Goal: Task Accomplishment & Management: Use online tool/utility

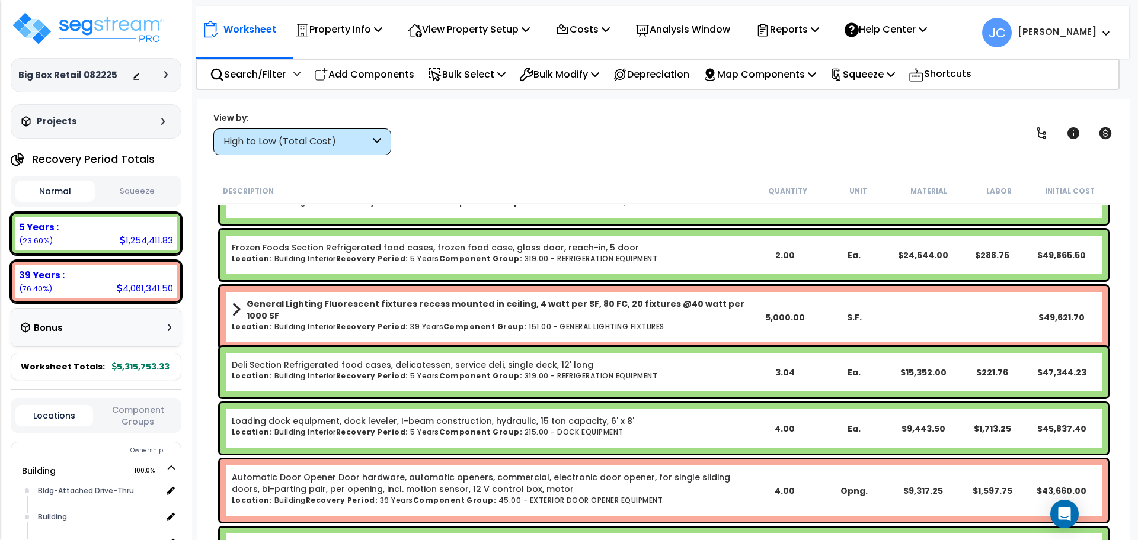
scroll to position [1154, 0]
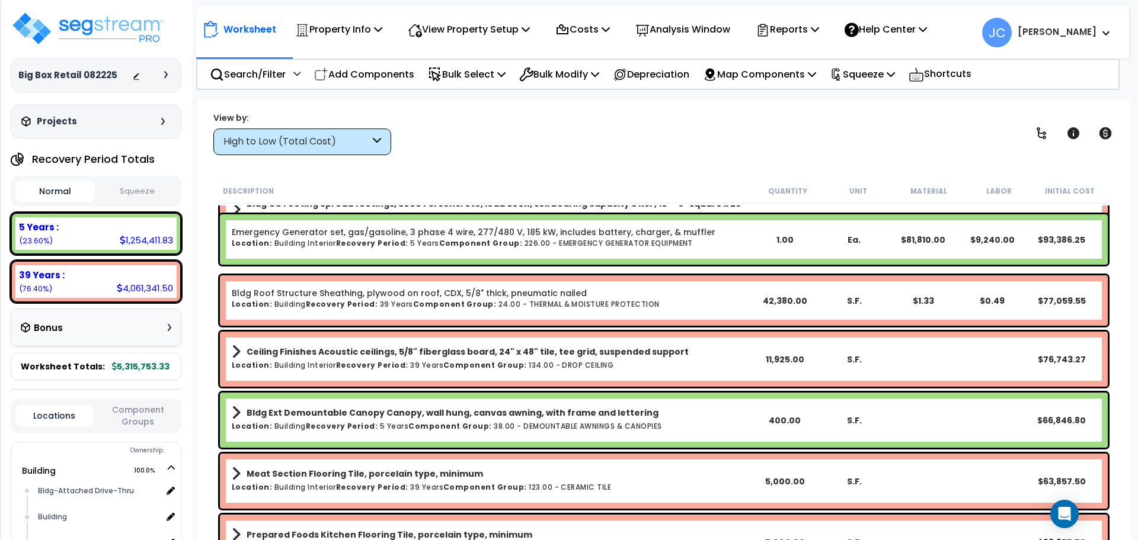
click at [357, 142] on div "High to Low (Total Cost)" at bounding box center [296, 142] width 146 height 14
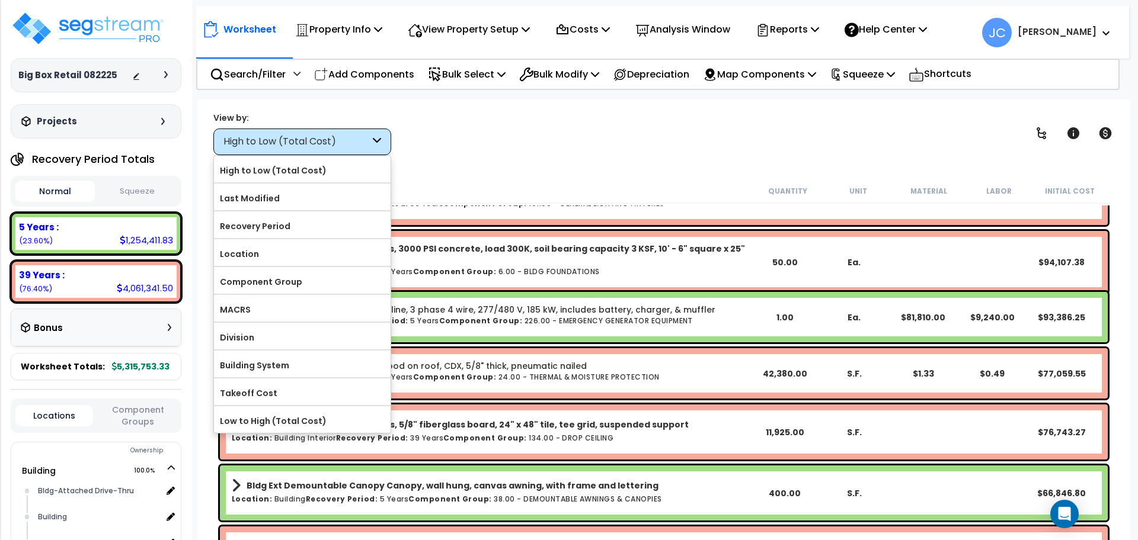
click at [591, 91] on body "We are Building your Property. So please grab a coffee and let us do the heavy …" at bounding box center [569, 270] width 1138 height 540
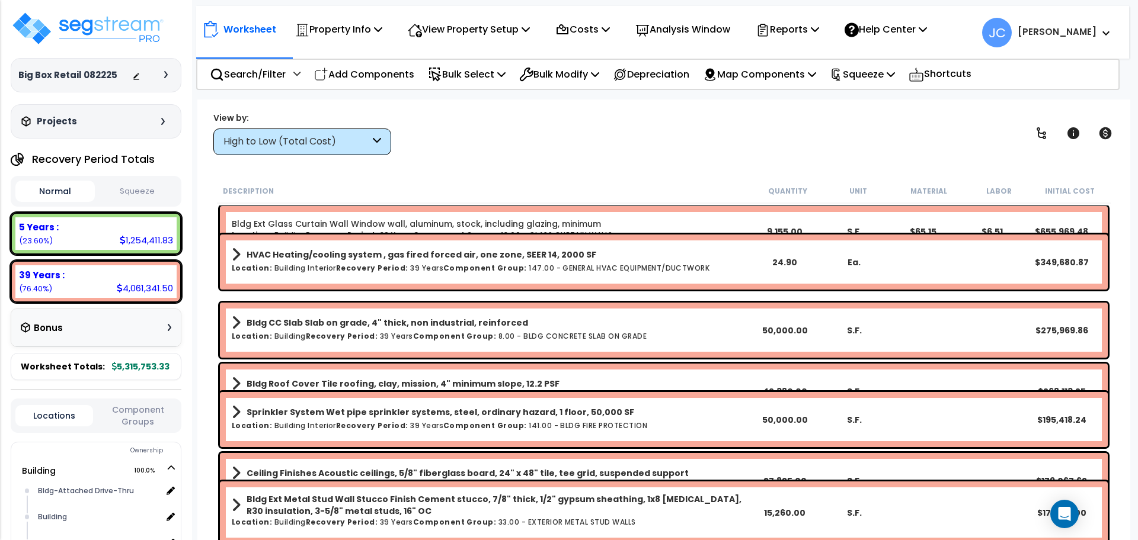
scroll to position [0, 0]
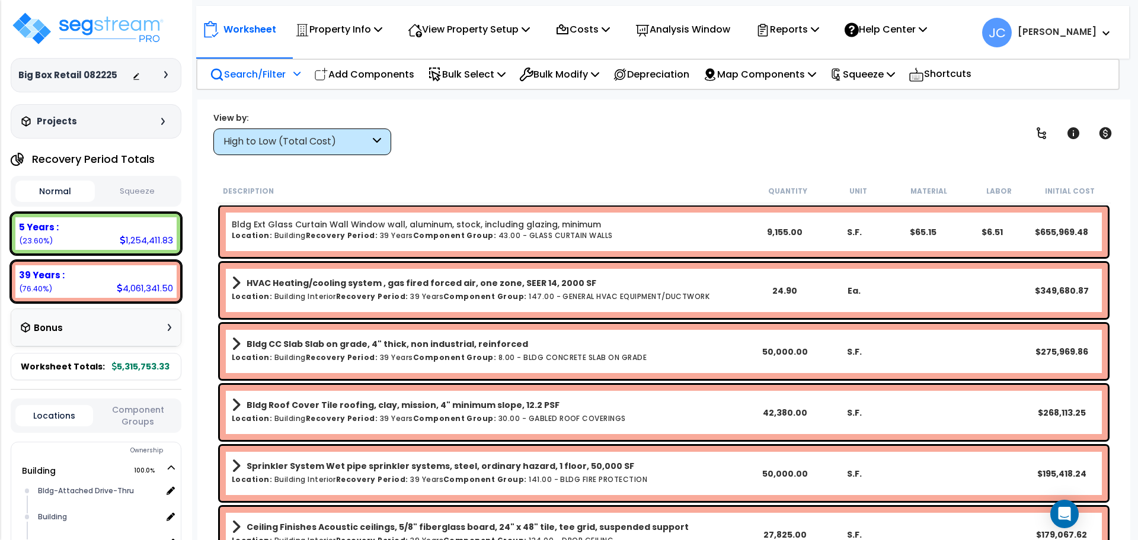
click at [278, 76] on p "Search/Filter" at bounding box center [248, 74] width 76 height 16
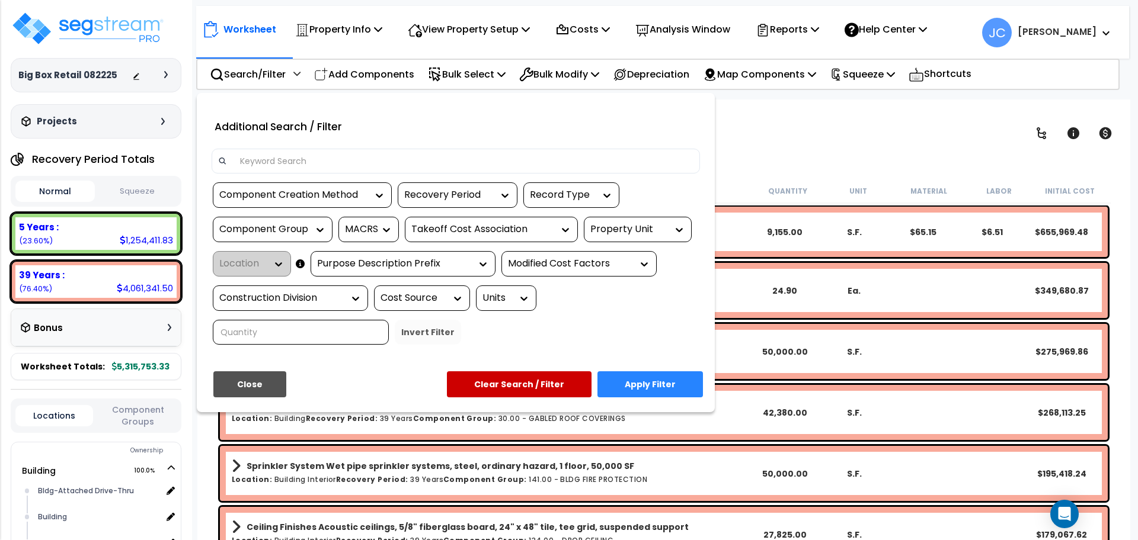
click at [792, 153] on div at bounding box center [569, 270] width 1138 height 540
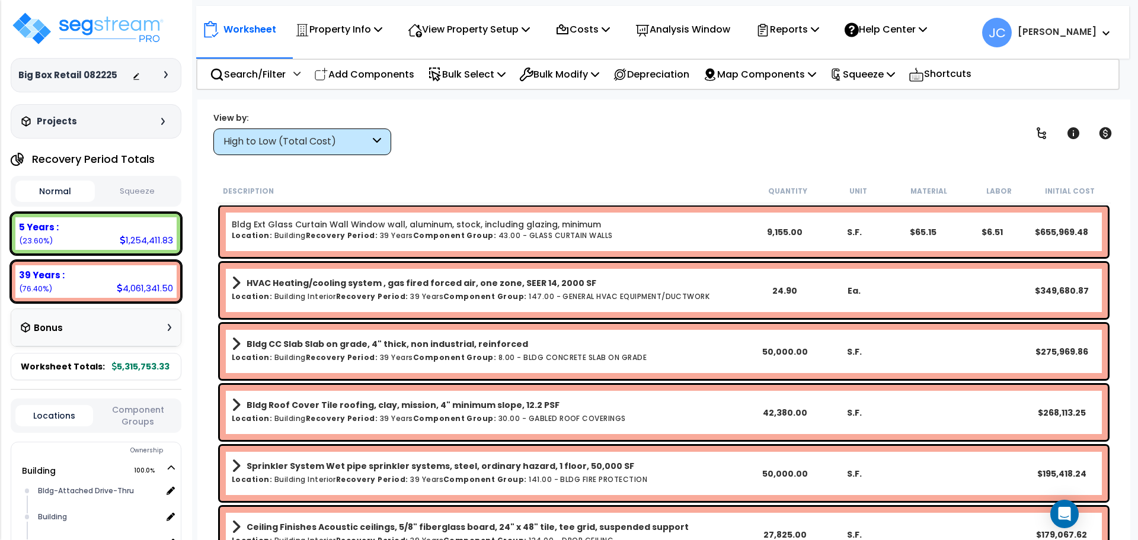
click at [382, 148] on div "View by: High to Low (Total Cost) High to Low (Total Cost)" at bounding box center [663, 133] width 909 height 44
click at [356, 142] on div "High to Low (Total Cost)" at bounding box center [296, 142] width 146 height 14
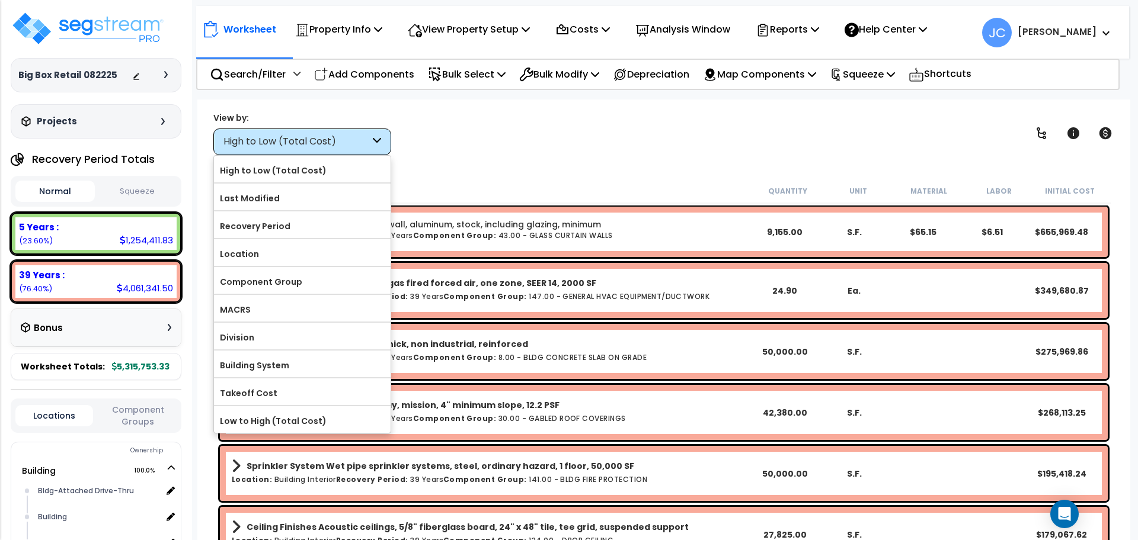
click at [661, 148] on div "View by: High to Low (Total Cost) High to Low (Total Cost)" at bounding box center [663, 133] width 909 height 44
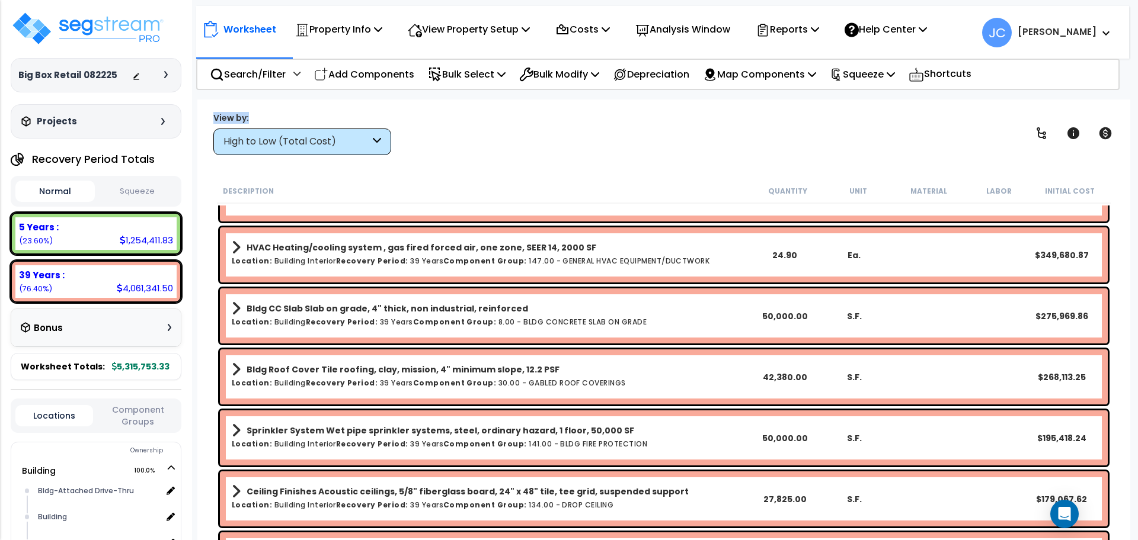
click at [370, 127] on div "View by: High to Low (Total Cost) High to Low (Total Cost)" at bounding box center [302, 133] width 178 height 44
click at [364, 150] on div "High to Low (Total Cost)" at bounding box center [302, 142] width 178 height 27
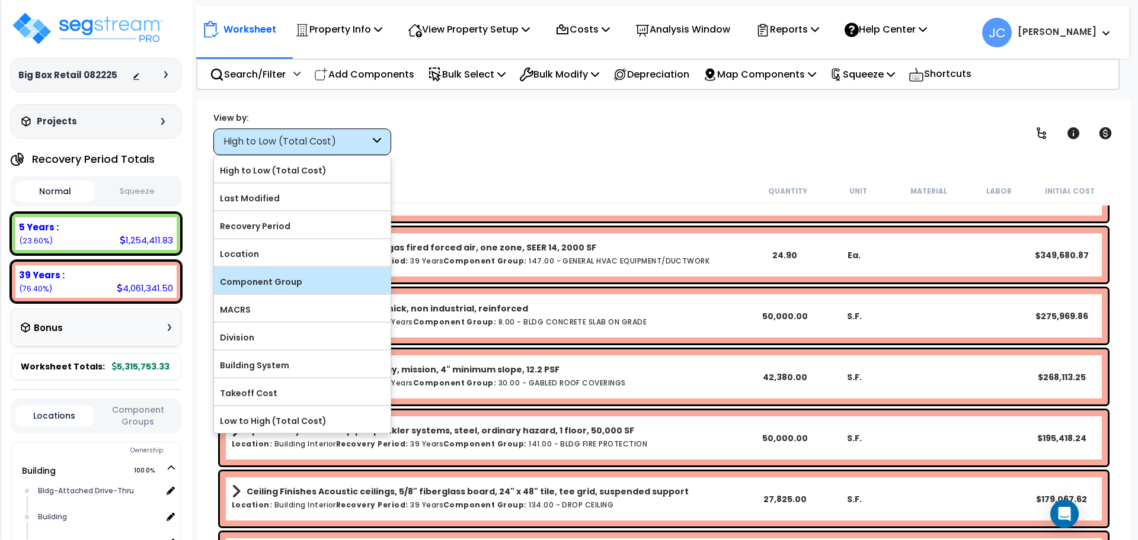
click at [318, 283] on label "Component Group" at bounding box center [302, 282] width 177 height 18
click at [0, 0] on input "Component Group" at bounding box center [0, 0] width 0 height 0
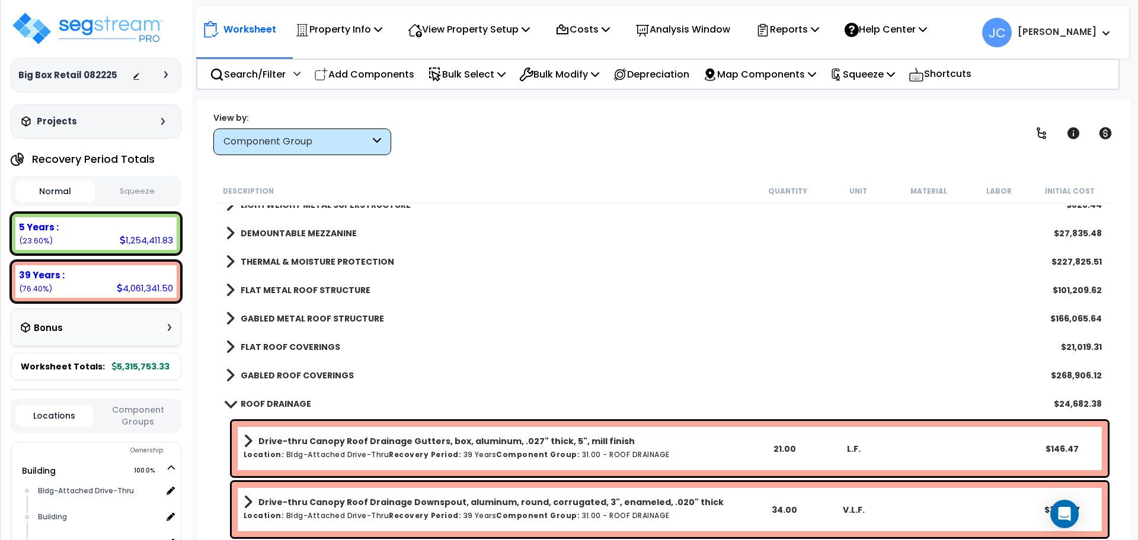
scroll to position [135, 0]
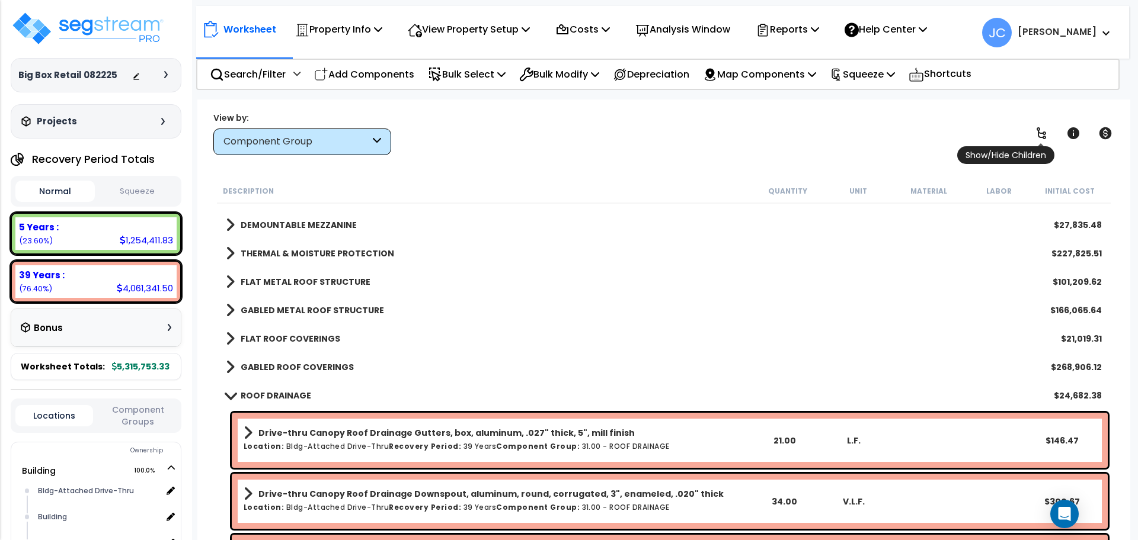
click at [1037, 130] on icon at bounding box center [1041, 133] width 14 height 14
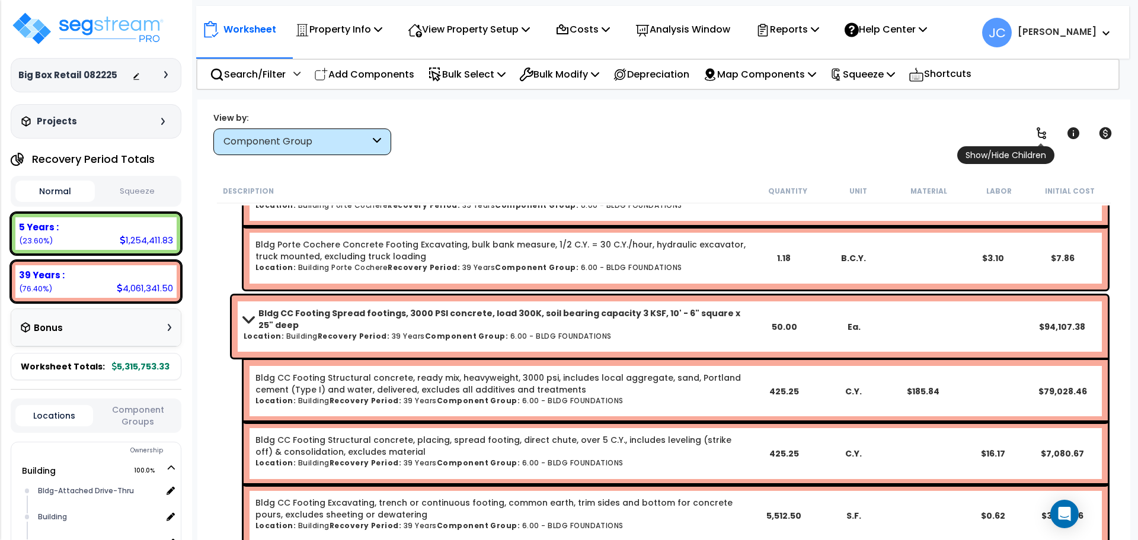
click at [1037, 130] on icon at bounding box center [1040, 133] width 9 height 12
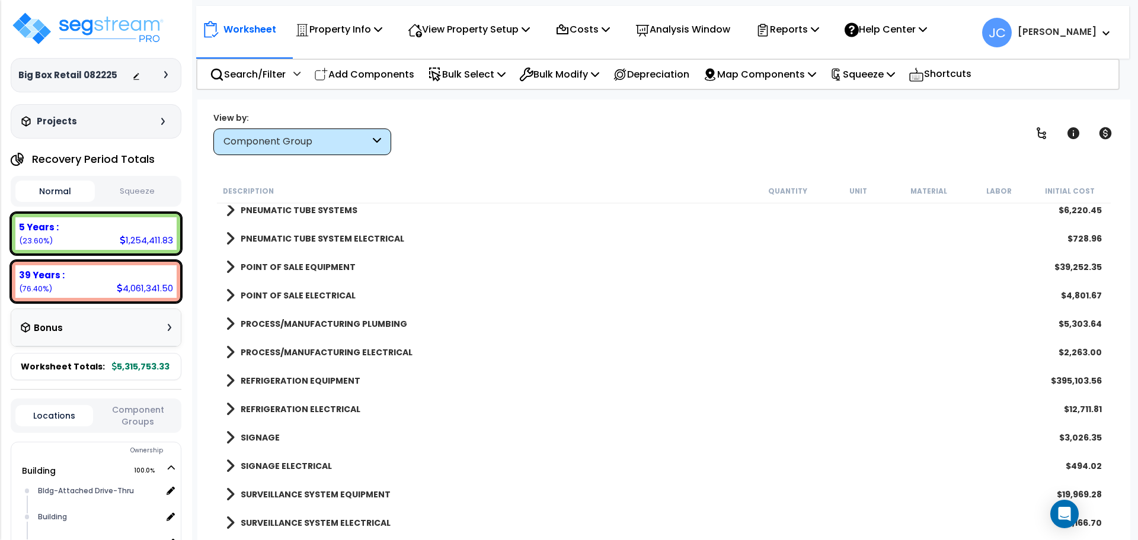
scroll to position [2478, 0]
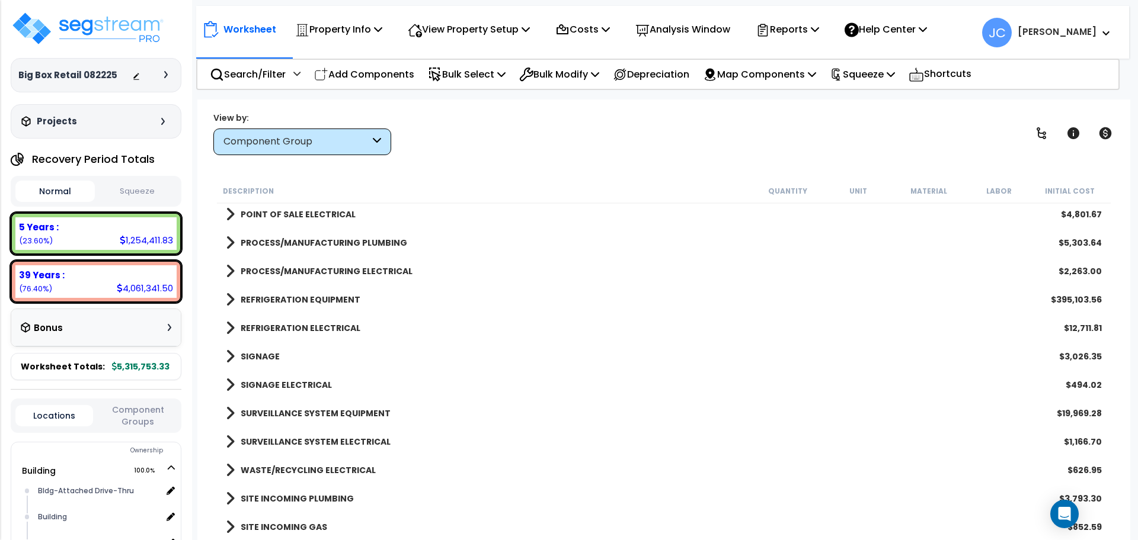
click at [333, 296] on b "REFRIGERATION EQUIPMENT" at bounding box center [301, 300] width 120 height 12
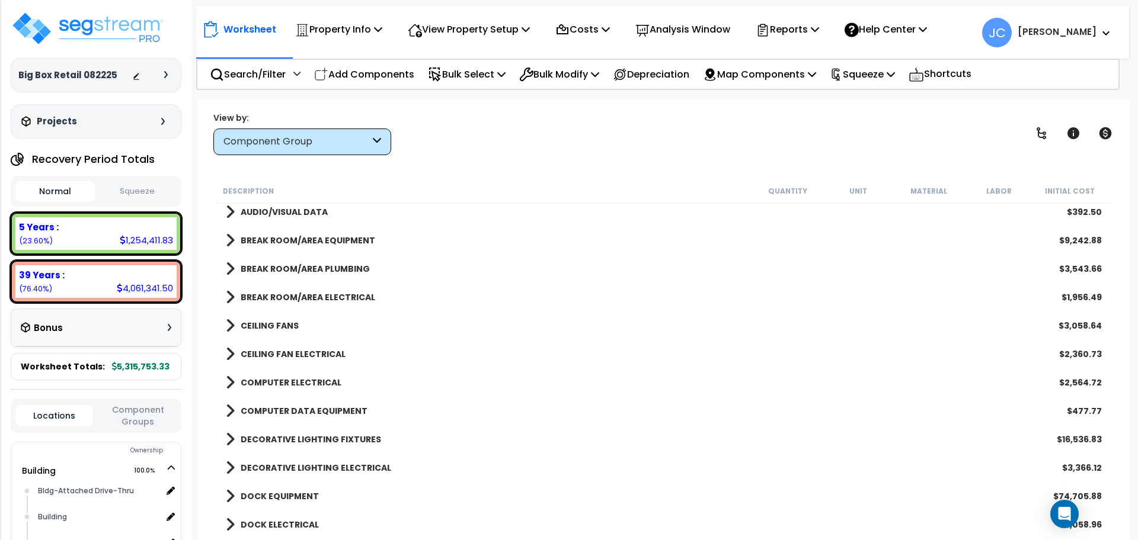
scroll to position [1736, 0]
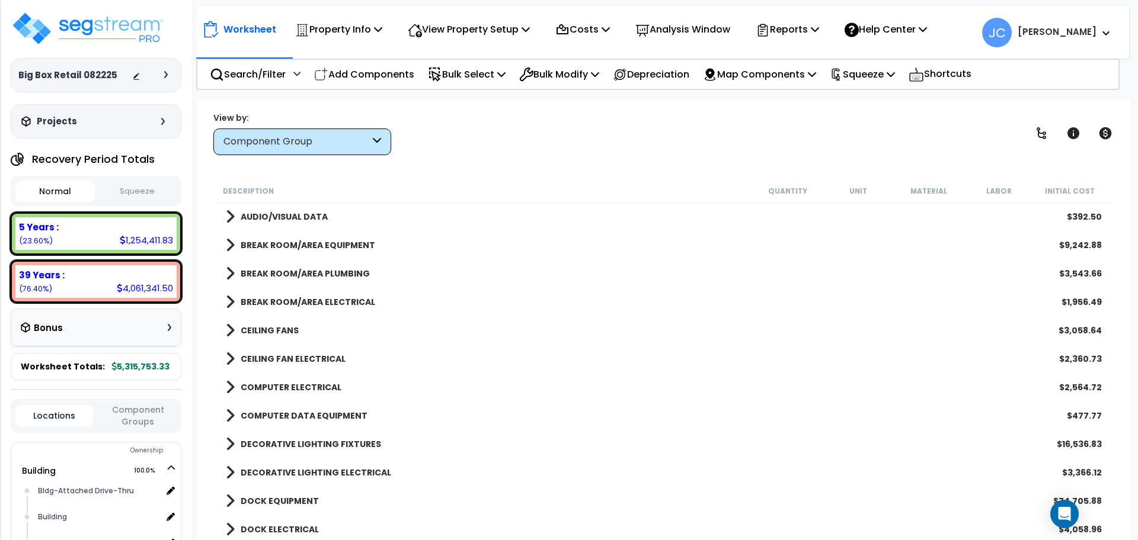
click at [574, 132] on div "View by: Component Group High to Low (Total Cost)" at bounding box center [663, 133] width 909 height 44
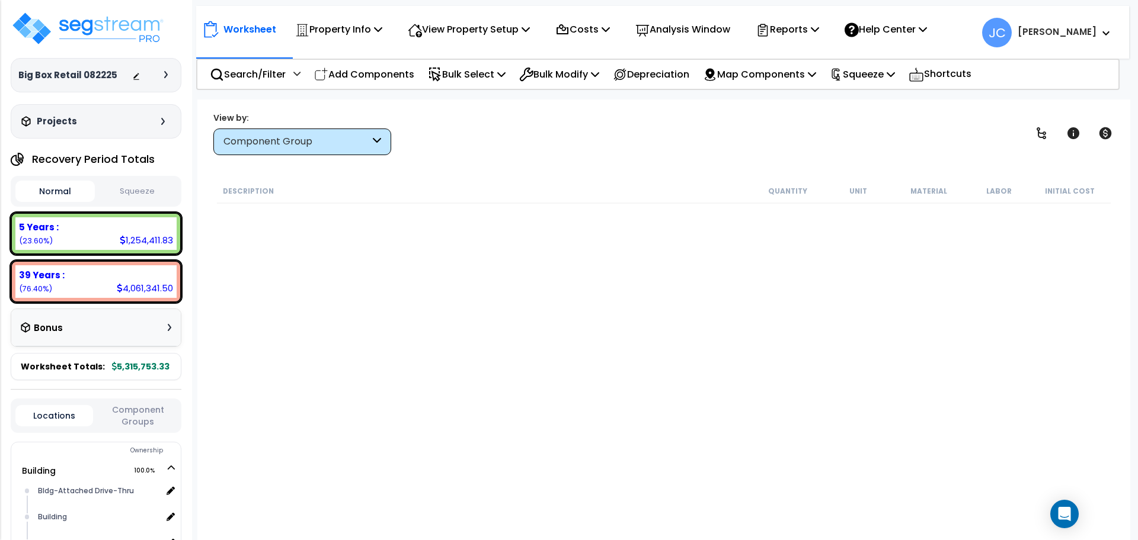
scroll to position [0, 0]
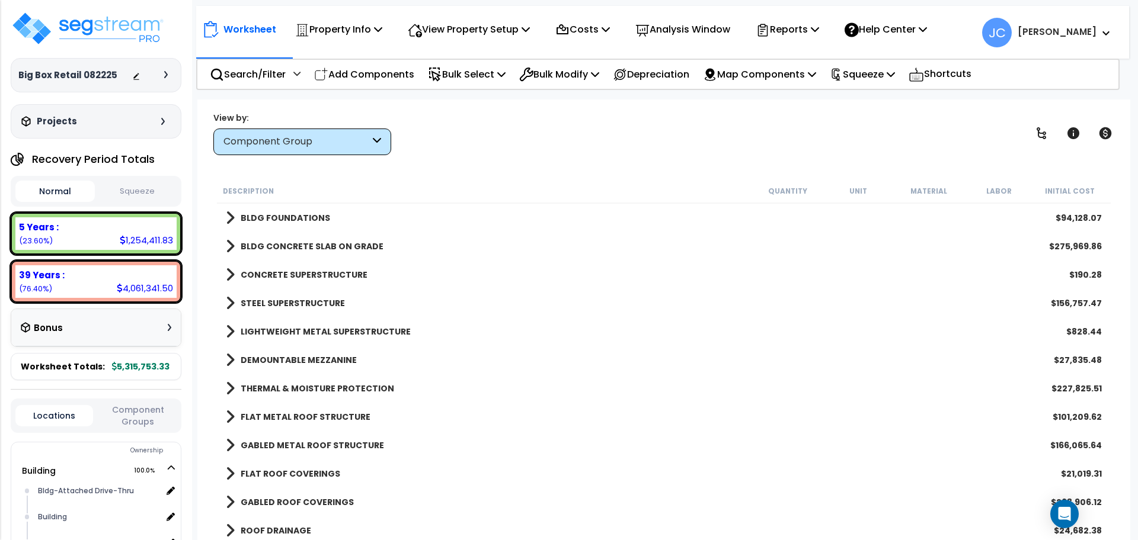
click at [284, 207] on div "BLDG FOUNDATIONS $94,128.07" at bounding box center [664, 218] width 888 height 28
click at [286, 210] on link "BLDG FOUNDATIONS" at bounding box center [278, 218] width 104 height 17
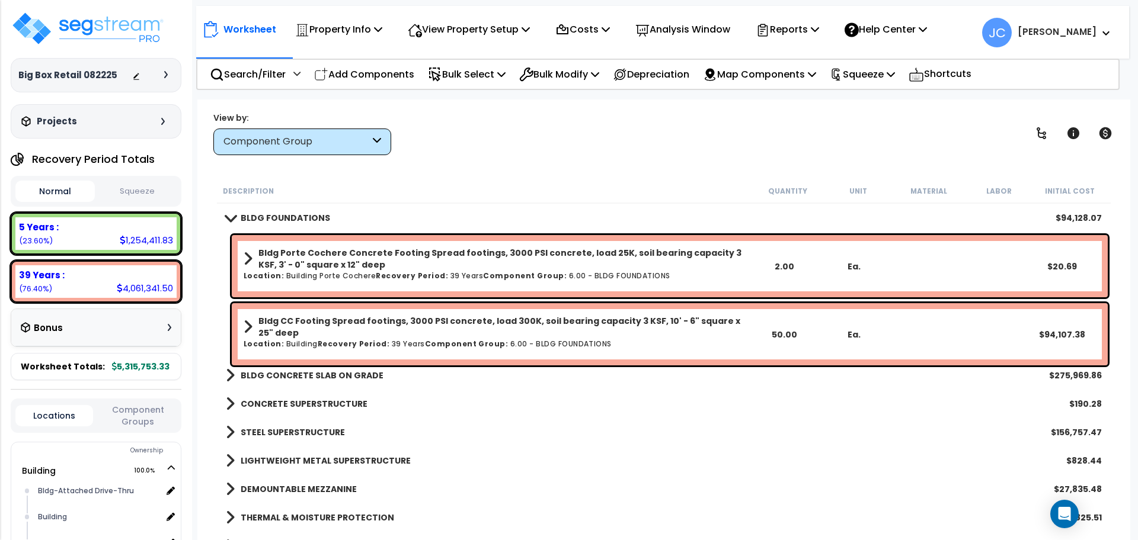
click at [349, 370] on b "BLDG CONCRETE SLAB ON GRADE" at bounding box center [312, 376] width 143 height 12
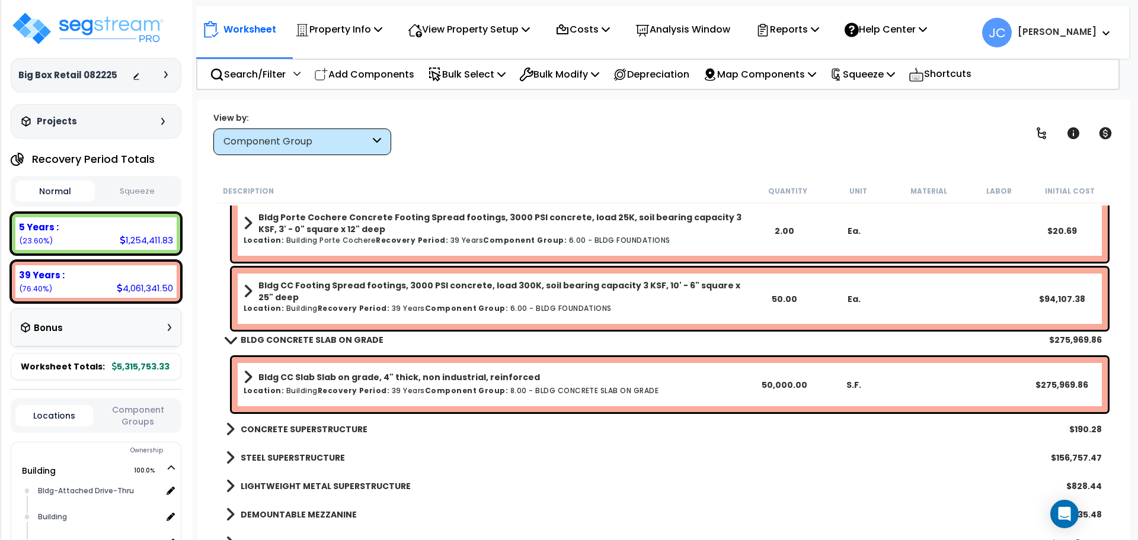
scroll to position [39, 0]
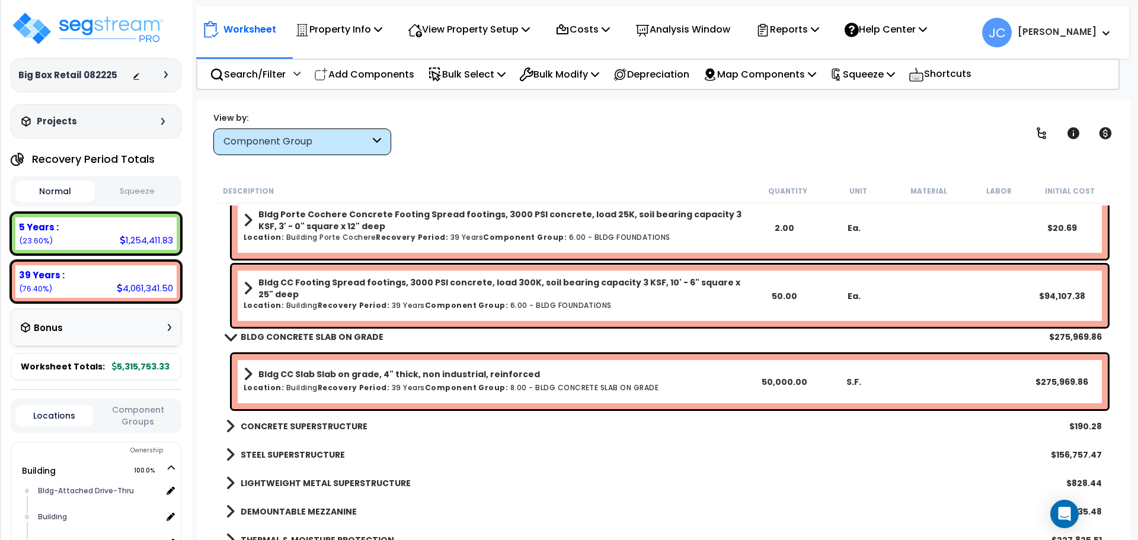
click at [313, 425] on b "CONCRETE SUPERSTRUCTURE" at bounding box center [304, 427] width 127 height 12
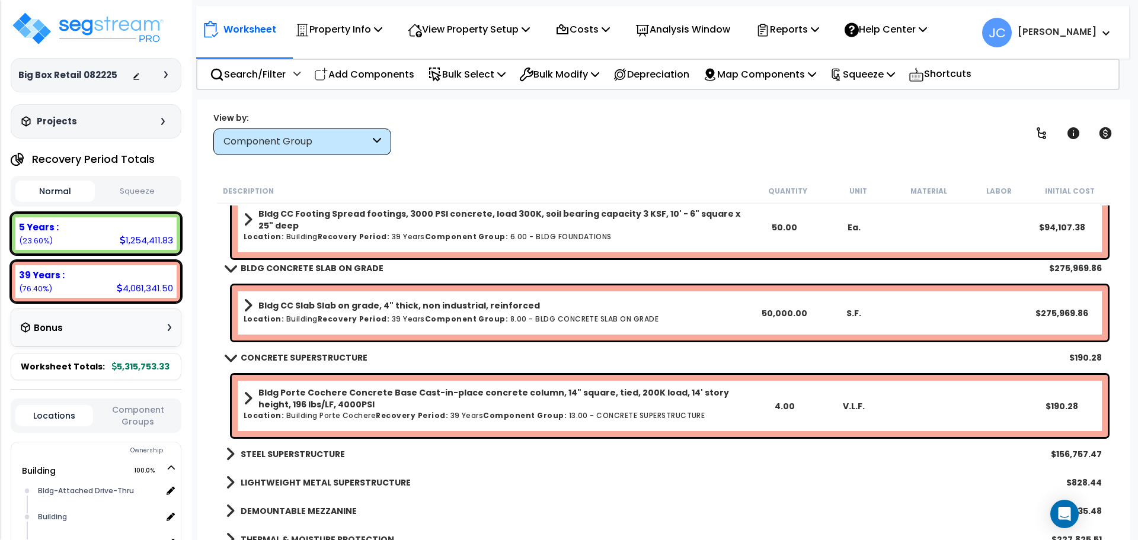
scroll to position [110, 0]
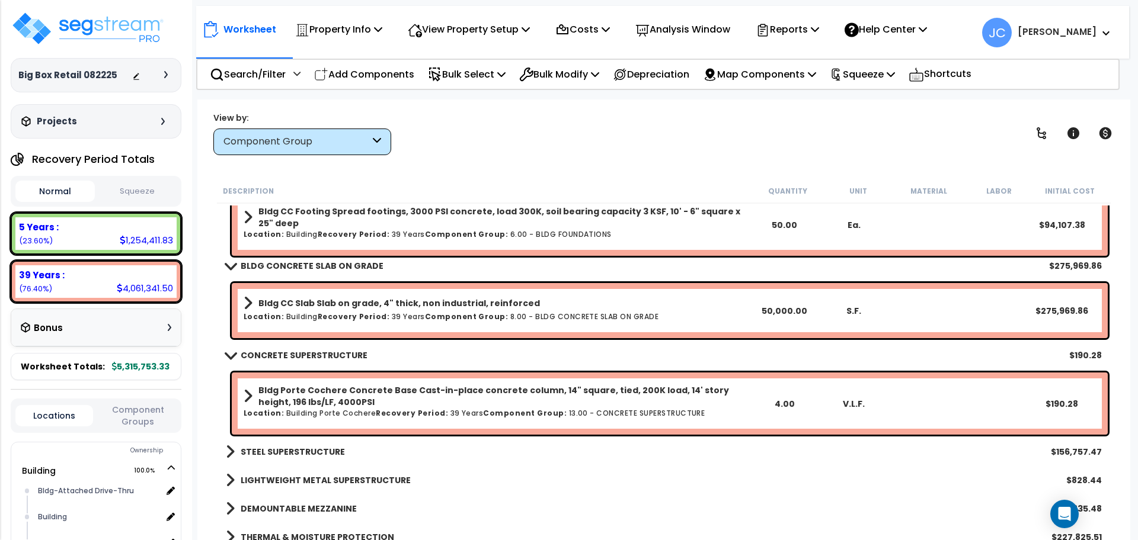
click at [325, 446] on b "STEEL SUPERSTRUCTURE" at bounding box center [293, 452] width 104 height 12
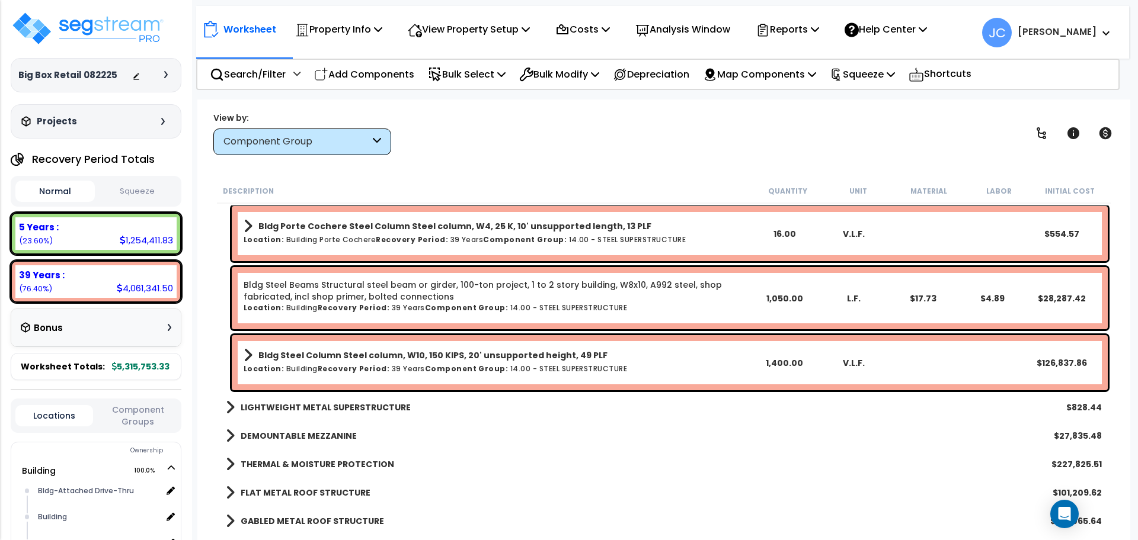
scroll to position [442, 0]
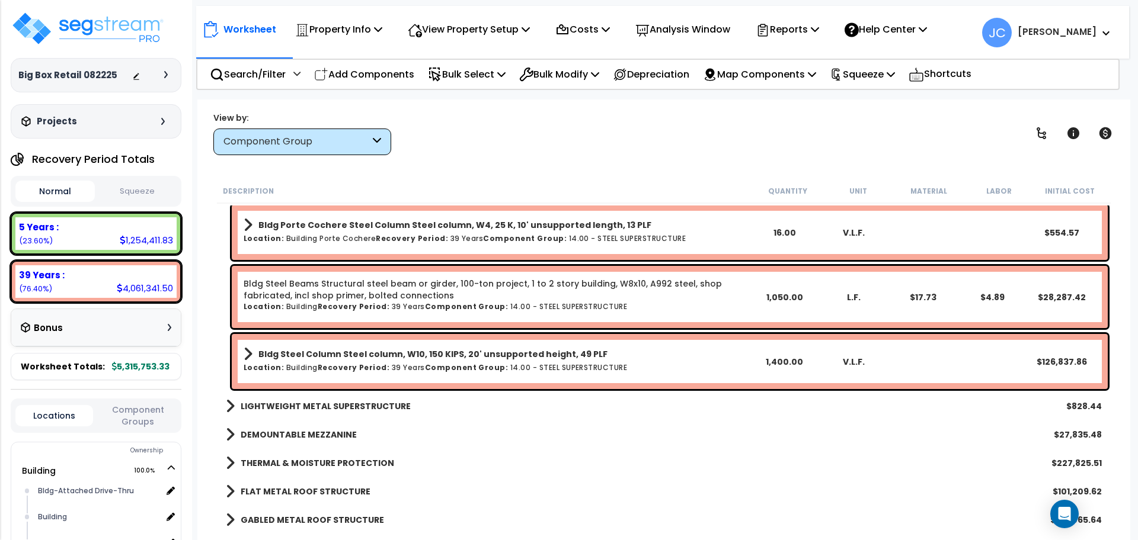
click at [383, 406] on b "LIGHTWEIGHT METAL SUPERSTRUCTURE" at bounding box center [326, 407] width 170 height 12
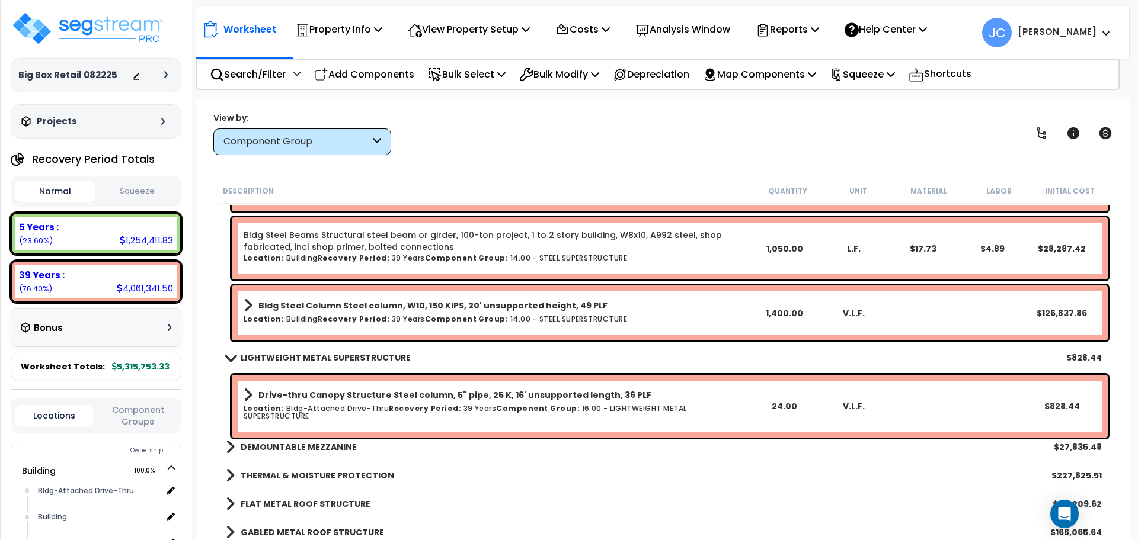
scroll to position [498, 0]
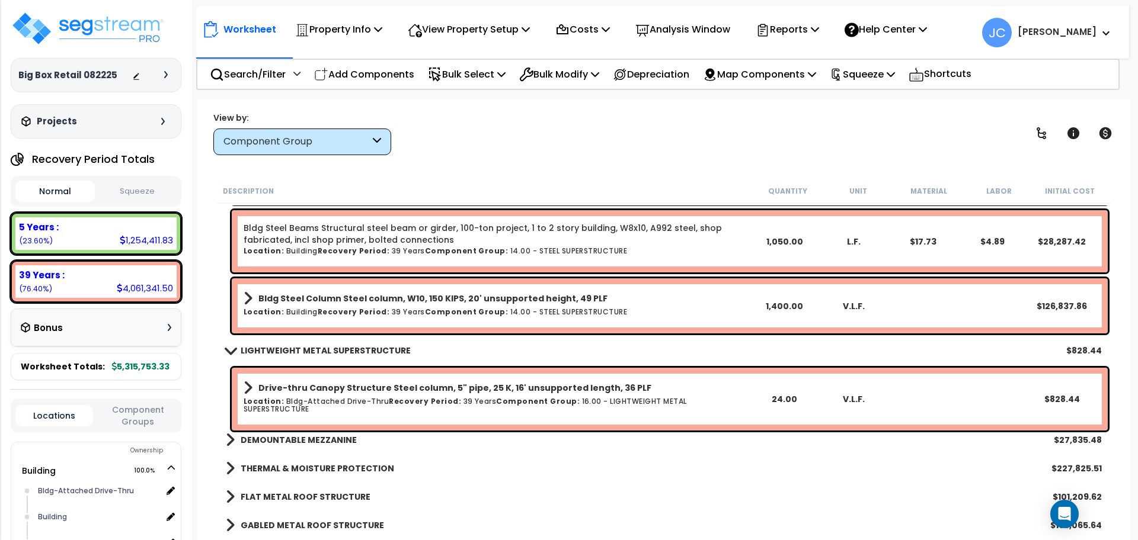
click at [341, 437] on b "DEMOUNTABLE MEZZANINE" at bounding box center [299, 440] width 116 height 12
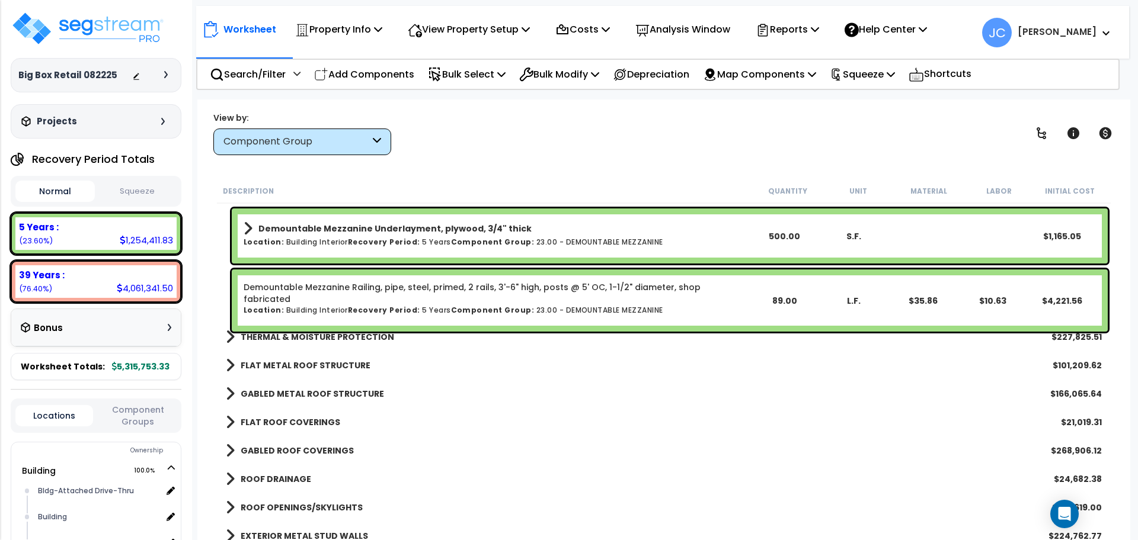
scroll to position [1025, 0]
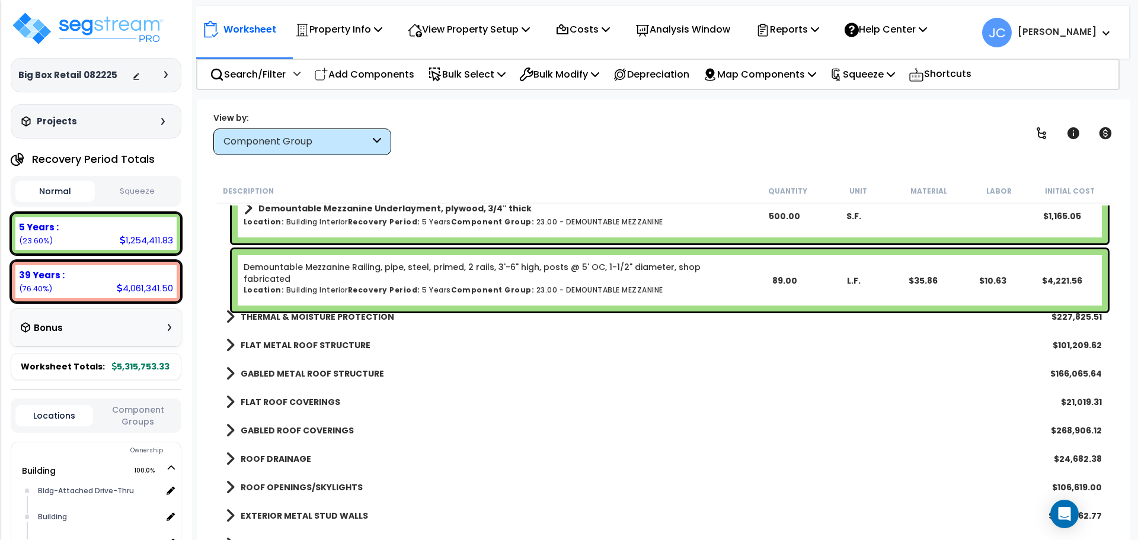
click at [366, 318] on b "THERMAL & MOISTURE PROTECTION" at bounding box center [317, 317] width 153 height 12
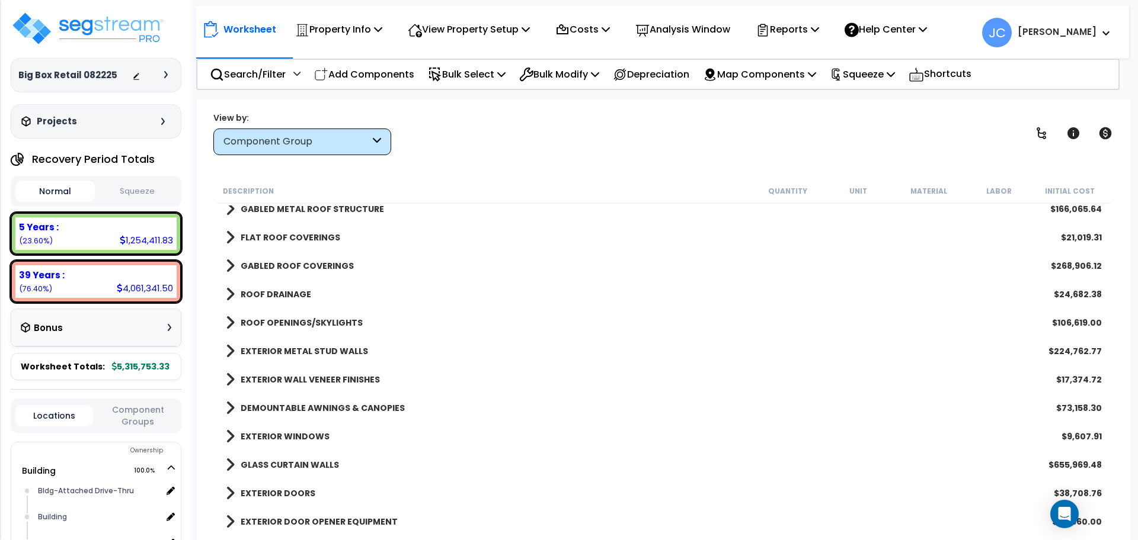
scroll to position [1545, 0]
click at [290, 324] on b "ROOF OPENINGS/SKYLIGHTS" at bounding box center [302, 322] width 122 height 12
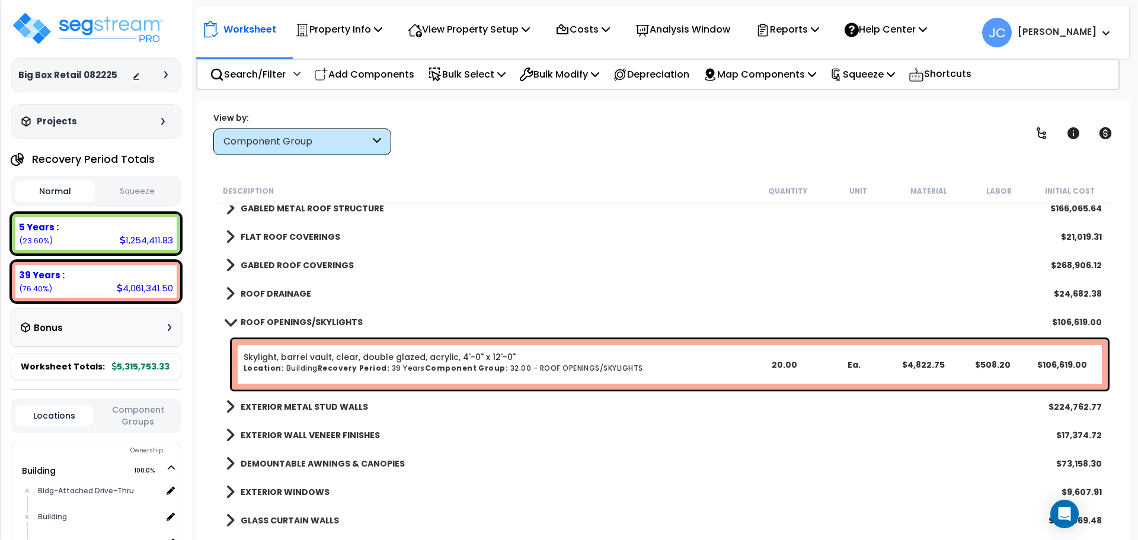
click at [286, 320] on b "ROOF OPENINGS/SKYLIGHTS" at bounding box center [302, 322] width 122 height 12
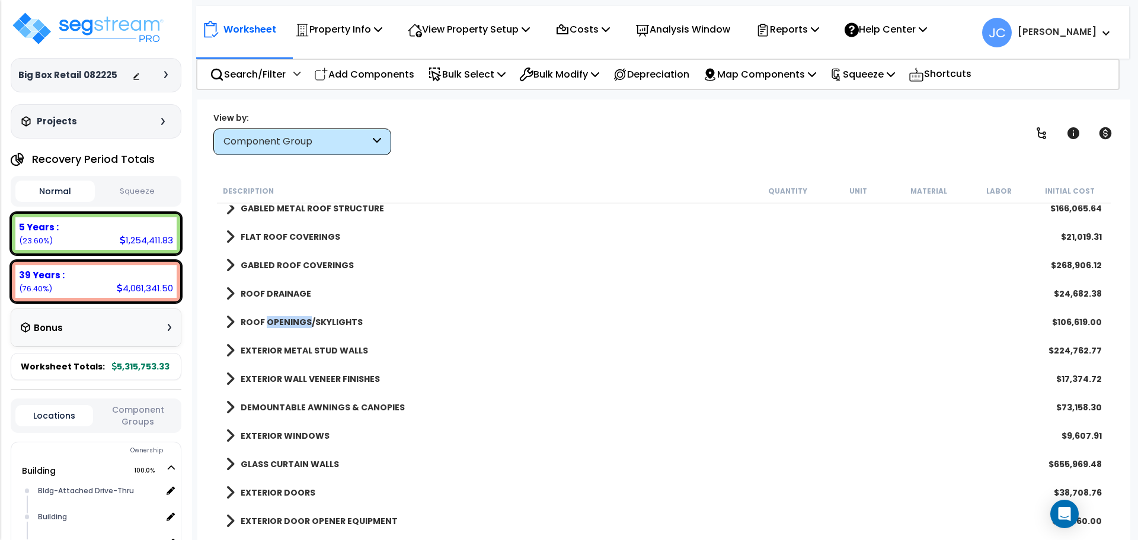
click at [286, 320] on b "ROOF OPENINGS/SKYLIGHTS" at bounding box center [302, 322] width 122 height 12
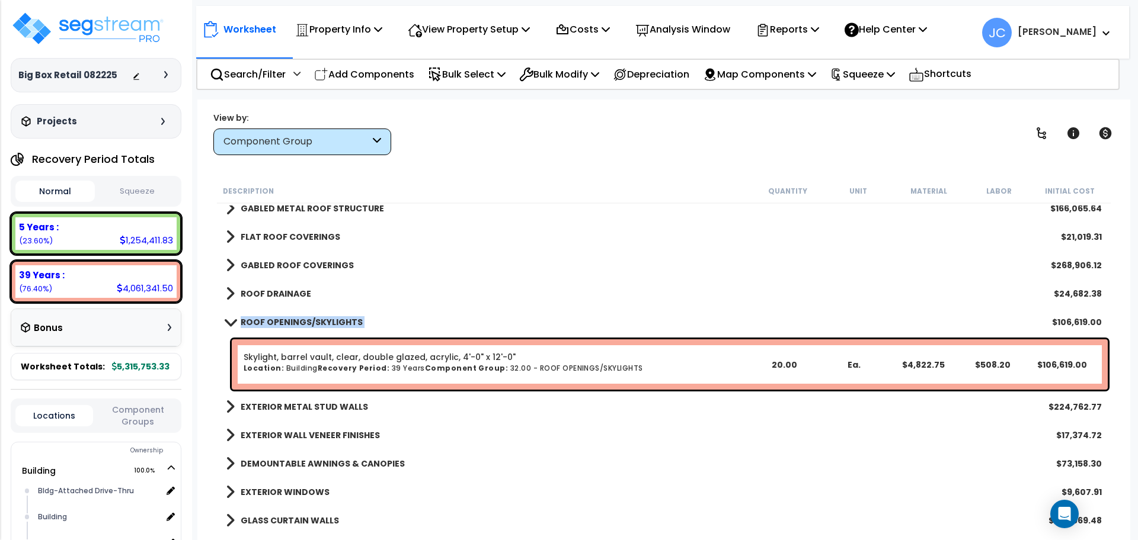
click at [286, 320] on b "ROOF OPENINGS/SKYLIGHTS" at bounding box center [302, 322] width 122 height 12
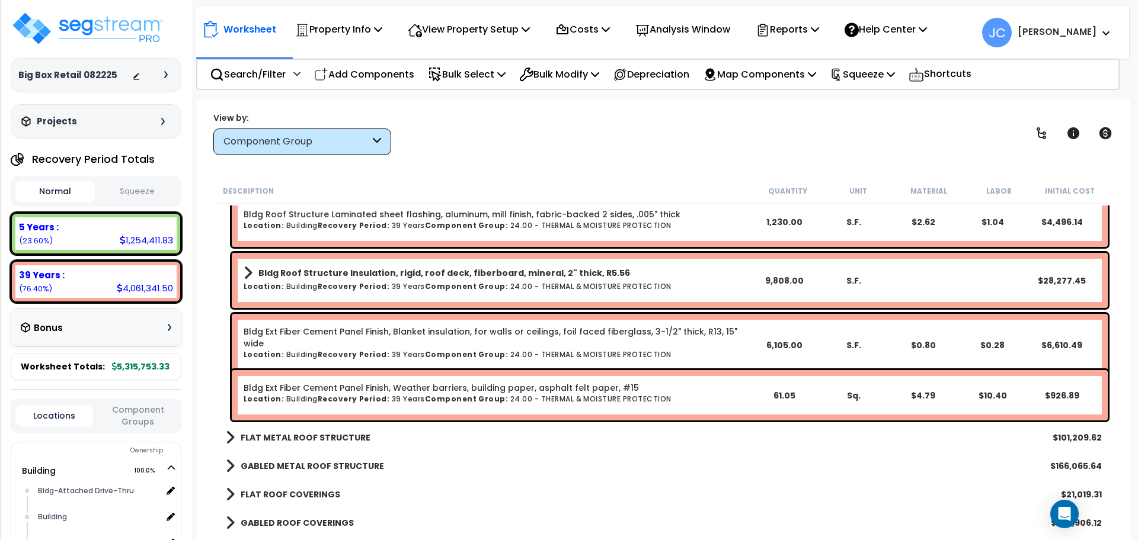
scroll to position [1151, 0]
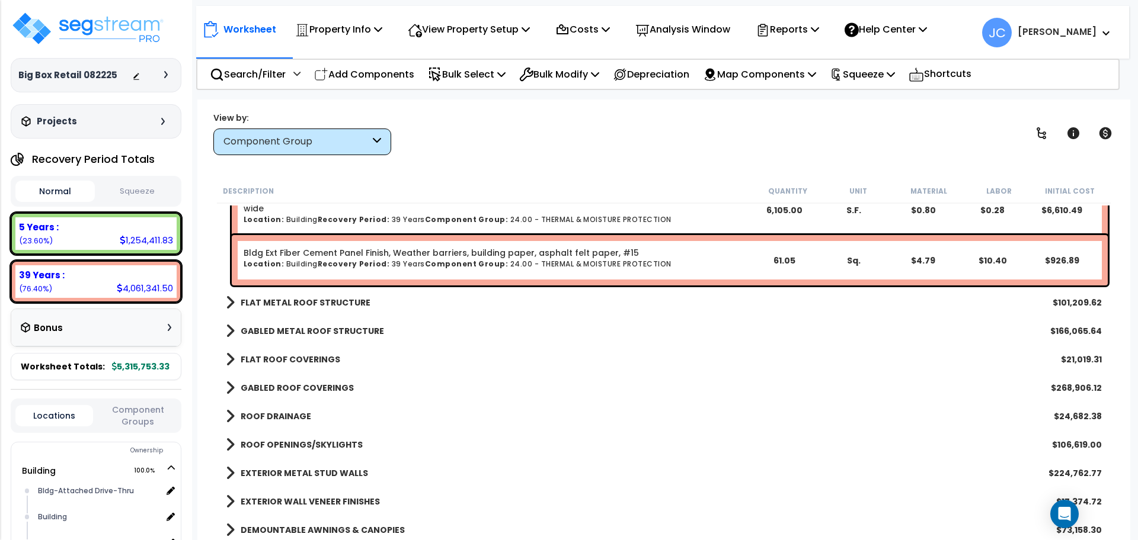
click at [343, 308] on b "FLAT METAL ROOF STRUCTURE" at bounding box center [306, 303] width 130 height 12
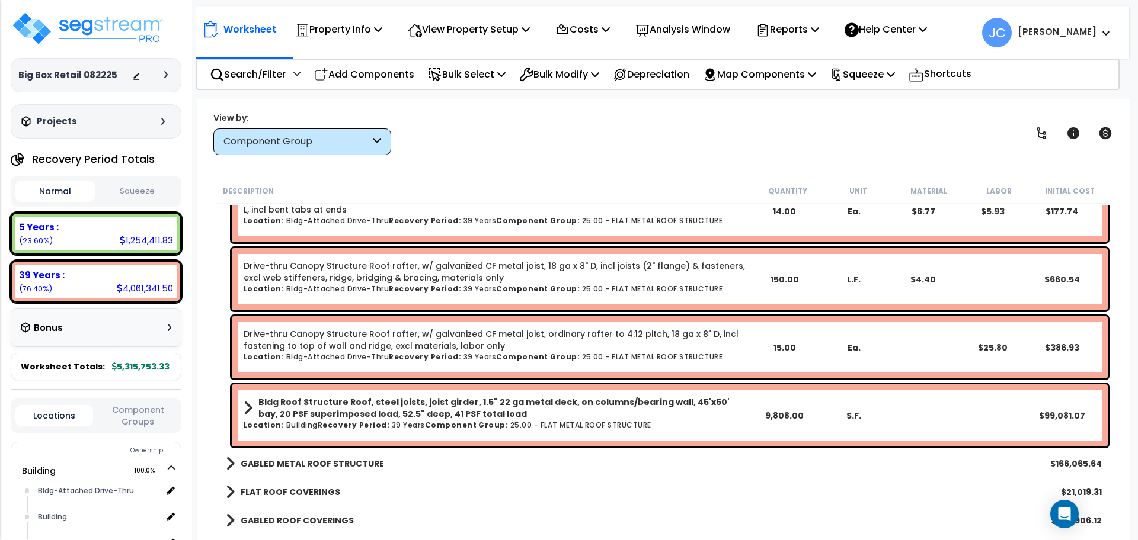
scroll to position [1676, 0]
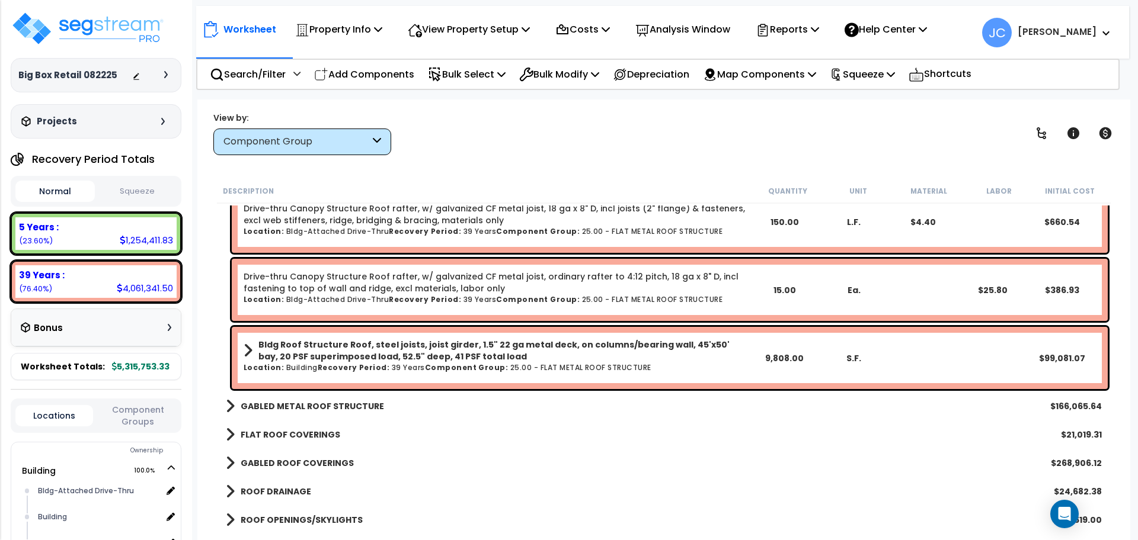
click at [470, 367] on b "Component Group:" at bounding box center [467, 368] width 84 height 10
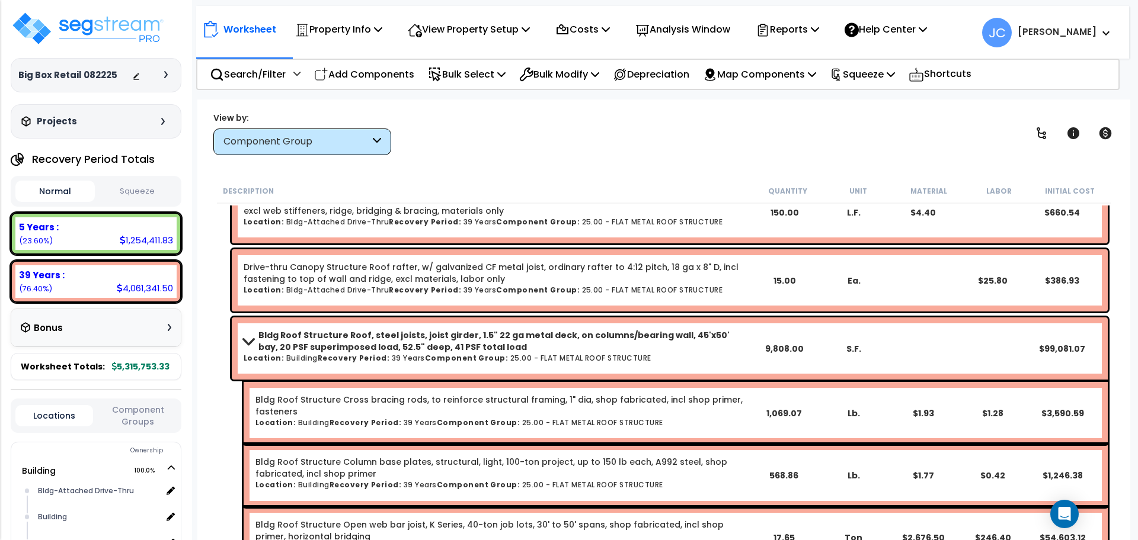
scroll to position [1684, 0]
click at [434, 340] on b "Bldg Roof Structure Roof, steel joists, joist girder, 1.5" 22 ga metal deck, on…" at bounding box center [503, 342] width 491 height 24
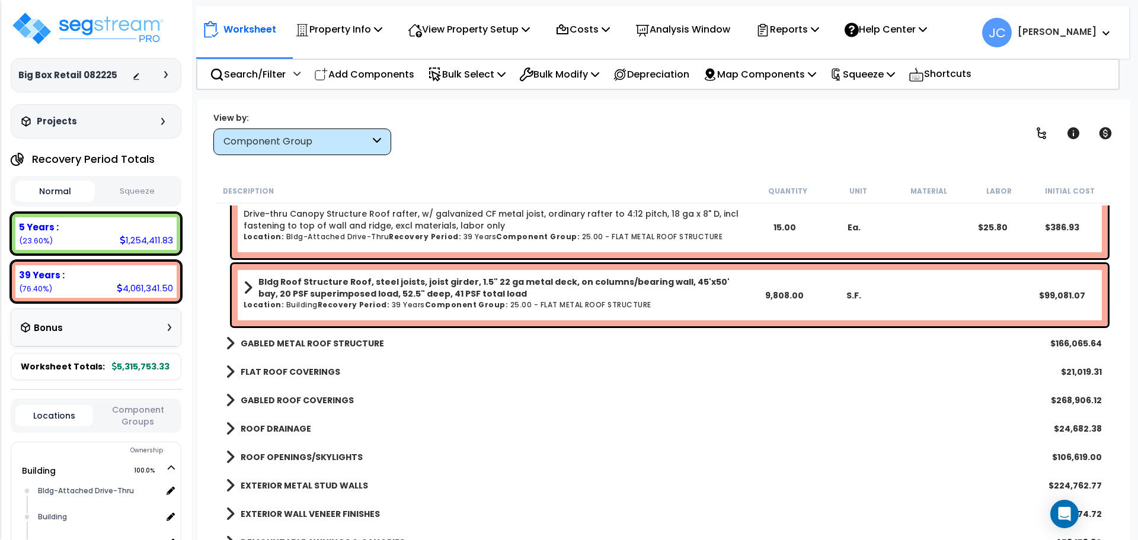
click at [359, 346] on b "GABLED METAL ROOF STRUCTURE" at bounding box center [312, 344] width 143 height 12
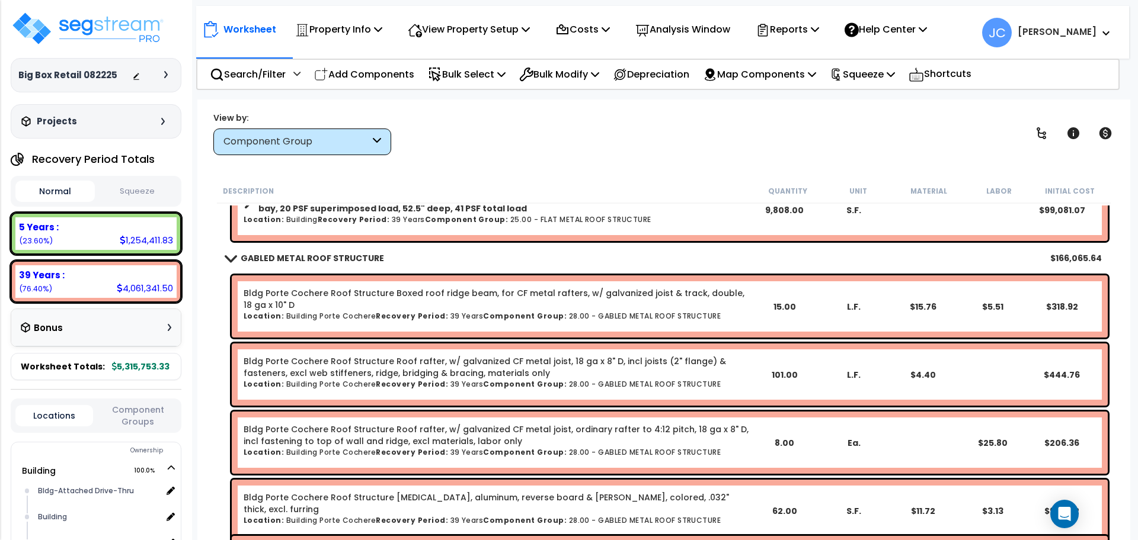
scroll to position [1837, 0]
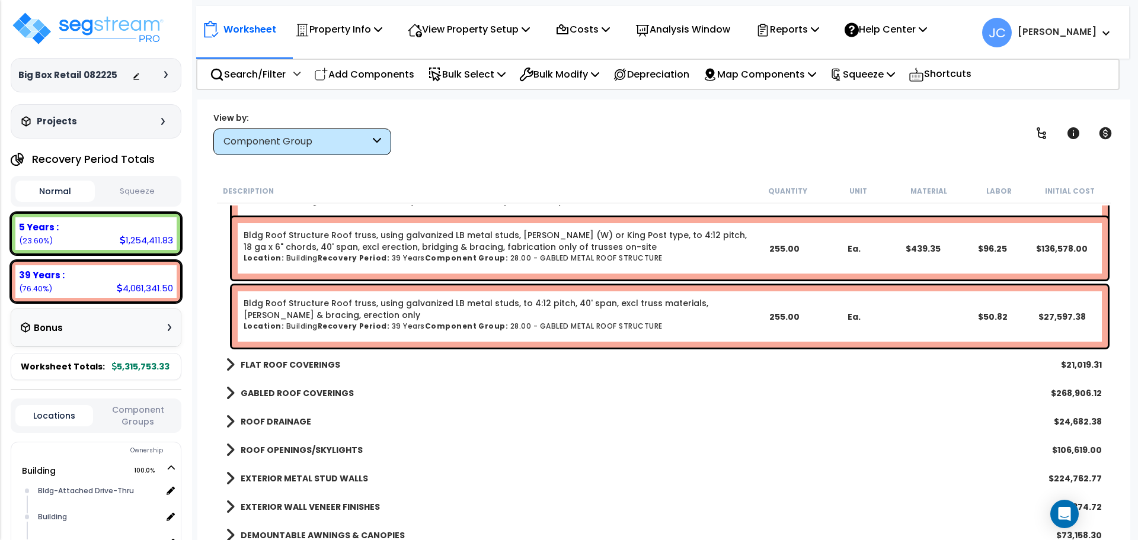
click at [314, 364] on b "FLAT ROOF COVERINGS" at bounding box center [291, 365] width 100 height 12
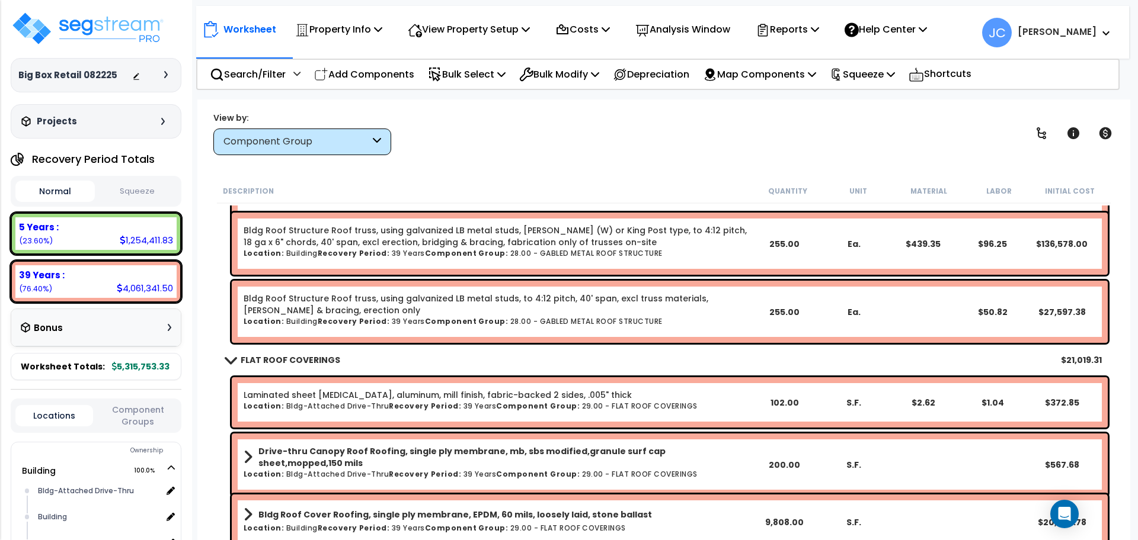
scroll to position [2152, 0]
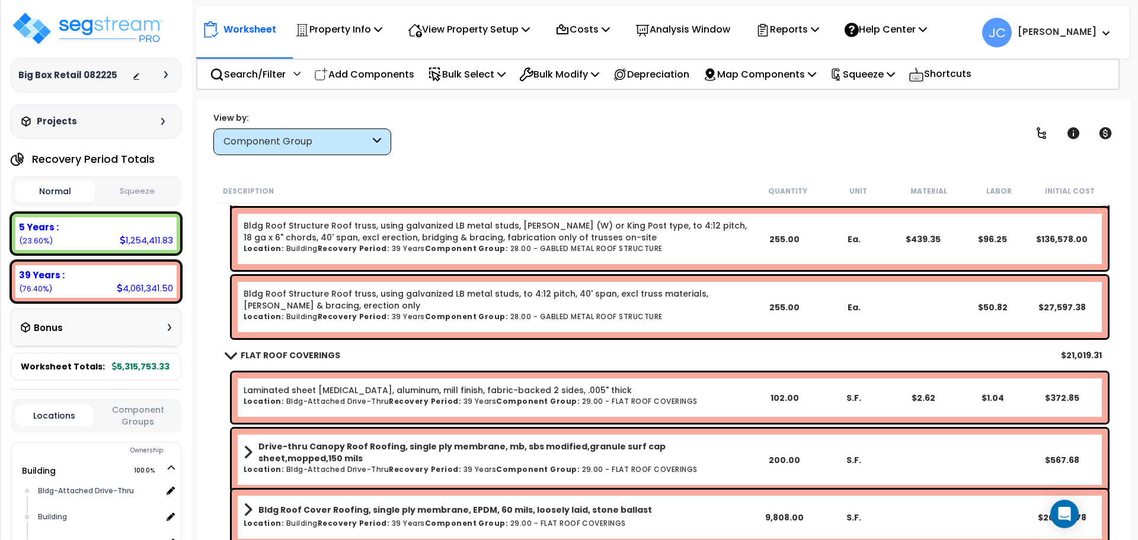
click at [525, 381] on div "Laminated sheet flashing, aluminum, mill finish, fabric-backed 2 sides, .005" t…" at bounding box center [670, 398] width 876 height 50
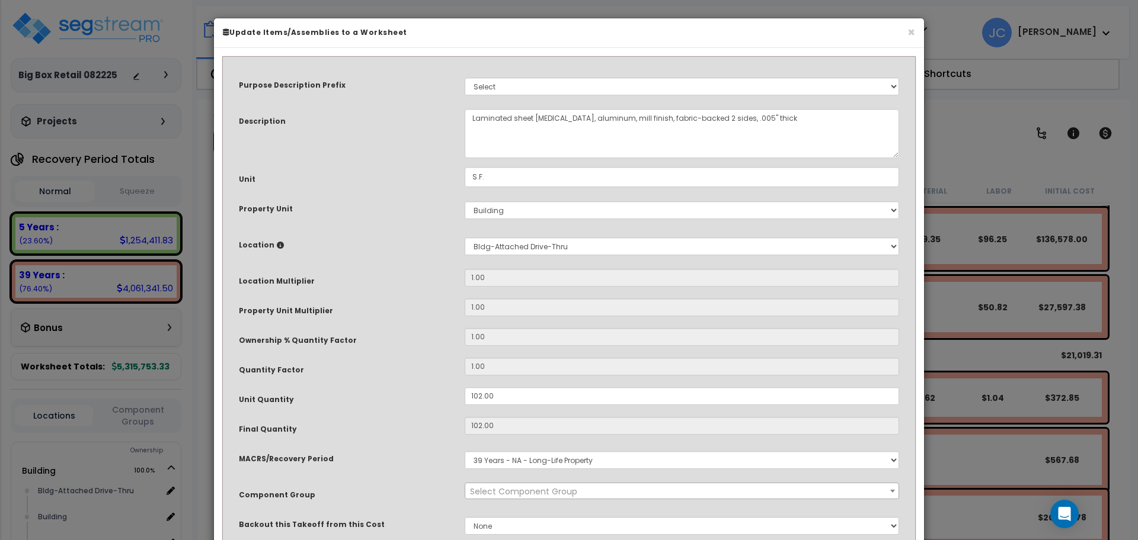
select select "10848"
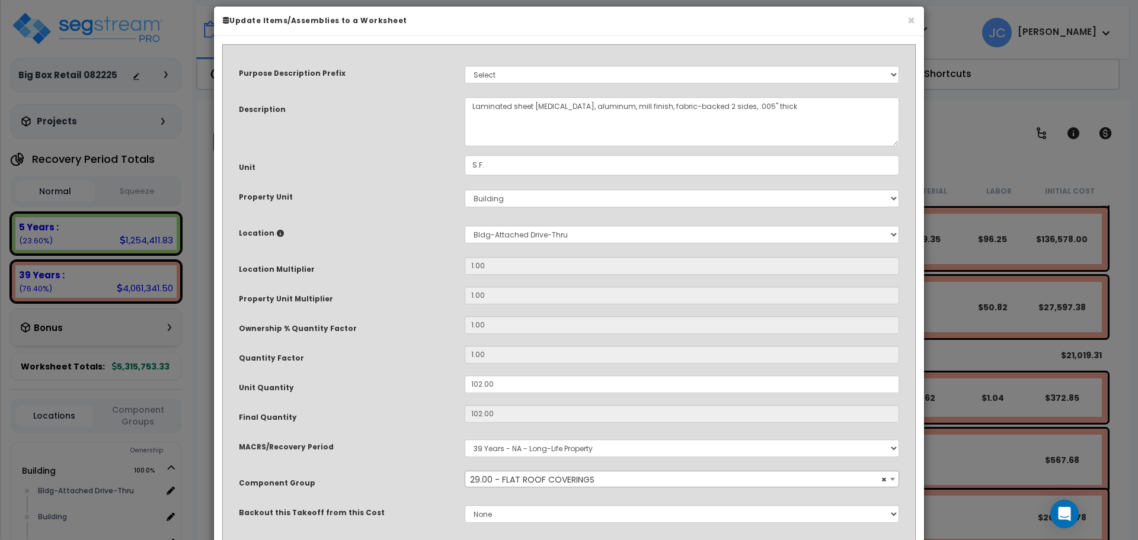
scroll to position [220, 0]
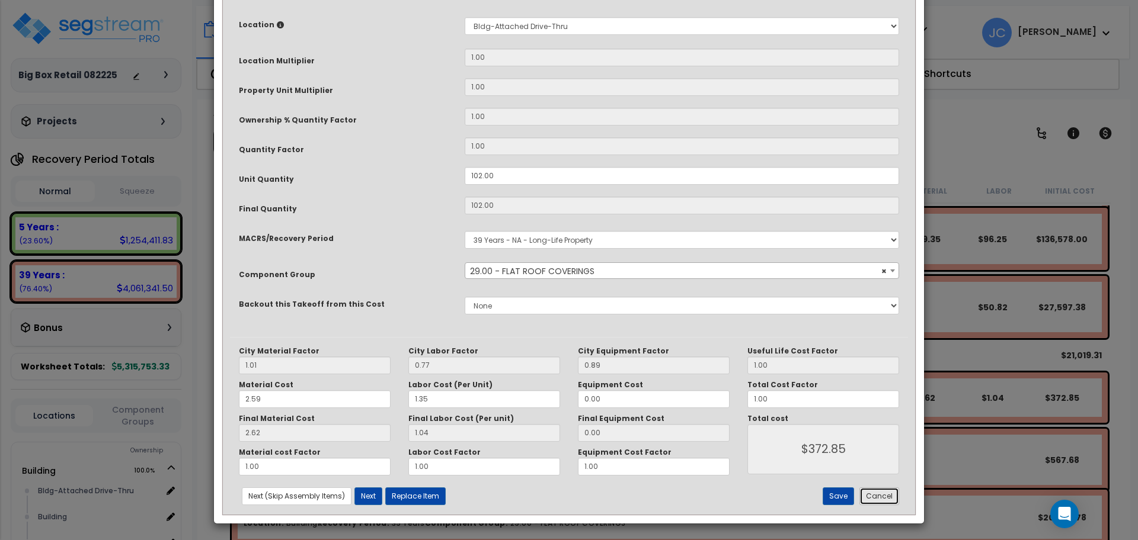
click at [883, 492] on button "Cancel" at bounding box center [879, 497] width 40 height 18
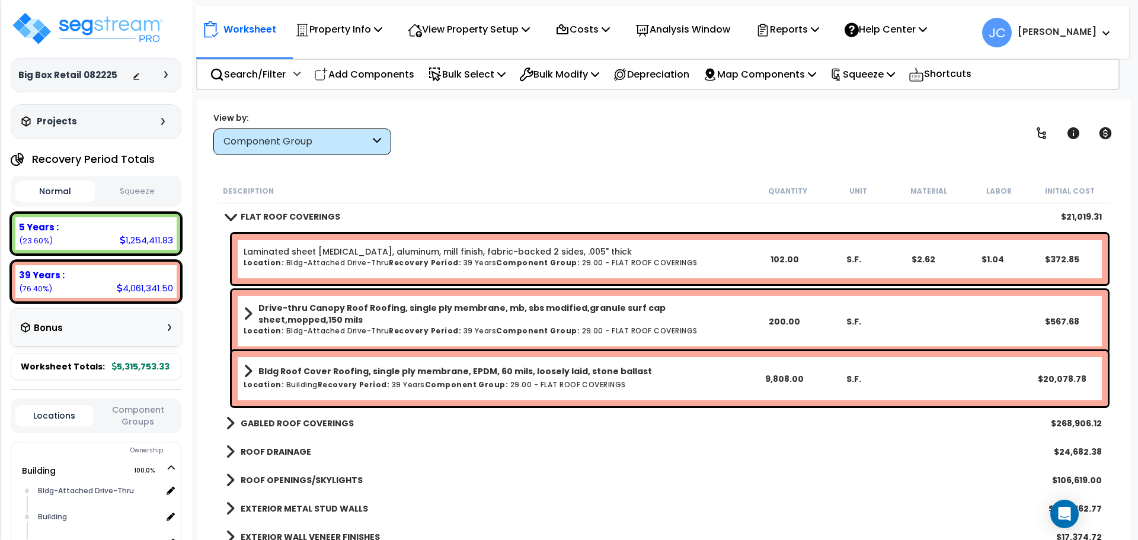
scroll to position [2294, 0]
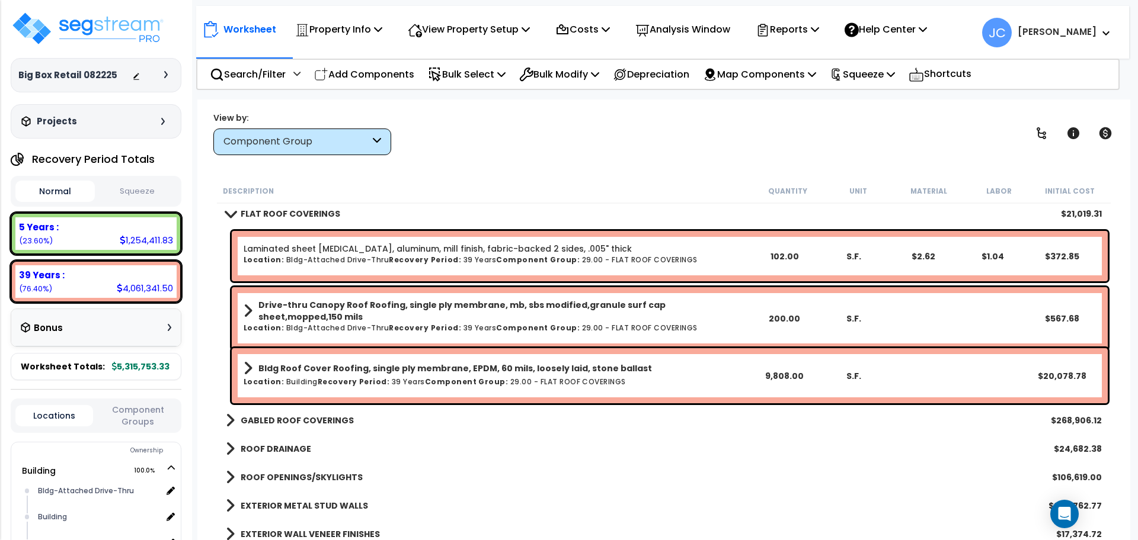
click at [498, 182] on div "Description Quantity Unit Material Labor Initial Cost" at bounding box center [663, 191] width 893 height 25
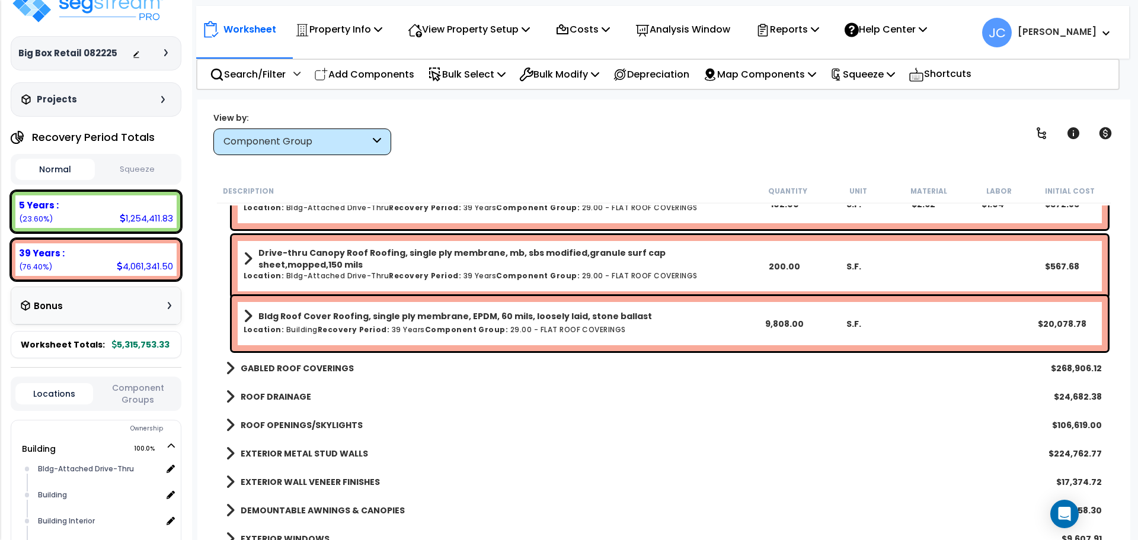
scroll to position [2388, 0]
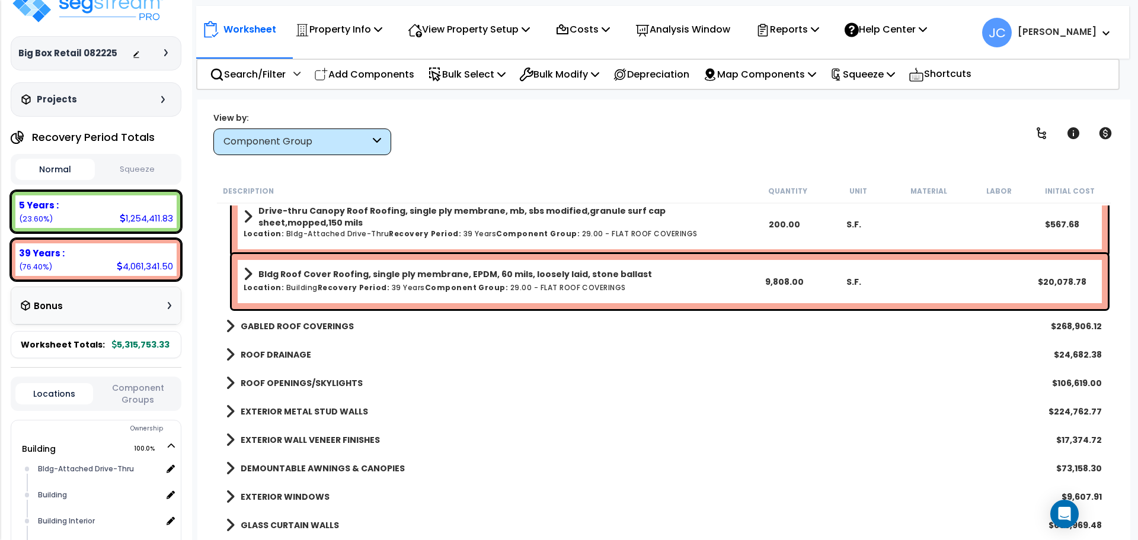
click at [315, 322] on b "GABLED ROOF COVERINGS" at bounding box center [297, 327] width 113 height 12
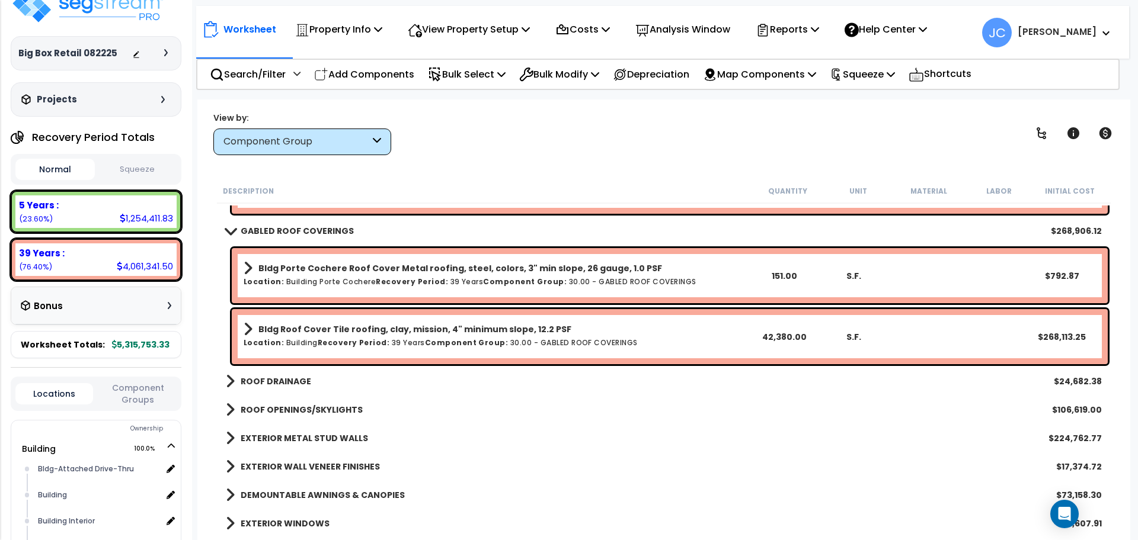
scroll to position [2486, 0]
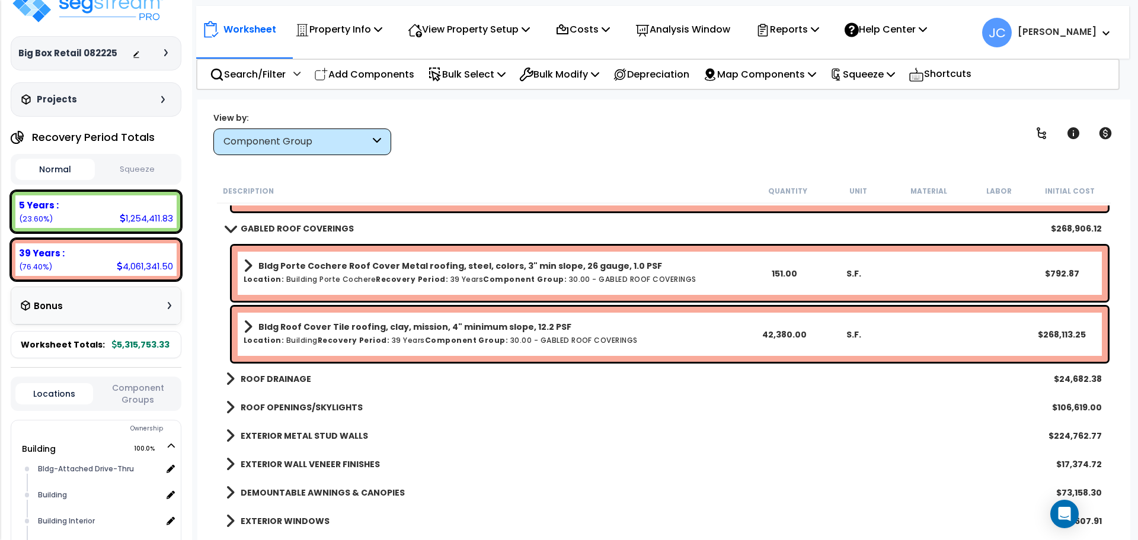
click at [297, 385] on link "ROOF DRAINAGE" at bounding box center [268, 379] width 85 height 17
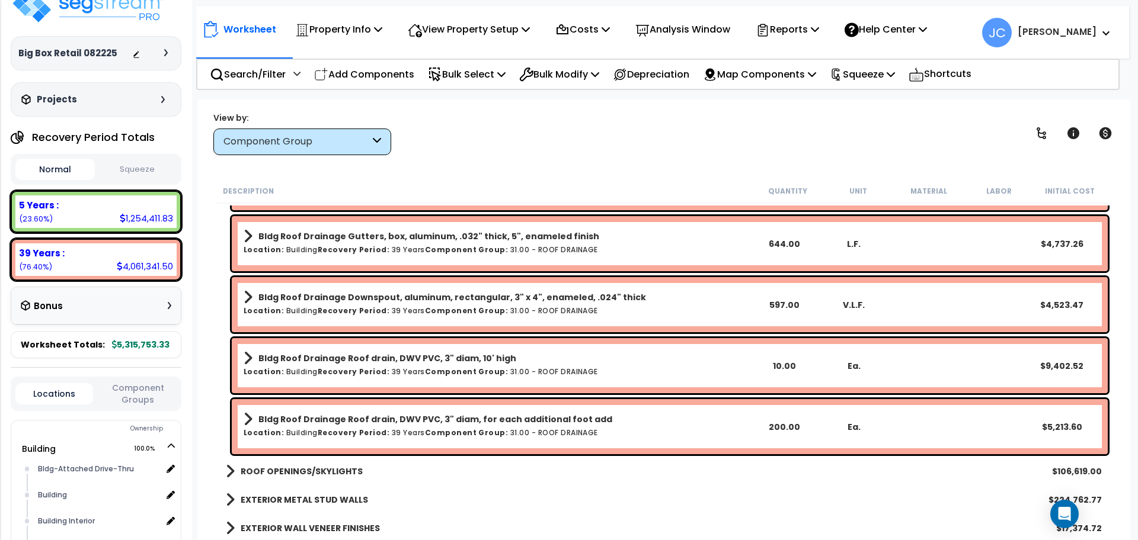
scroll to position [2920, 0]
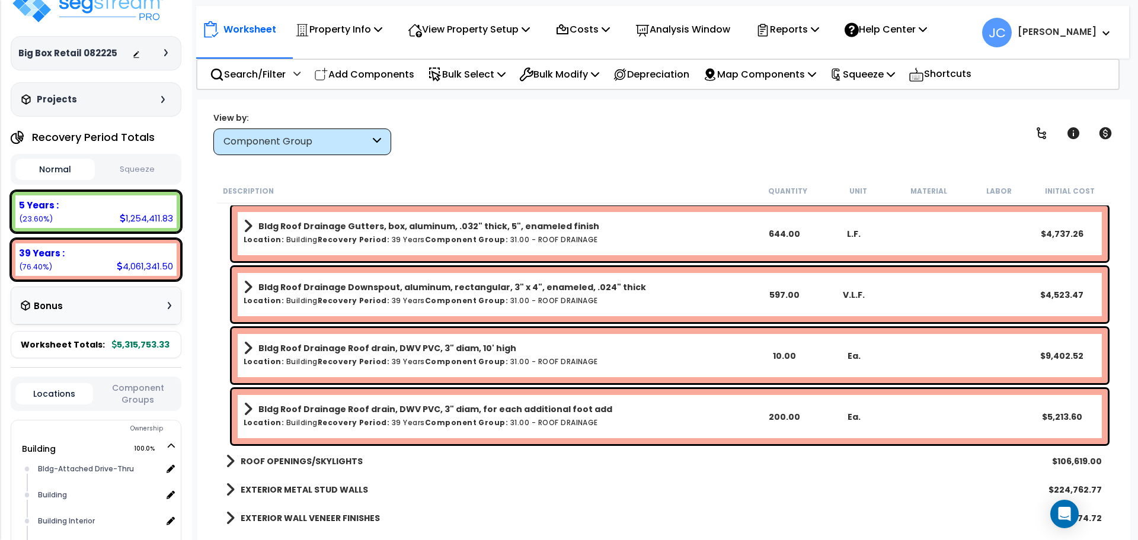
click at [344, 456] on b "ROOF OPENINGS/SKYLIGHTS" at bounding box center [302, 462] width 122 height 12
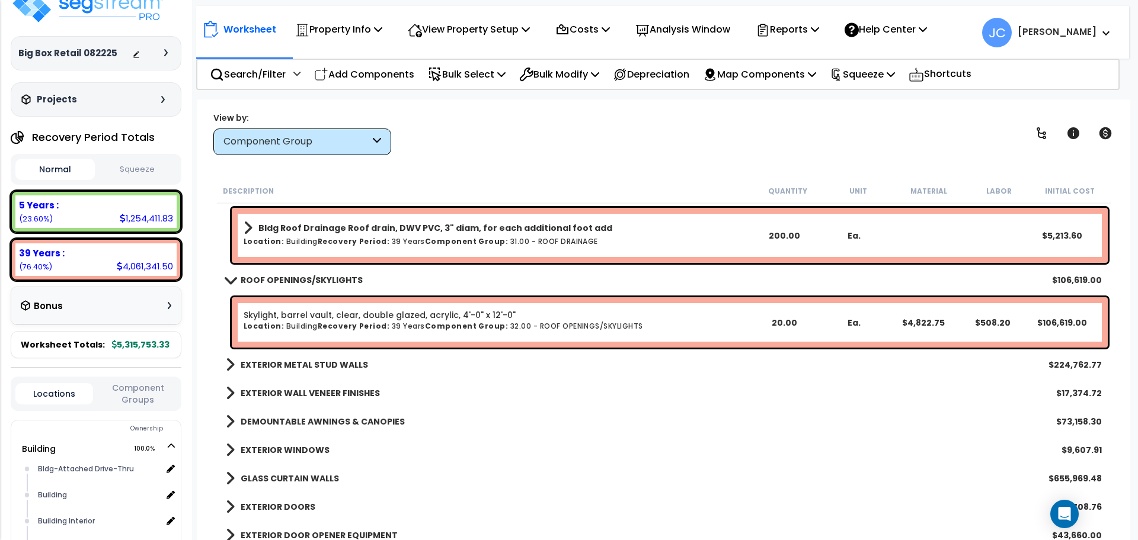
scroll to position [3127, 0]
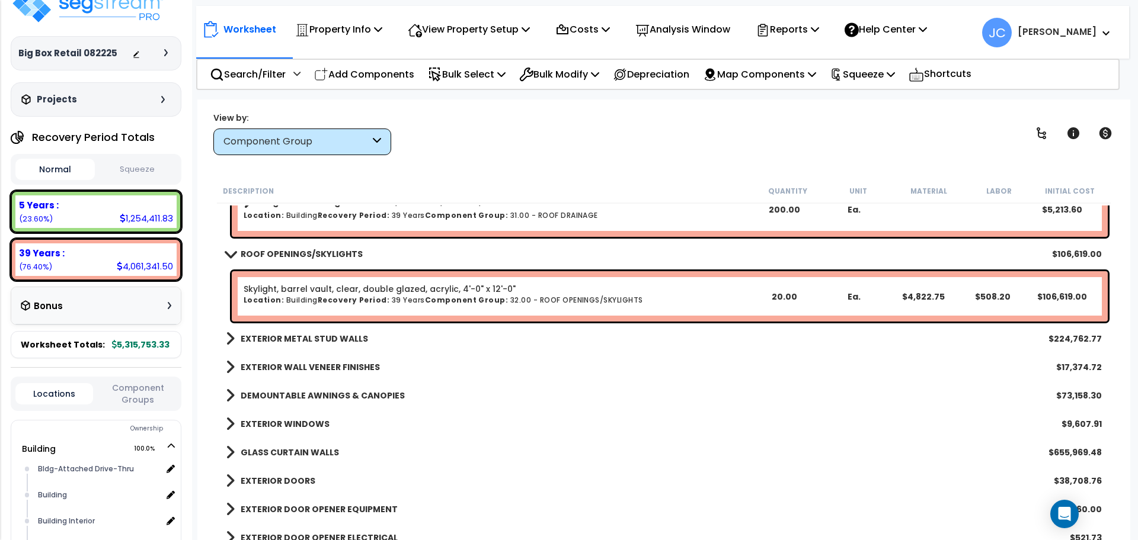
click at [316, 337] on b "EXTERIOR METAL STUD WALLS" at bounding box center [304, 339] width 127 height 12
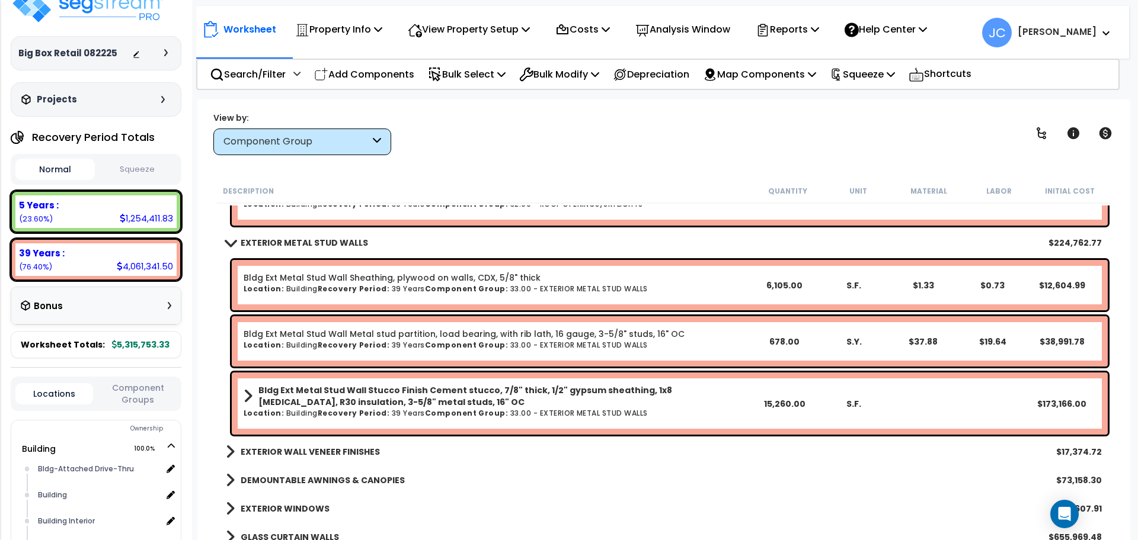
scroll to position [3242, 0]
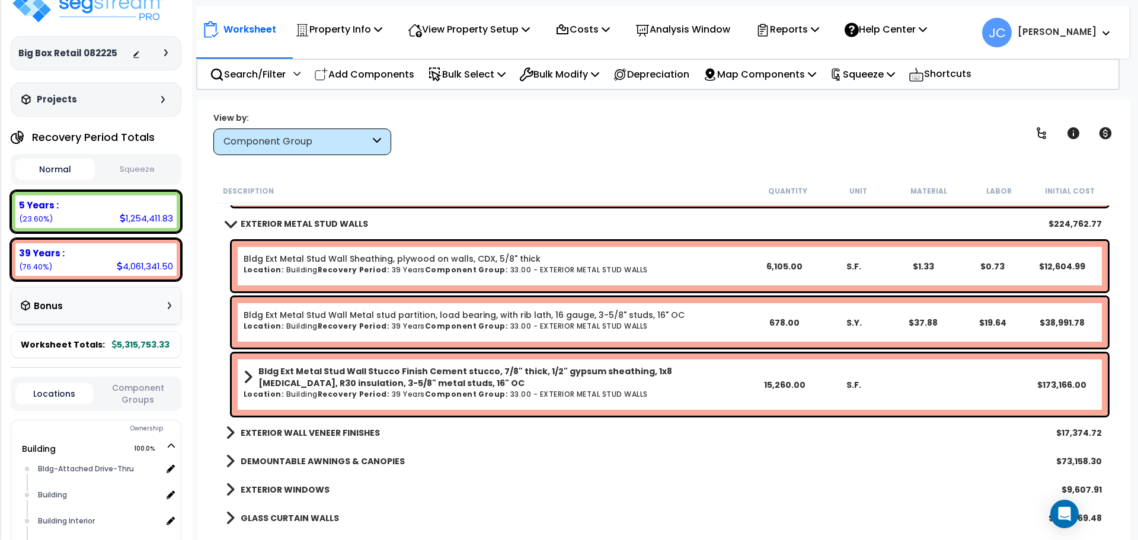
click at [341, 430] on b "EXTERIOR WALL VENEER FINISHES" at bounding box center [310, 433] width 139 height 12
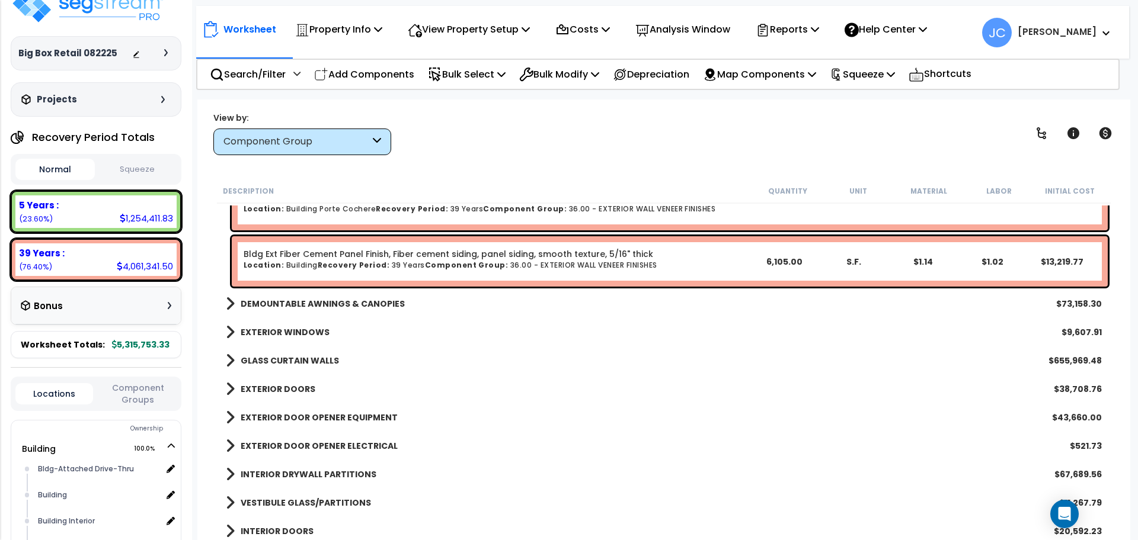
scroll to position [3845, 0]
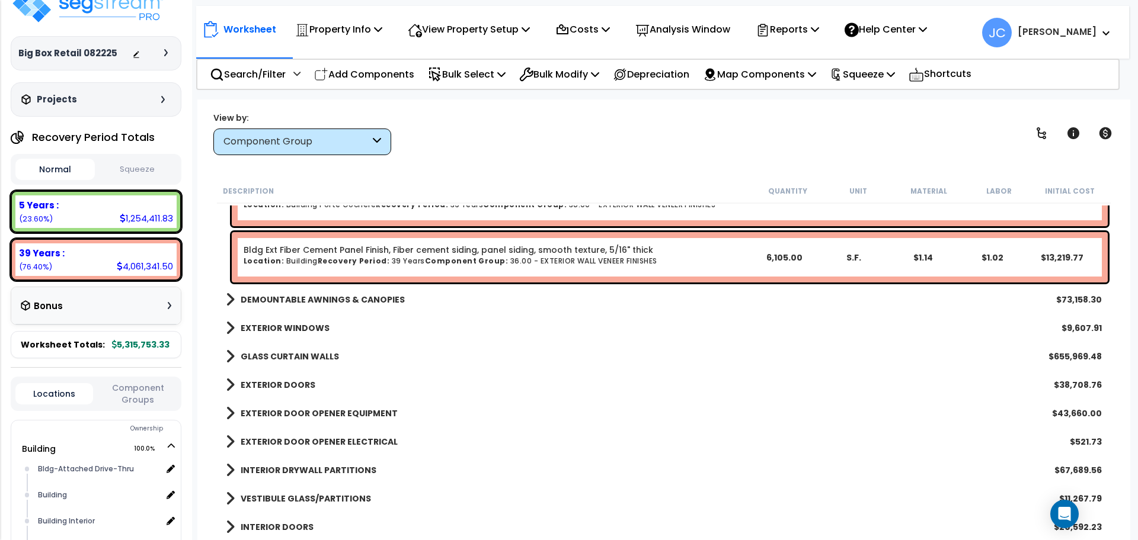
click at [367, 305] on b "DEMOUNTABLE AWNINGS & CANOPIES" at bounding box center [323, 300] width 164 height 12
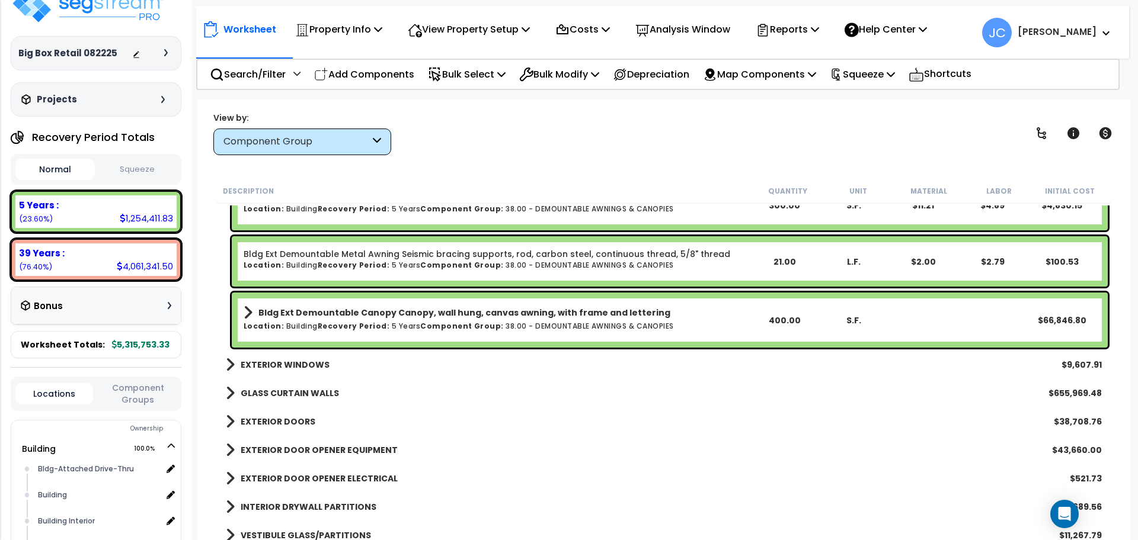
scroll to position [4065, 0]
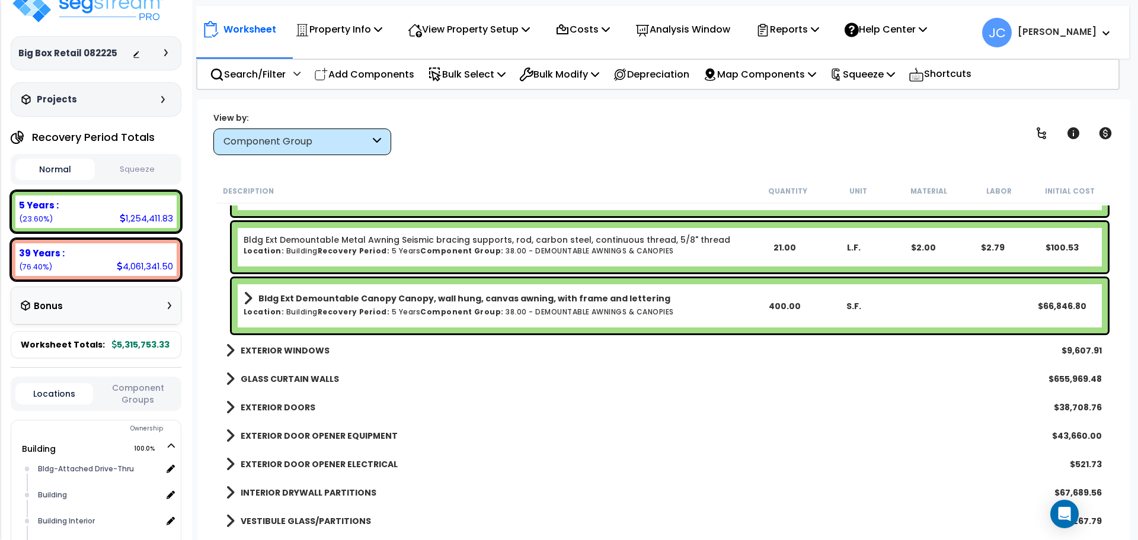
click at [290, 354] on b "EXTERIOR WINDOWS" at bounding box center [285, 351] width 89 height 12
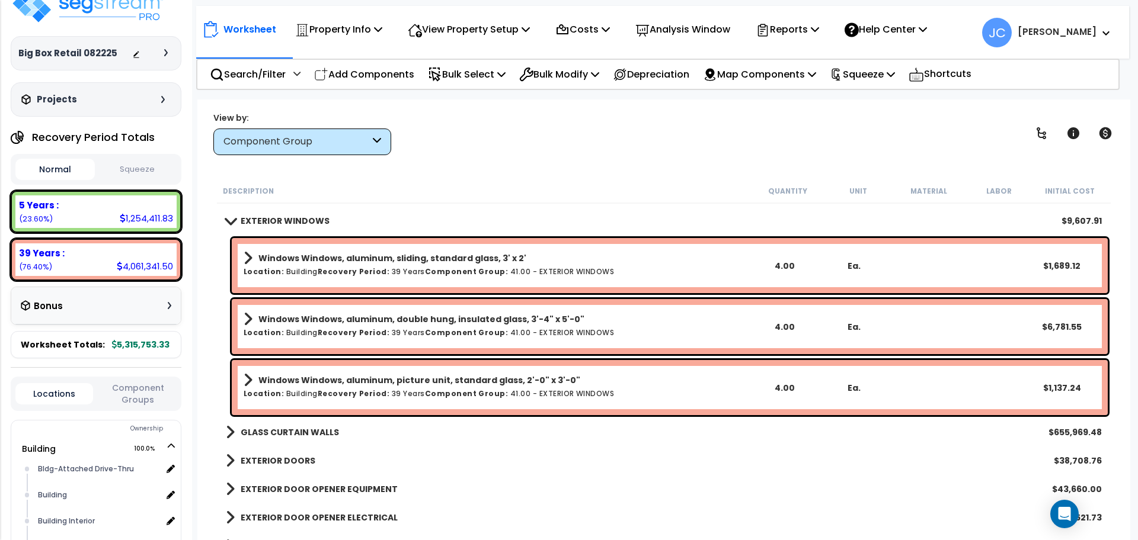
scroll to position [4227, 0]
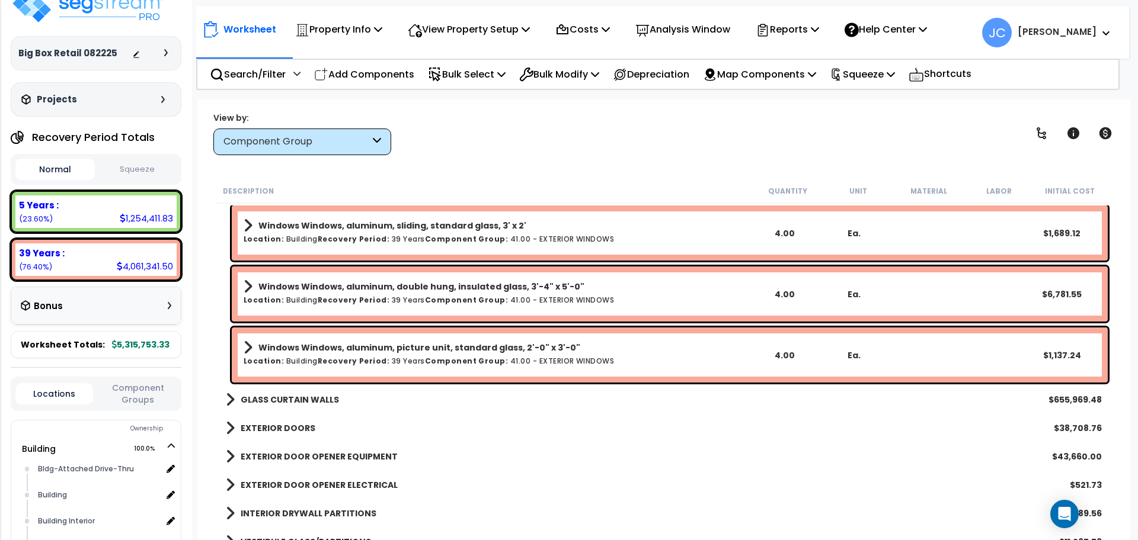
click at [301, 399] on b "GLASS CURTAIN WALLS" at bounding box center [290, 400] width 98 height 12
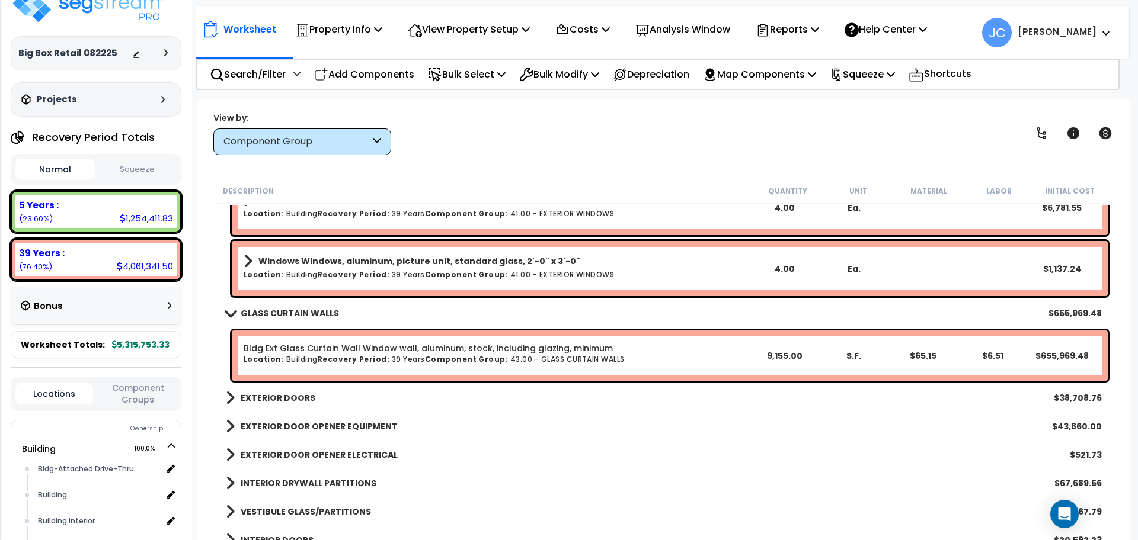
scroll to position [4347, 0]
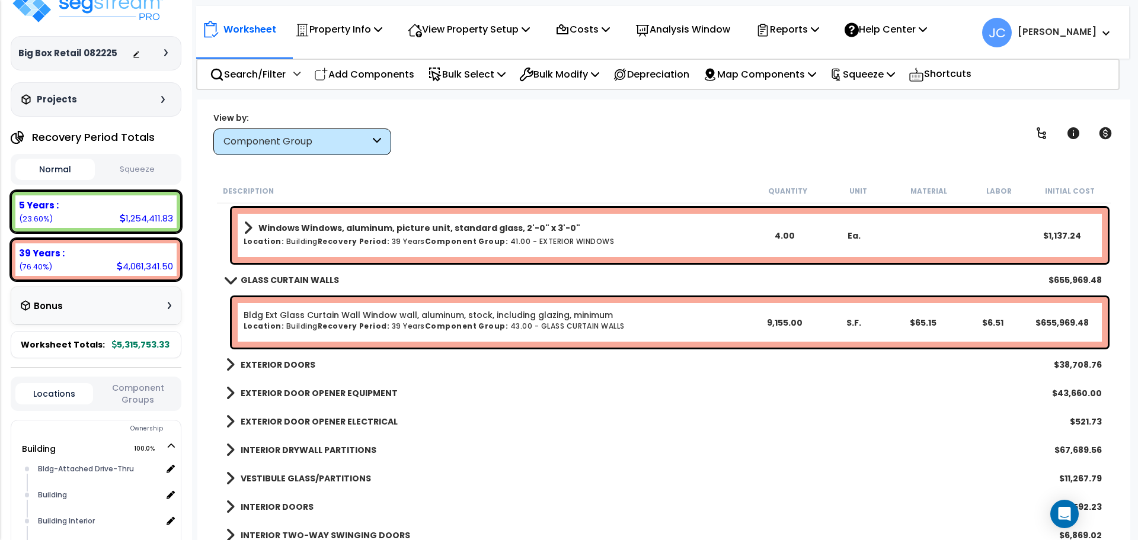
click at [301, 368] on b "EXTERIOR DOORS" at bounding box center [278, 365] width 75 height 12
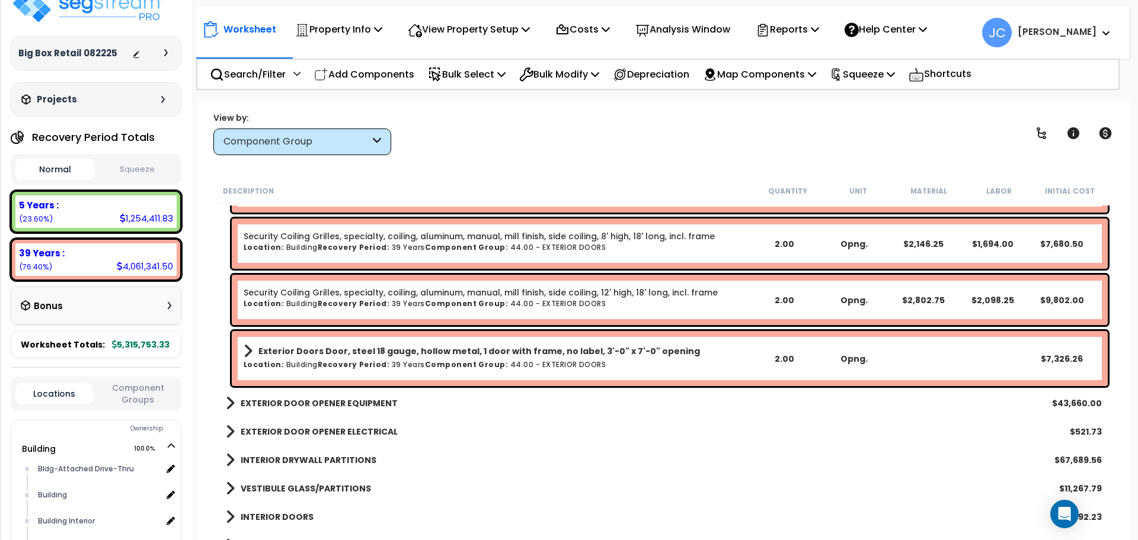
scroll to position [4415, 0]
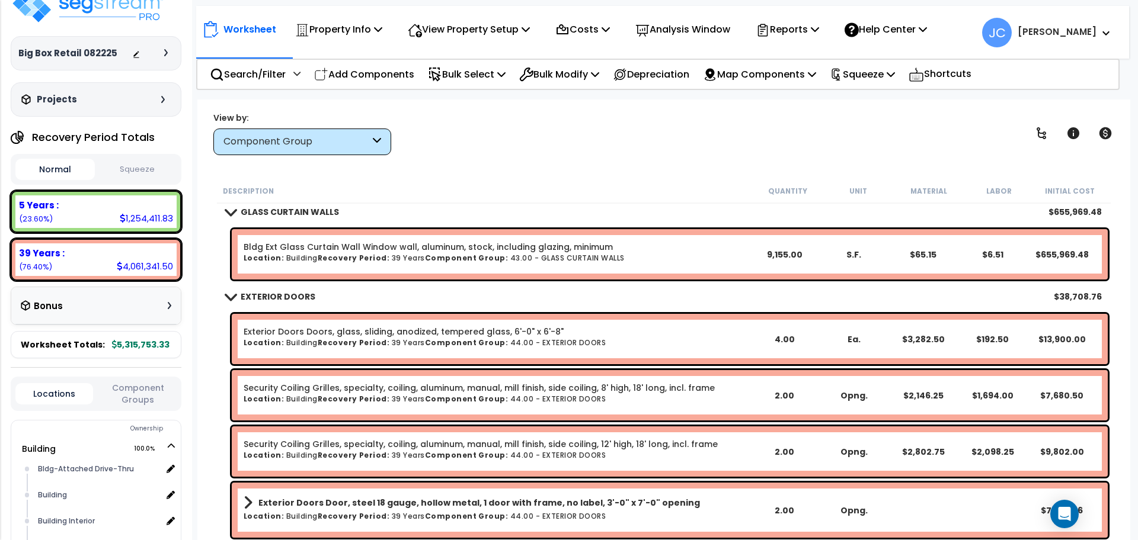
click at [284, 291] on b "EXTERIOR DOORS" at bounding box center [278, 297] width 75 height 12
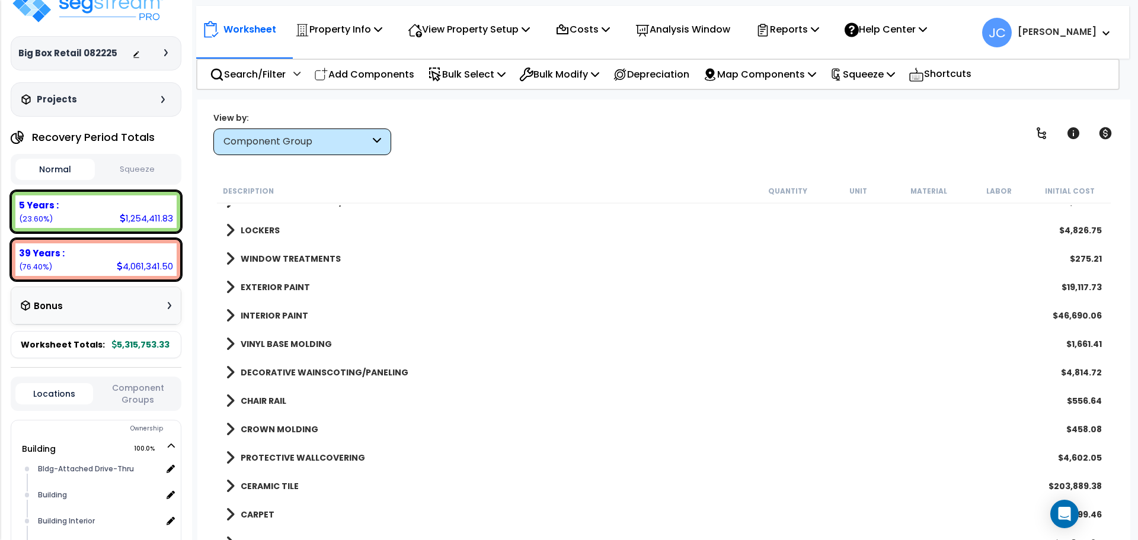
scroll to position [4853, 0]
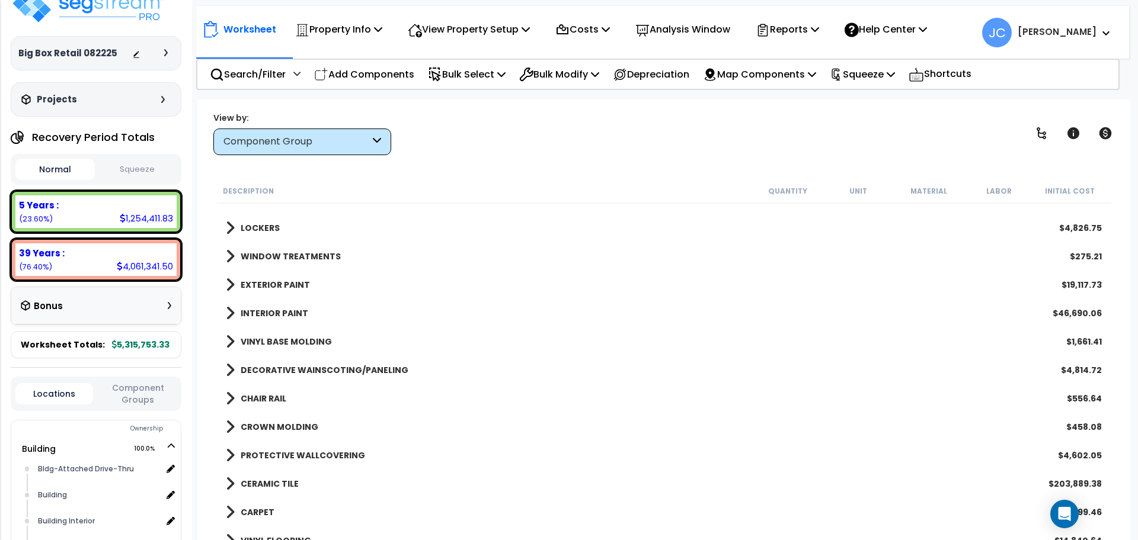
click at [284, 291] on link "EXTERIOR PAINT" at bounding box center [268, 285] width 84 height 17
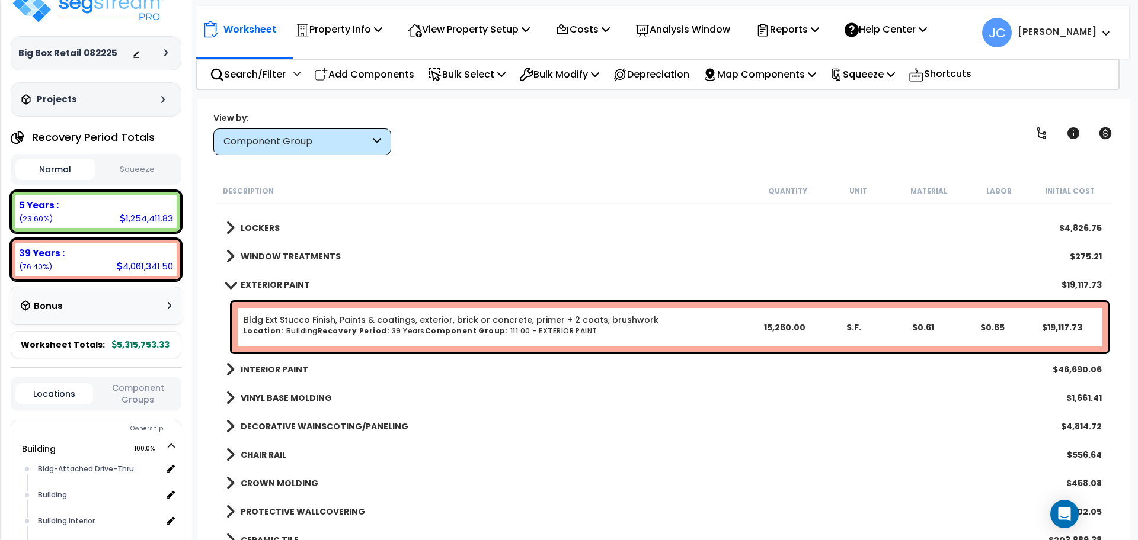
click at [292, 368] on b "INTERIOR PAINT" at bounding box center [275, 370] width 68 height 12
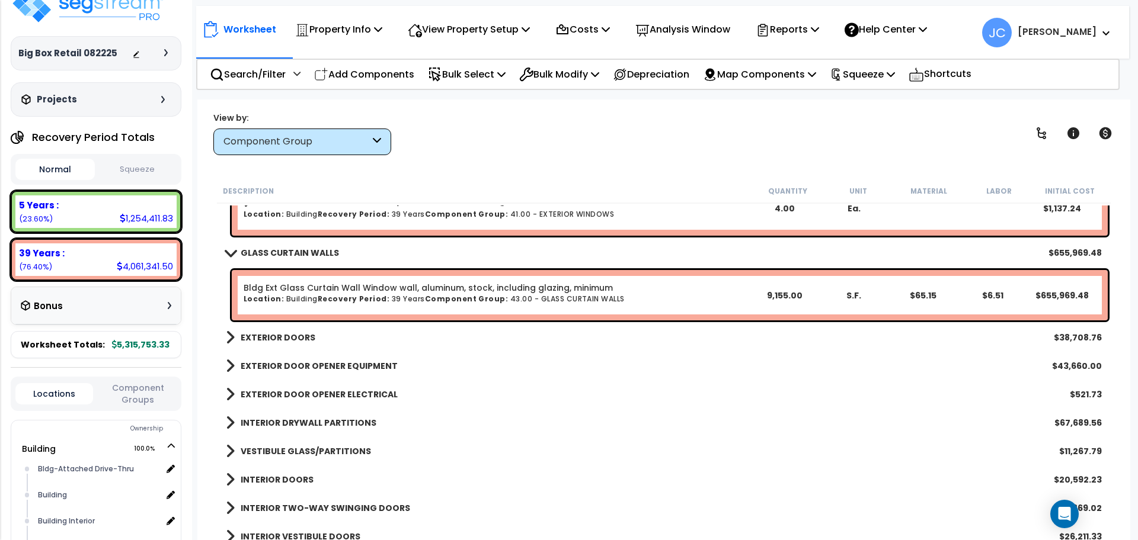
scroll to position [4386, 0]
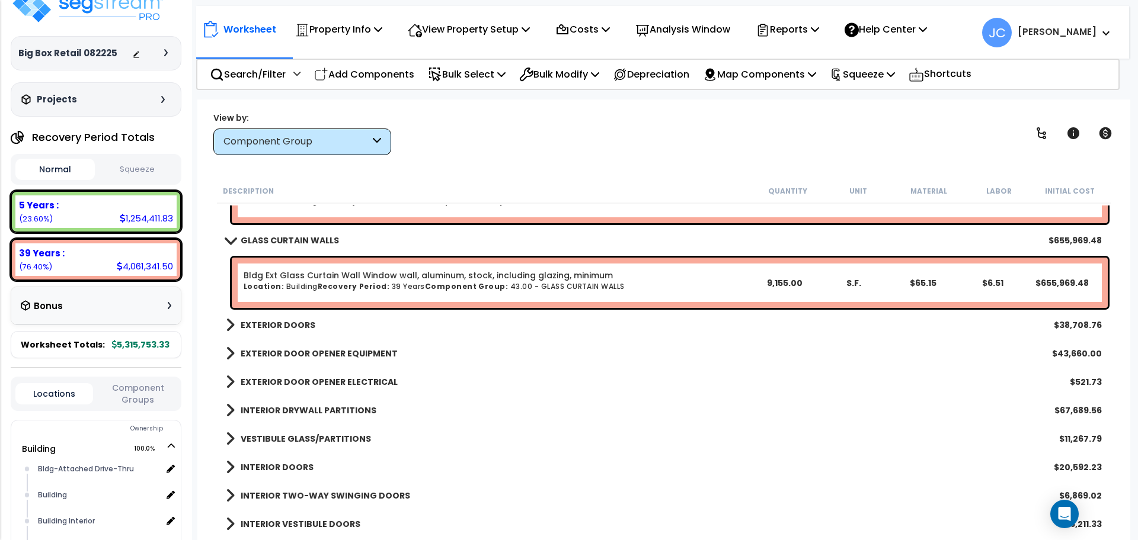
click at [264, 317] on link "EXTERIOR DOORS" at bounding box center [270, 325] width 89 height 17
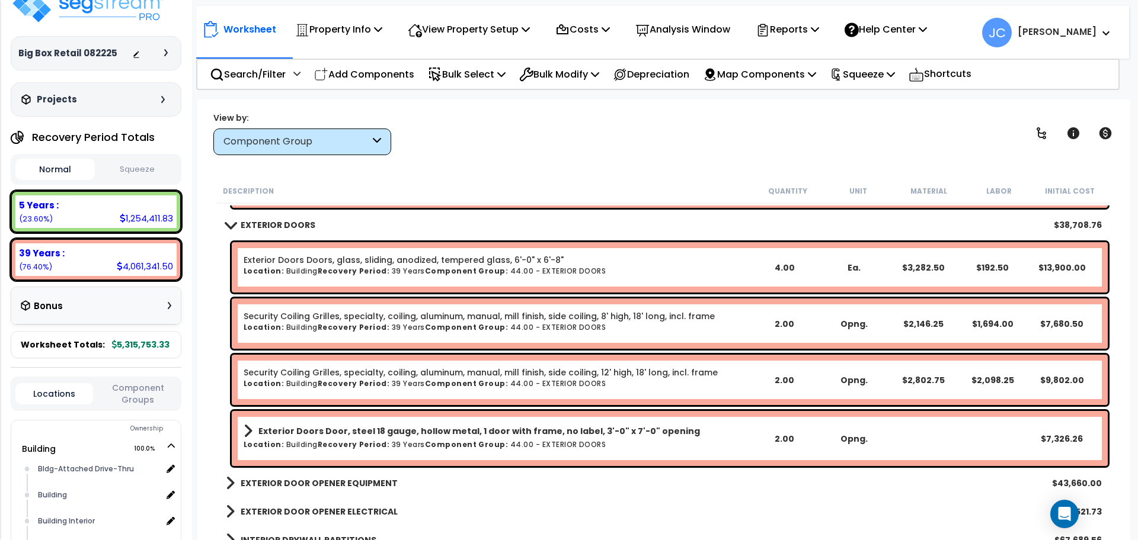
scroll to position [4544, 0]
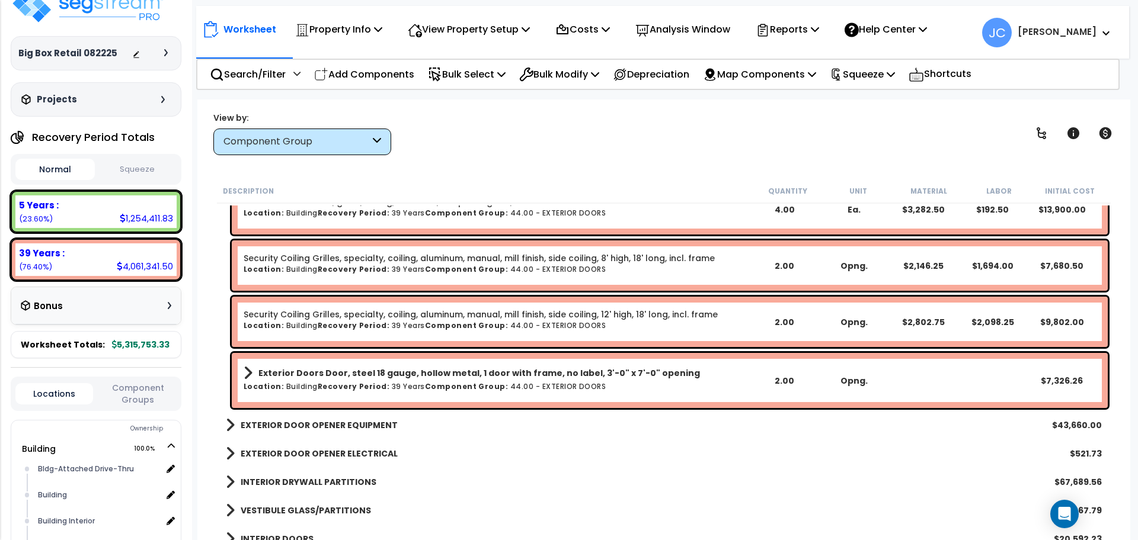
click at [331, 428] on b "EXTERIOR DOOR OPENER EQUIPMENT" at bounding box center [319, 425] width 157 height 12
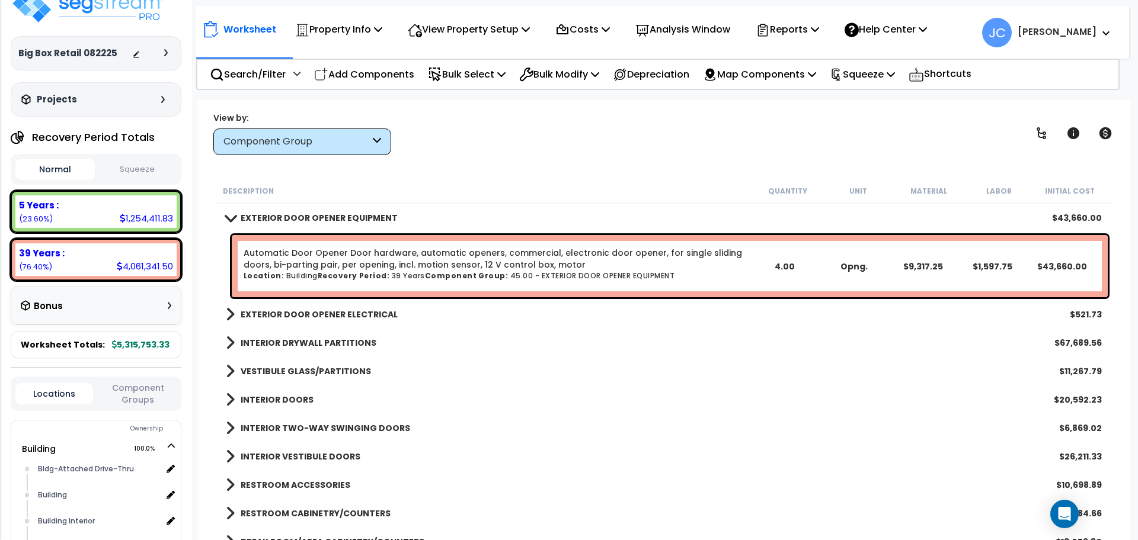
scroll to position [4730, 0]
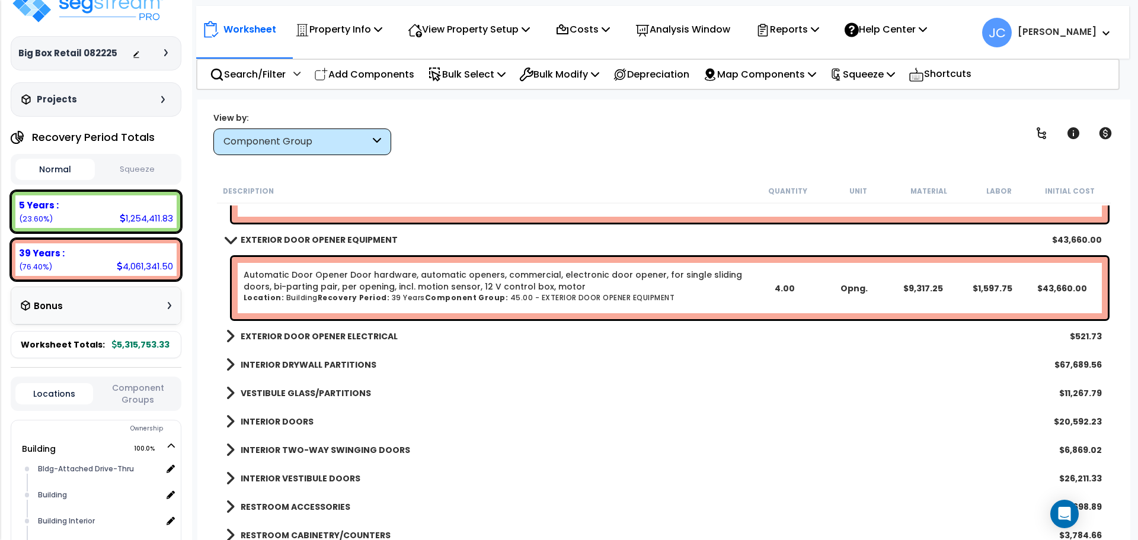
click at [374, 338] on b "EXTERIOR DOOR OPENER ELECTRICAL" at bounding box center [319, 337] width 157 height 12
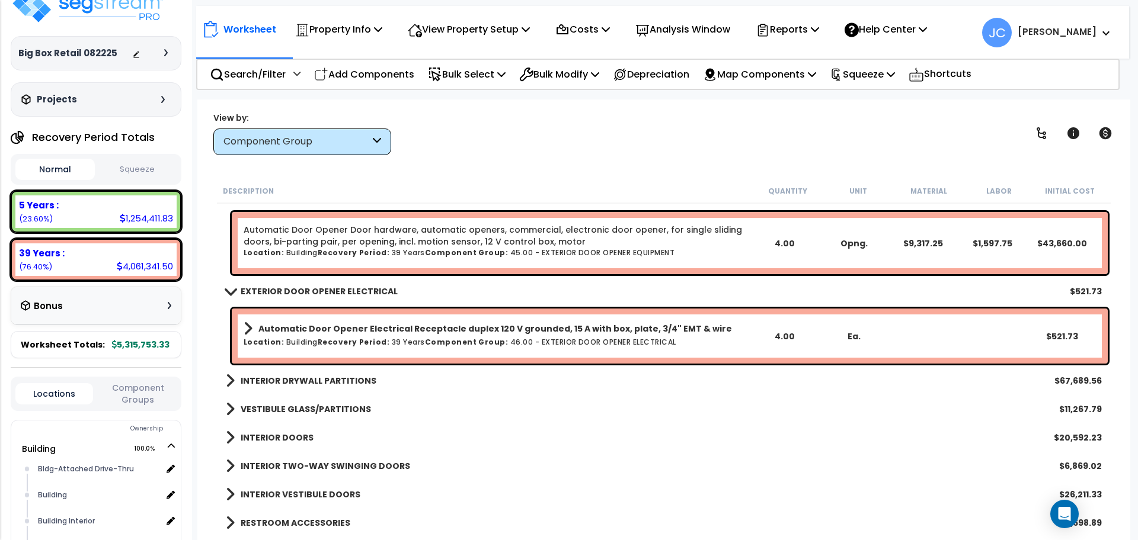
scroll to position [4791, 0]
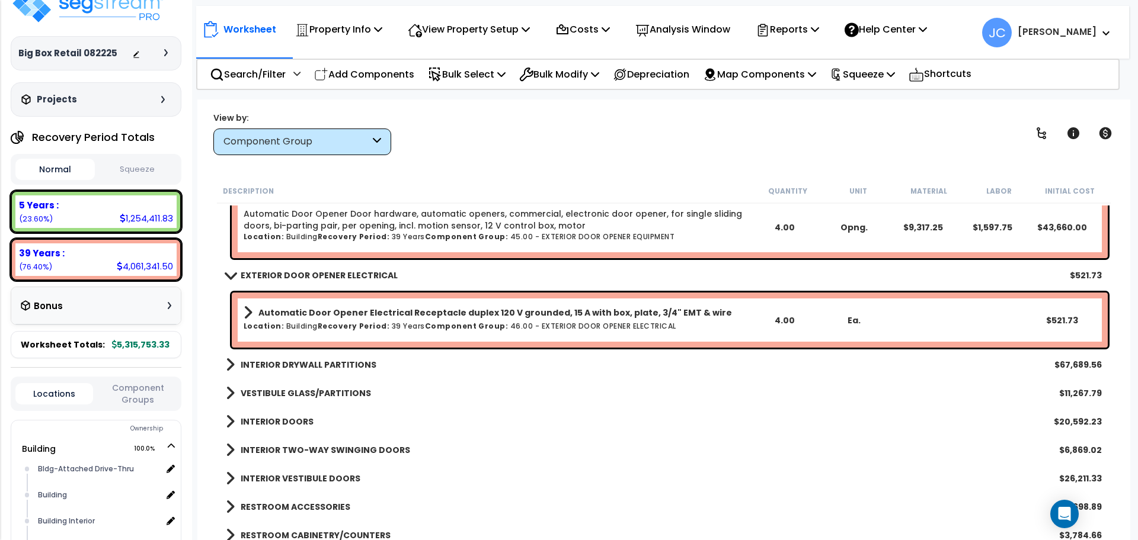
click at [334, 367] on b "INTERIOR DRYWALL PARTITIONS" at bounding box center [309, 365] width 136 height 12
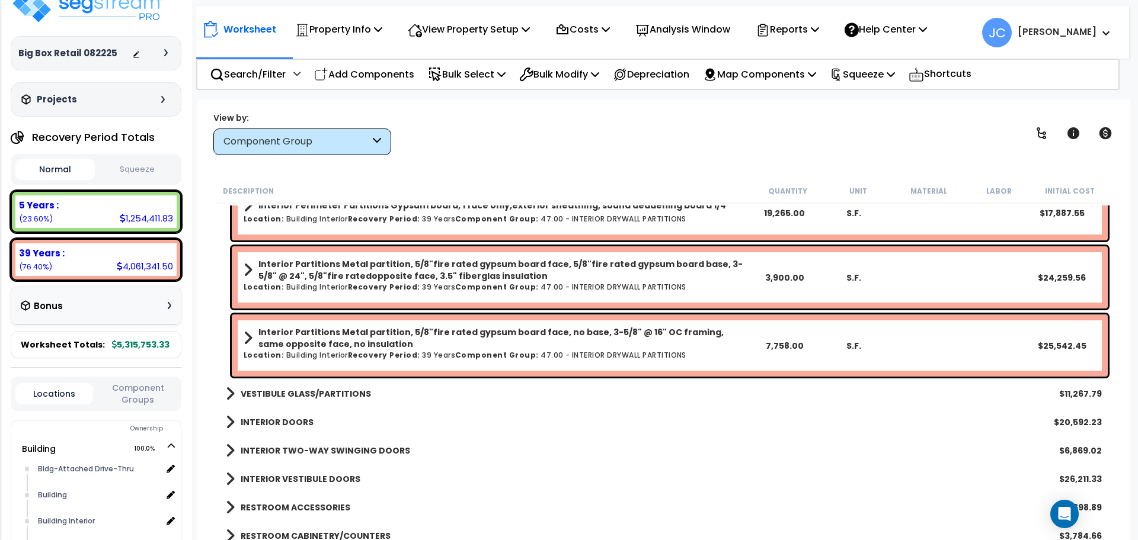
scroll to position [4990, 0]
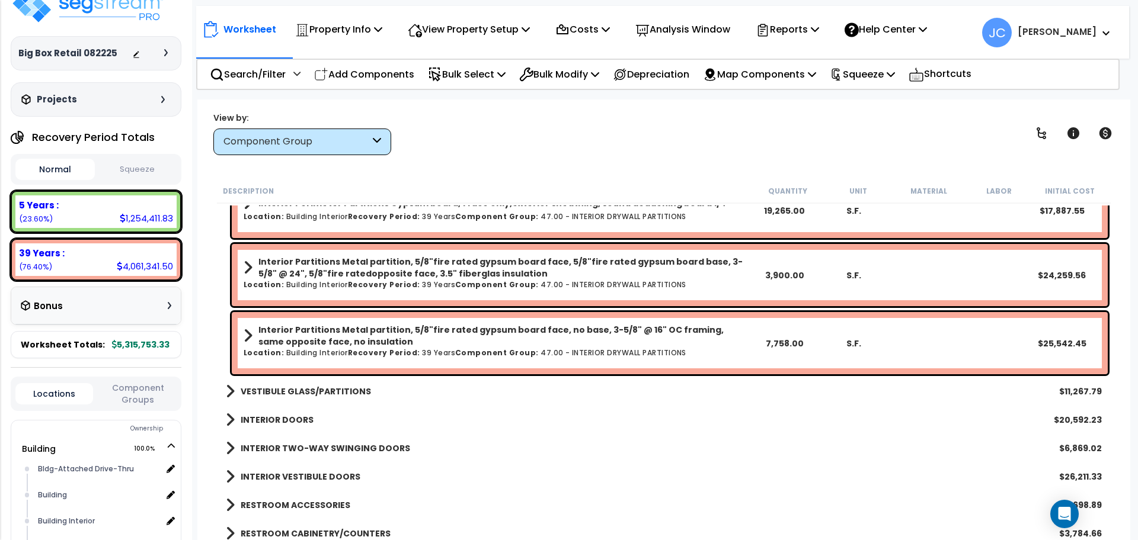
click at [349, 392] on b "VESTIBULE GLASS/PARTITIONS" at bounding box center [306, 392] width 130 height 12
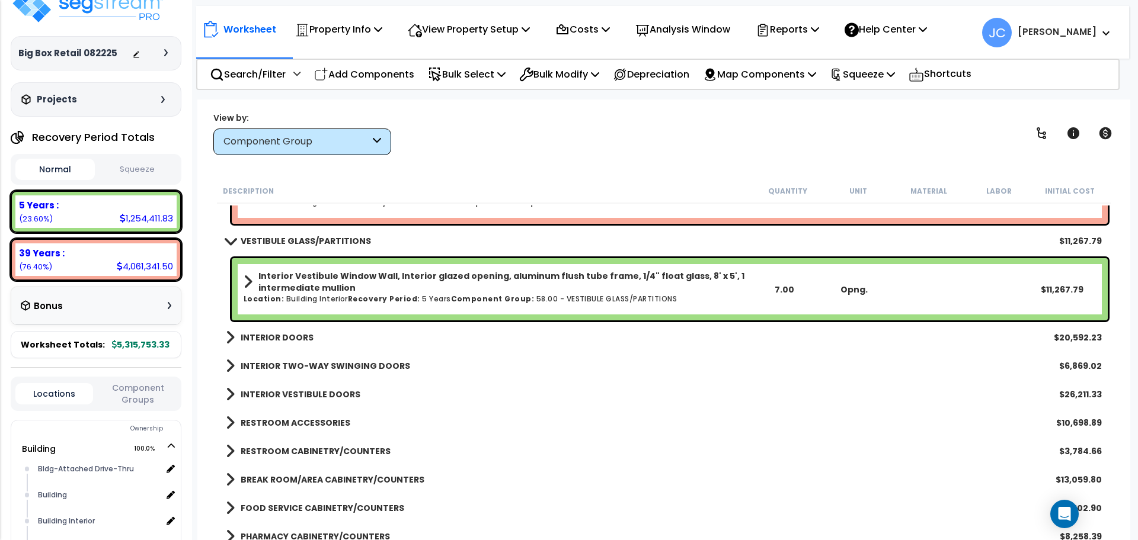
scroll to position [5146, 0]
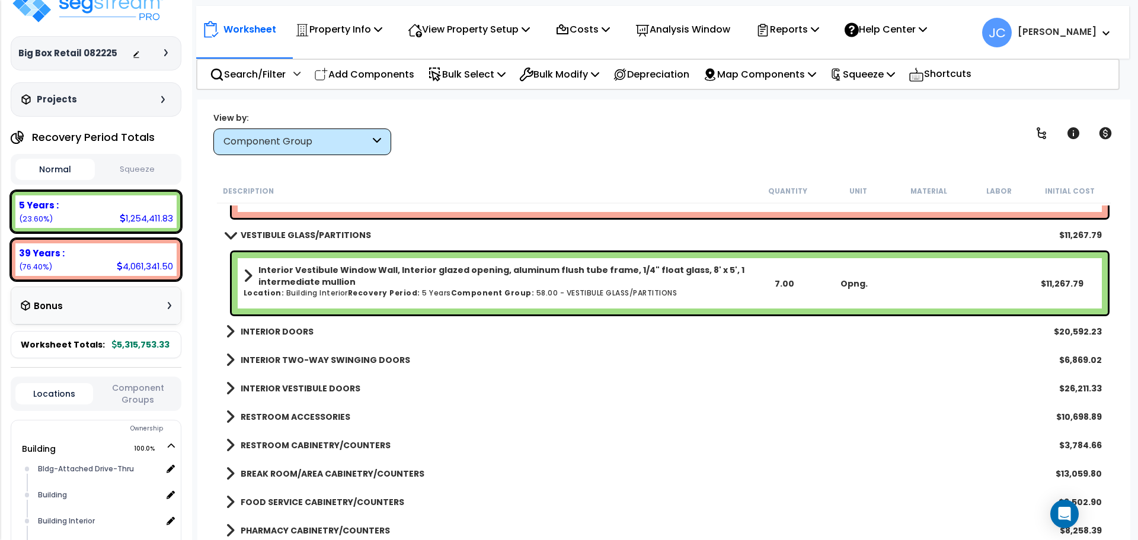
click at [280, 328] on b "INTERIOR DOORS" at bounding box center [277, 332] width 73 height 12
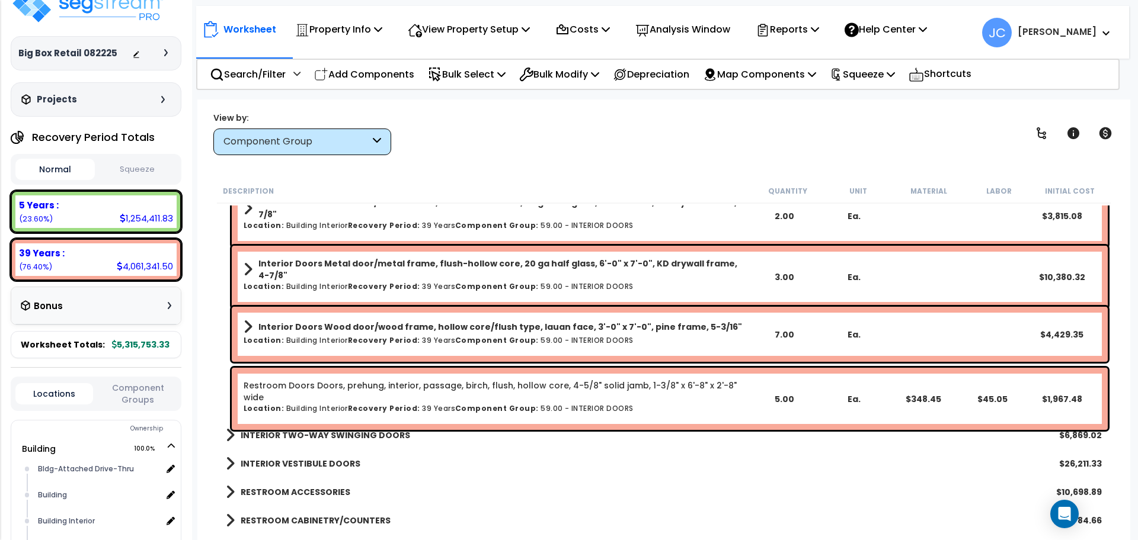
scroll to position [5312, 0]
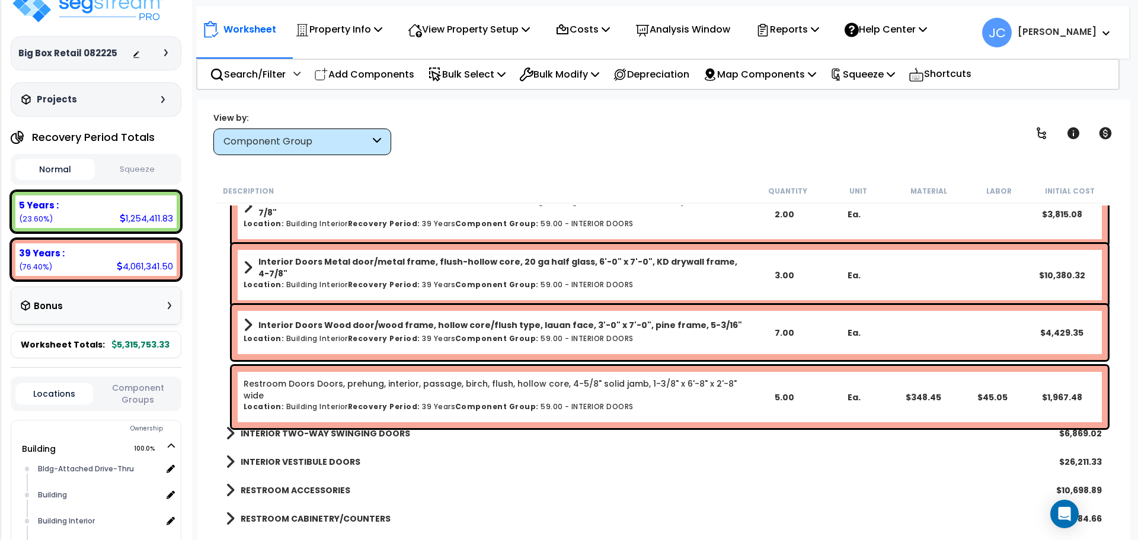
click at [378, 431] on b "INTERIOR TWO-WAY SWINGING DOORS" at bounding box center [325, 434] width 169 height 12
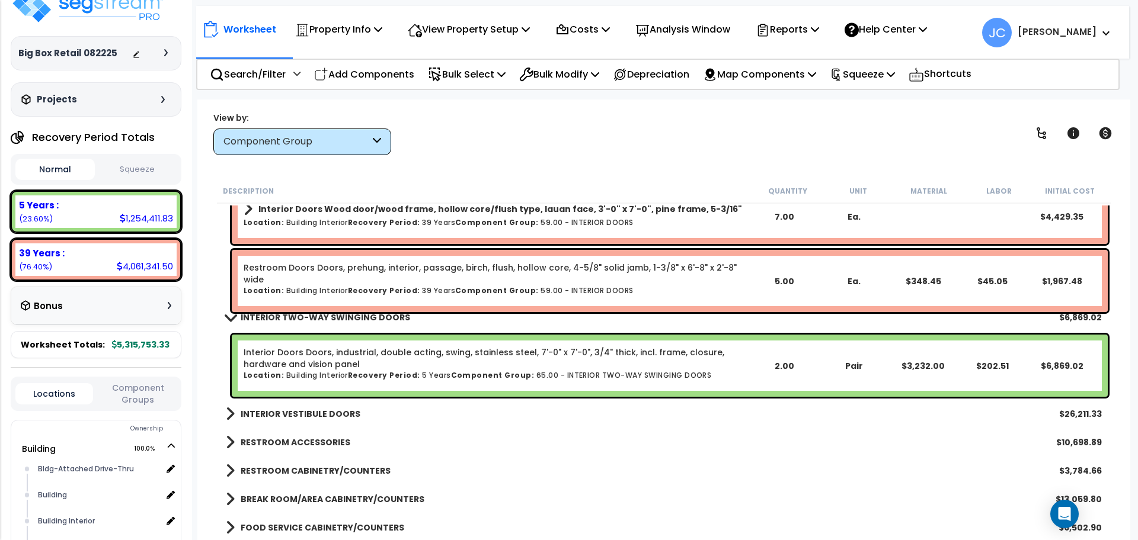
scroll to position [5429, 0]
click at [340, 409] on b "INTERIOR VESTIBULE DOORS" at bounding box center [301, 414] width 120 height 12
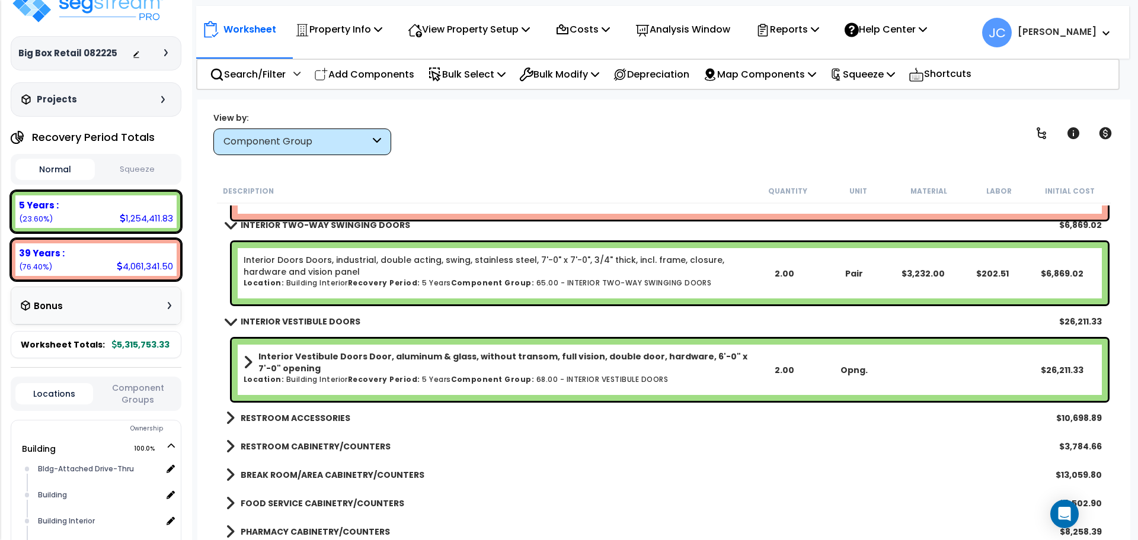
scroll to position [5522, 0]
click at [322, 415] on b "RESTROOM ACCESSORIES" at bounding box center [296, 418] width 110 height 12
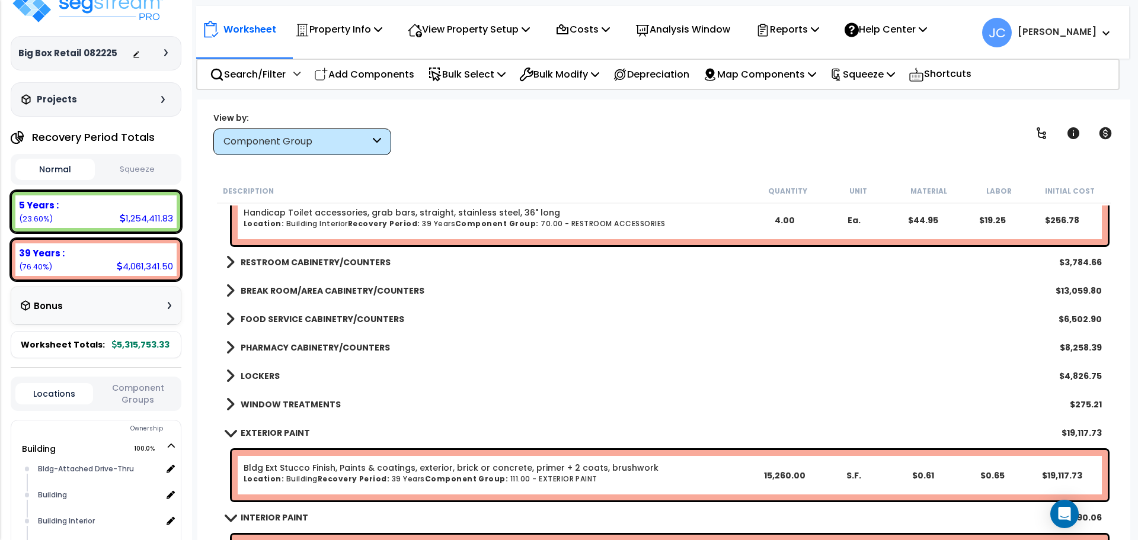
scroll to position [5994, 0]
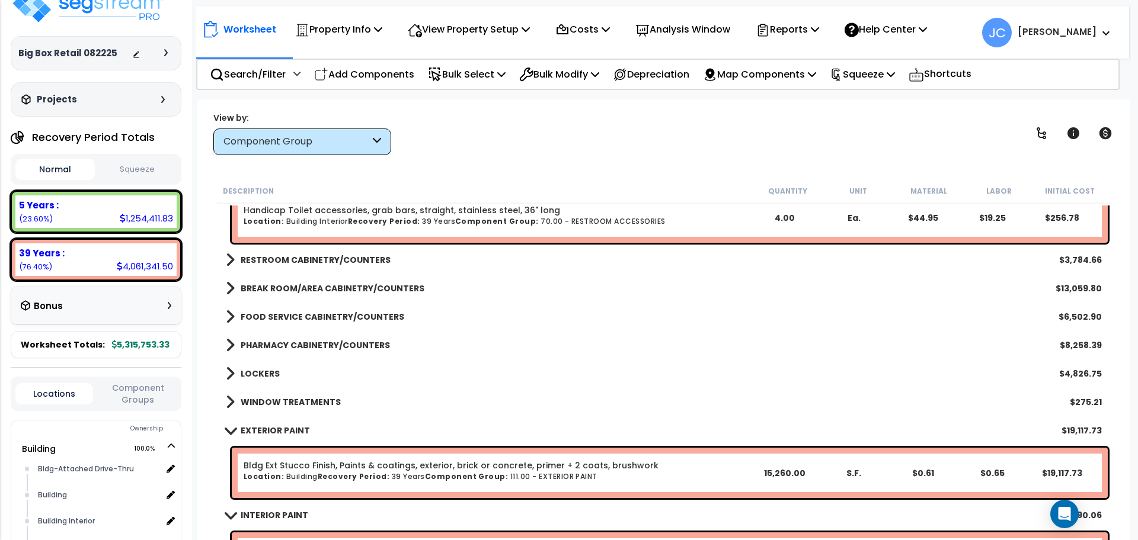
click at [370, 260] on b "RESTROOM CABINETRY/COUNTERS" at bounding box center [316, 260] width 150 height 12
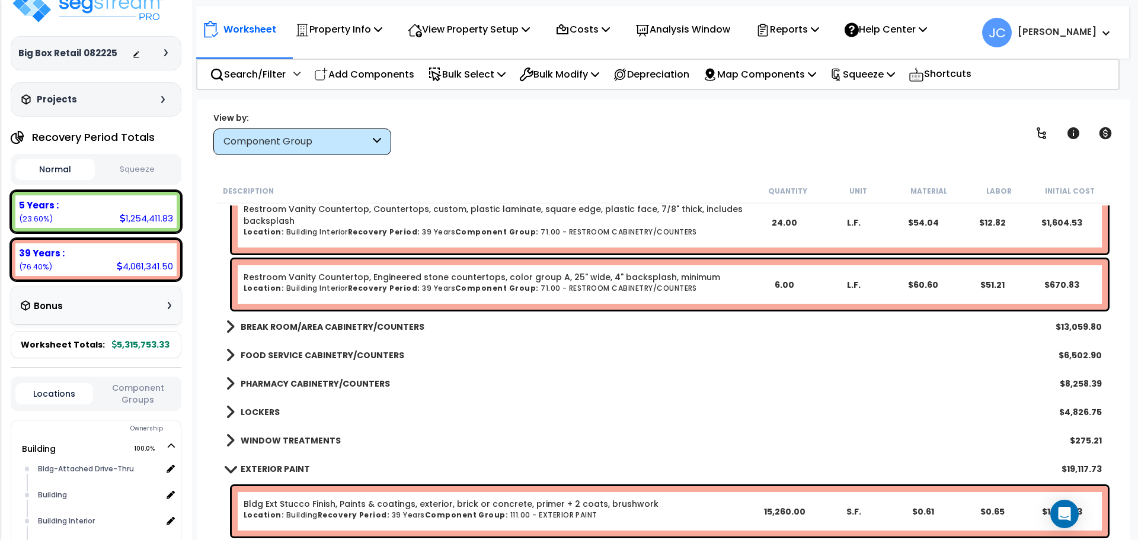
scroll to position [6137, 0]
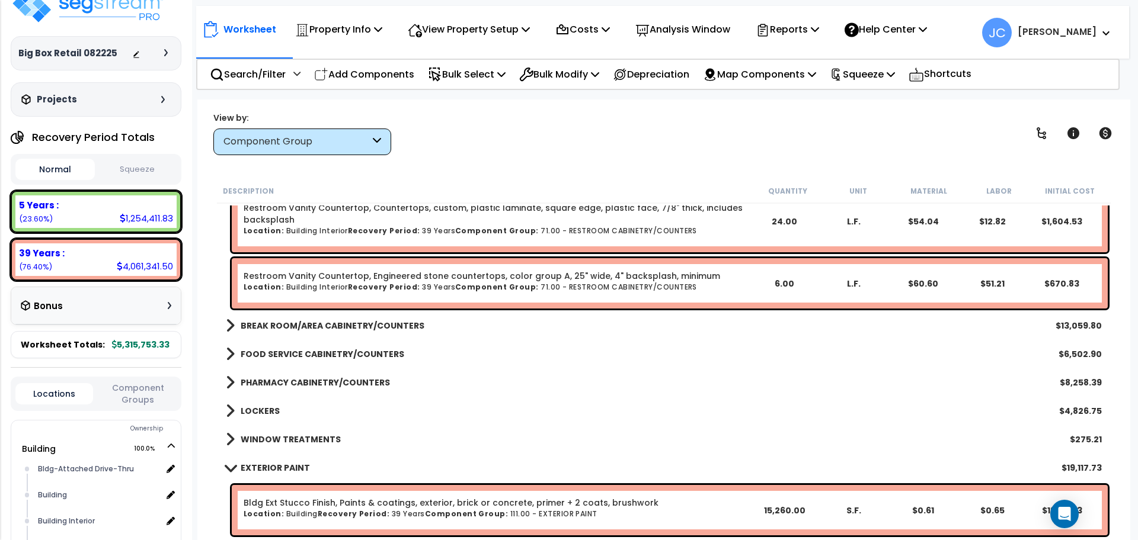
click at [398, 329] on b "BREAK ROOM/AREA CABINETRY/COUNTERS" at bounding box center [333, 326] width 184 height 12
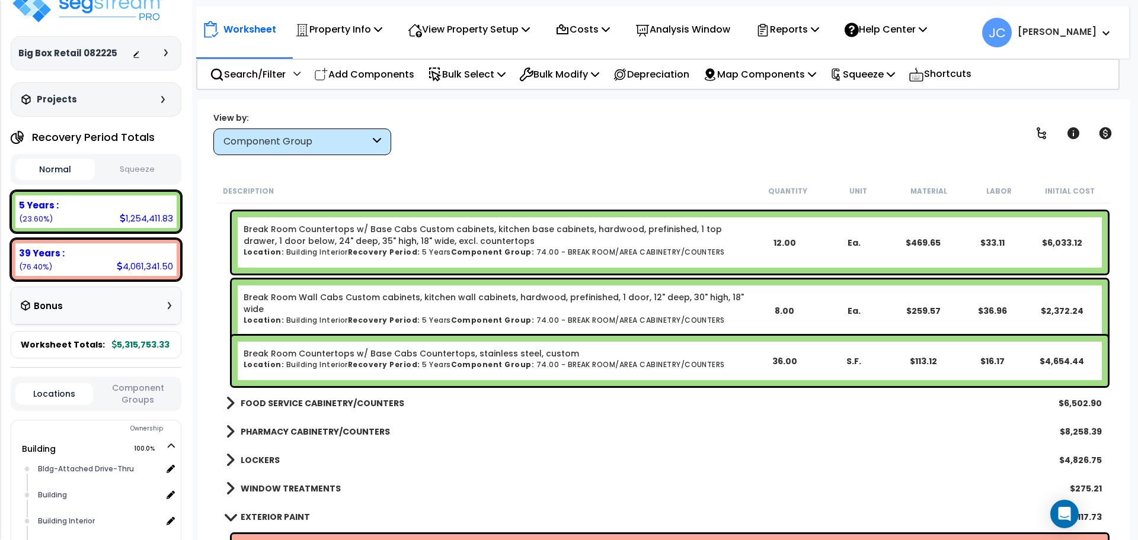
scroll to position [6270, 0]
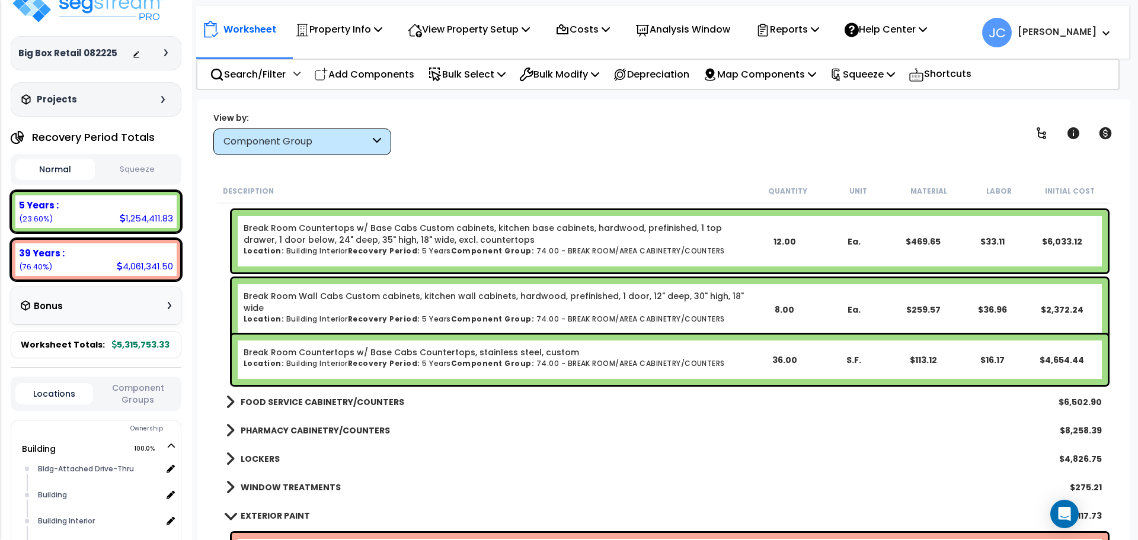
click at [391, 395] on link "FOOD SERVICE CABINETRY/COUNTERS" at bounding box center [315, 402] width 178 height 17
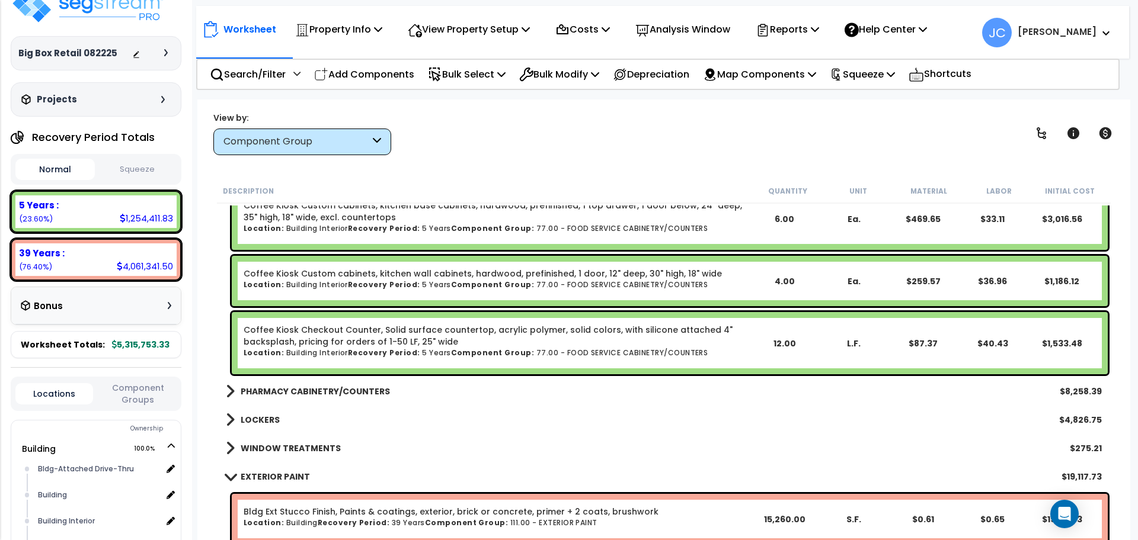
scroll to position [6571, 0]
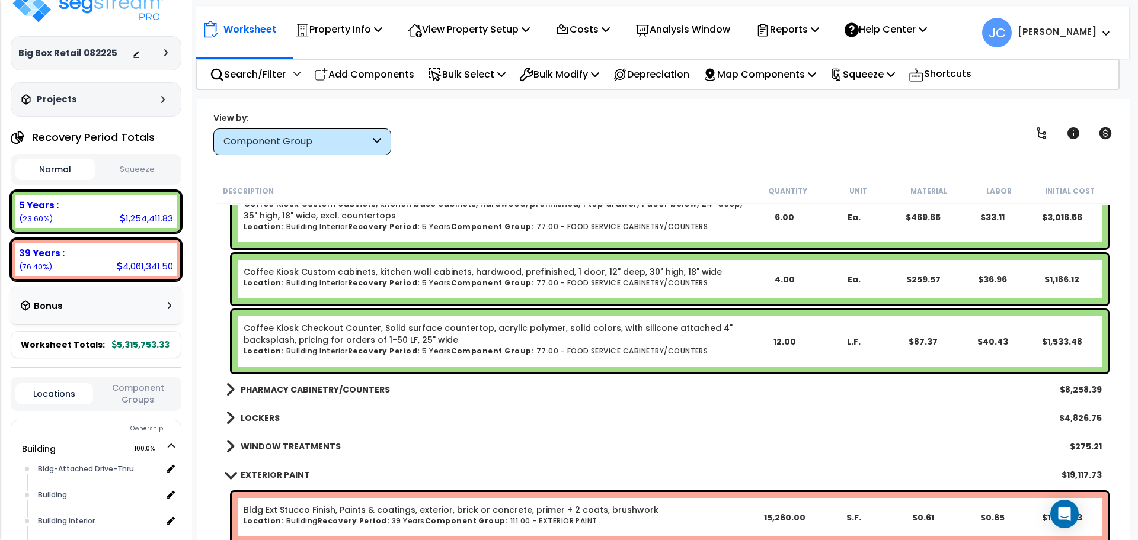
click at [335, 394] on b "PHARMACY CABINETRY/COUNTERS" at bounding box center [315, 390] width 149 height 12
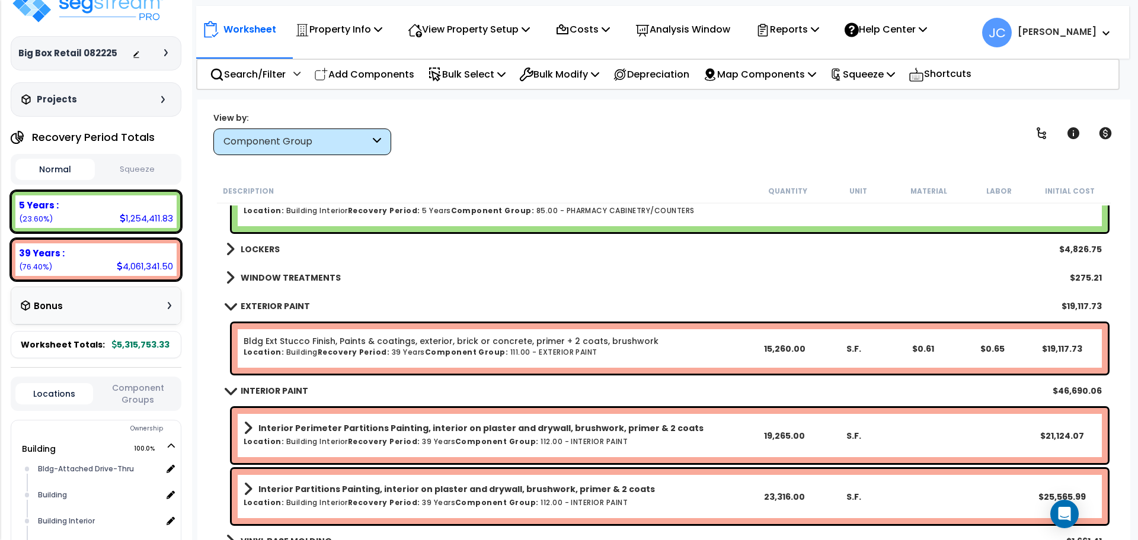
scroll to position [7003, 0]
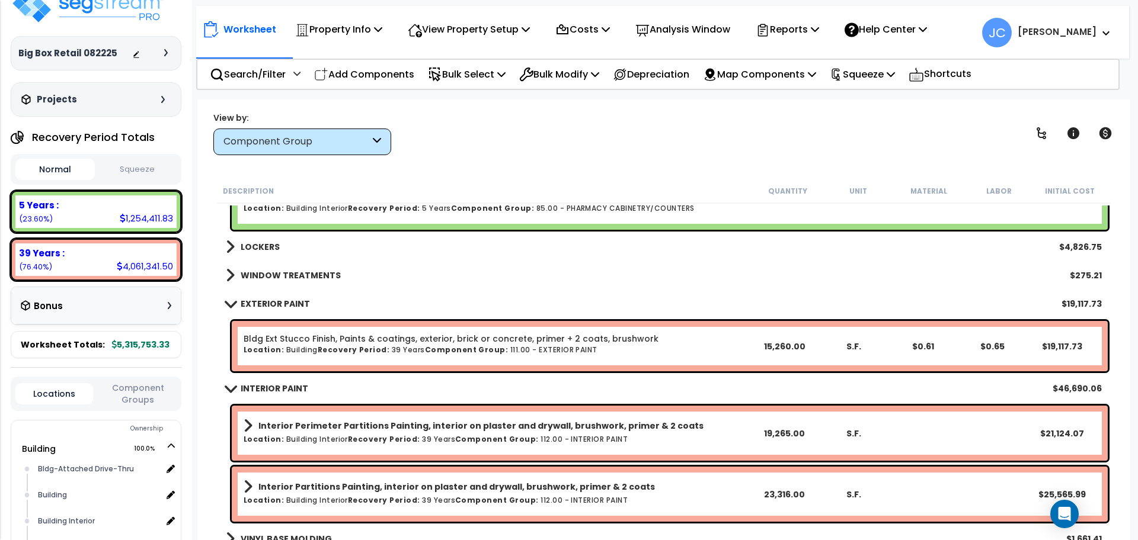
click at [251, 245] on b "LOCKERS" at bounding box center [260, 247] width 39 height 12
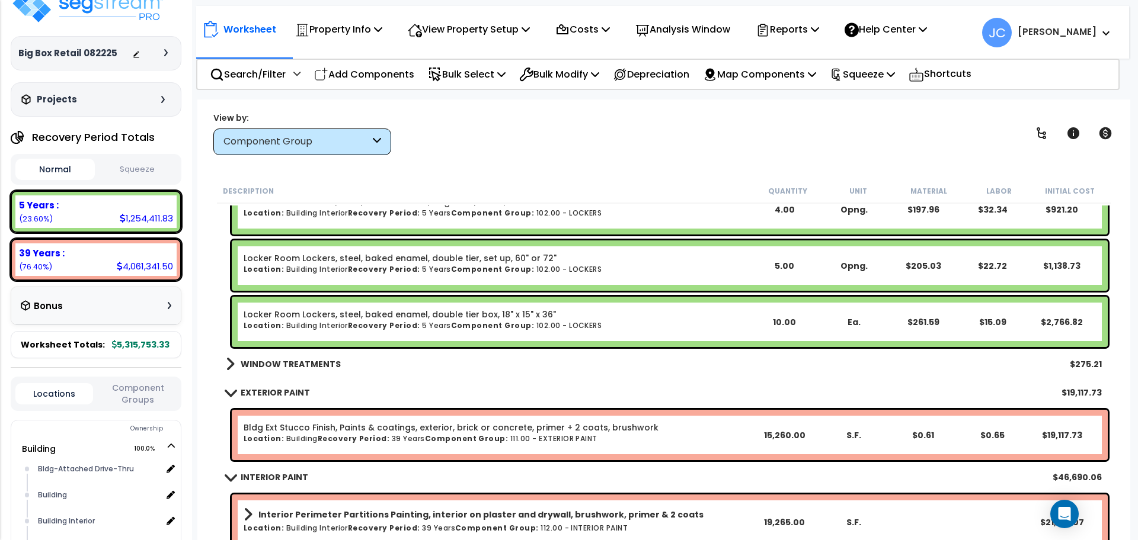
scroll to position [7099, 0]
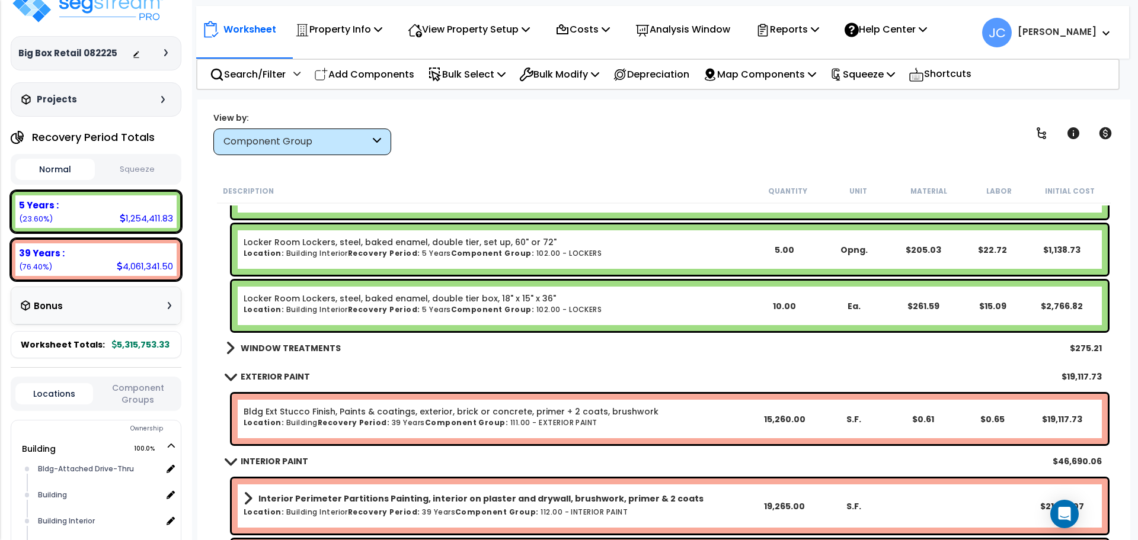
click at [315, 337] on div "WINDOW TREATMENTS $275.21" at bounding box center [664, 348] width 888 height 28
click at [318, 342] on b "WINDOW TREATMENTS" at bounding box center [291, 348] width 100 height 12
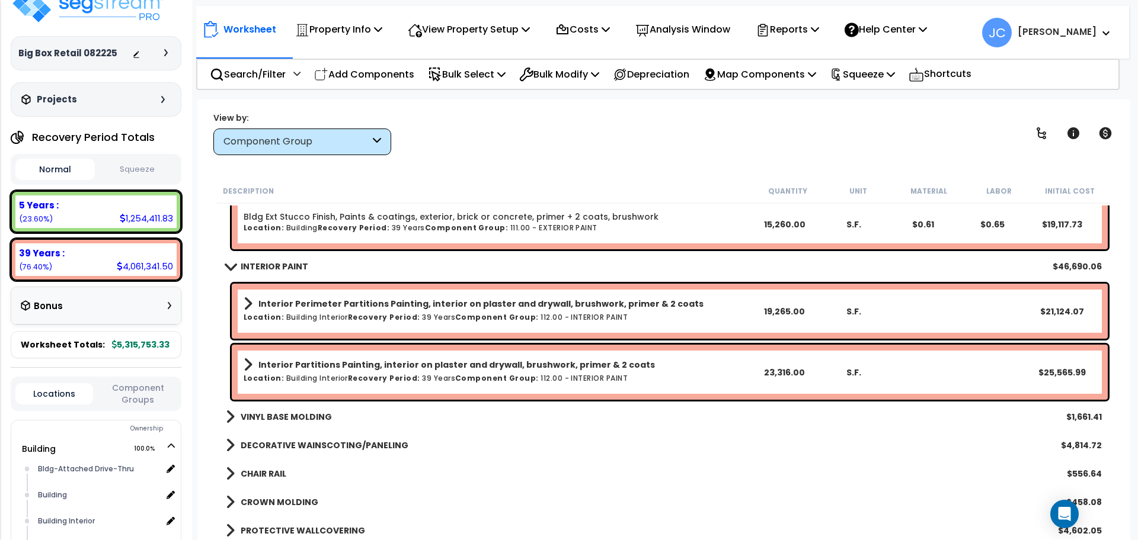
scroll to position [7372, 0]
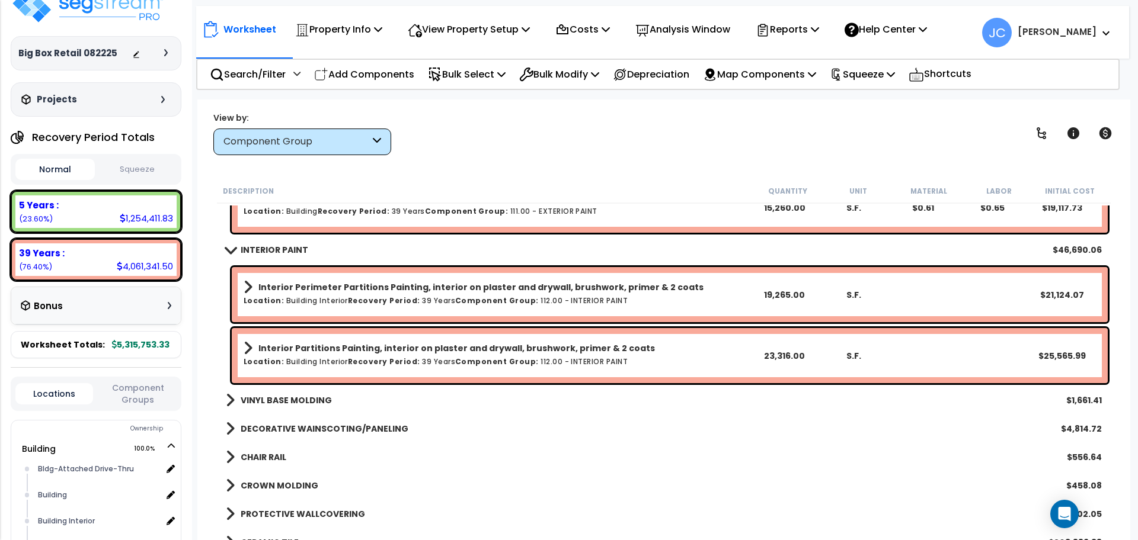
click at [298, 402] on b "VINYL BASE MOLDING" at bounding box center [286, 401] width 91 height 12
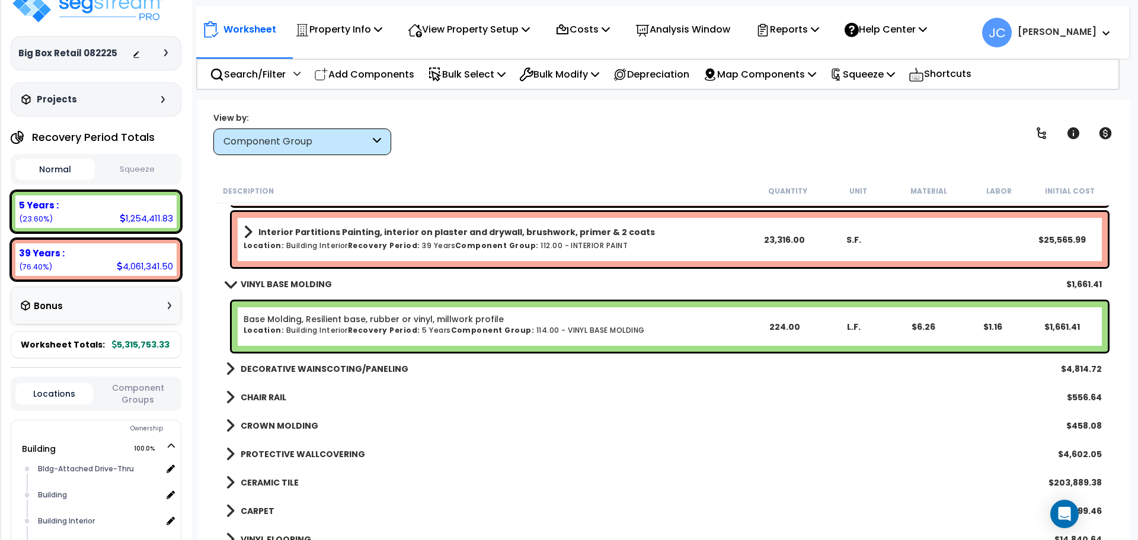
scroll to position [7493, 0]
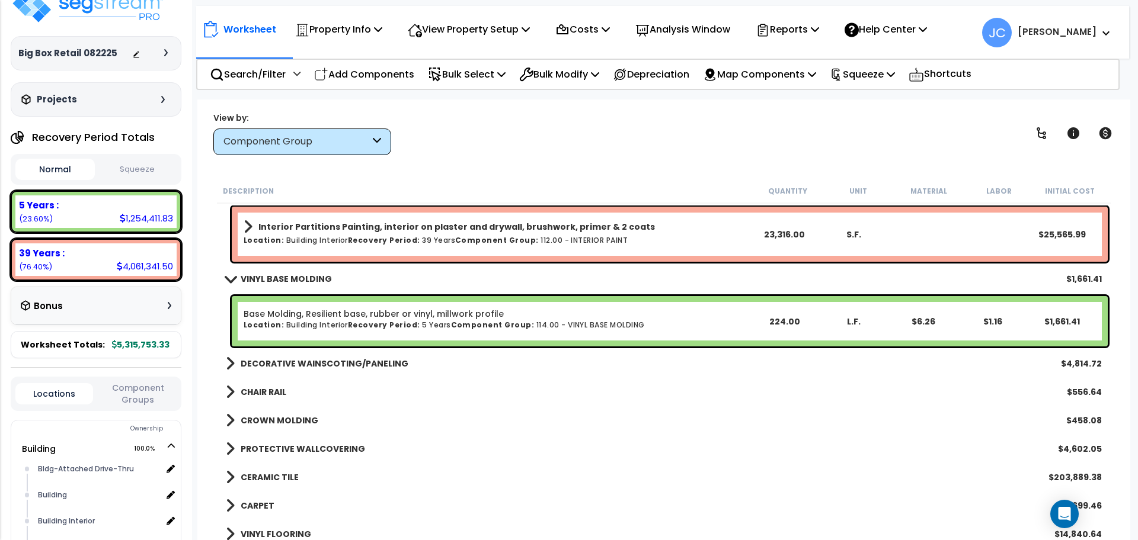
click at [260, 397] on b "CHAIR RAIL" at bounding box center [264, 392] width 46 height 12
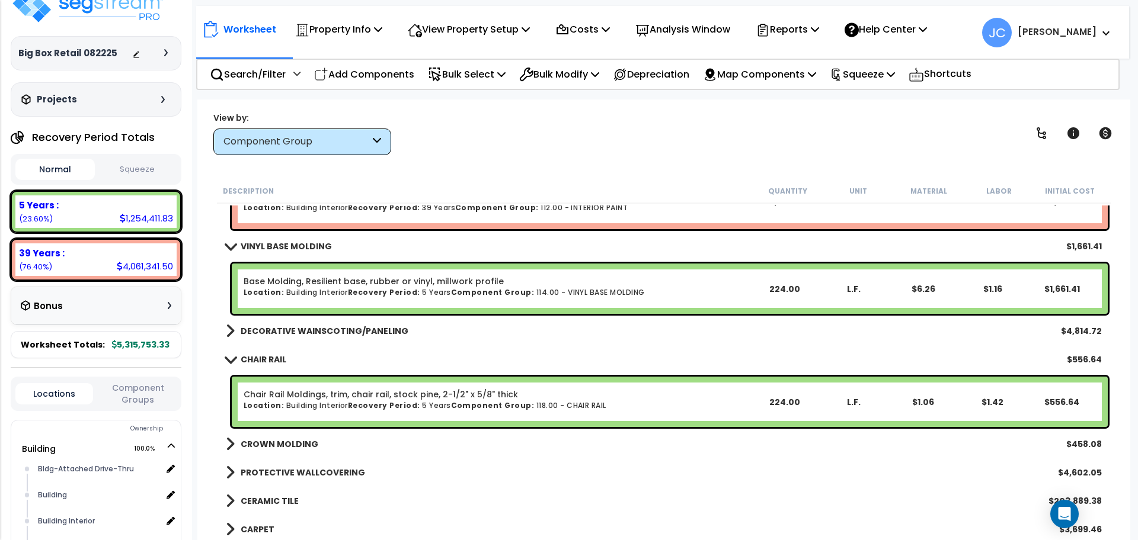
scroll to position [7527, 0]
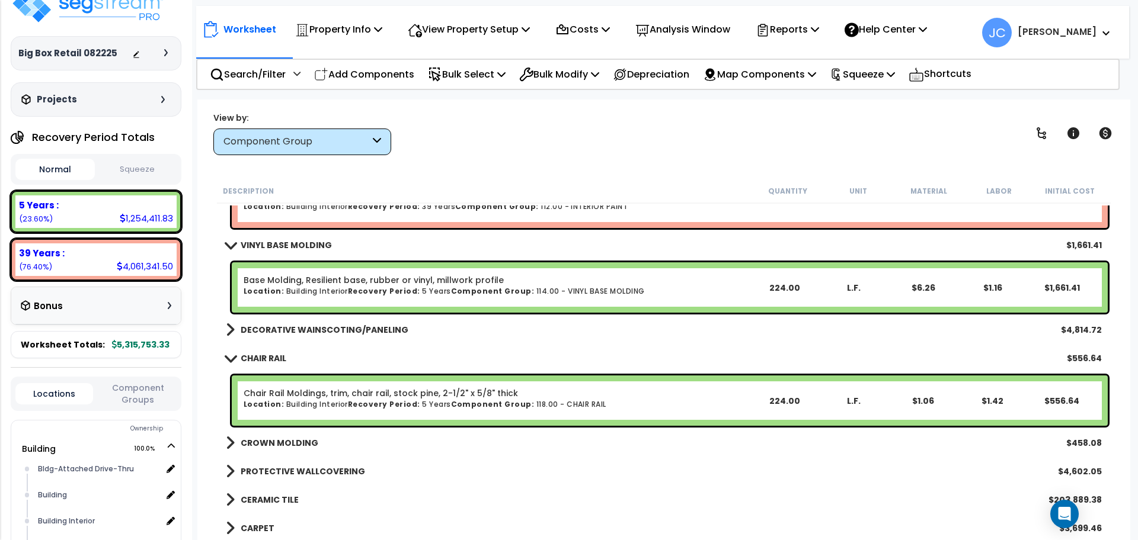
click at [265, 437] on b "CROWN MOLDING" at bounding box center [280, 443] width 78 height 12
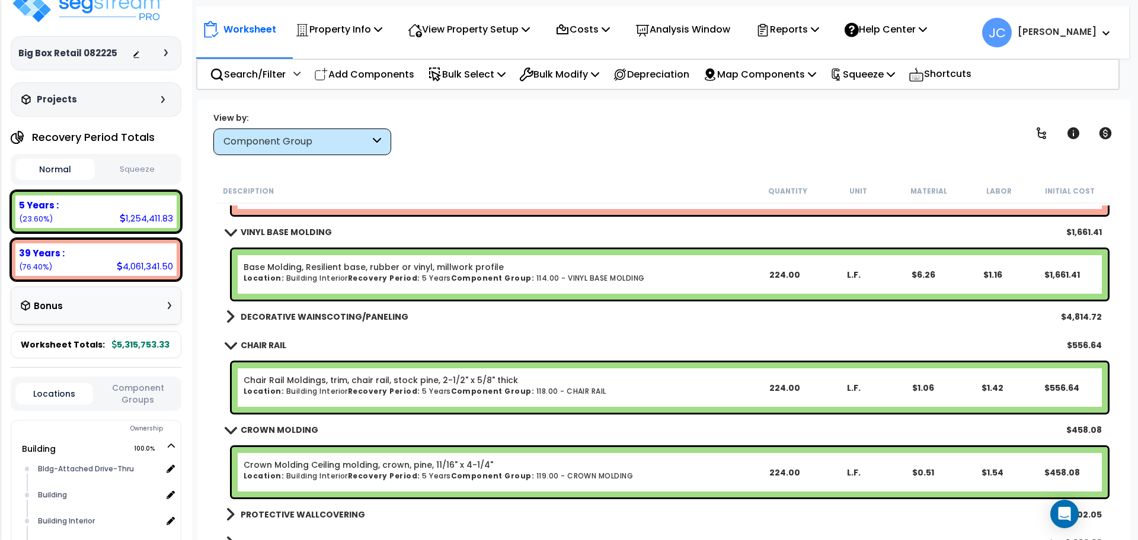
scroll to position [7543, 0]
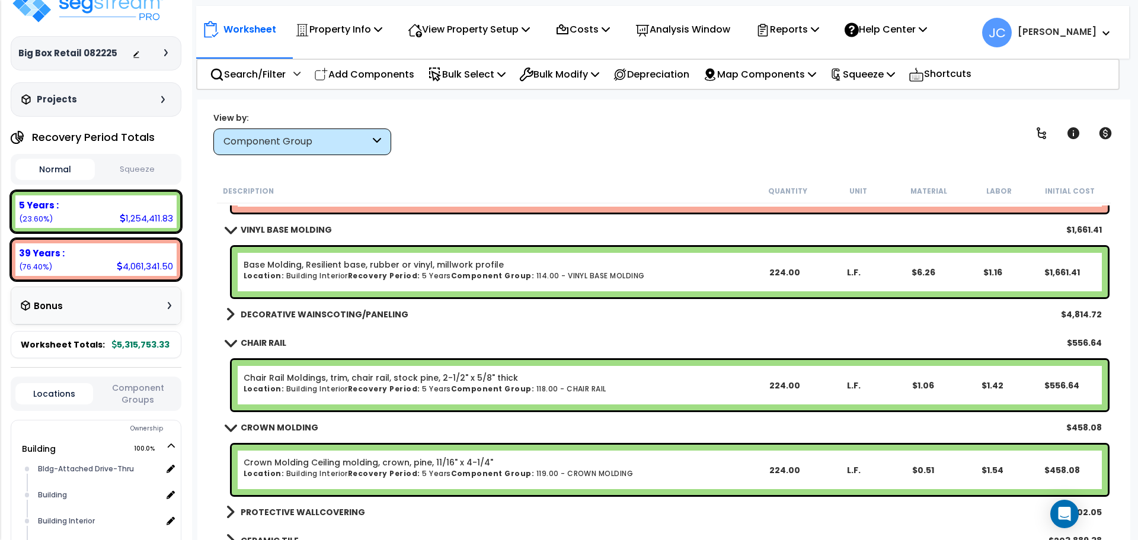
click at [353, 316] on b "DECORATIVE WAINSCOTING/PANELING" at bounding box center [325, 315] width 168 height 12
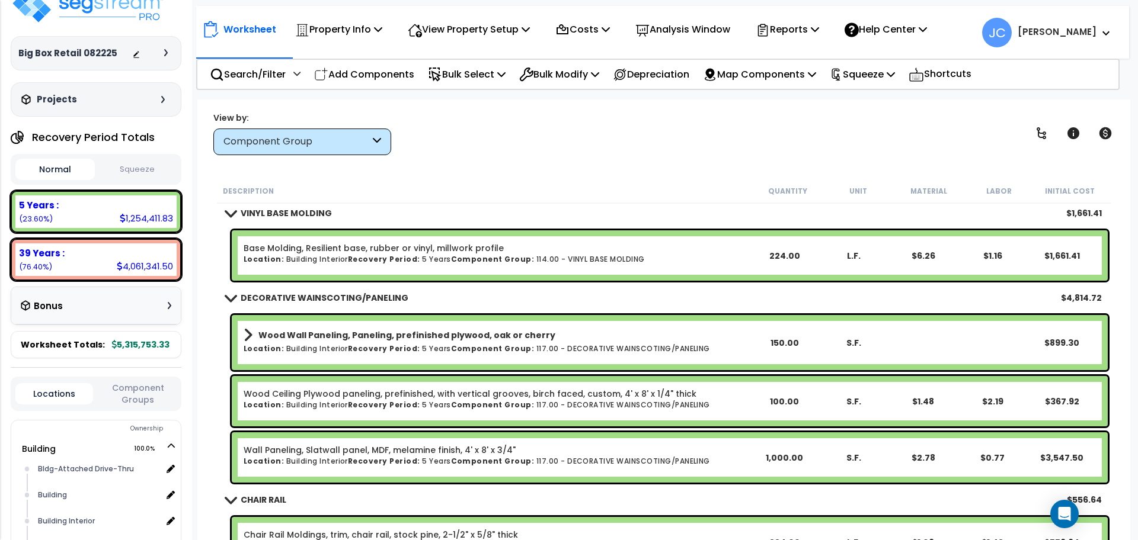
scroll to position [7544, 0]
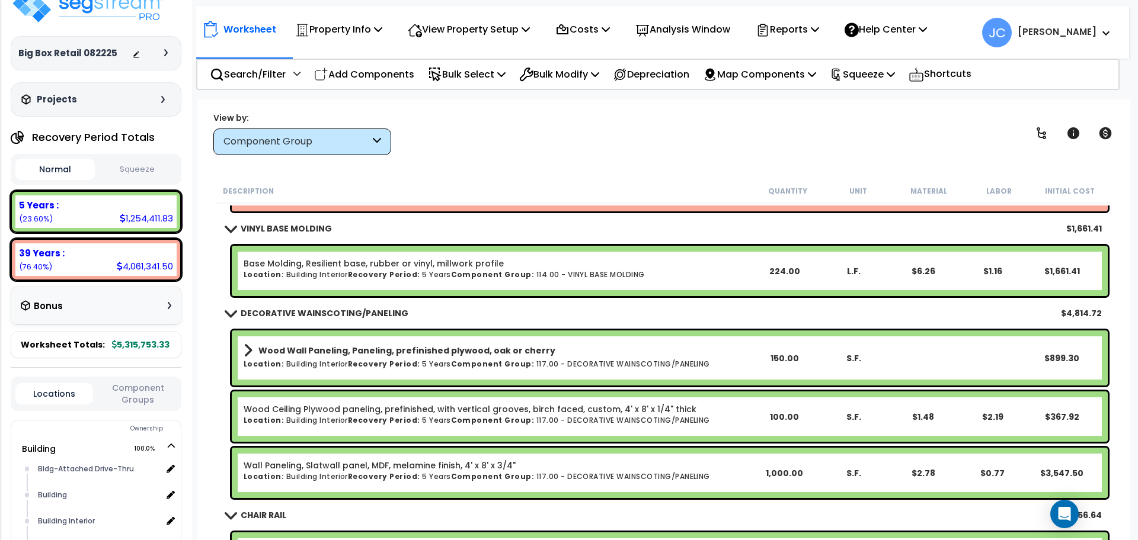
click at [357, 305] on link "DECORATIVE WAINSCOTING/PANELING" at bounding box center [317, 313] width 182 height 17
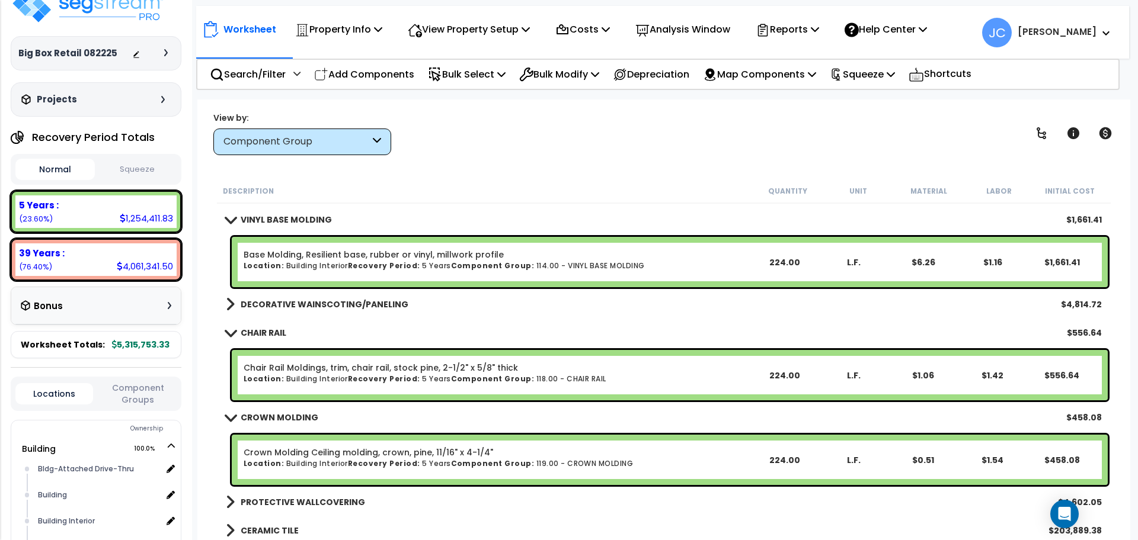
scroll to position [7554, 0]
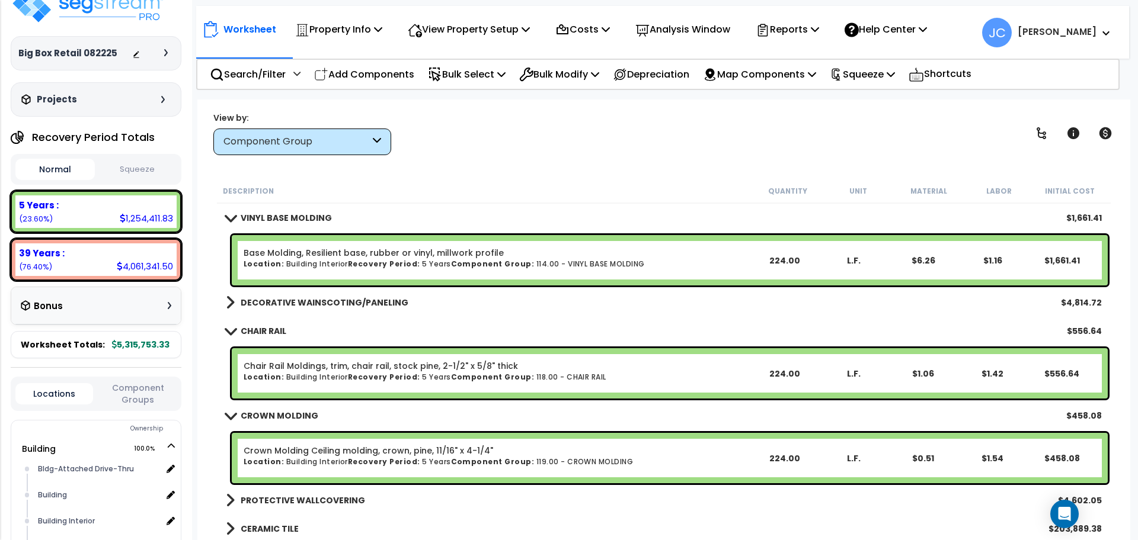
click at [598, 130] on div "View by: Component Group High to Low (Total Cost)" at bounding box center [663, 133] width 909 height 44
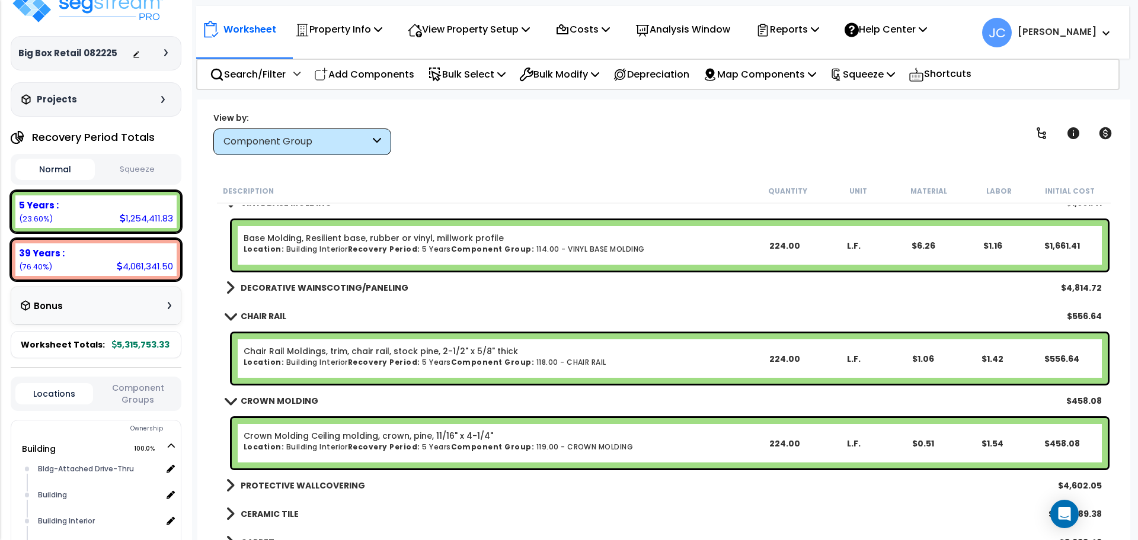
click at [385, 280] on link "DECORATIVE WAINSCOTING/PANELING" at bounding box center [317, 288] width 182 height 17
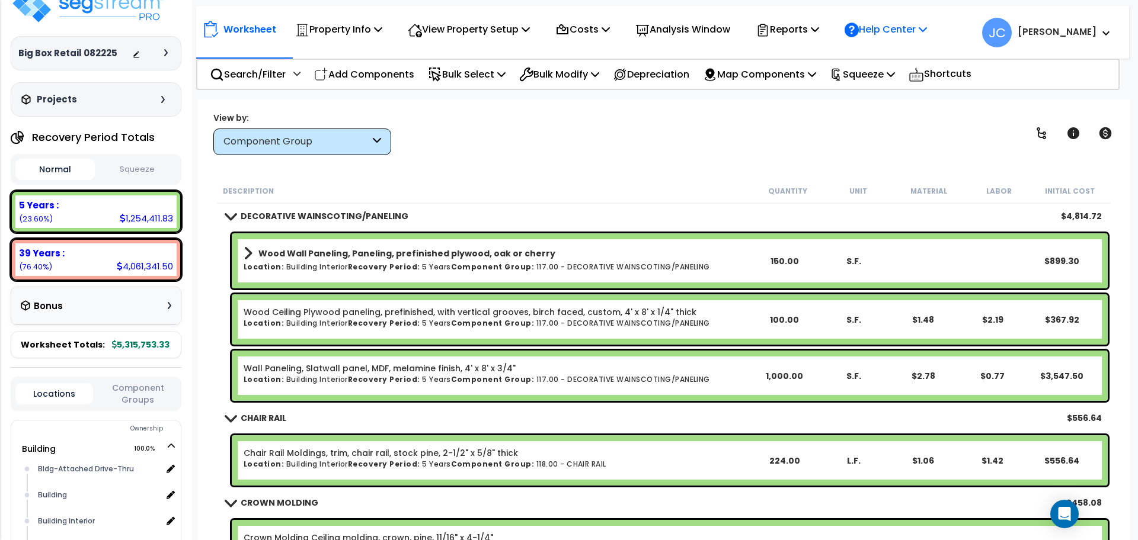
scroll to position [7639, 0]
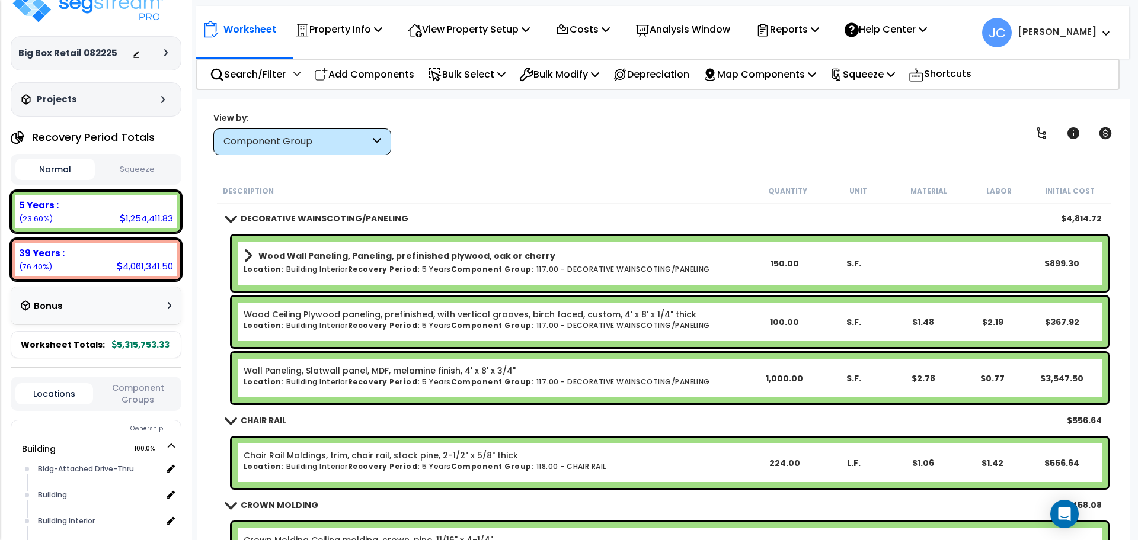
click at [494, 314] on link "Wood Ceiling Plywood paneling, prefinished, with vertical grooves, birch faced,…" at bounding box center [470, 315] width 453 height 12
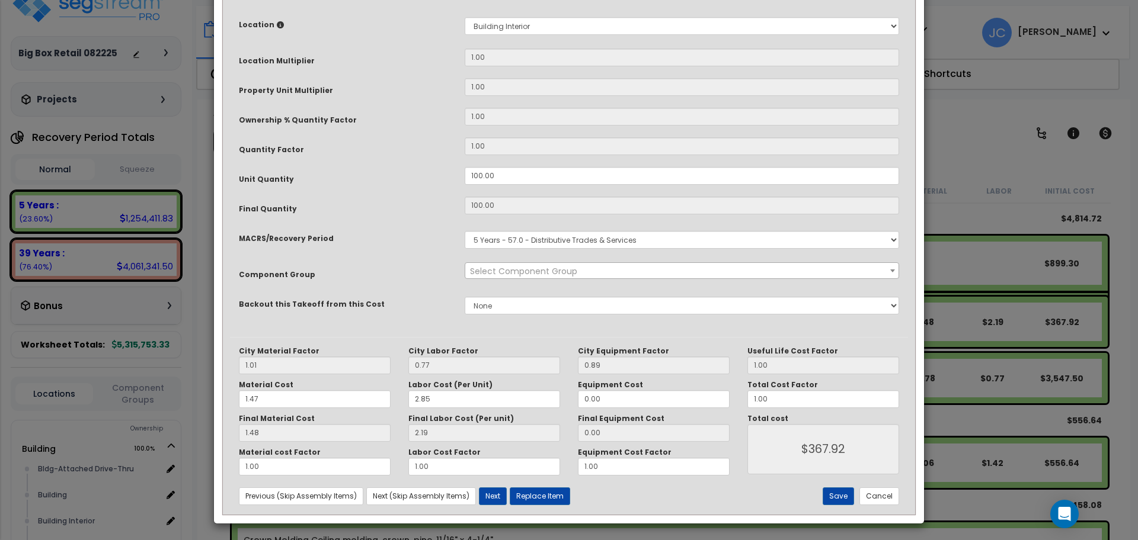
scroll to position [0, 0]
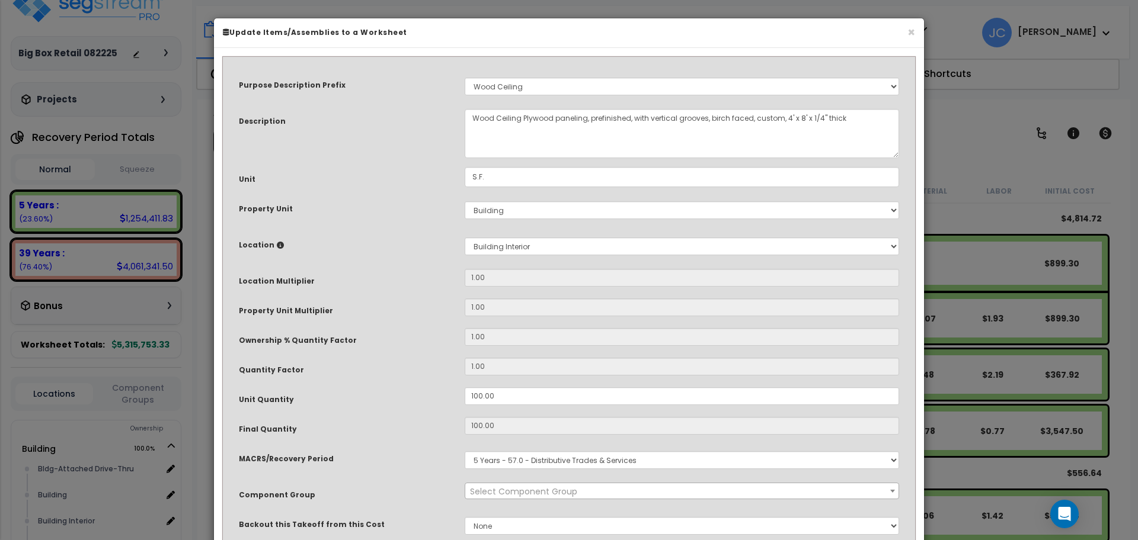
select select "14939"
click at [907, 29] on button "×" at bounding box center [911, 32] width 8 height 12
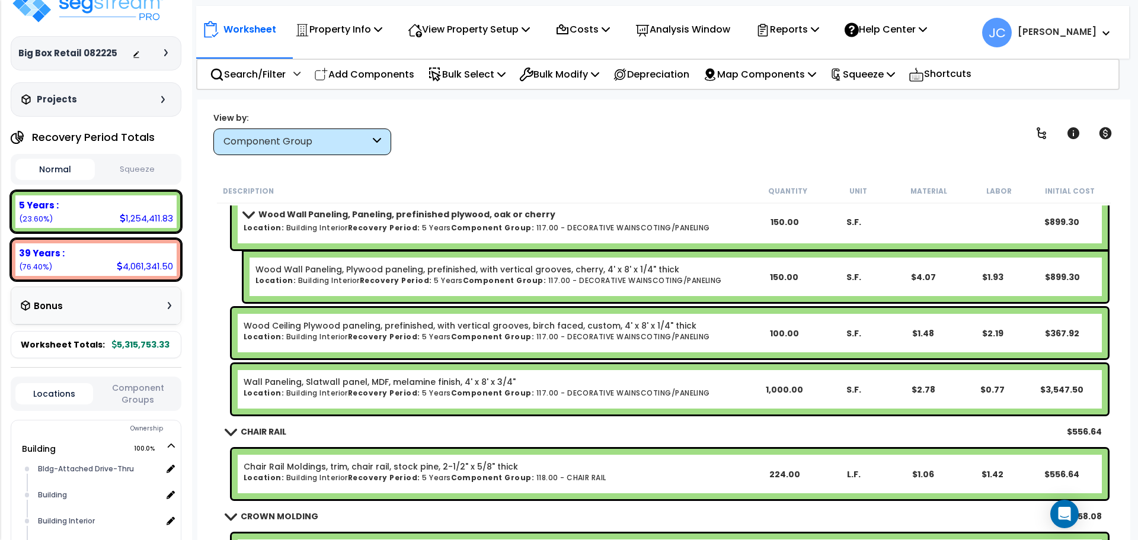
click at [640, 335] on h6 "Location: Building Interior Recovery Period: 5 Years Component Group: 117.00 - …" at bounding box center [496, 337] width 505 height 8
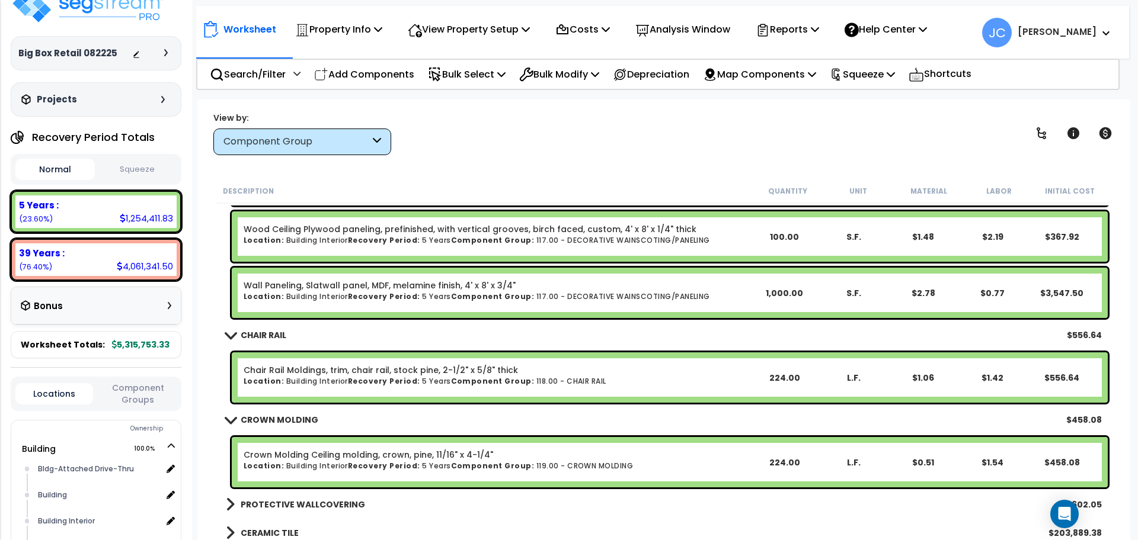
scroll to position [7729, 0]
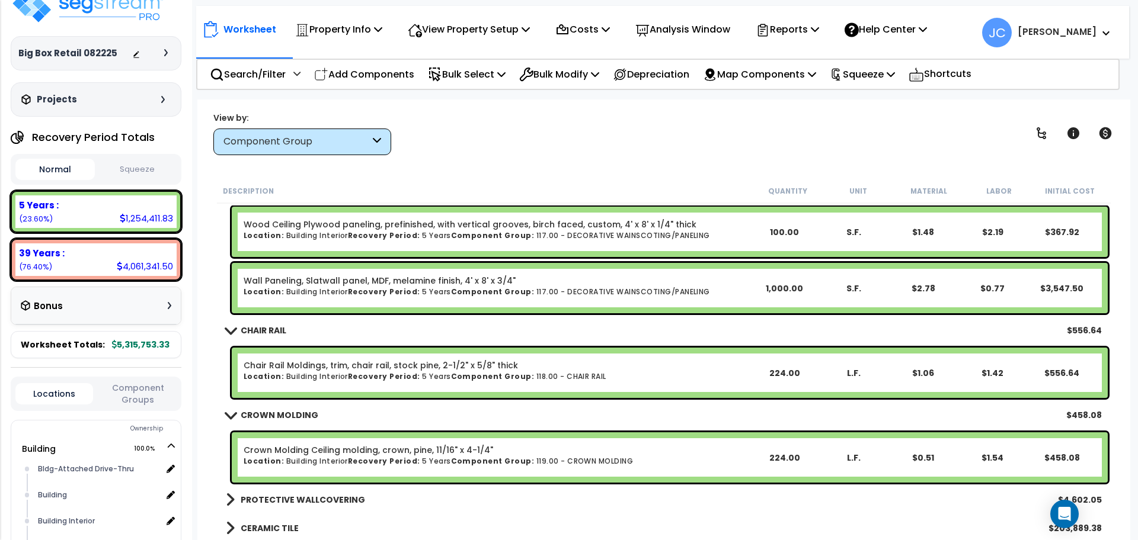
click at [533, 149] on div "View by: Component Group High to Low (Total Cost)" at bounding box center [663, 133] width 909 height 44
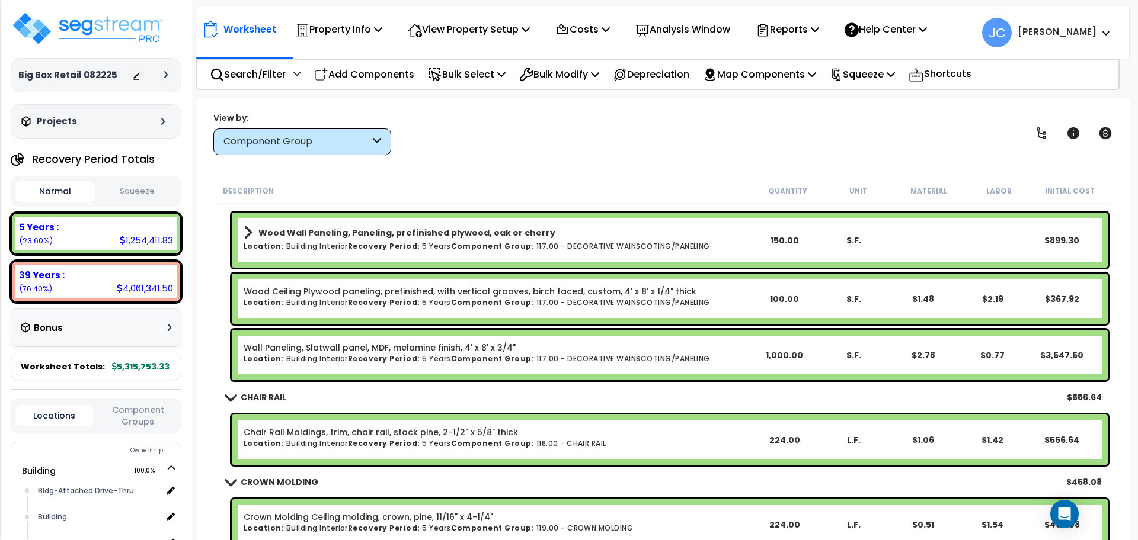
scroll to position [7663, 0]
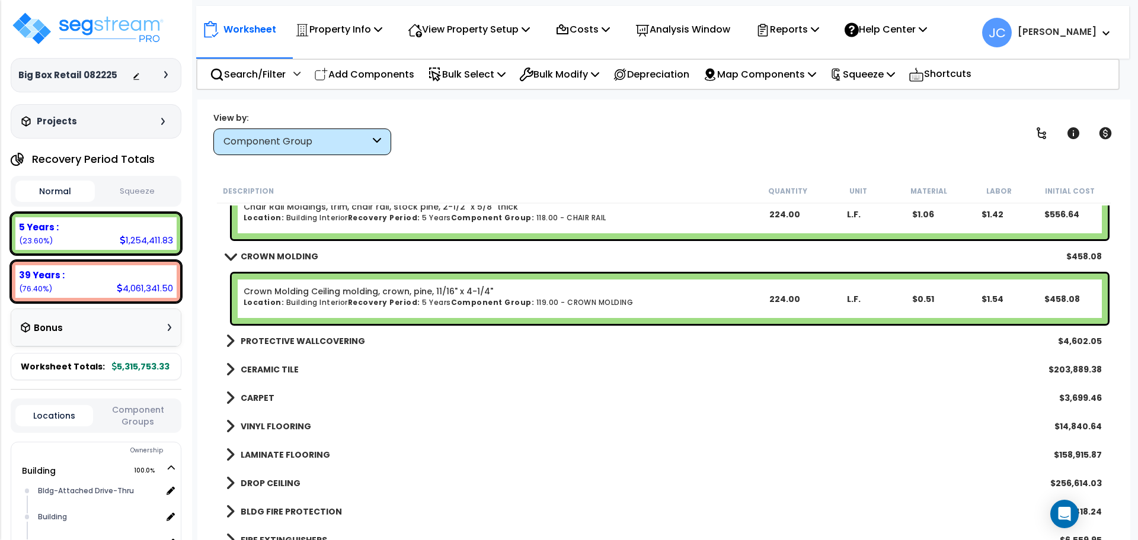
click at [321, 342] on b "PROTECTIVE WALLCOVERING" at bounding box center [303, 341] width 124 height 12
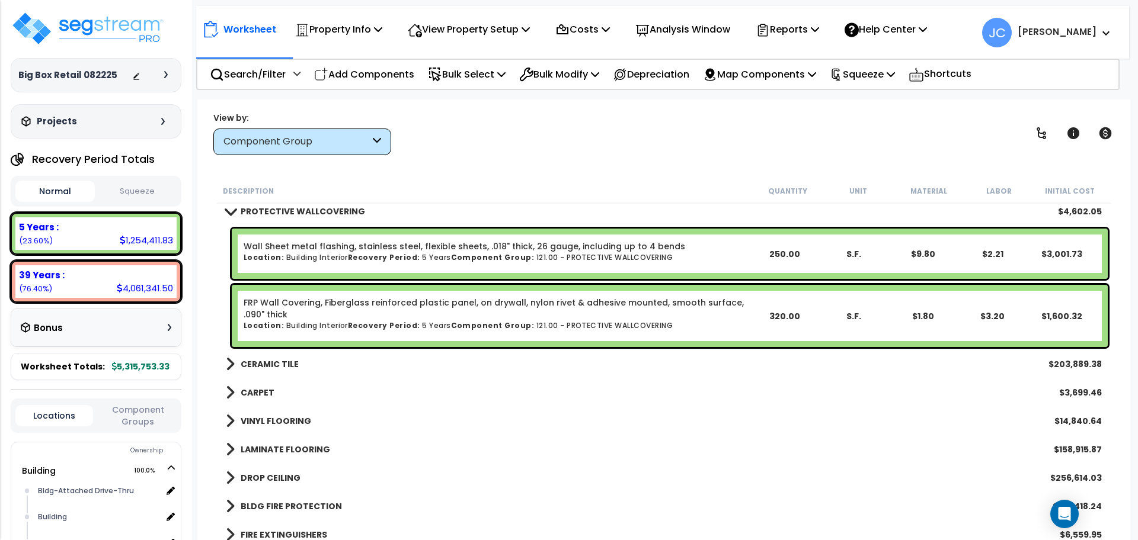
scroll to position [8019, 0]
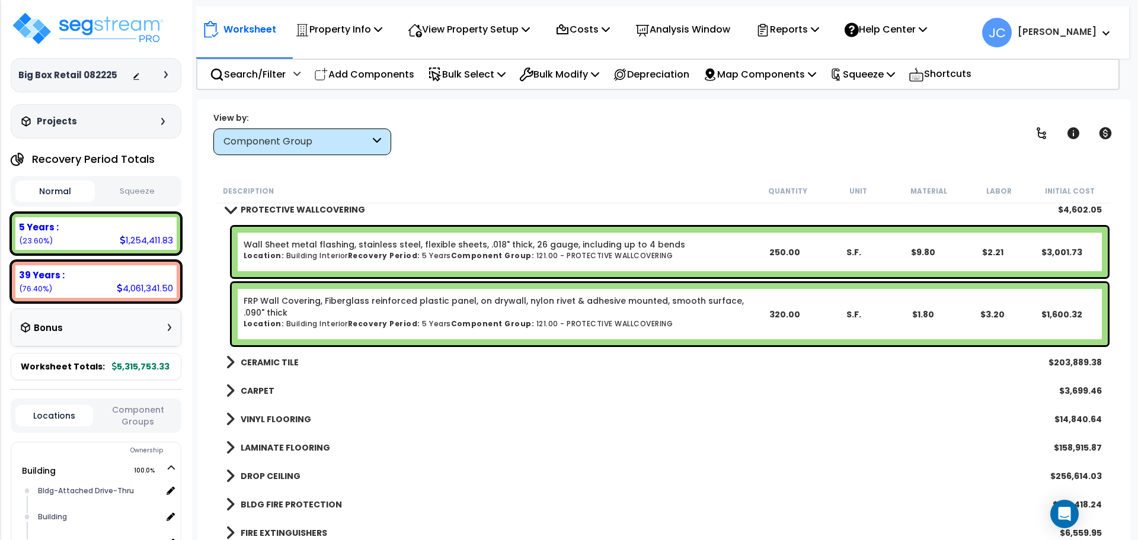
click at [271, 365] on b "CERAMIC TILE" at bounding box center [270, 363] width 58 height 12
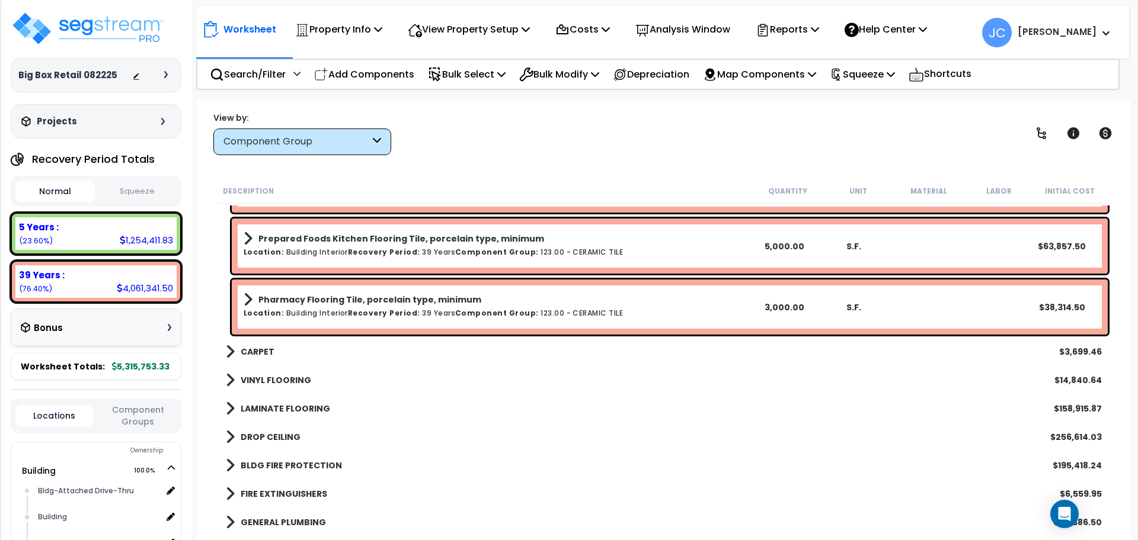
scroll to position [8440, 0]
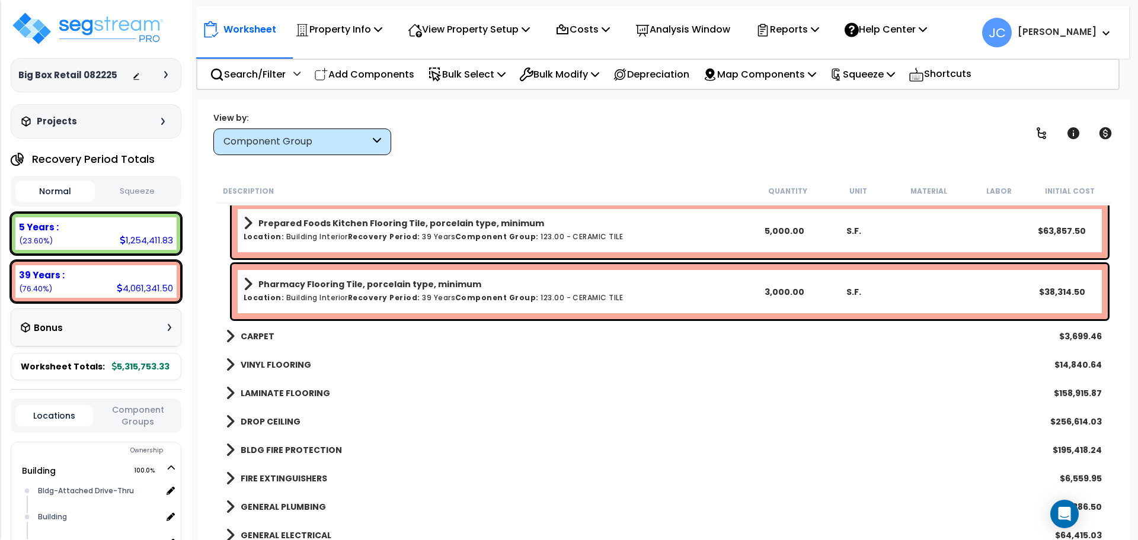
click at [265, 333] on b "CARPET" at bounding box center [258, 337] width 34 height 12
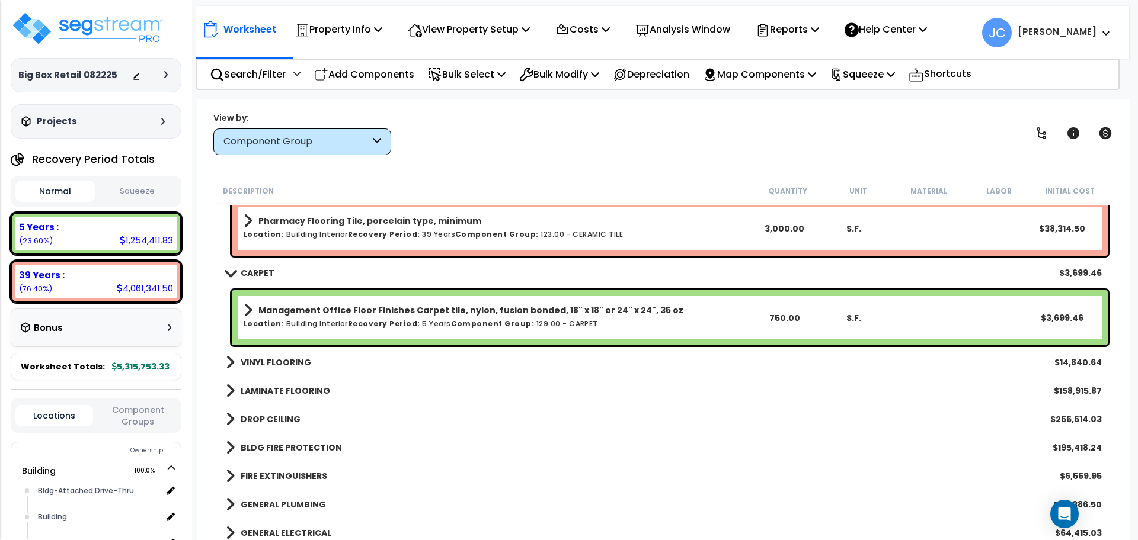
scroll to position [8506, 0]
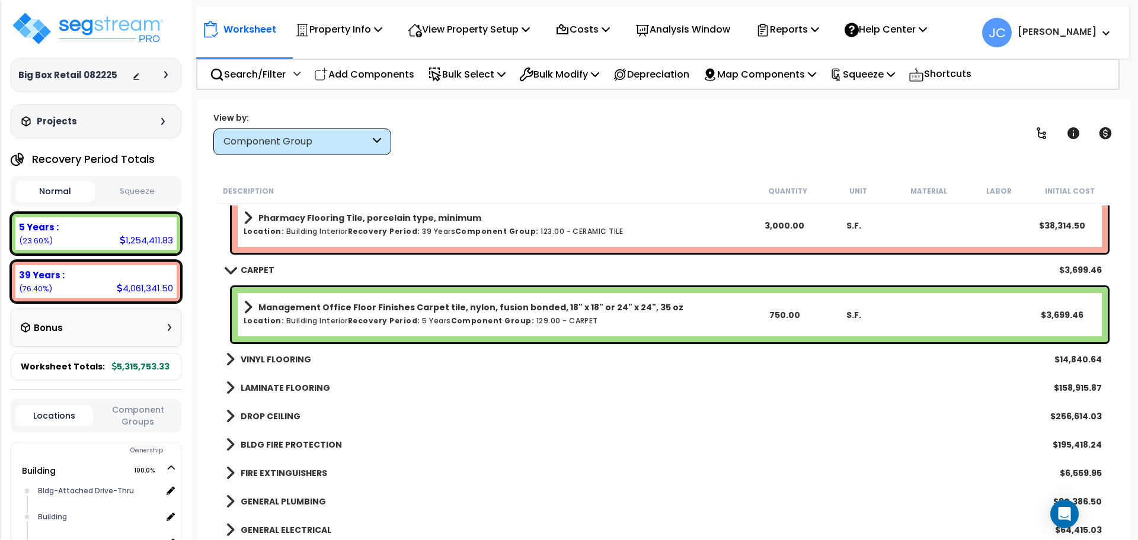
click at [284, 354] on b "VINYL FLOORING" at bounding box center [276, 360] width 71 height 12
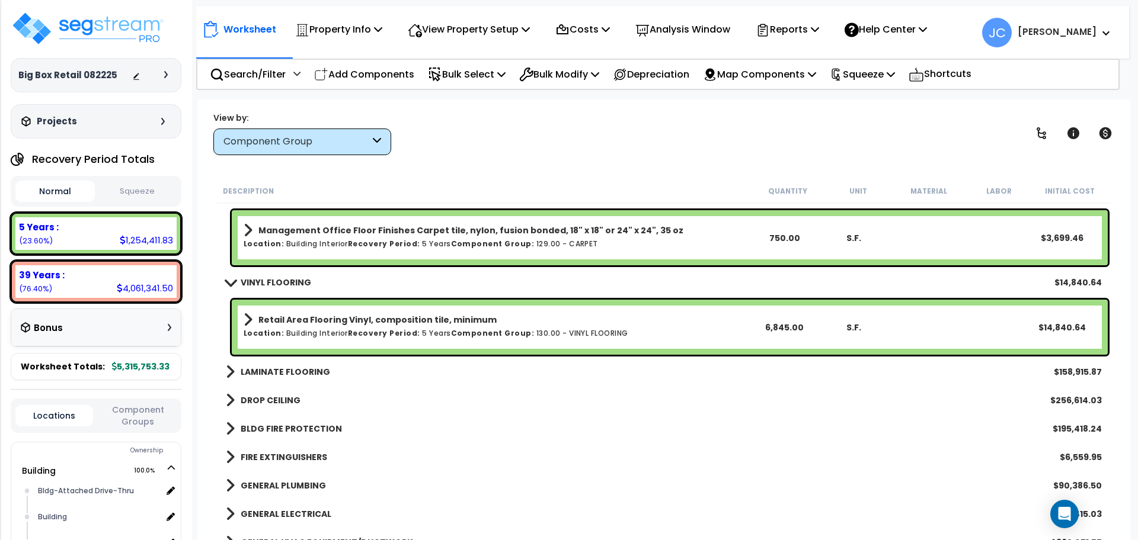
scroll to position [8585, 0]
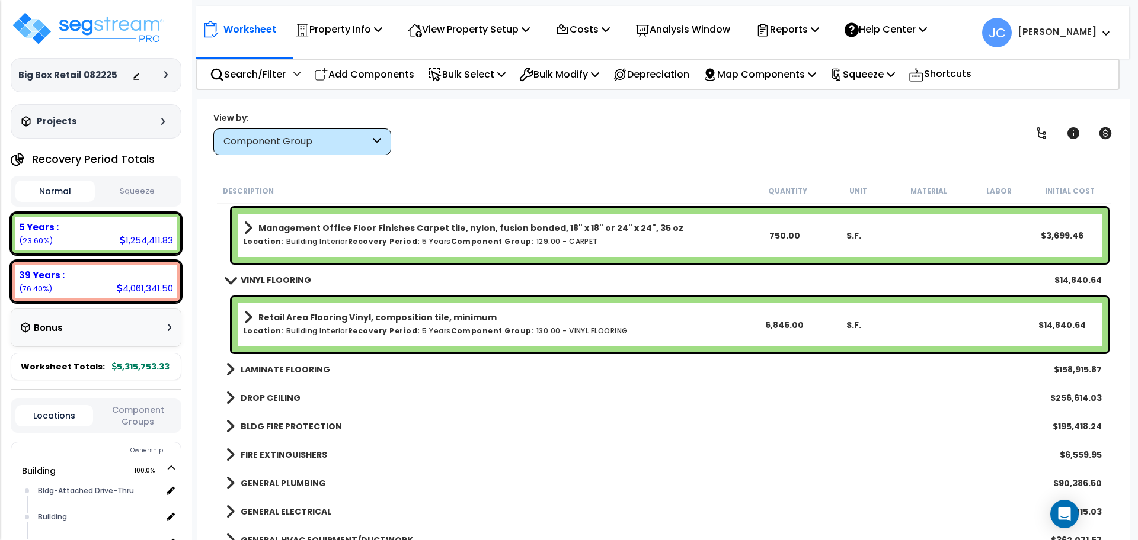
click at [288, 367] on b "LAMINATE FLOORING" at bounding box center [285, 370] width 89 height 12
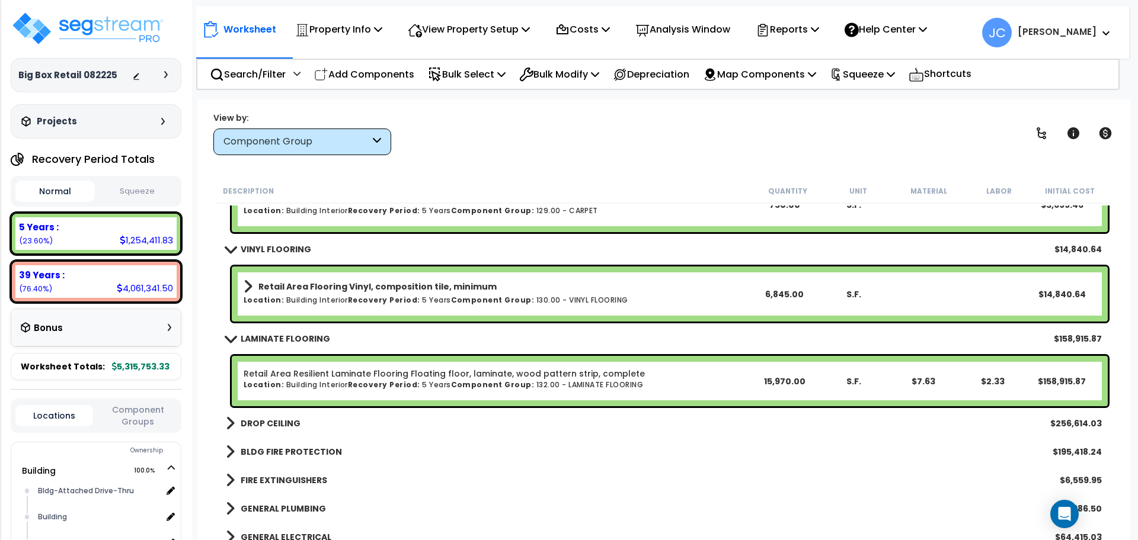
scroll to position [8619, 0]
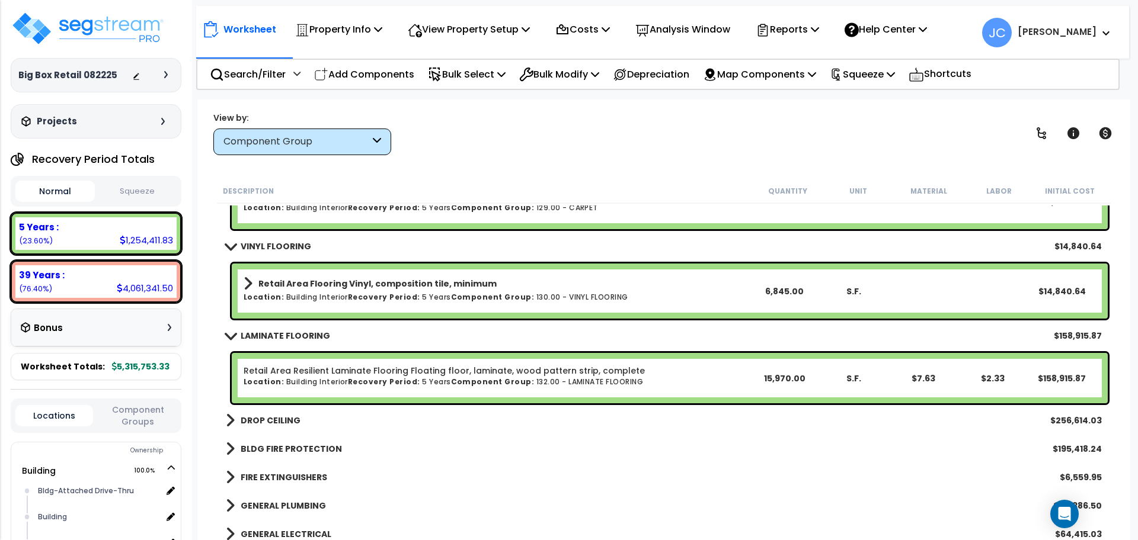
click at [283, 417] on b "DROP CEILING" at bounding box center [271, 421] width 60 height 12
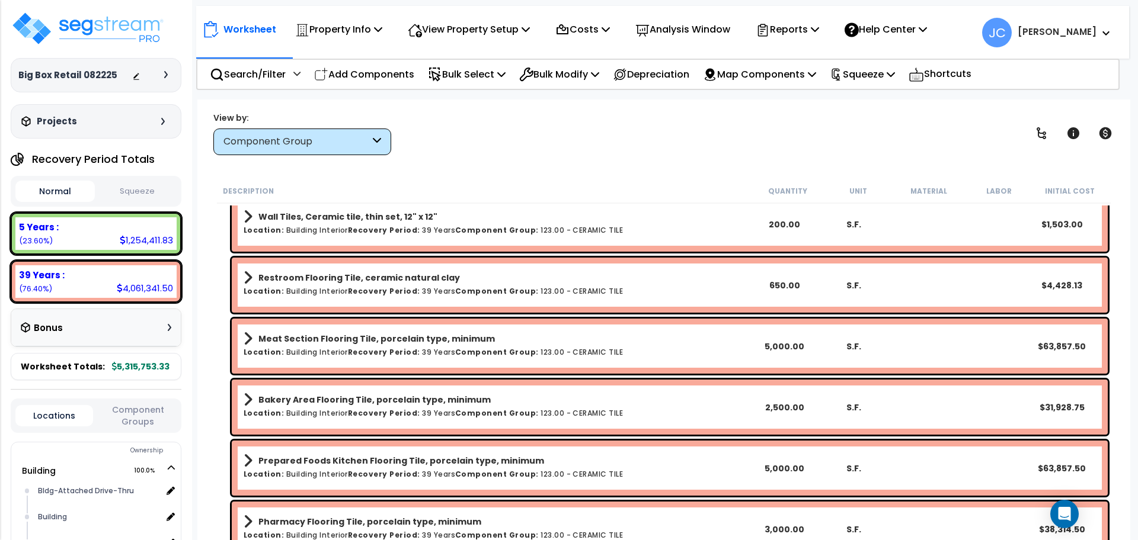
scroll to position [8242, 0]
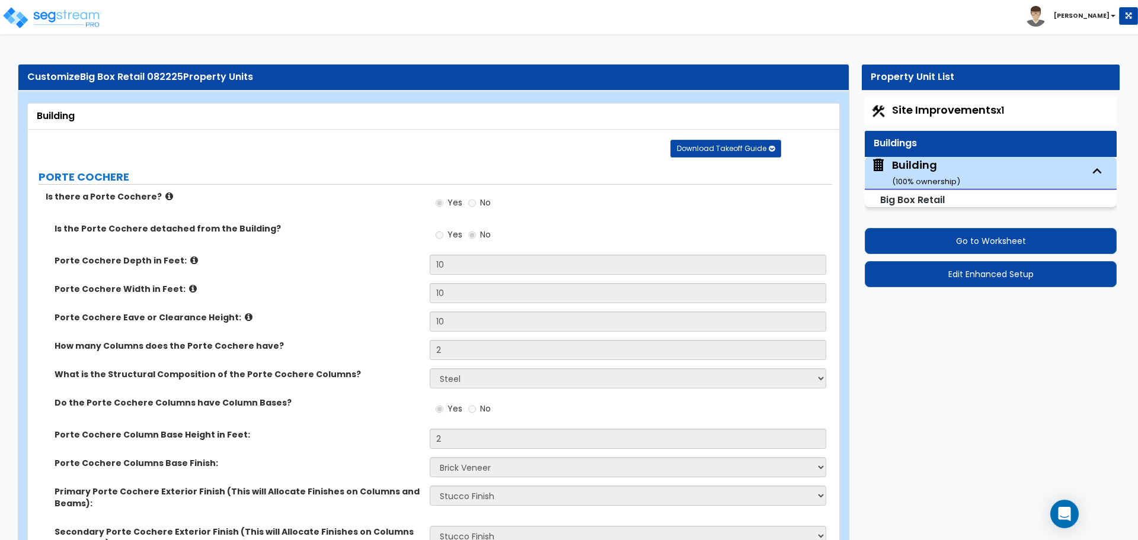
select select "2"
select select "4"
select select "2"
select select "1"
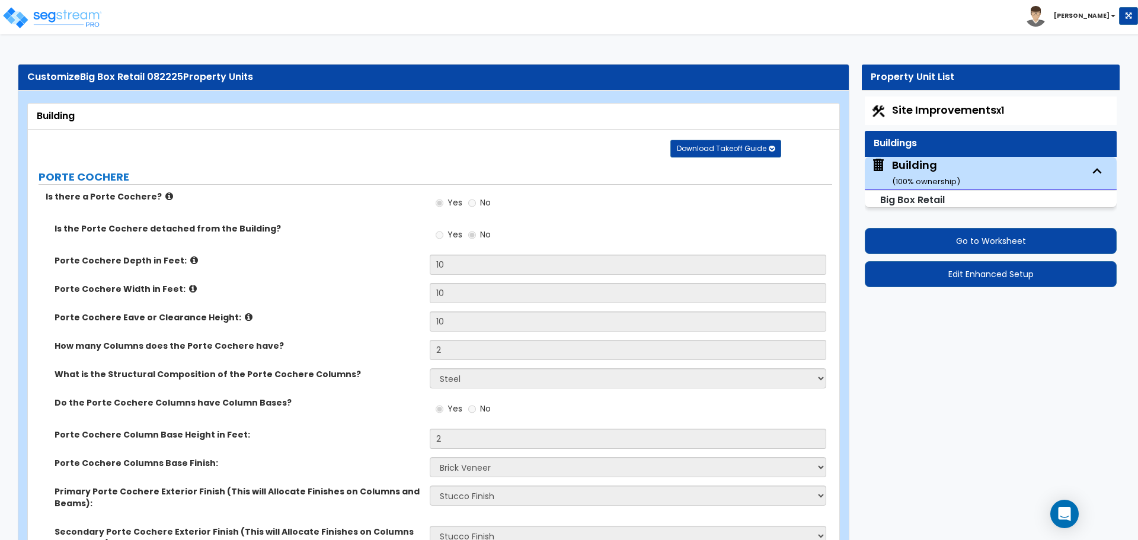
select select "4"
select select "2"
select select "5"
select select "1"
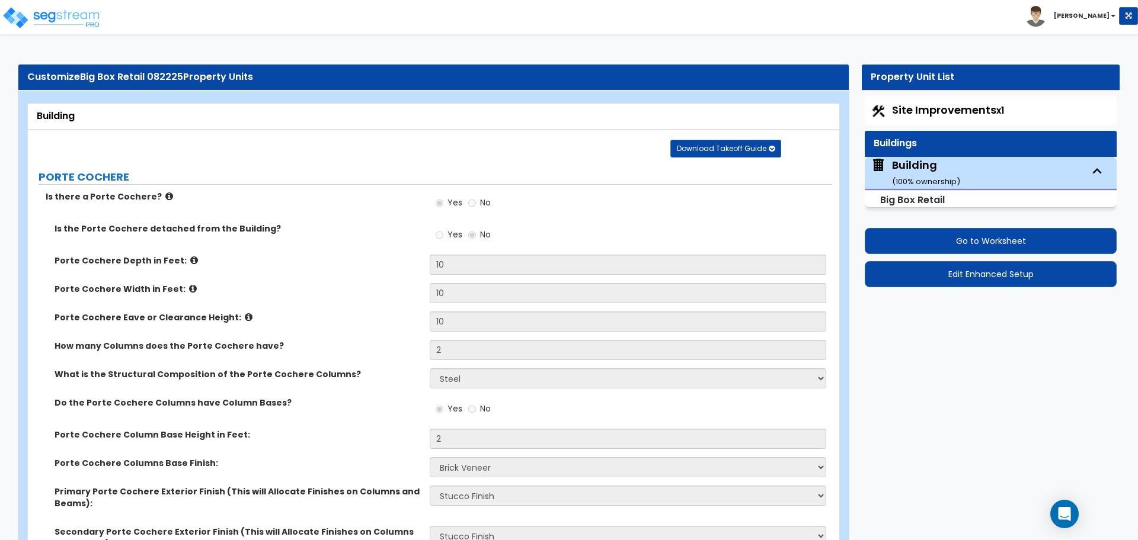
select select "1"
select select "2"
select select "4"
select select "3"
select select "5"
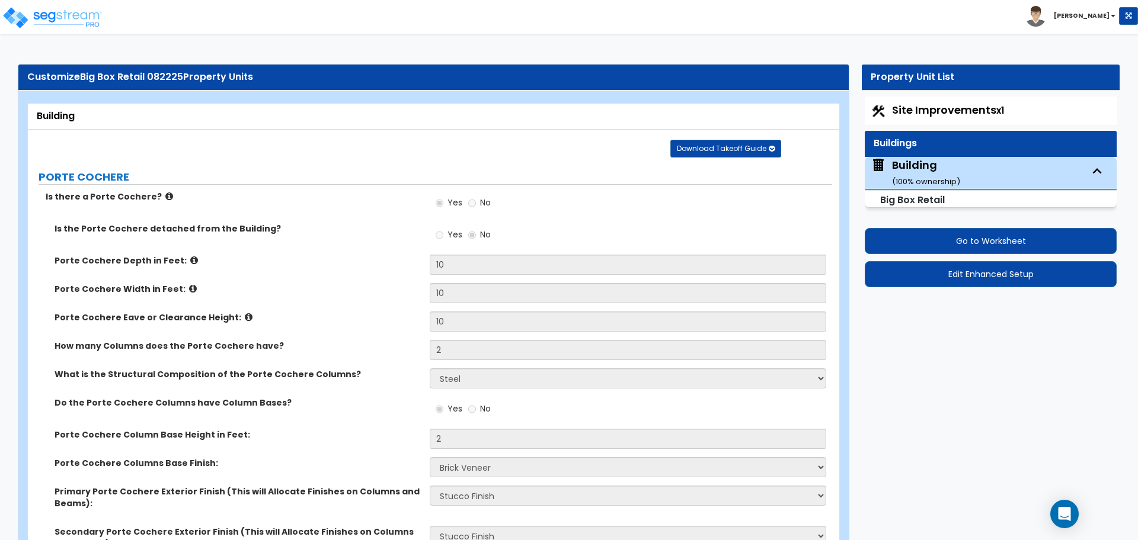
select select "13"
select select "7"
select select "9"
select select "3"
select select "1"
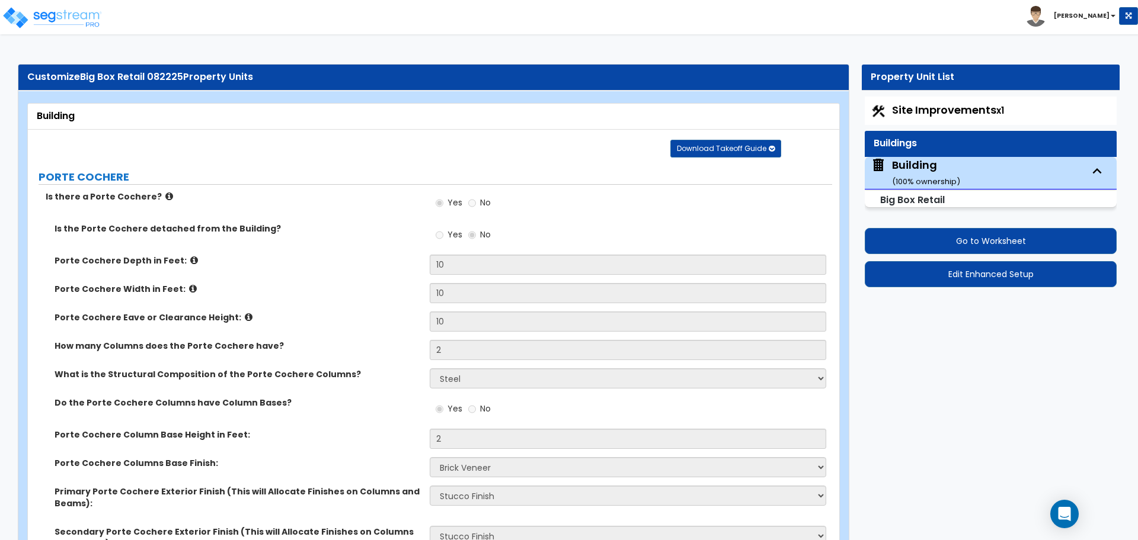
select select "2"
select select "1"
select select "3"
select select "1"
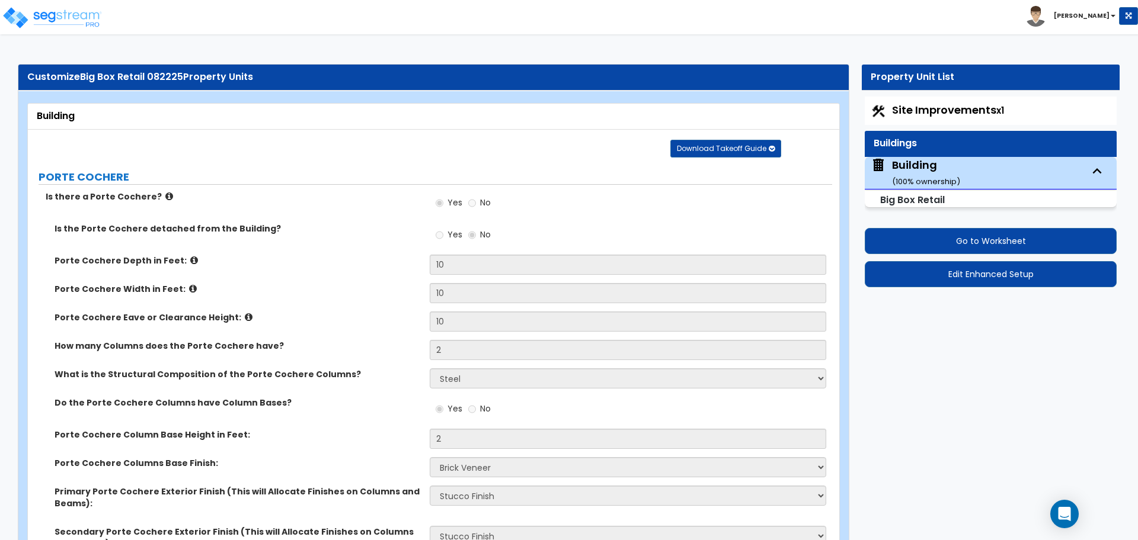
select select "1"
select select "2"
select select "3"
select select "4"
select select "2"
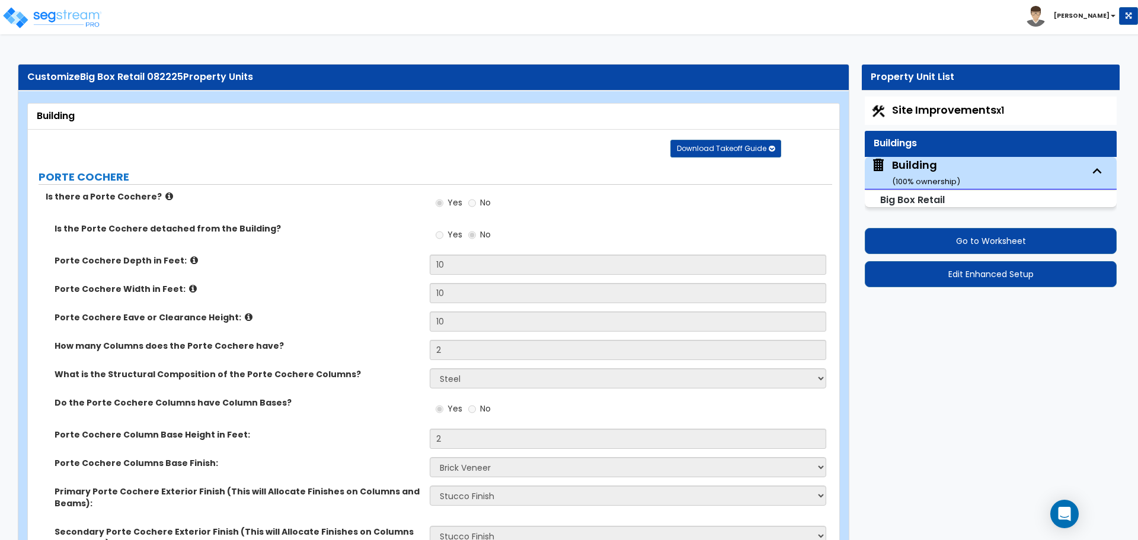
select select "4"
select select "2"
select select "3"
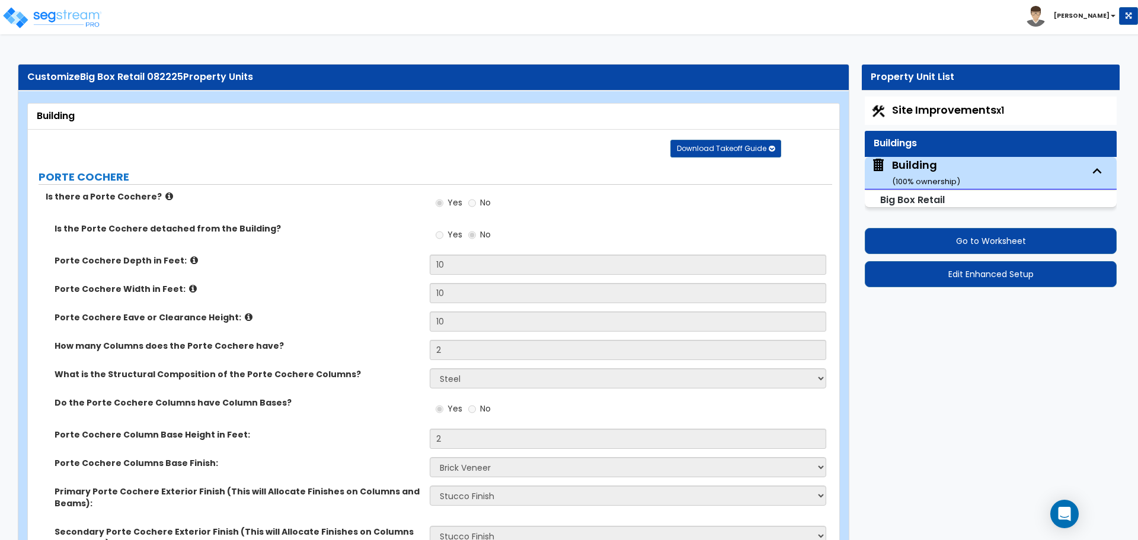
select select "2"
select select "4"
select select "2"
select select "3"
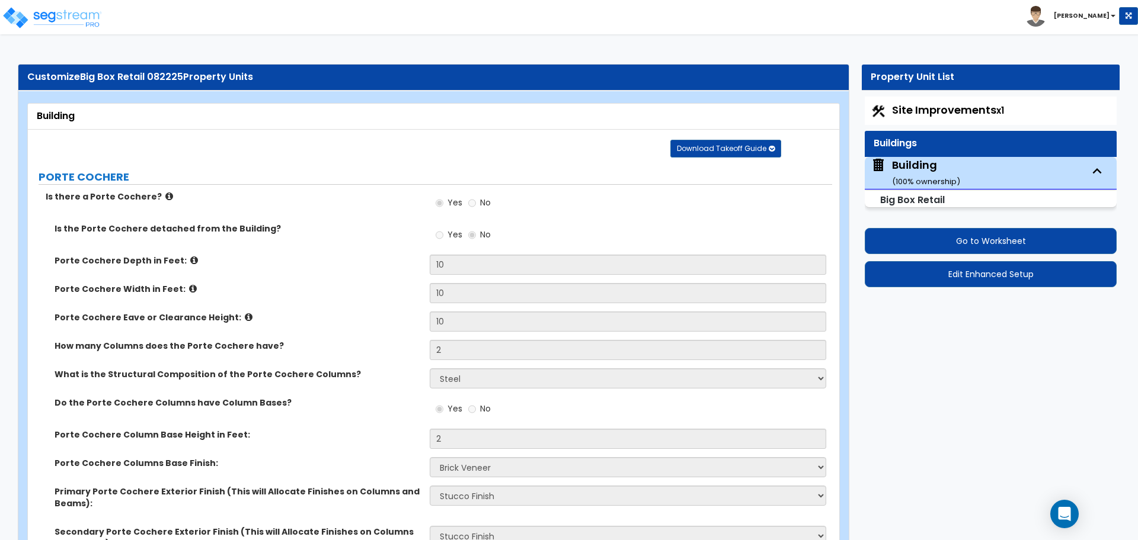
select select "2"
select select "1"
select select "2"
select select "3"
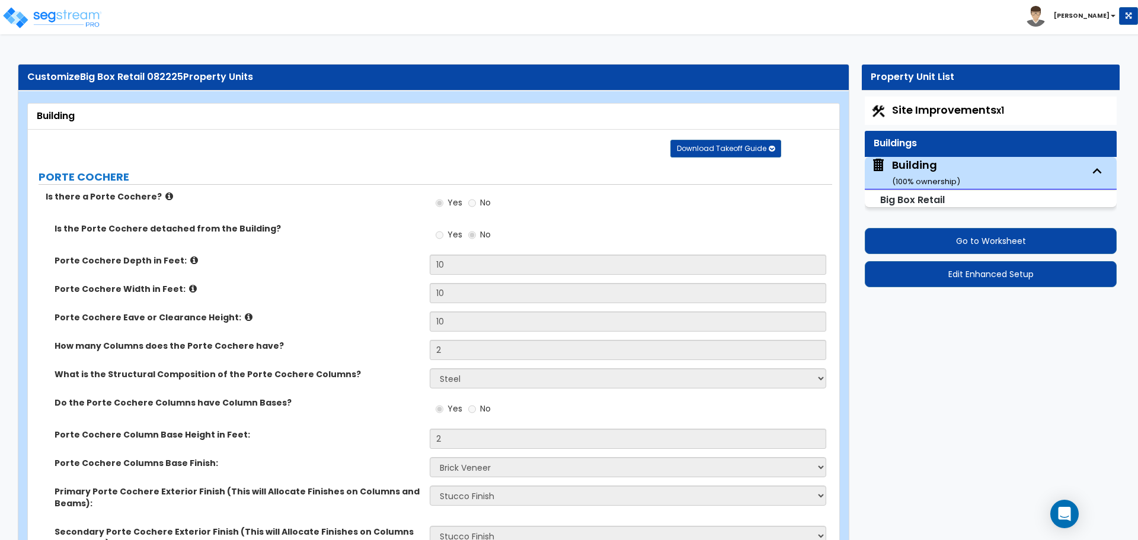
select select "4"
select select "2"
select select "1"
select select "6"
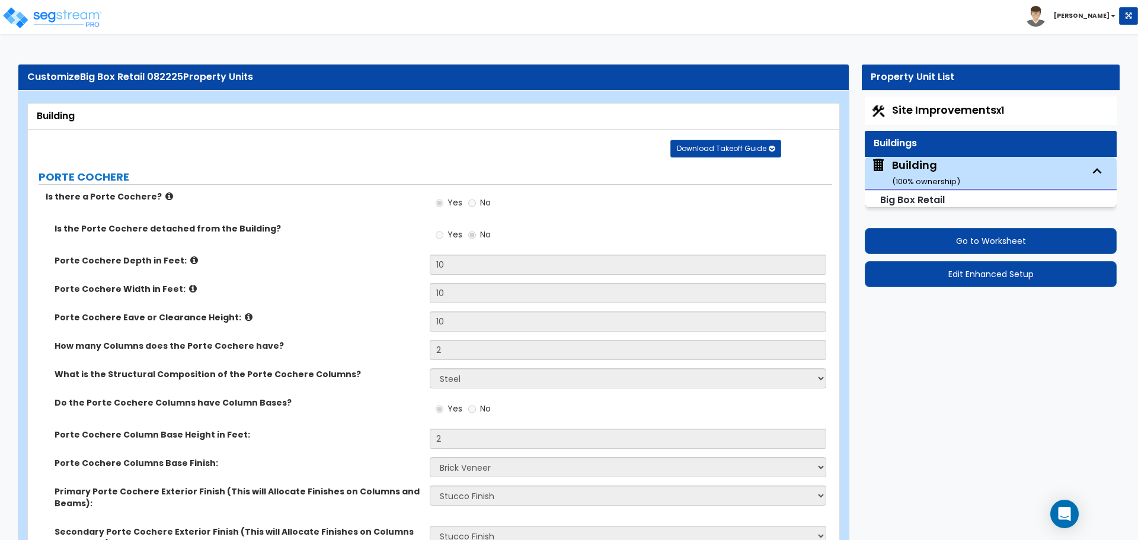
select select "2"
select select "1"
select select "2"
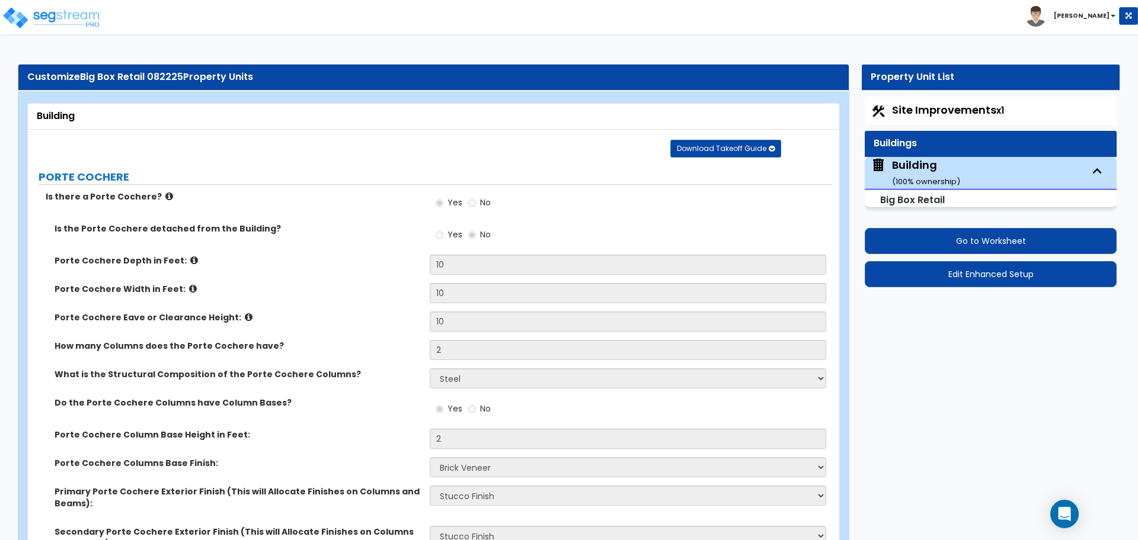
select select "4"
select select "1"
select select "7"
select select "8"
select select "1"
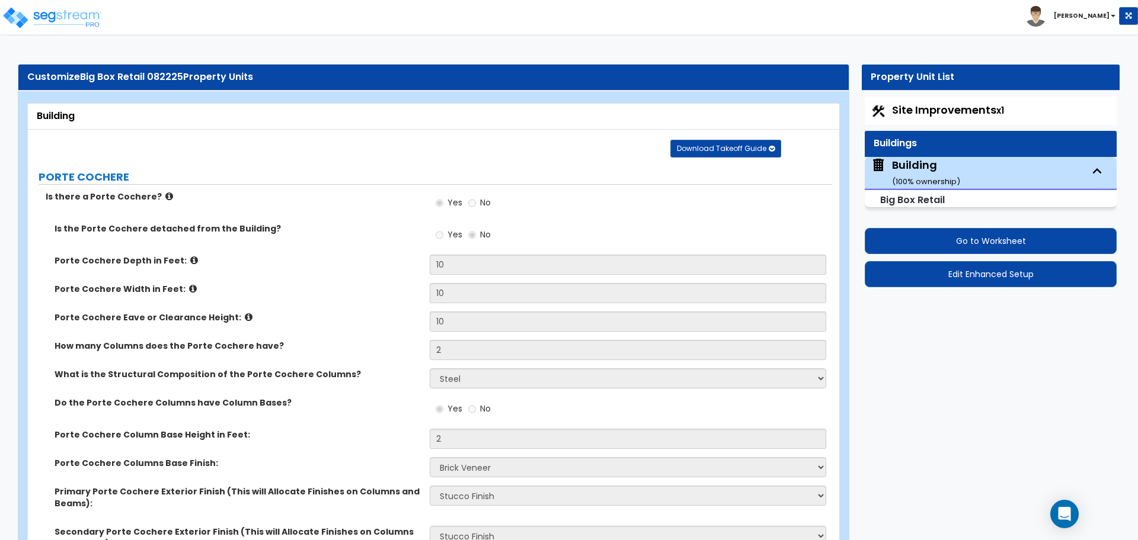
select select "1"
select select "3"
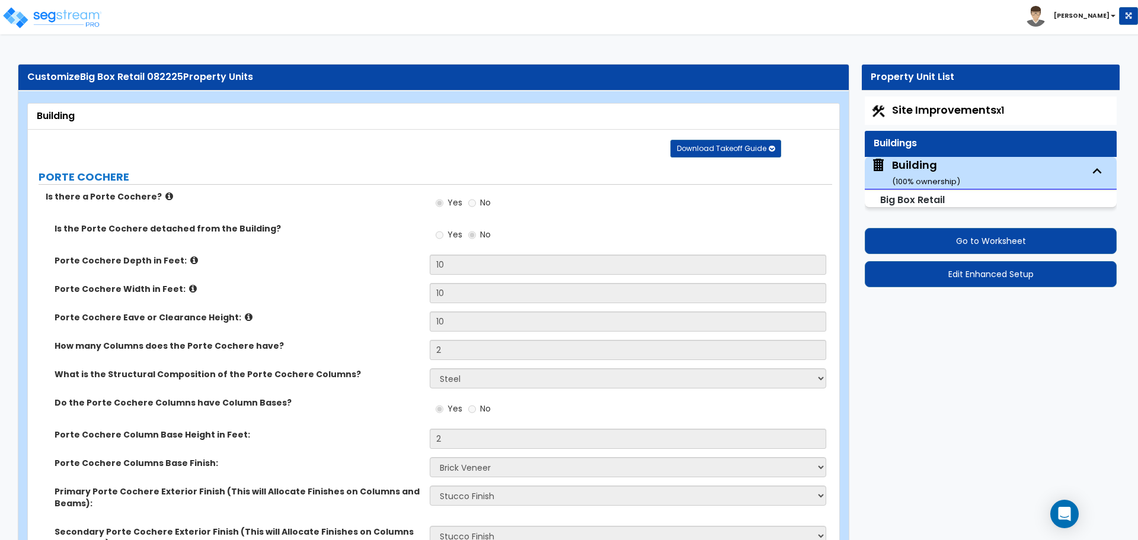
select select "2"
select select "1"
select select "6"
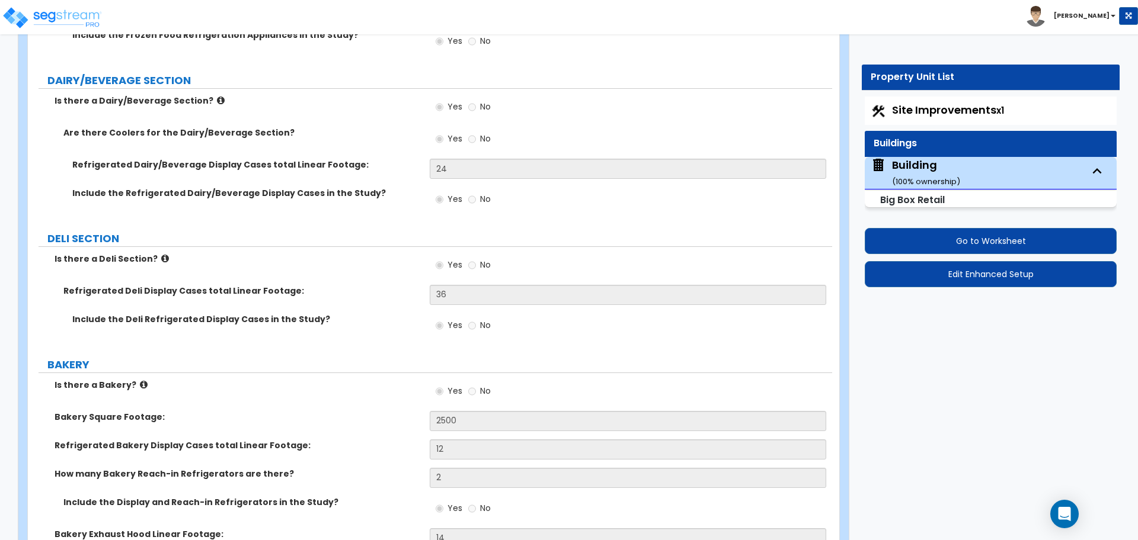
scroll to position [4350, 0]
click at [541, 176] on div "Refrigerated Dairy/Beverage Display Cases total Linear Footage: 24" at bounding box center [430, 172] width 804 height 28
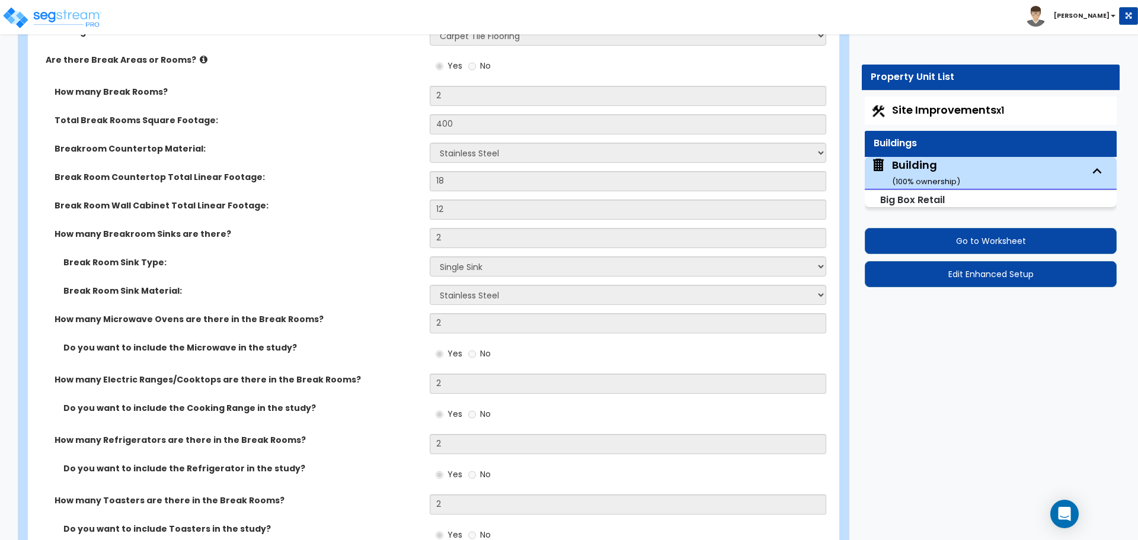
scroll to position [9043, 0]
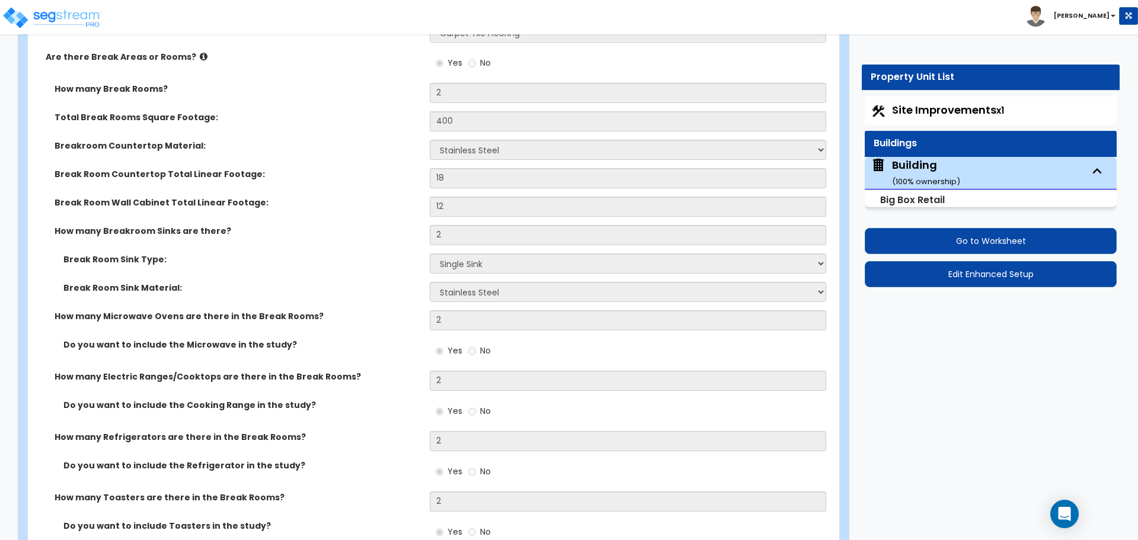
click at [721, 127] on div "Total Break Rooms Square Footage: 400" at bounding box center [430, 125] width 804 height 28
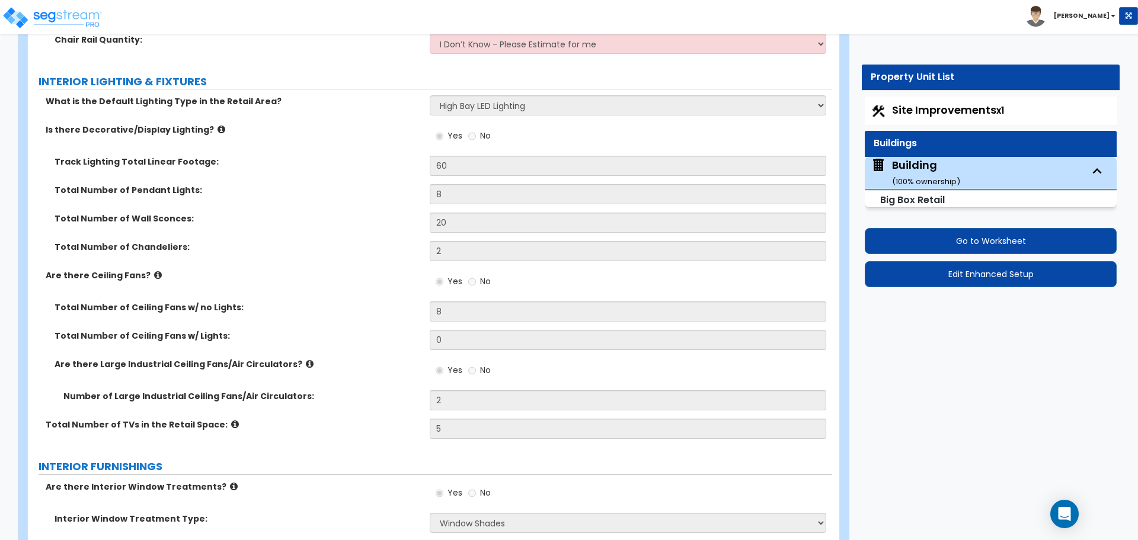
scroll to position [386, 0]
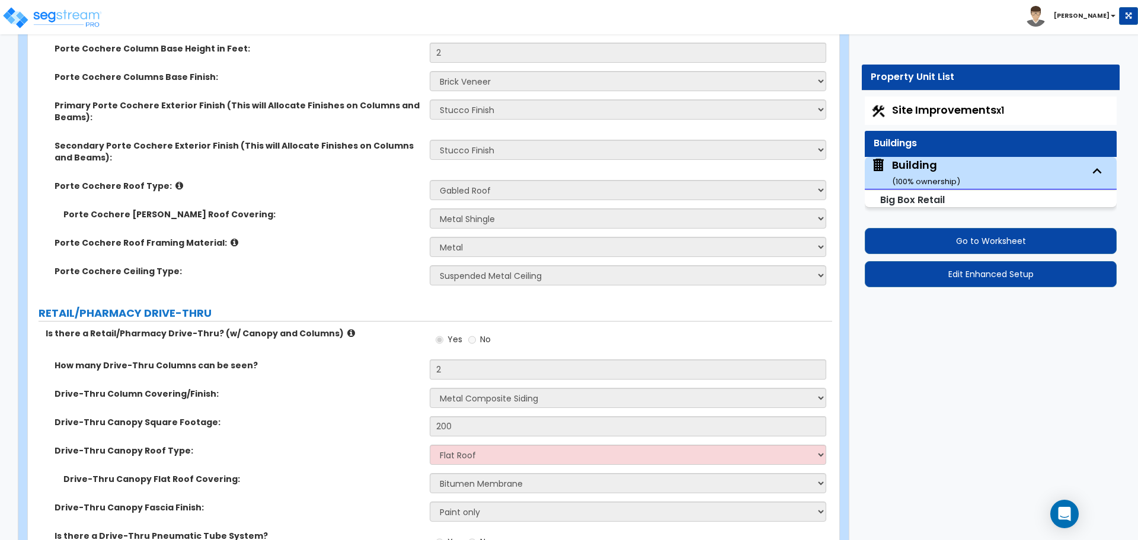
click at [911, 118] on div "Site Improvements x1" at bounding box center [990, 111] width 252 height 28
click at [909, 116] on span "Site Improvements x1" at bounding box center [948, 110] width 112 height 15
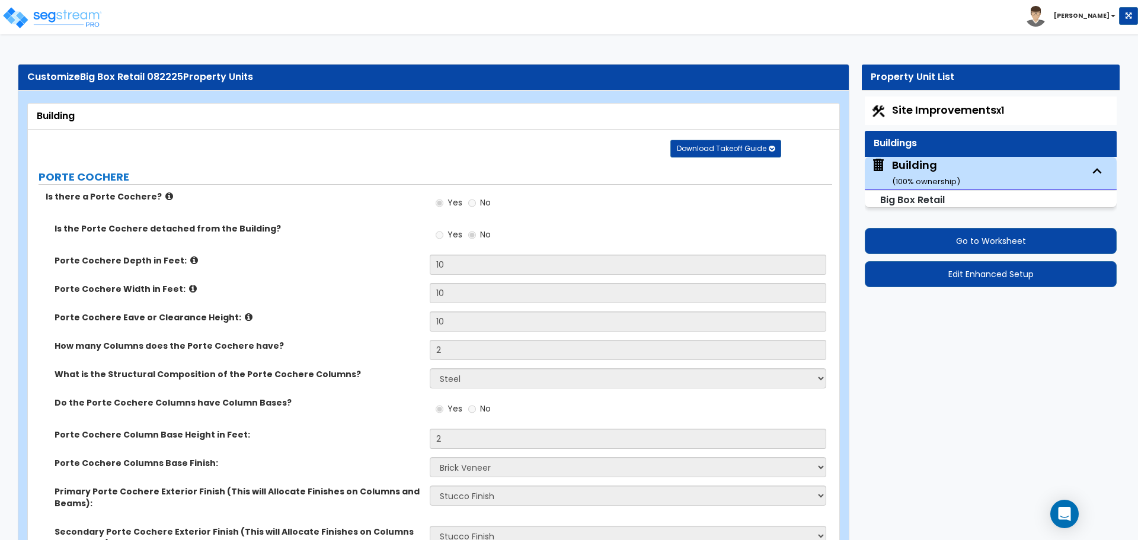
select select "3"
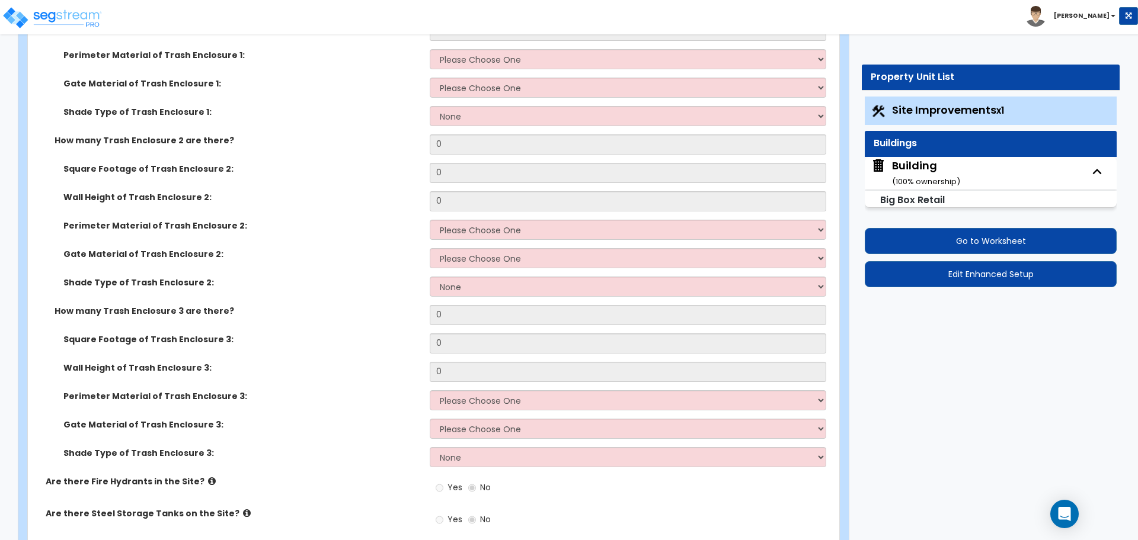
scroll to position [2180, 0]
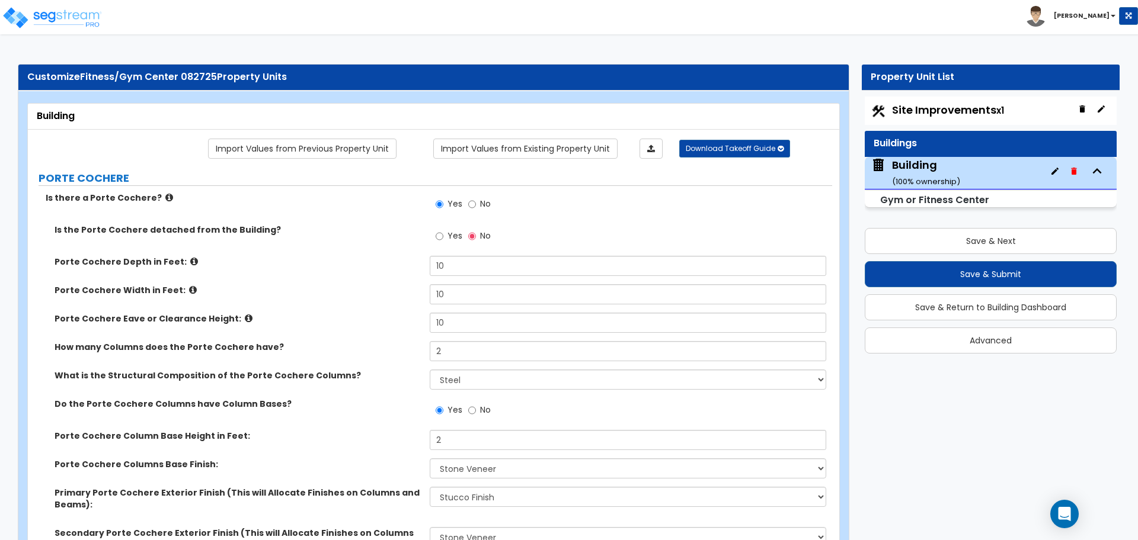
select select "2"
select select "5"
select select "2"
select select "5"
select select "1"
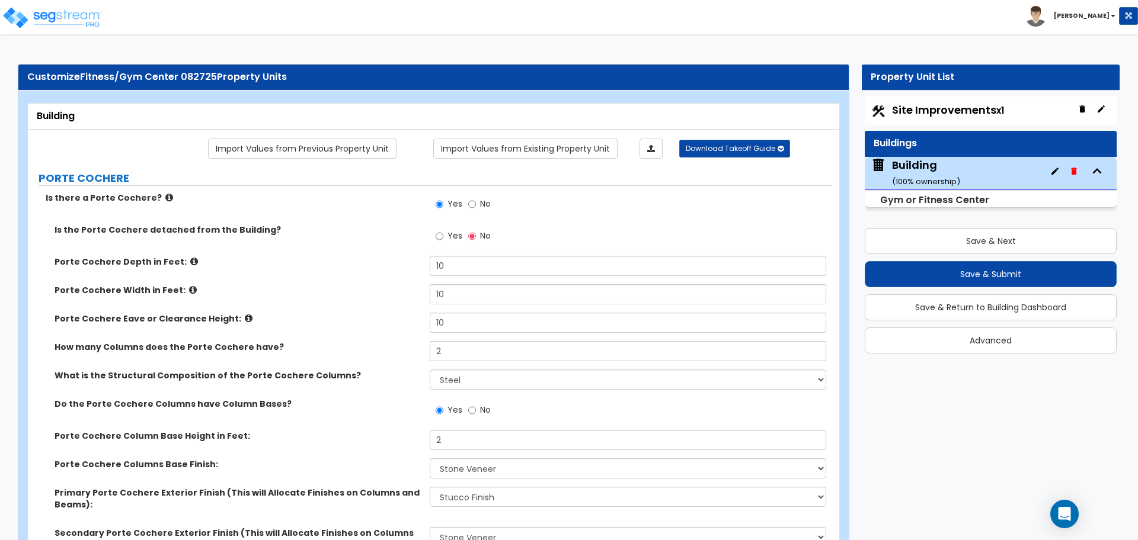
select select "4"
select select "2"
select select "8"
select select "1"
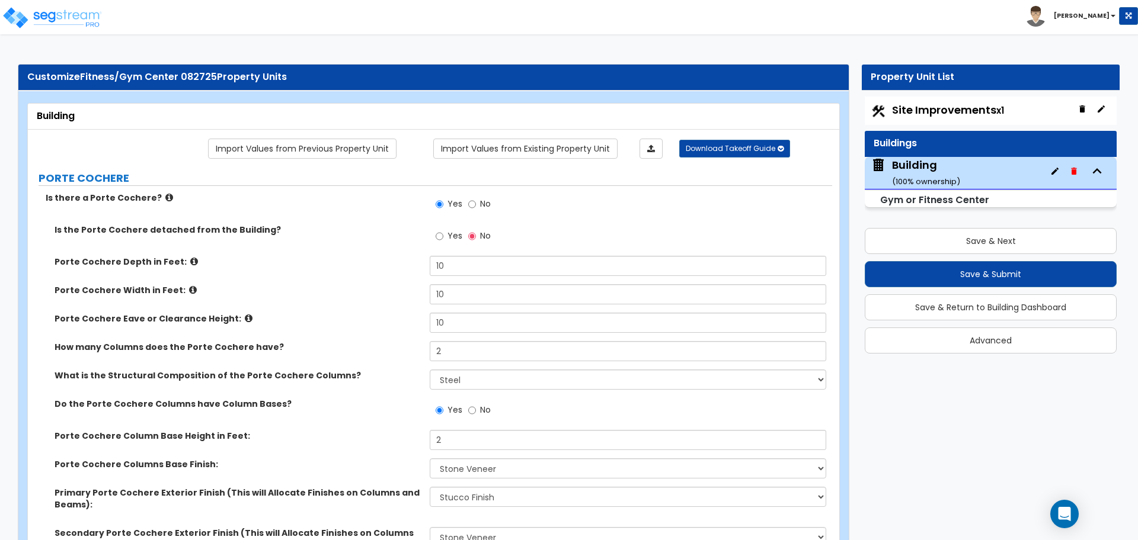
select select "3"
select select "11"
select select "7"
select select "10"
select select "3"
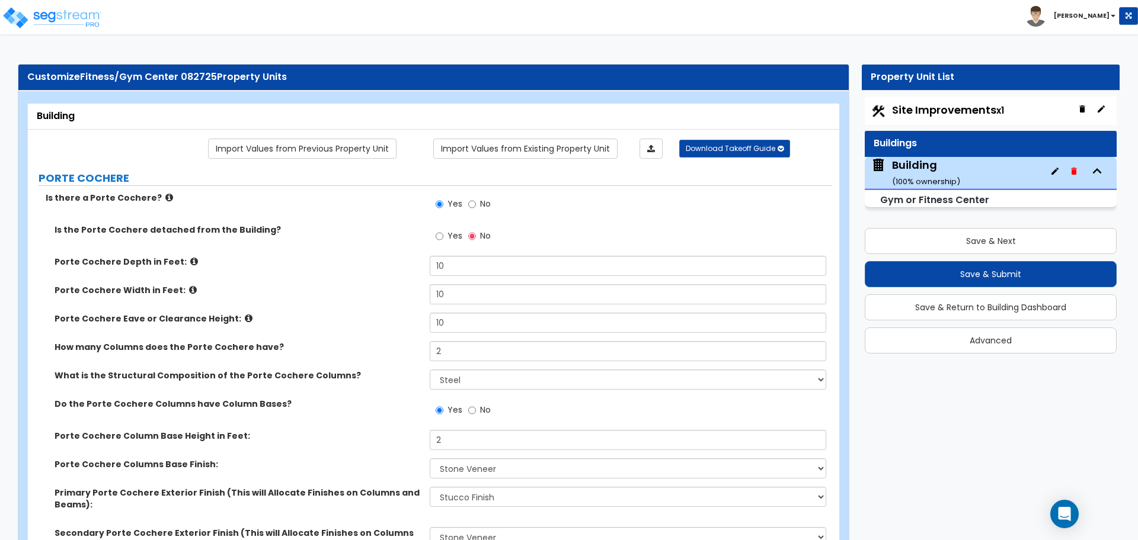
select select "1"
select select "2"
select select "3"
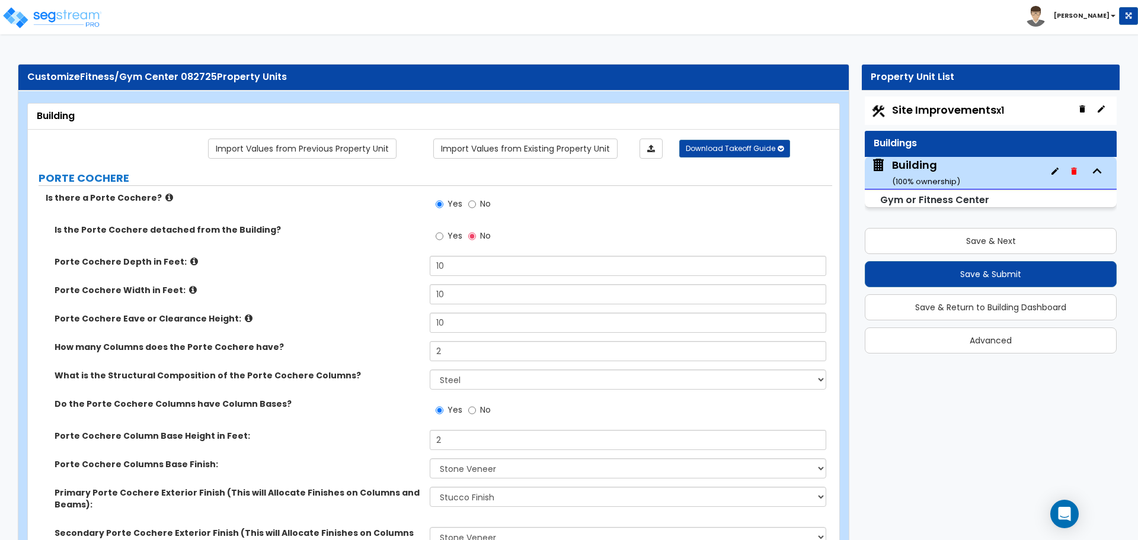
select select "3"
select select "2"
select select "3"
select select "1"
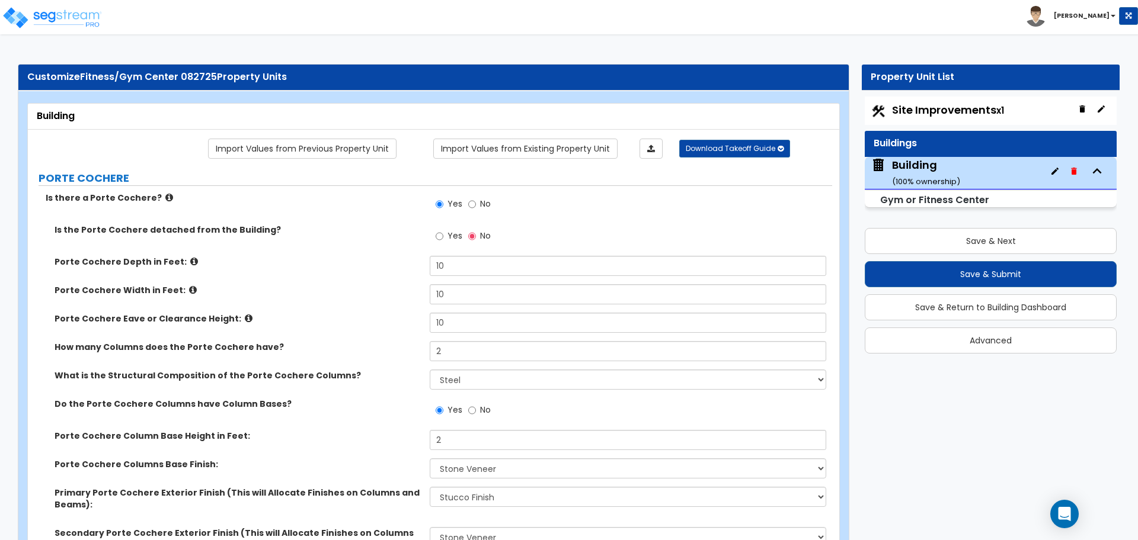
select select "2"
select select "3"
select select "2"
select select "3"
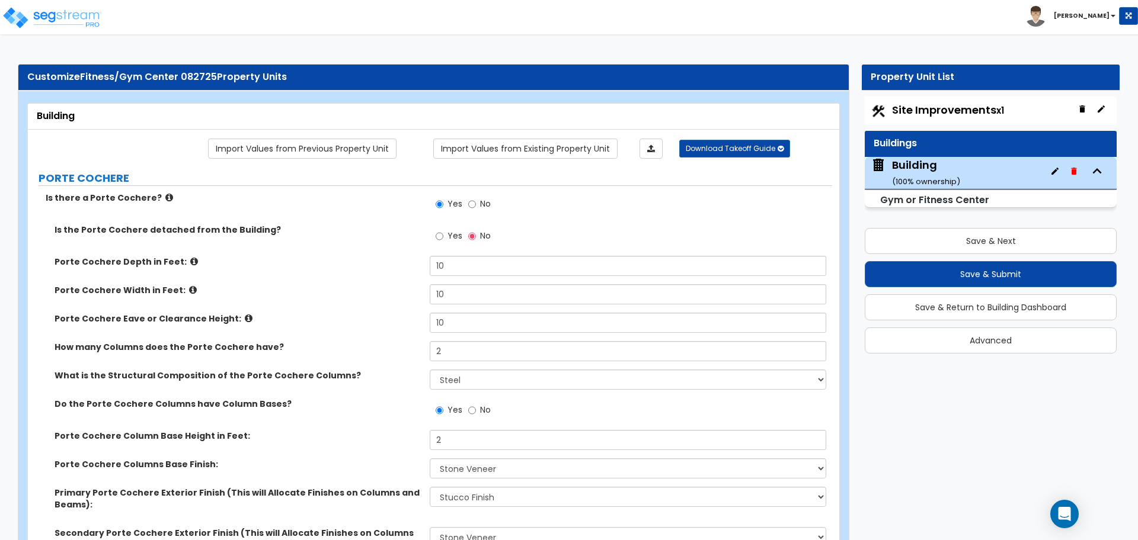
select select "2"
select select "4"
select select "1"
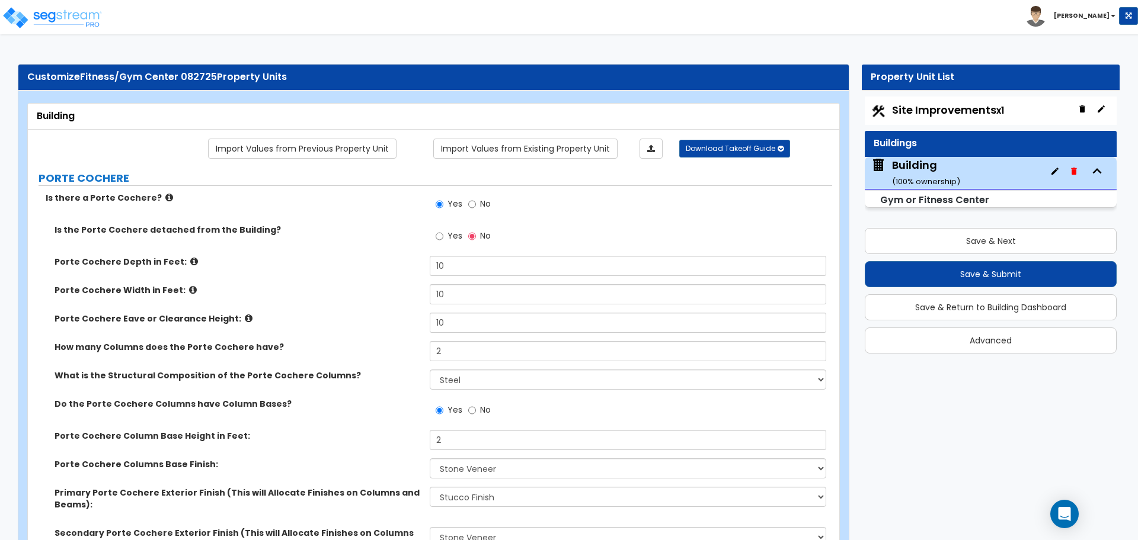
select select "1"
select select "3"
select select "1"
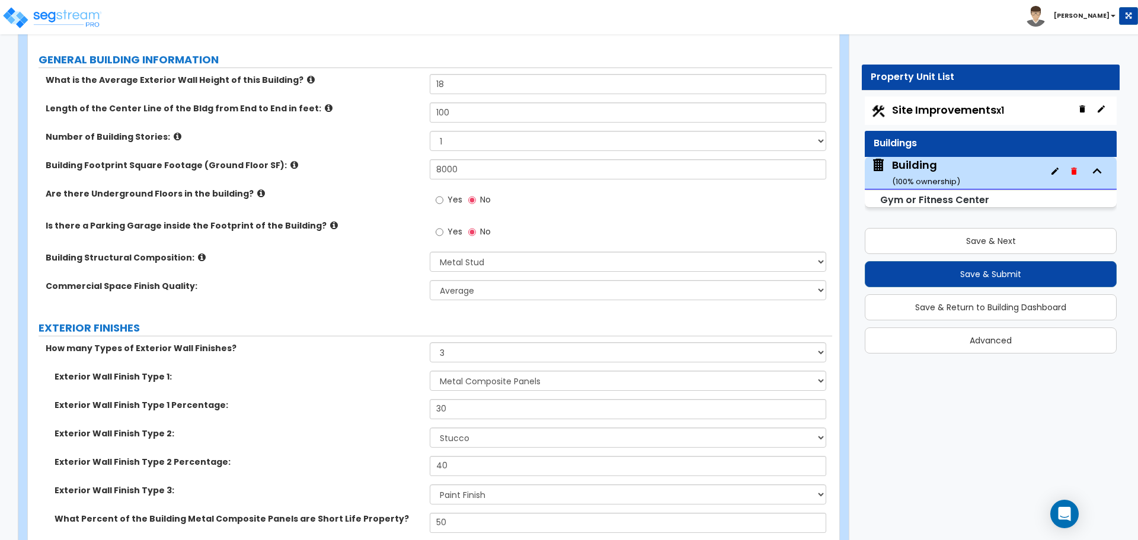
scroll to position [643, 0]
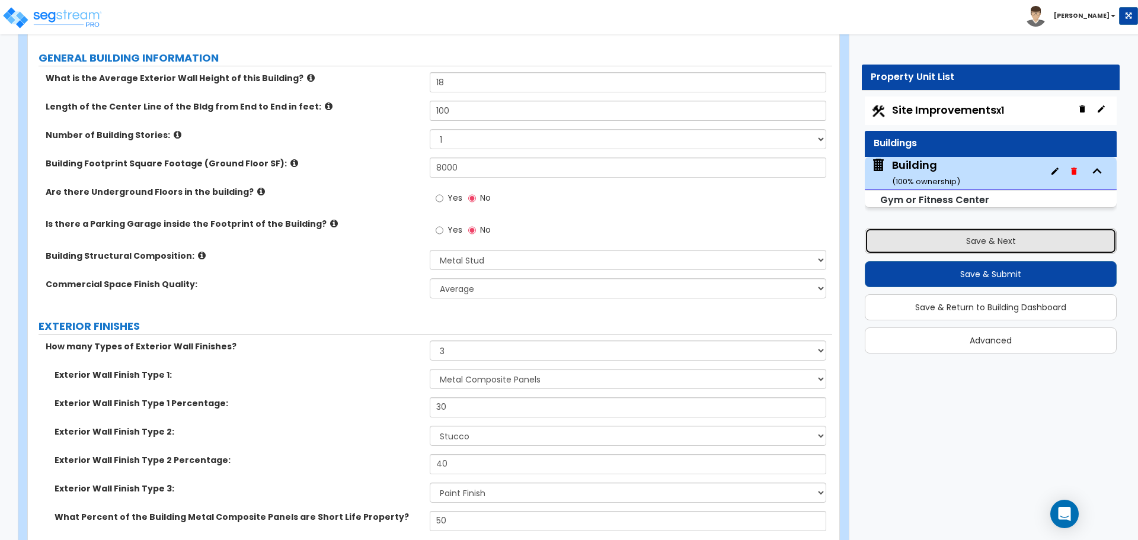
click at [944, 231] on button "Save & Next" at bounding box center [990, 241] width 252 height 26
select select "2"
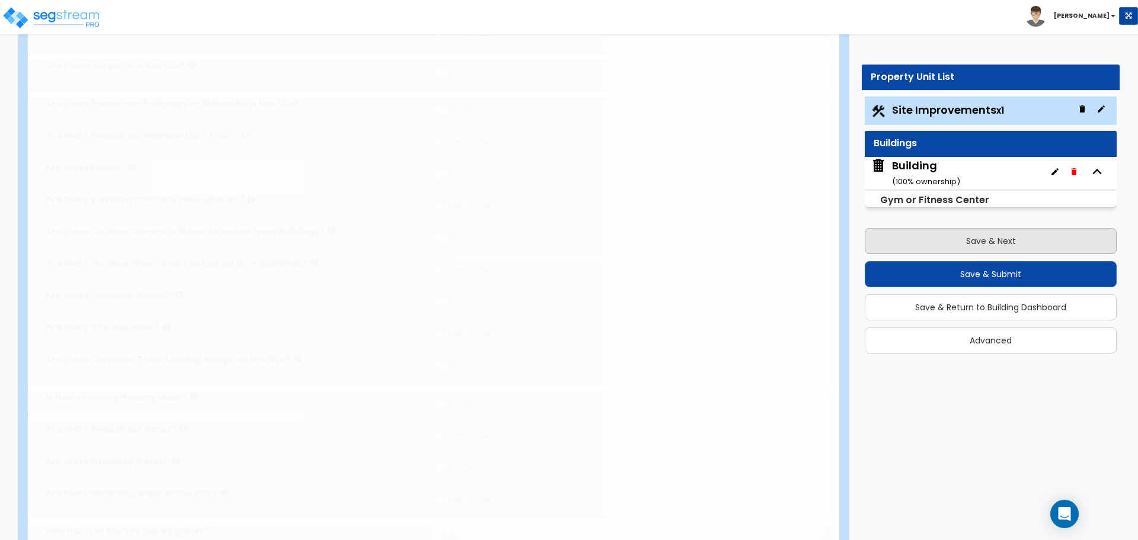
scroll to position [0, 0]
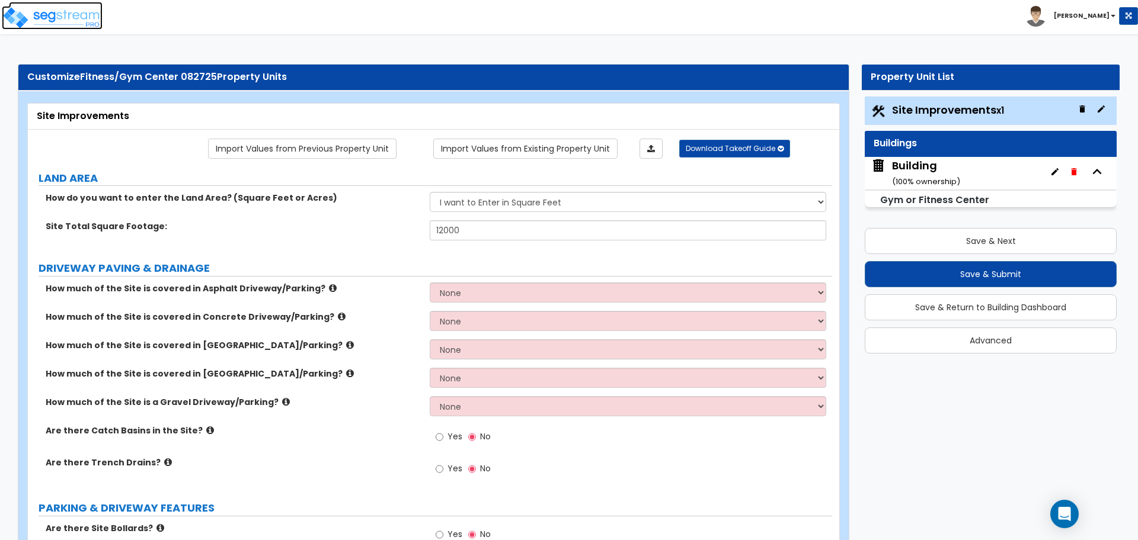
click at [53, 12] on img at bounding box center [52, 18] width 101 height 24
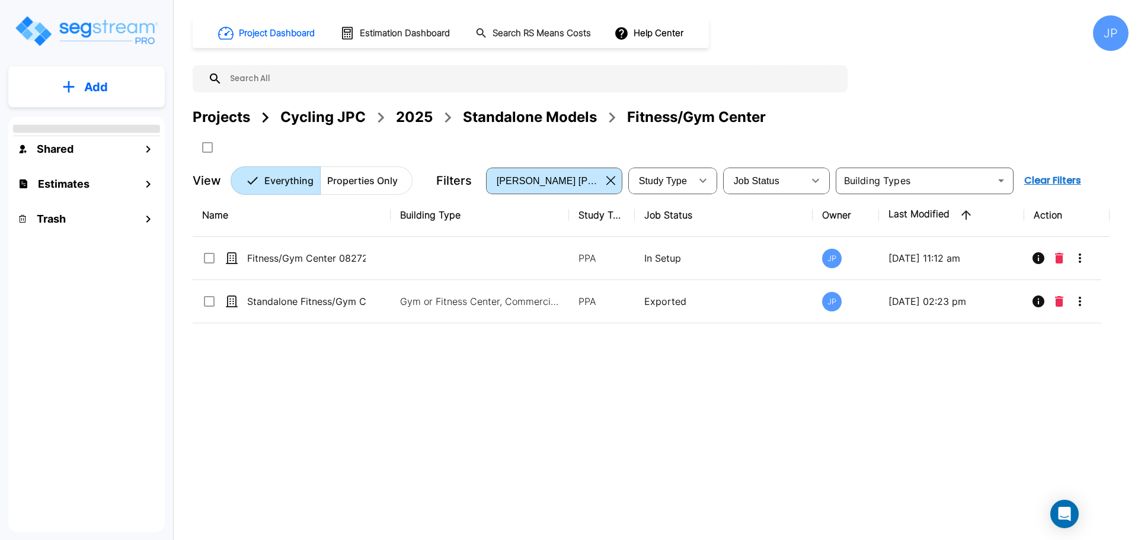
click at [419, 115] on div "2025" at bounding box center [414, 117] width 37 height 21
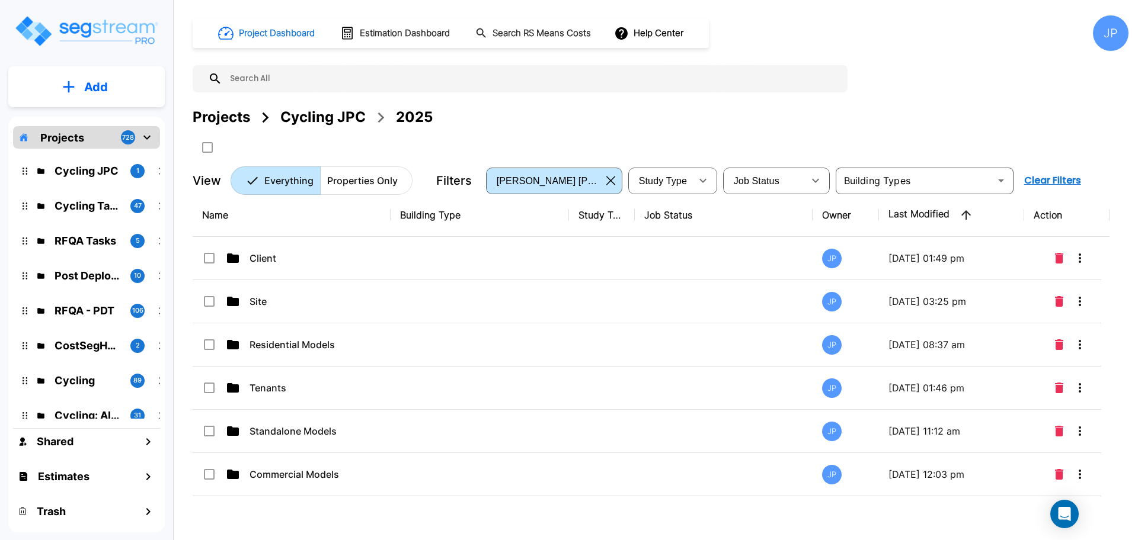
drag, startPoint x: 969, startPoint y: 212, endPoint x: 250, endPoint y: 38, distance: 739.5
click at [968, 212] on icon "button" at bounding box center [966, 215] width 14 height 14
click at [962, 217] on icon "button" at bounding box center [966, 215] width 14 height 14
click at [385, 269] on td "Commercial Models" at bounding box center [292, 258] width 198 height 43
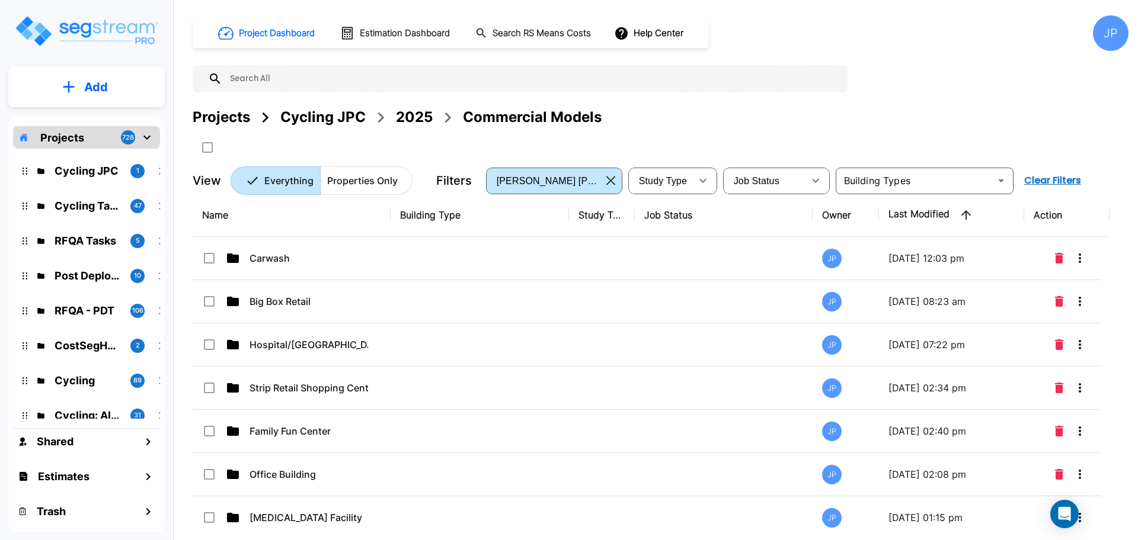
click at [392, 309] on td at bounding box center [479, 301] width 178 height 43
click at [392, 310] on td at bounding box center [479, 301] width 178 height 43
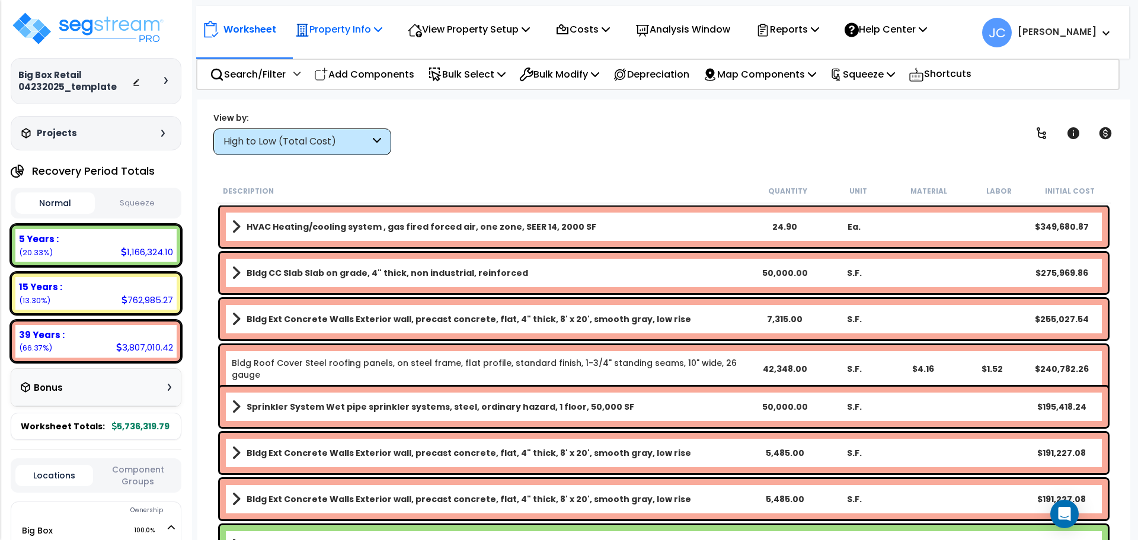
click at [340, 34] on p "Property Info" at bounding box center [338, 29] width 87 height 16
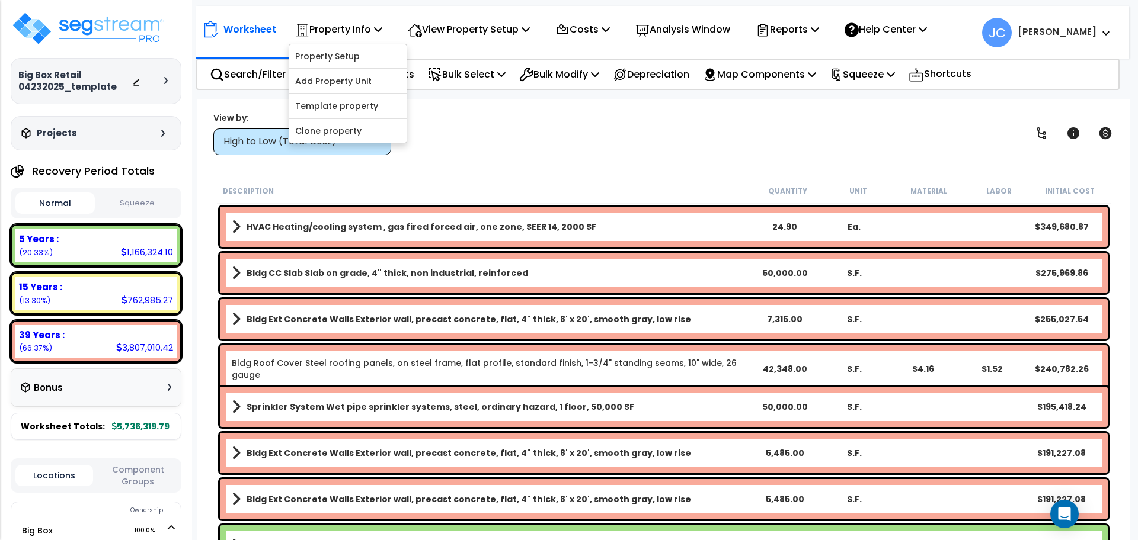
click at [462, 127] on div "View by: High to Low (Total Cost) High to Low (Total Cost)" at bounding box center [663, 133] width 909 height 44
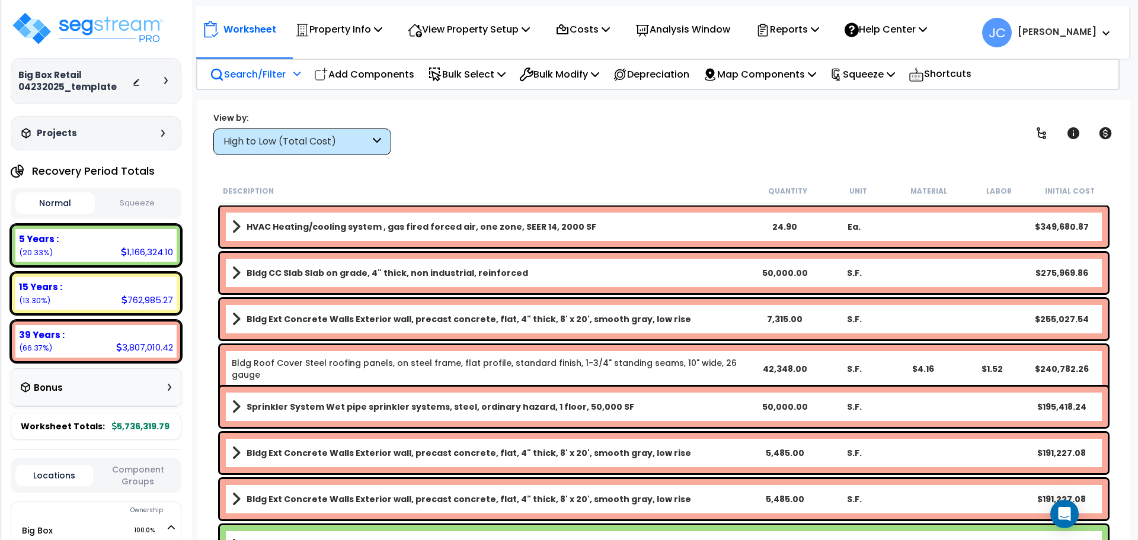
click at [261, 69] on p "Search/Filter" at bounding box center [248, 74] width 76 height 16
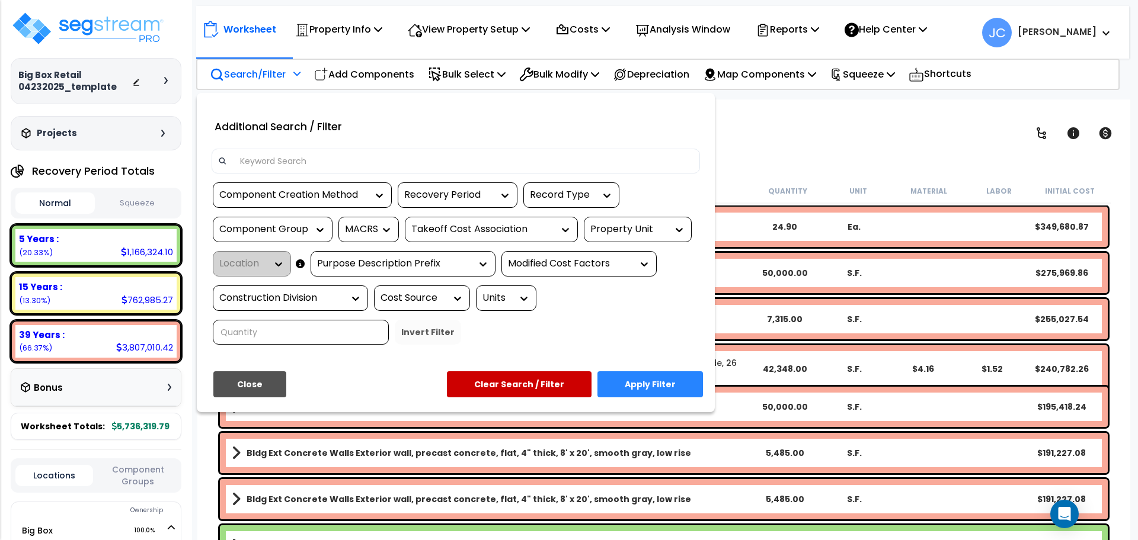
click at [304, 160] on input at bounding box center [463, 161] width 460 height 18
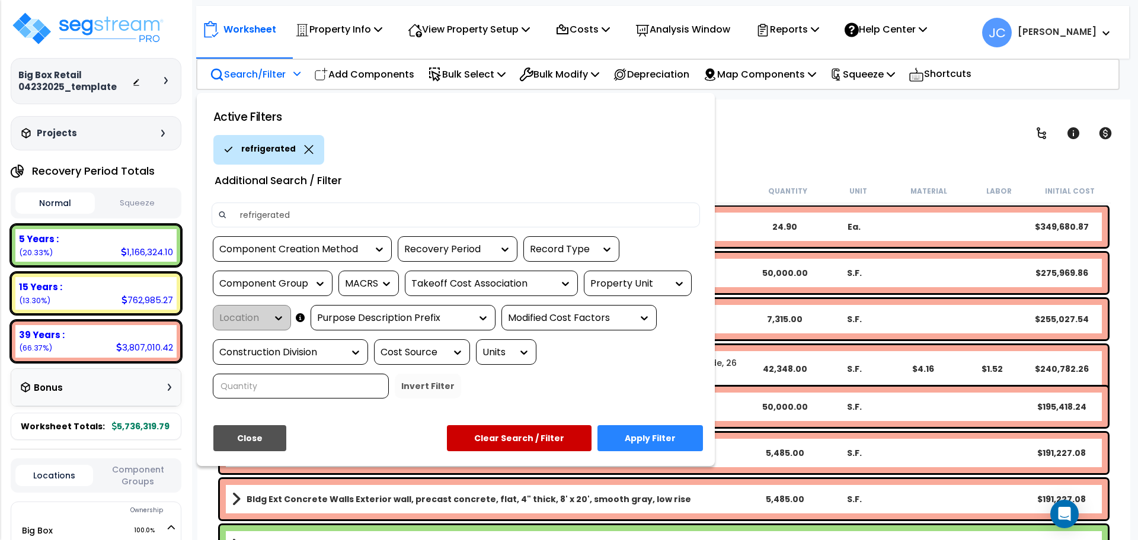
type input "refrigerated"
click at [671, 425] on button "Apply Filter" at bounding box center [649, 438] width 105 height 26
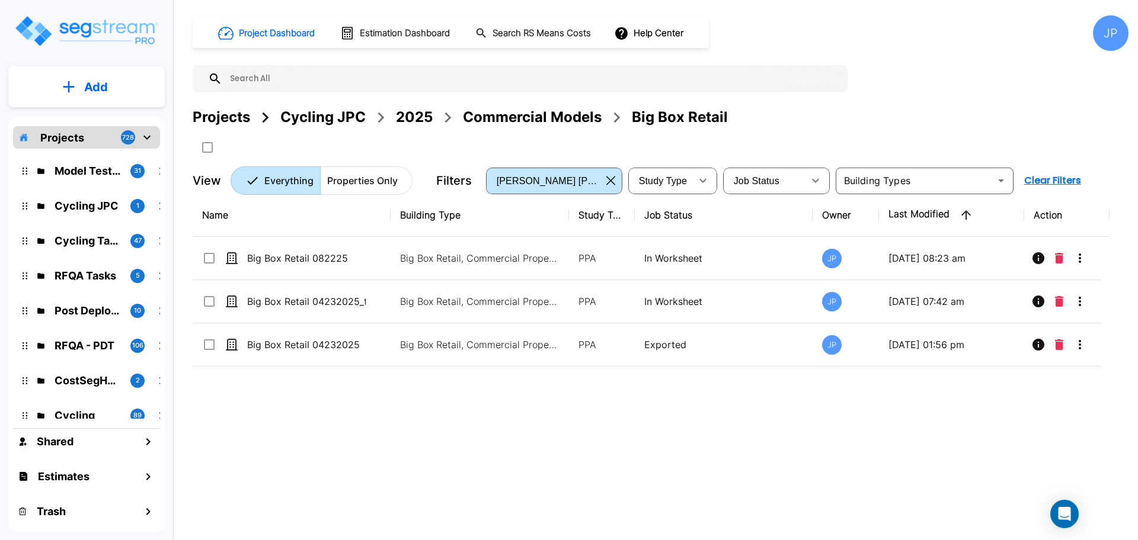
click at [511, 114] on div "Commercial Models" at bounding box center [532, 117] width 139 height 21
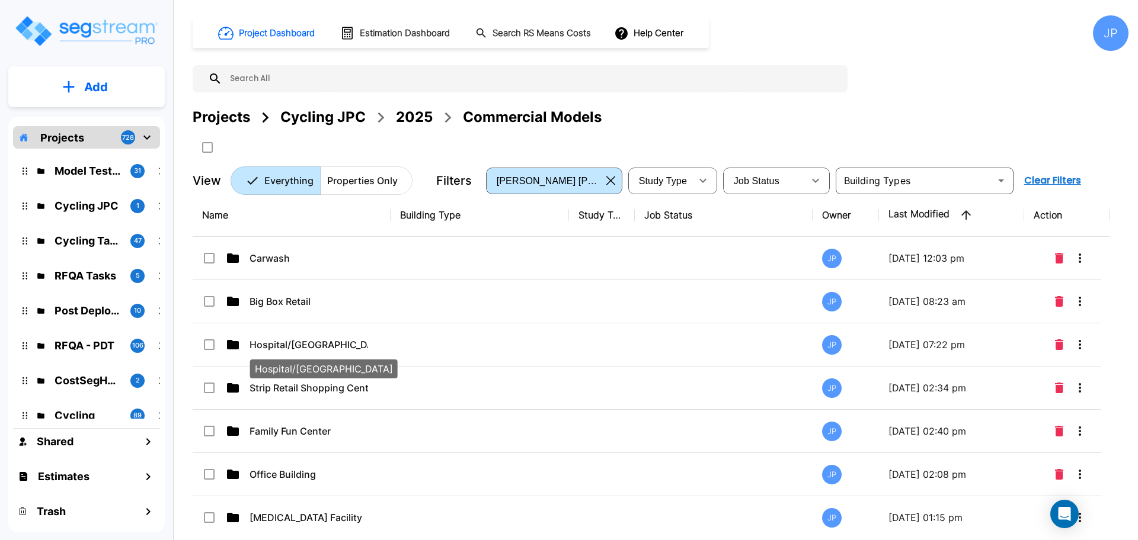
click at [328, 342] on p "Hospital/[GEOGRAPHIC_DATA]" at bounding box center [308, 345] width 119 height 14
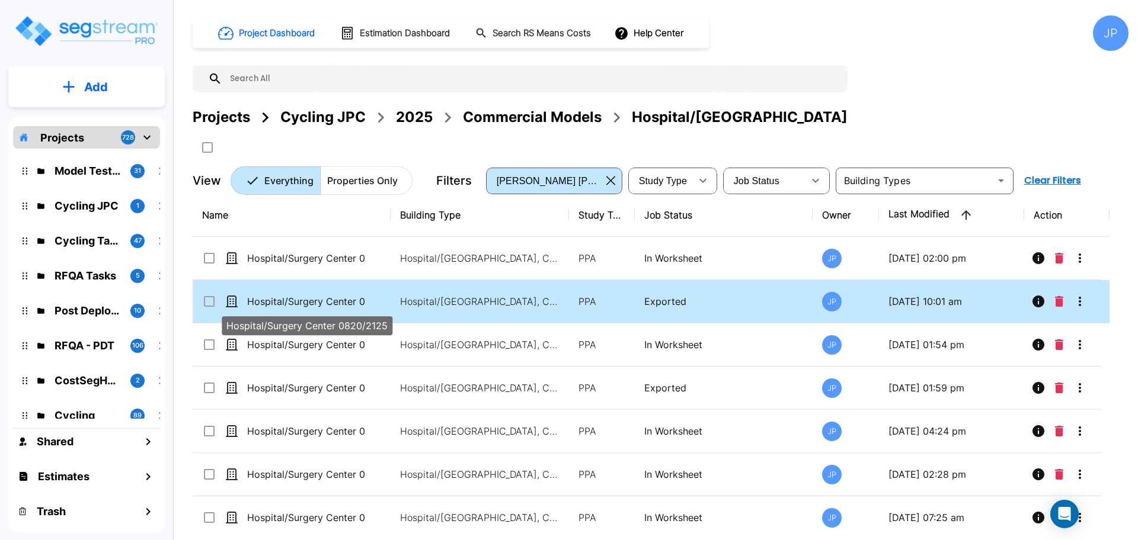
click at [329, 293] on td "Hospital/Surgery Center 0820/2125" at bounding box center [292, 301] width 198 height 43
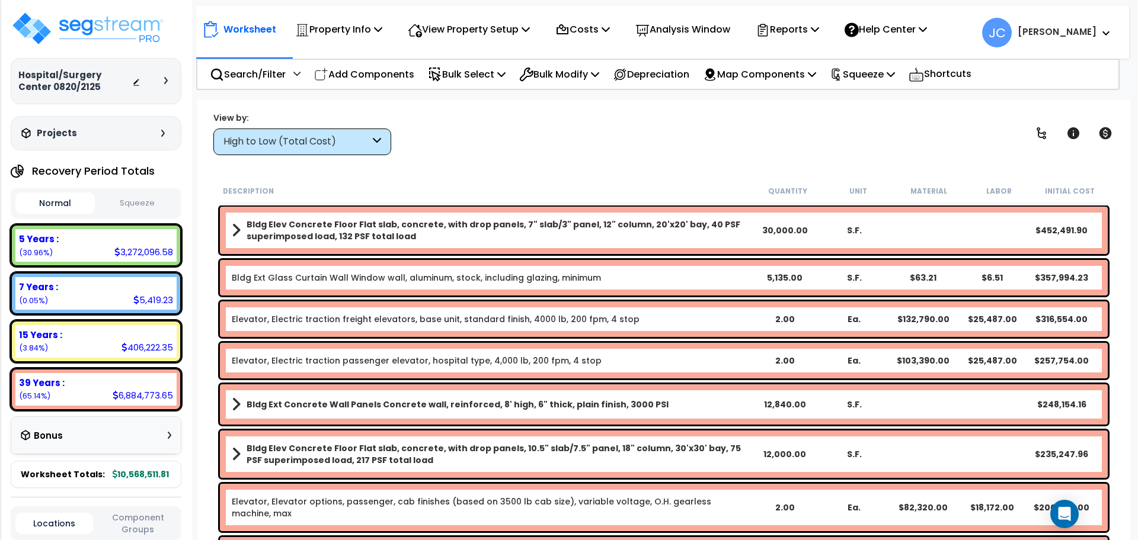
click at [313, 133] on div "High to Low (Total Cost)" at bounding box center [302, 142] width 178 height 27
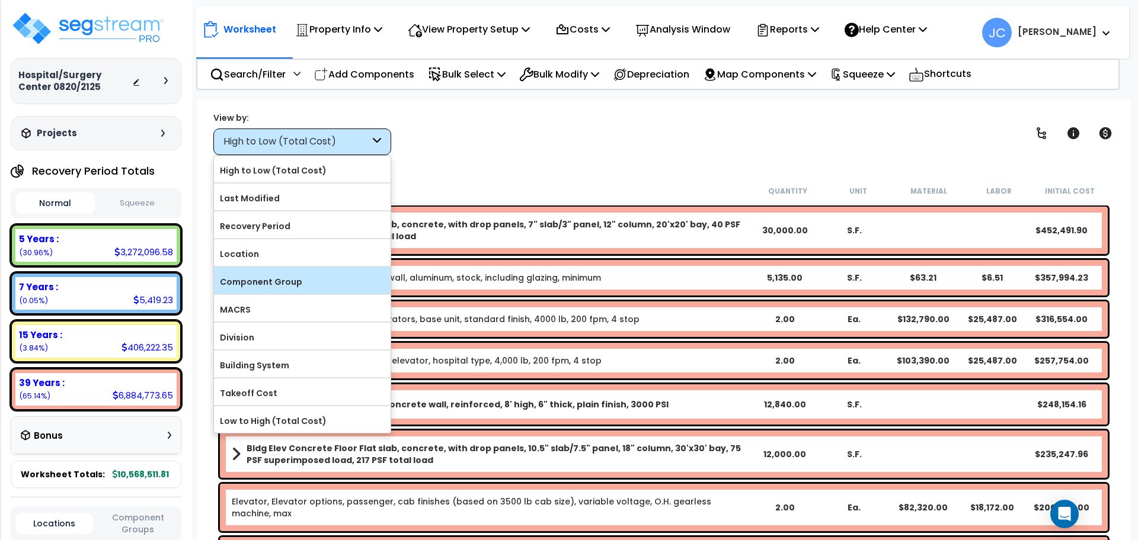
click at [300, 283] on label "Component Group" at bounding box center [302, 282] width 177 height 18
click at [0, 0] on input "Component Group" at bounding box center [0, 0] width 0 height 0
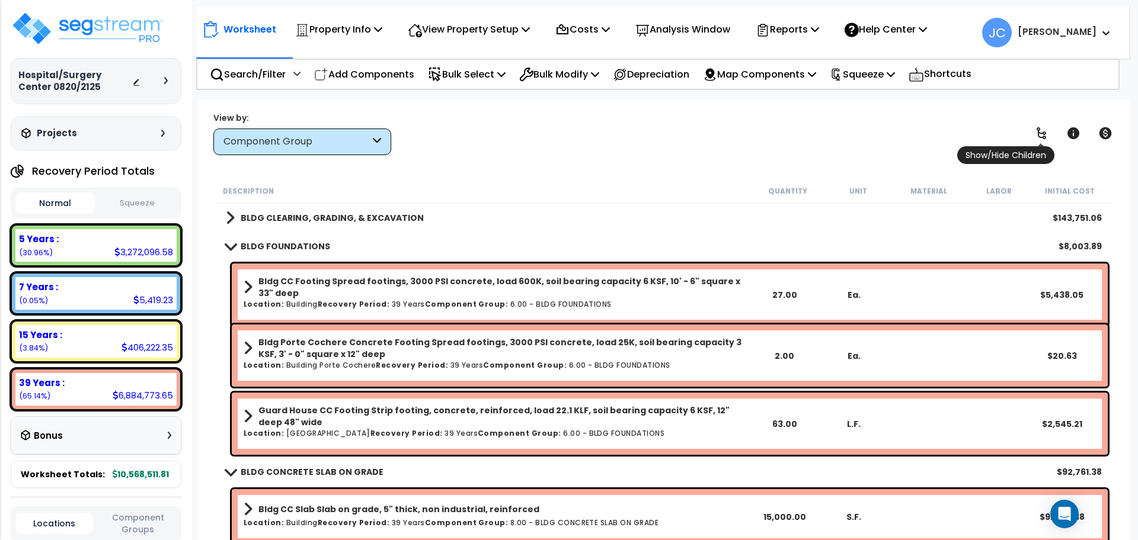
click at [1045, 130] on icon at bounding box center [1041, 133] width 14 height 14
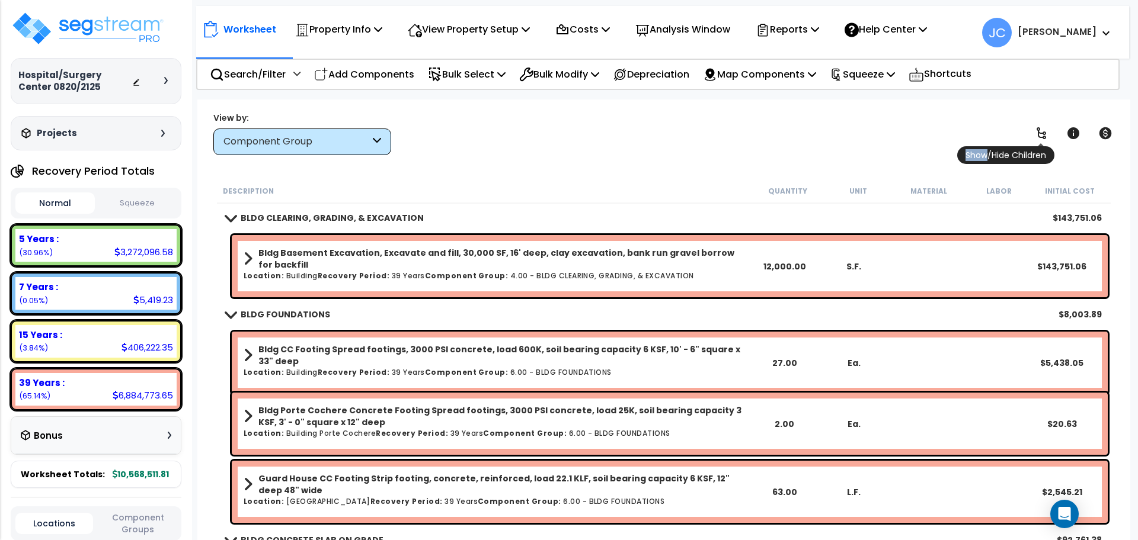
click at [1044, 130] on icon at bounding box center [1041, 133] width 14 height 14
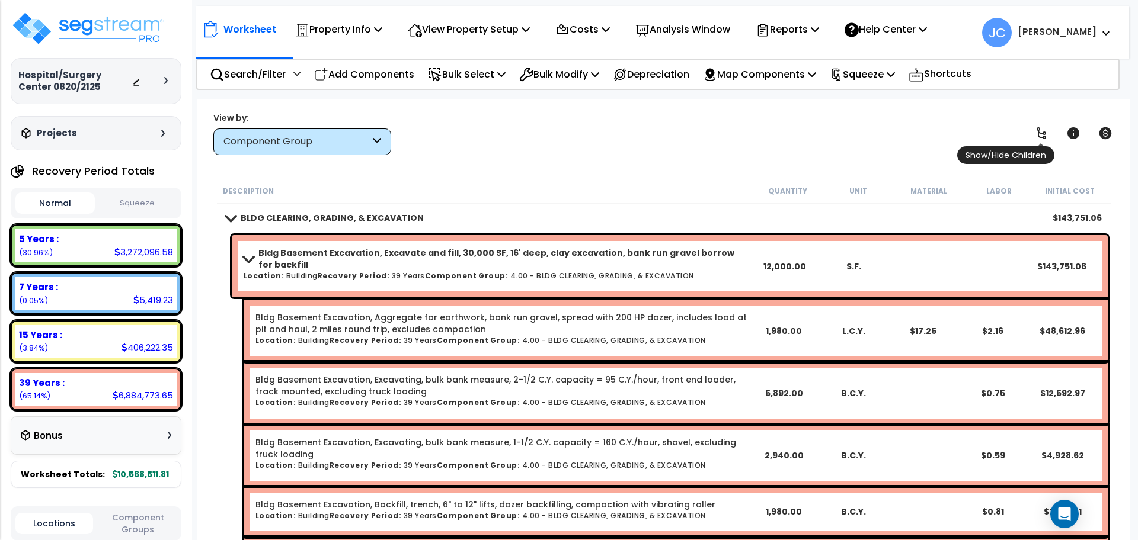
click at [1047, 131] on icon at bounding box center [1041, 133] width 14 height 14
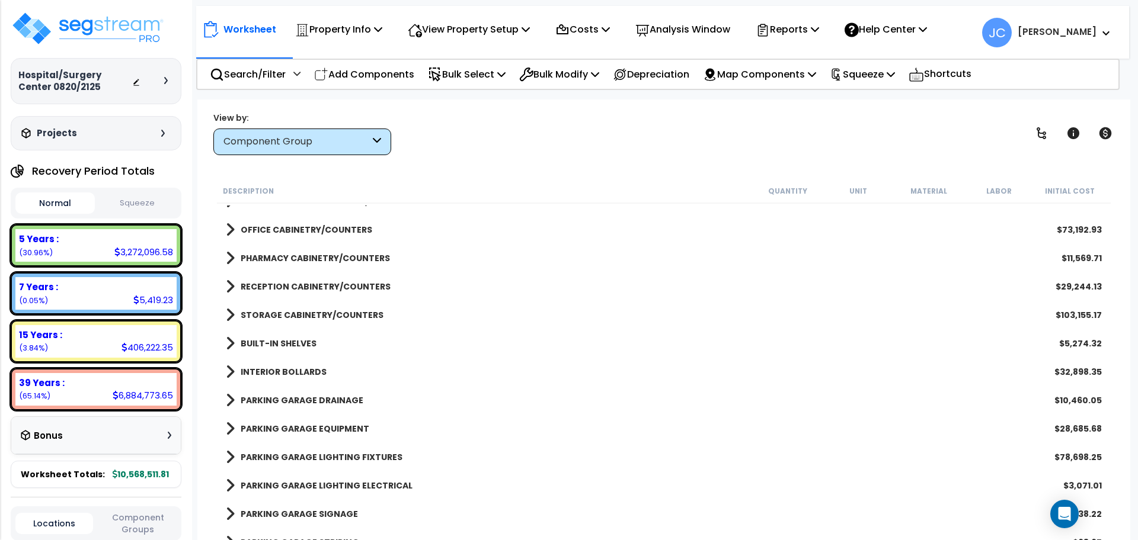
scroll to position [1127, 0]
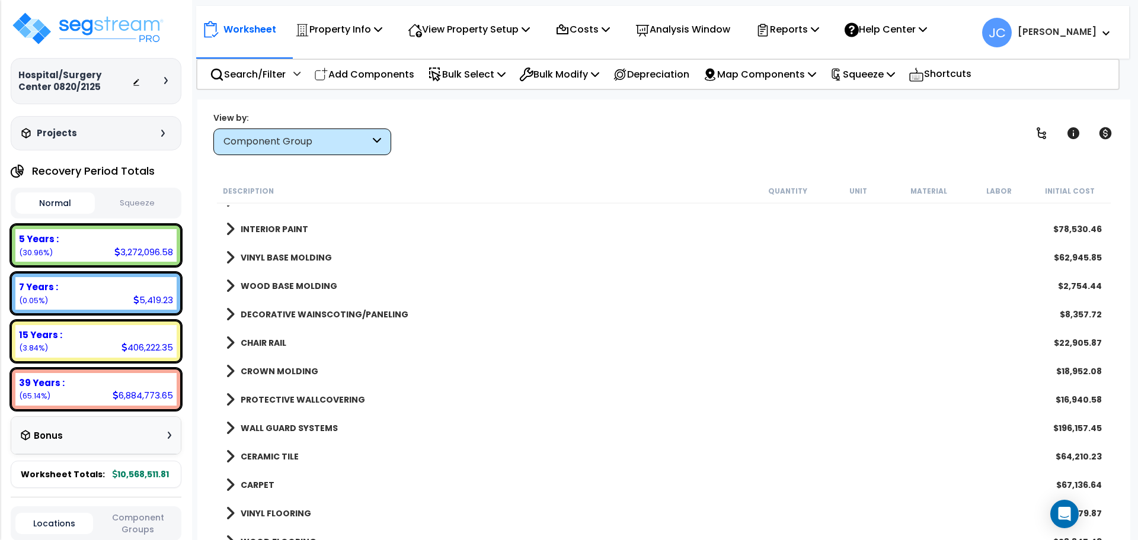
click at [320, 317] on b "DECORATIVE WAINSCOTING/PANELING" at bounding box center [325, 315] width 168 height 12
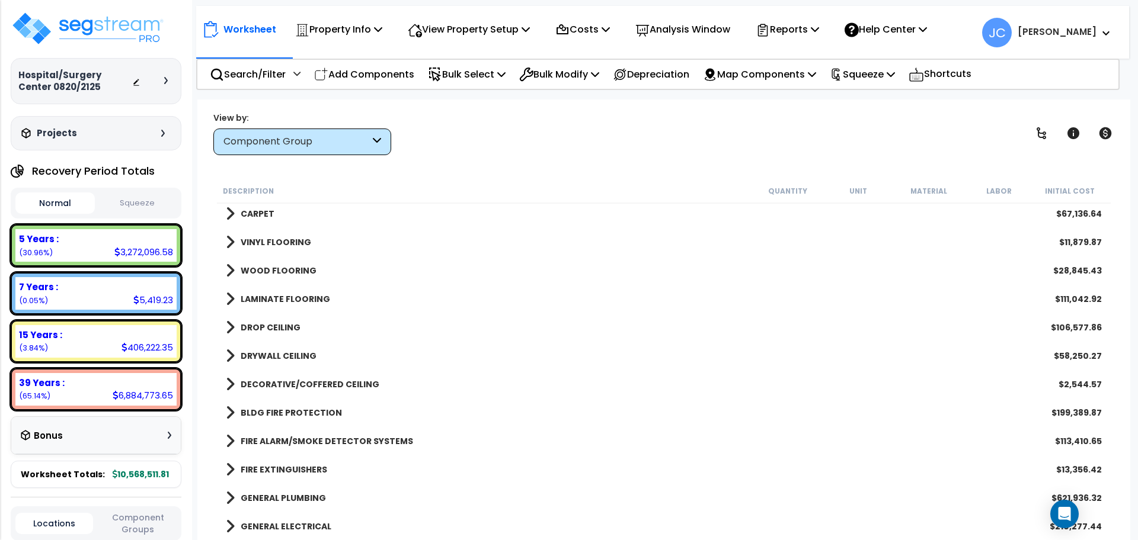
scroll to position [2326, 0]
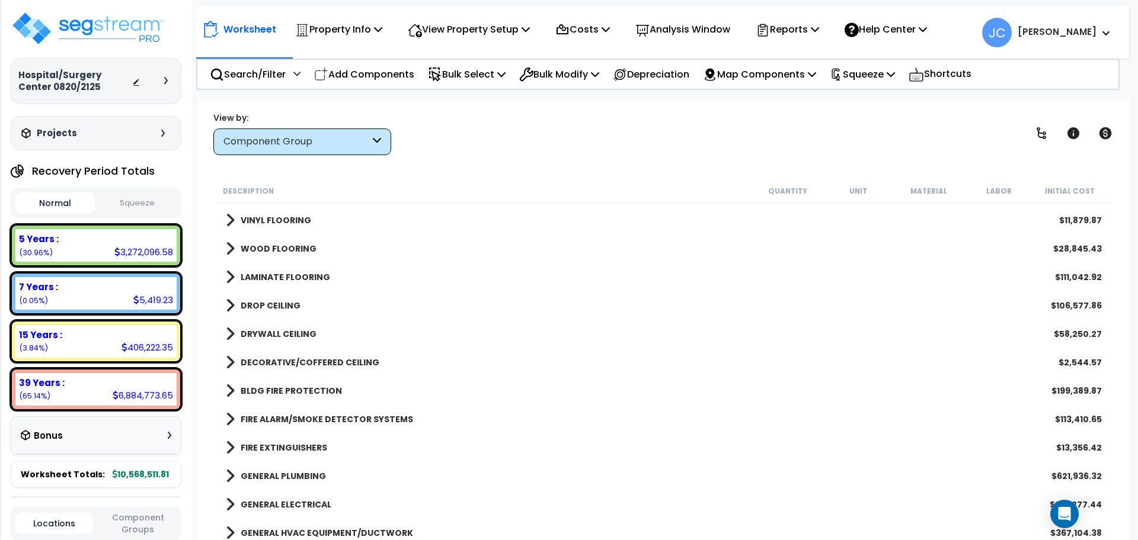
click at [340, 364] on b "DECORATIVE/COFFERED CEILING" at bounding box center [310, 363] width 139 height 12
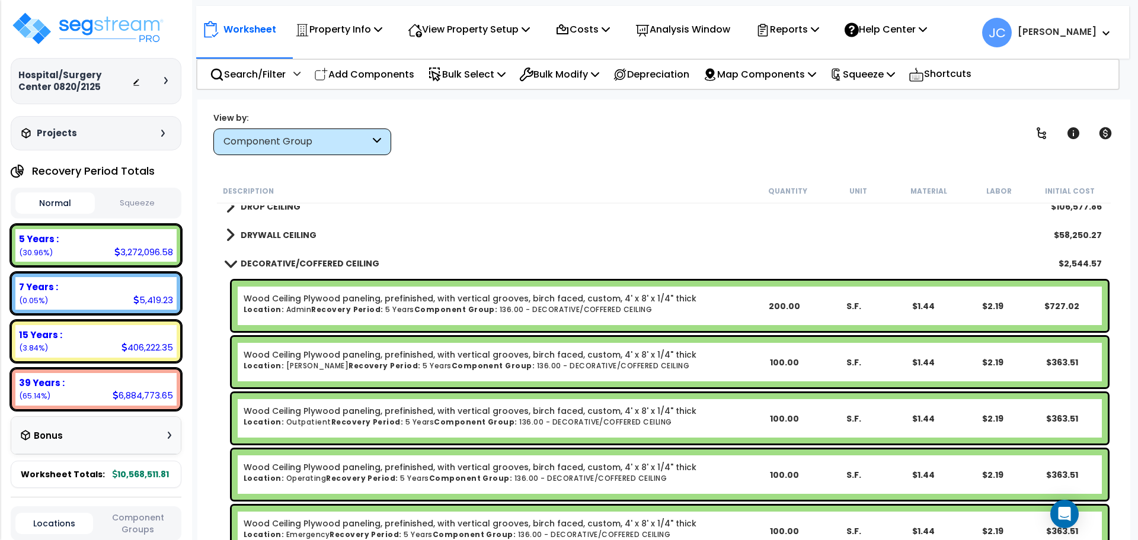
scroll to position [2427, 0]
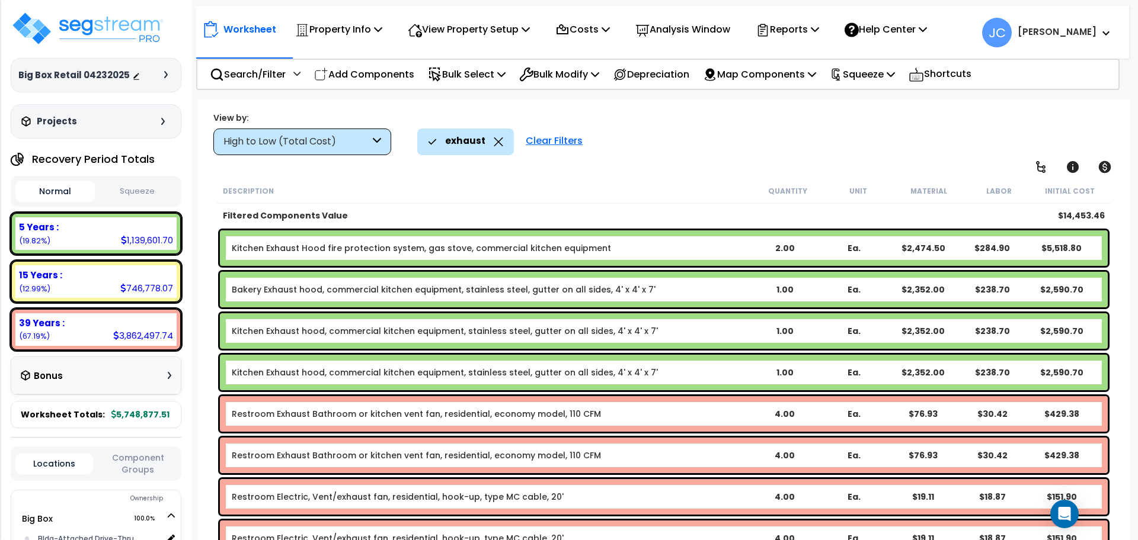
click at [538, 142] on div "Clear Filters" at bounding box center [554, 142] width 69 height 26
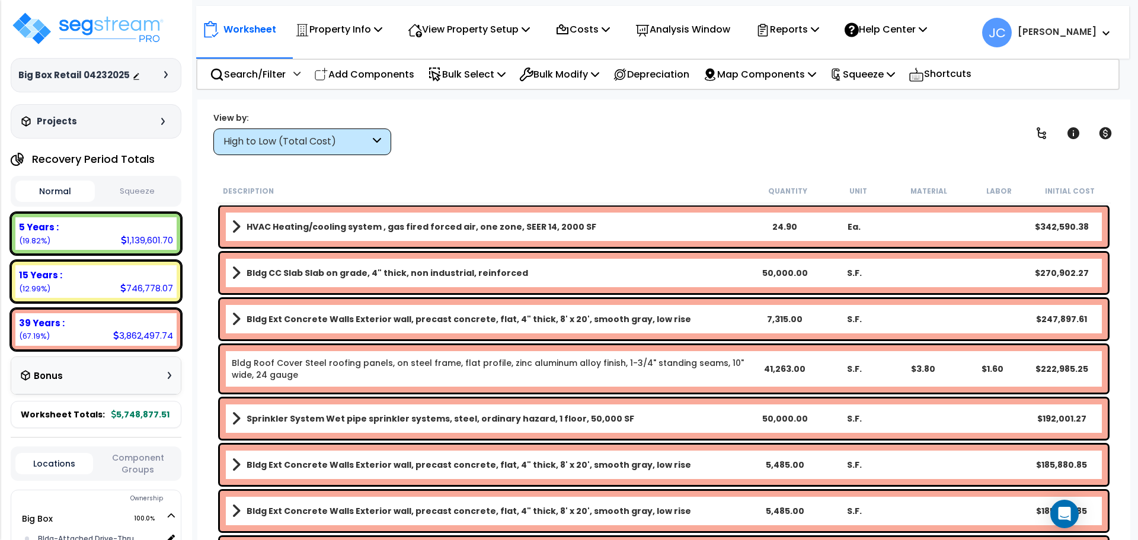
click at [335, 139] on div "High to Low (Total Cost)" at bounding box center [296, 142] width 146 height 14
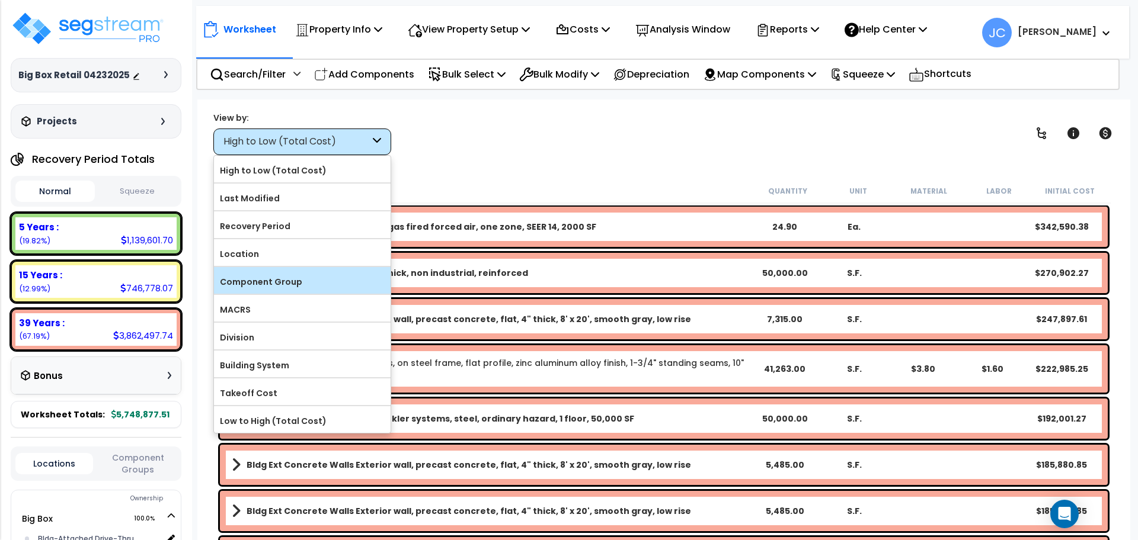
click at [296, 274] on label "Component Group" at bounding box center [302, 282] width 177 height 18
click at [0, 0] on input "Component Group" at bounding box center [0, 0] width 0 height 0
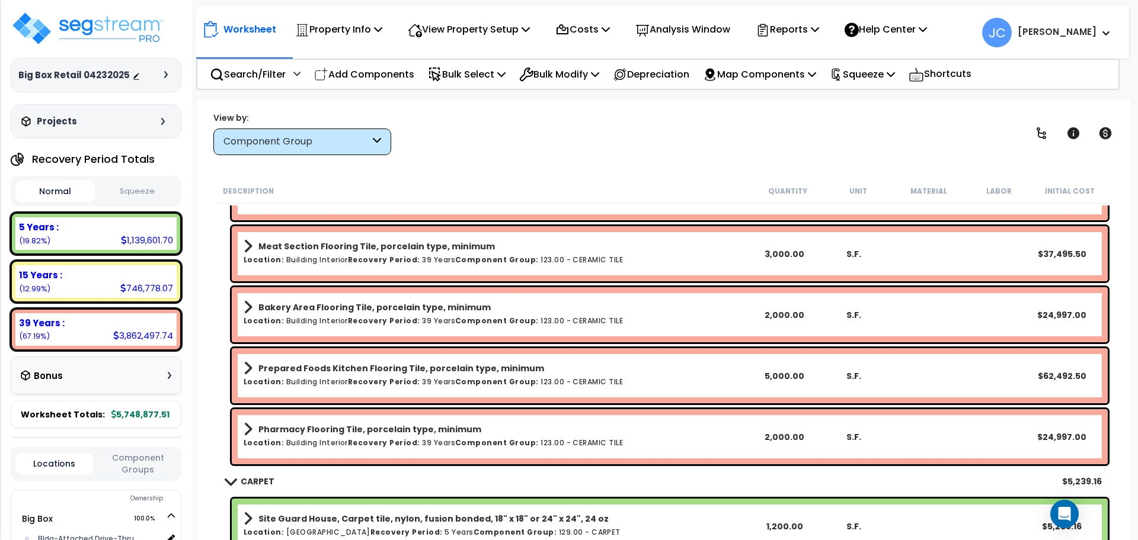
scroll to position [7439, 0]
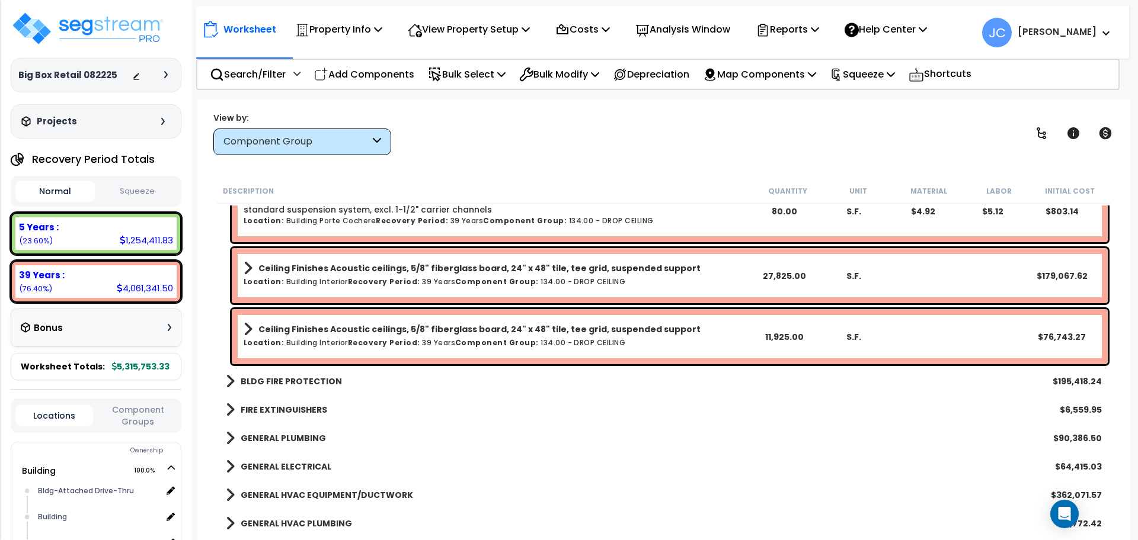
scroll to position [8898, 0]
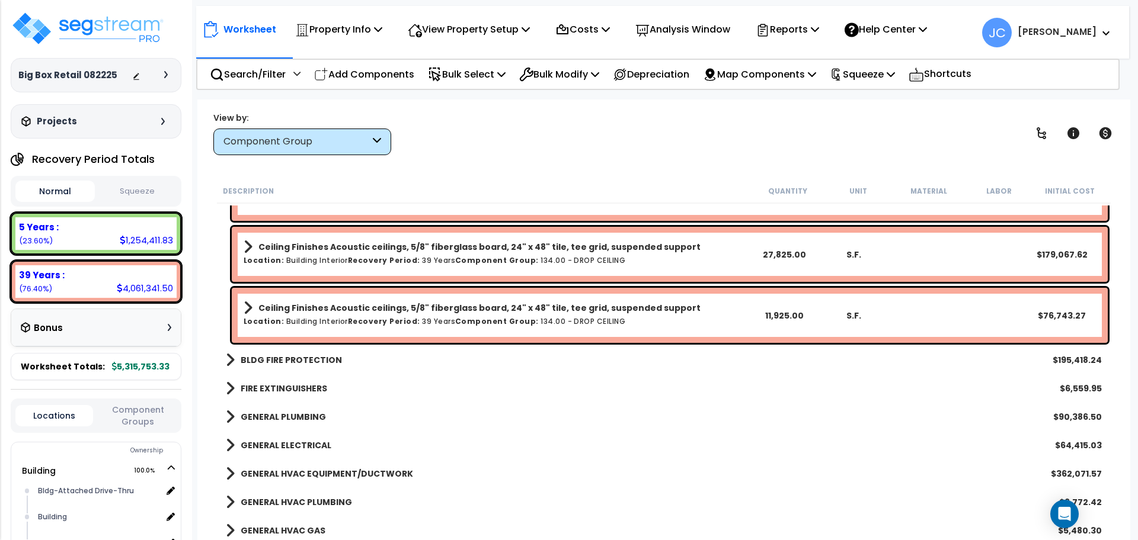
click at [310, 361] on b "BLDG FIRE PROTECTION" at bounding box center [291, 360] width 101 height 12
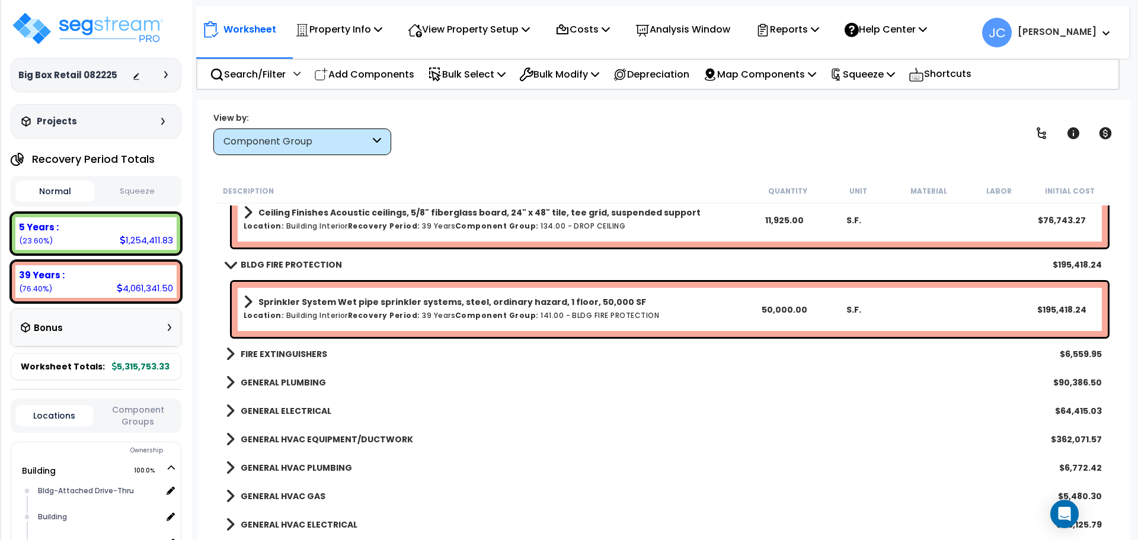
scroll to position [8995, 0]
click at [306, 345] on link "FIRE EXTINGUISHERS" at bounding box center [276, 352] width 101 height 17
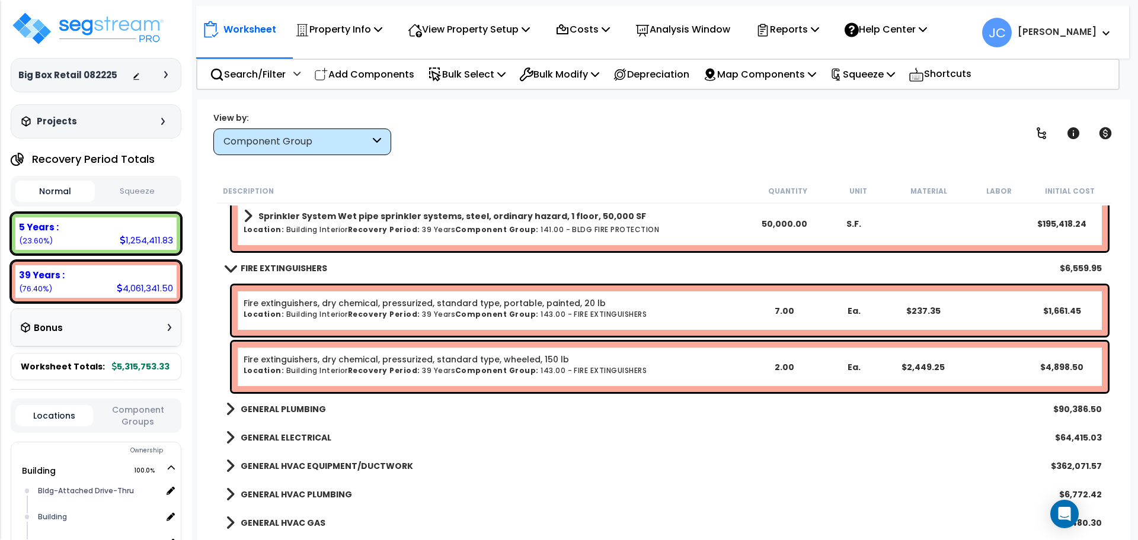
scroll to position [9081, 0]
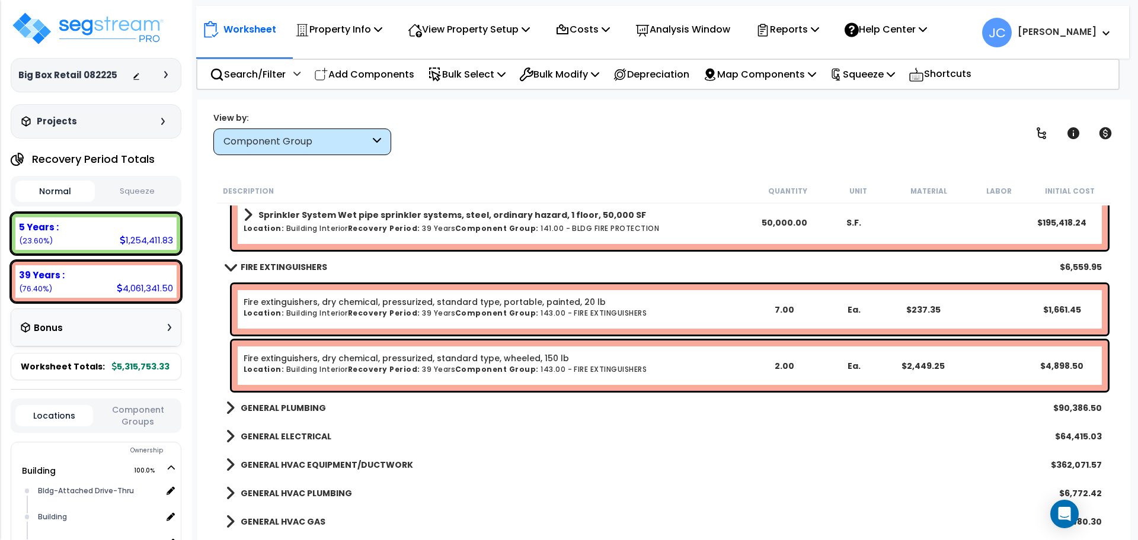
click at [295, 402] on b "GENERAL PLUMBING" at bounding box center [283, 408] width 85 height 12
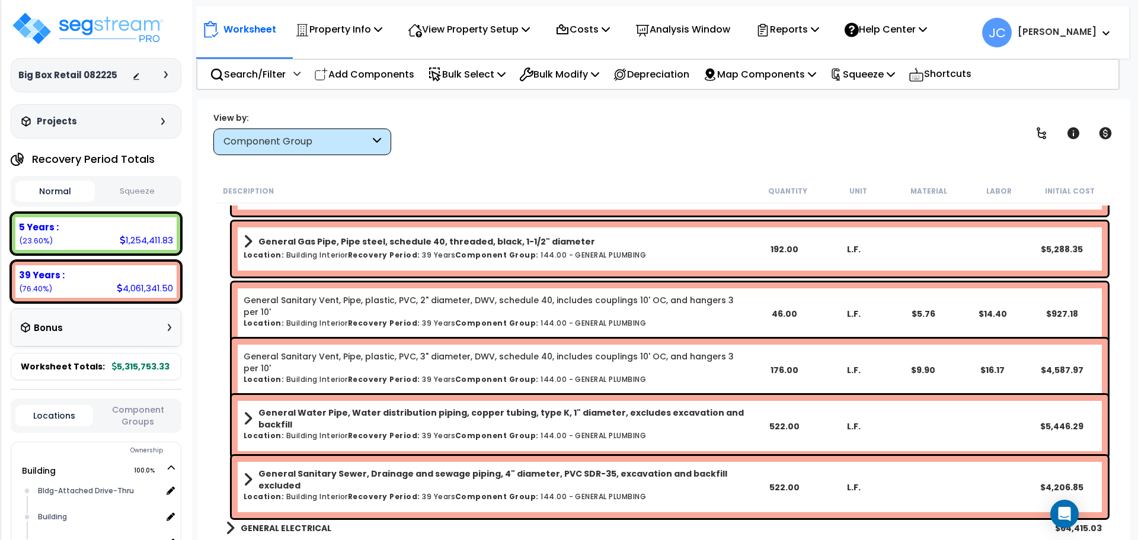
scroll to position [9678, 0]
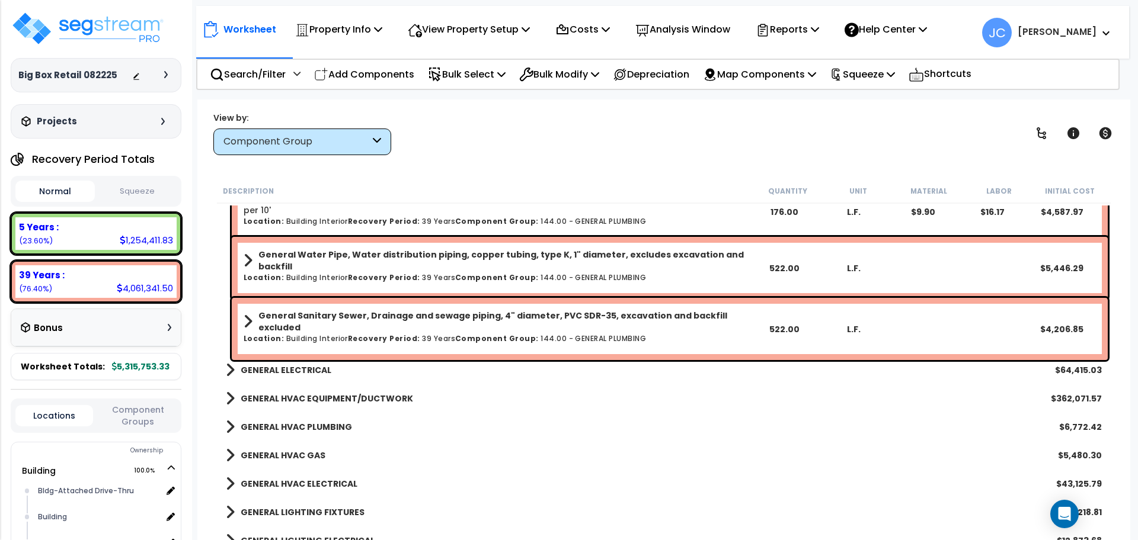
click at [303, 374] on b "GENERAL ELECTRICAL" at bounding box center [286, 370] width 91 height 12
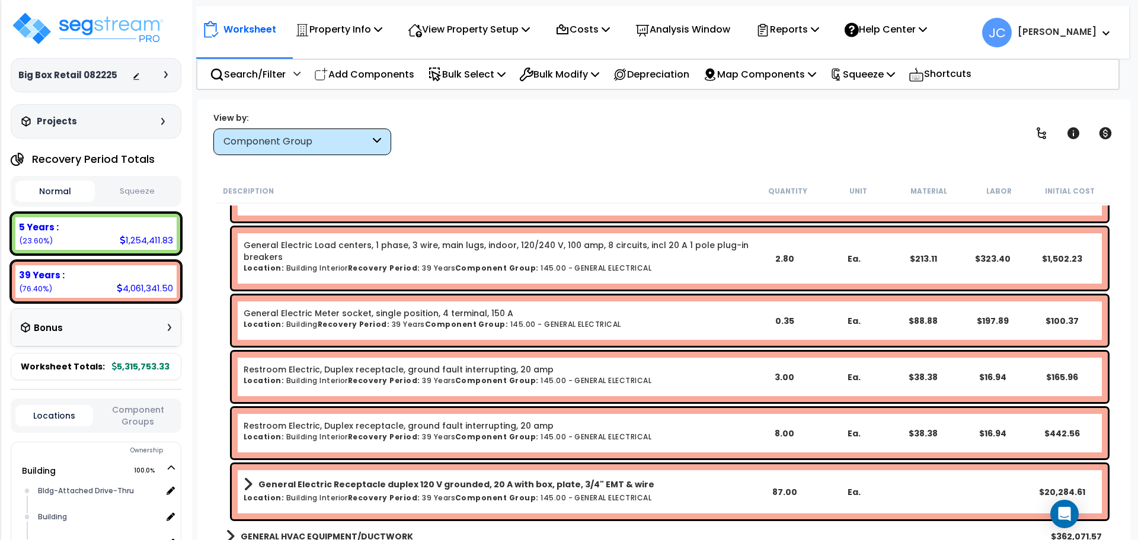
scroll to position [10502, 0]
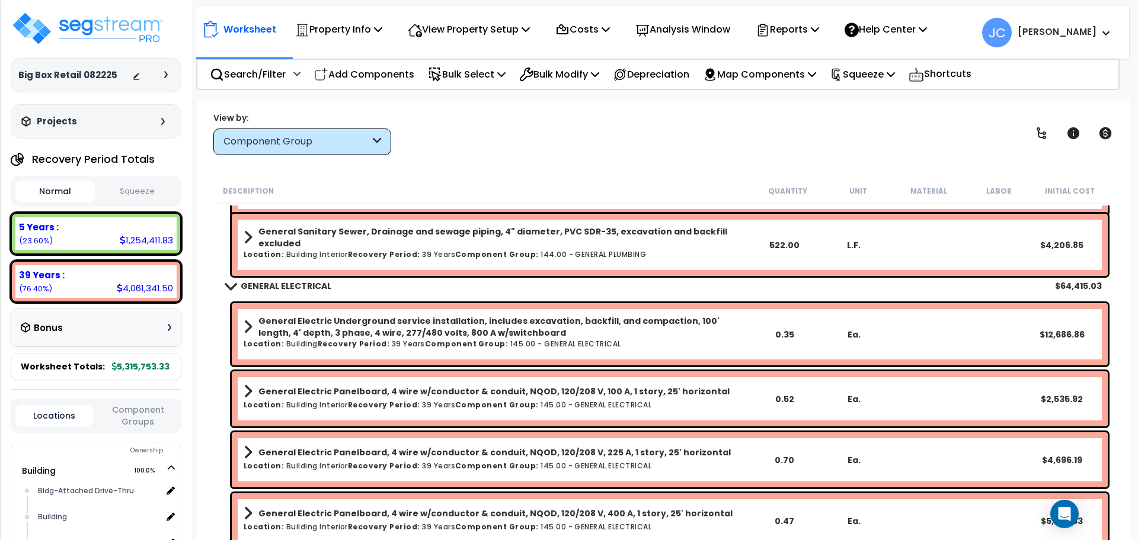
click at [386, 315] on b "General Electric Underground service installation, includes excavation, backfil…" at bounding box center [503, 327] width 491 height 24
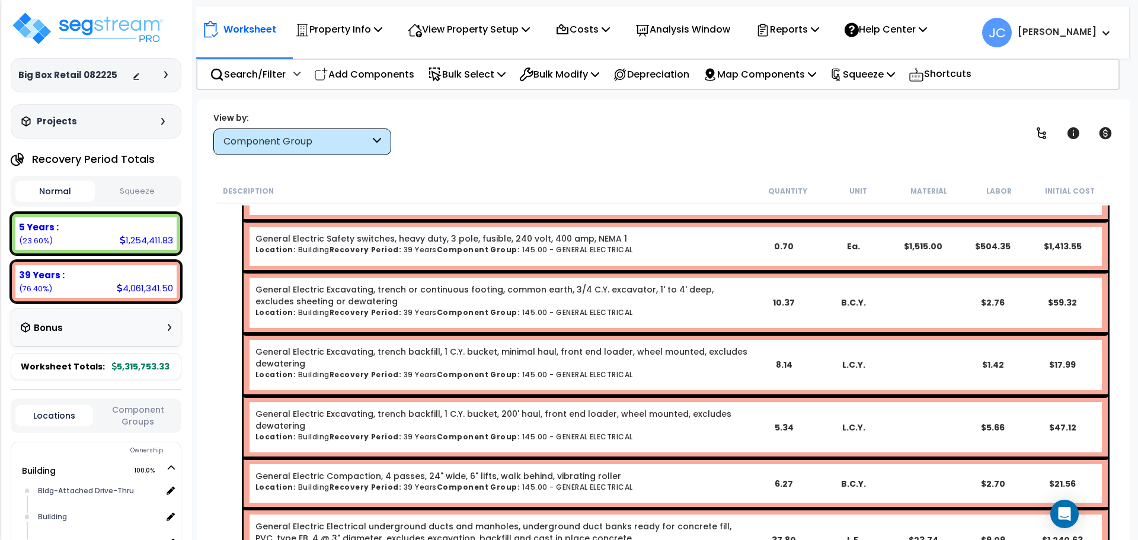
scroll to position [10781, 0]
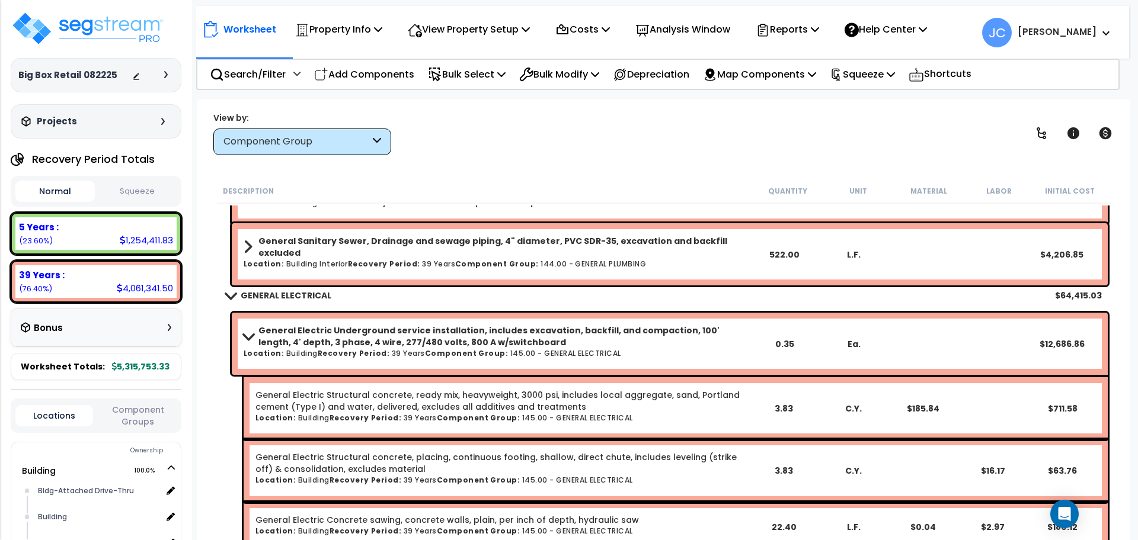
click at [361, 326] on b "General Electric Underground service installation, includes excavation, backfil…" at bounding box center [503, 337] width 491 height 24
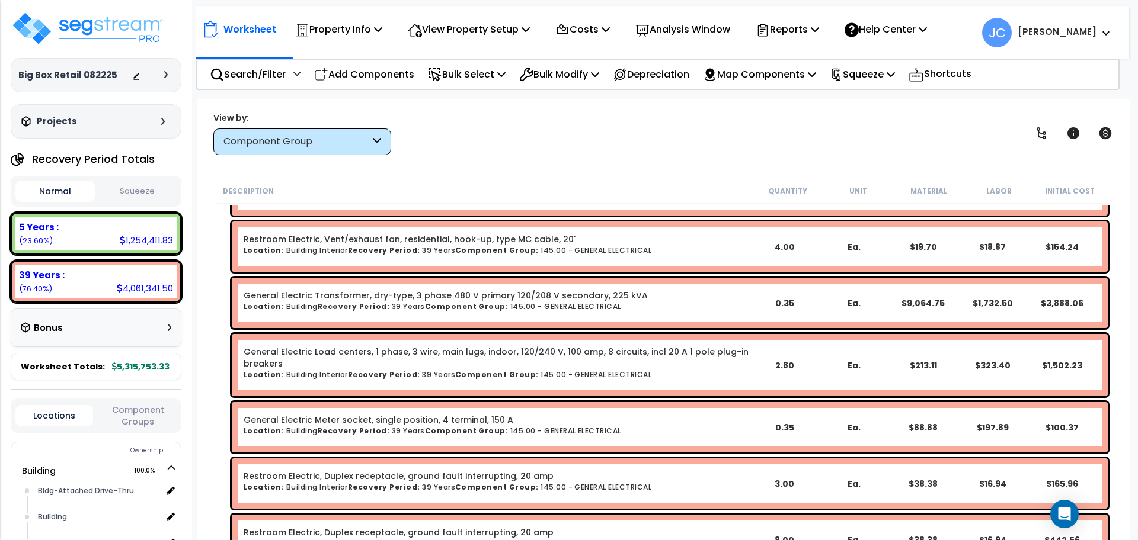
scroll to position [10406, 0]
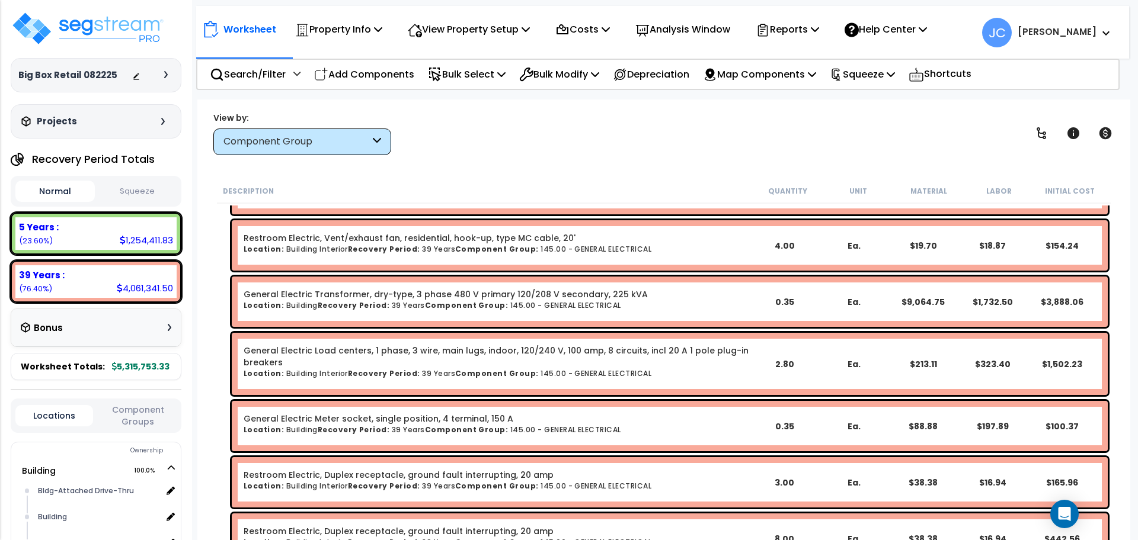
click at [168, 72] on div at bounding box center [168, 74] width 9 height 7
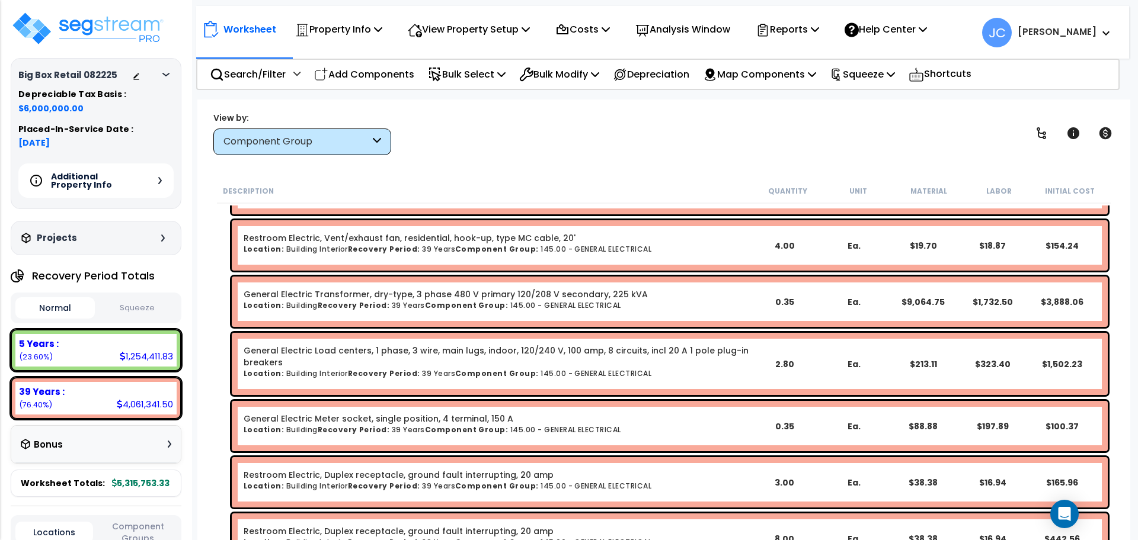
click at [167, 73] on icon at bounding box center [165, 75] width 7 height 4
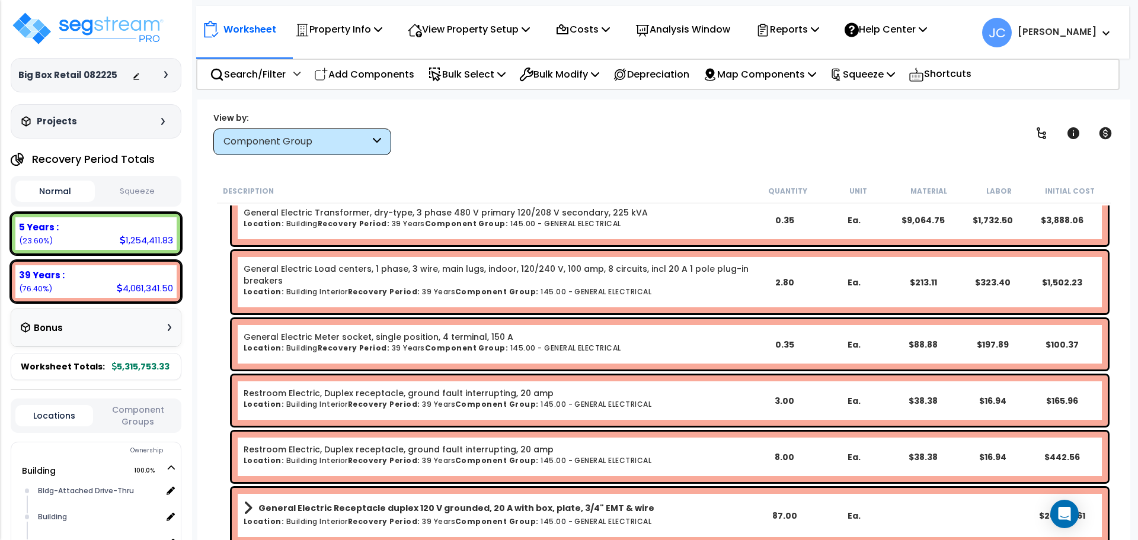
scroll to position [10491, 0]
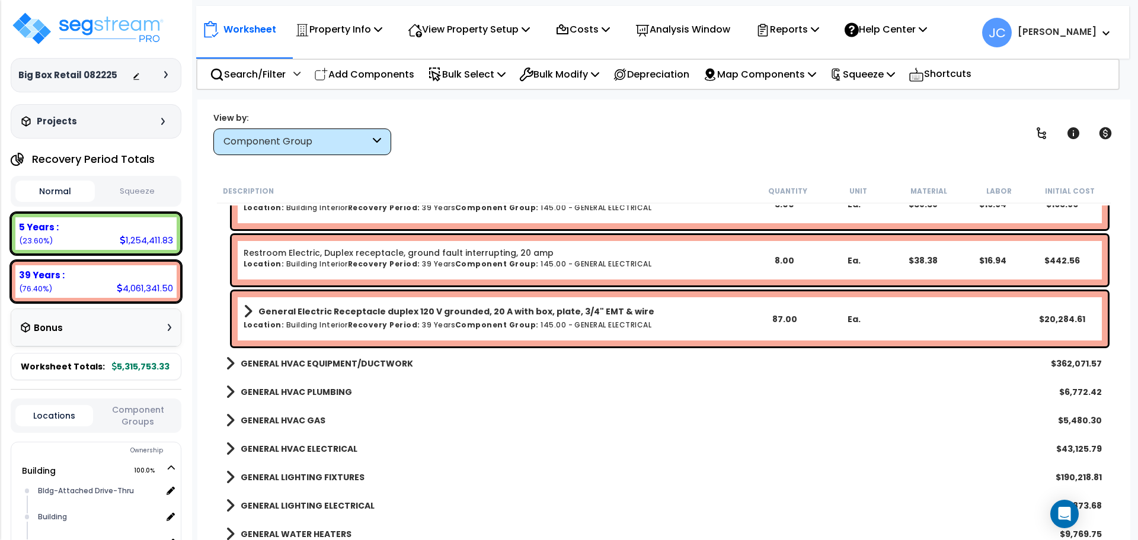
click at [356, 366] on b "GENERAL HVAC EQUIPMENT/DUCTWORK" at bounding box center [327, 364] width 172 height 12
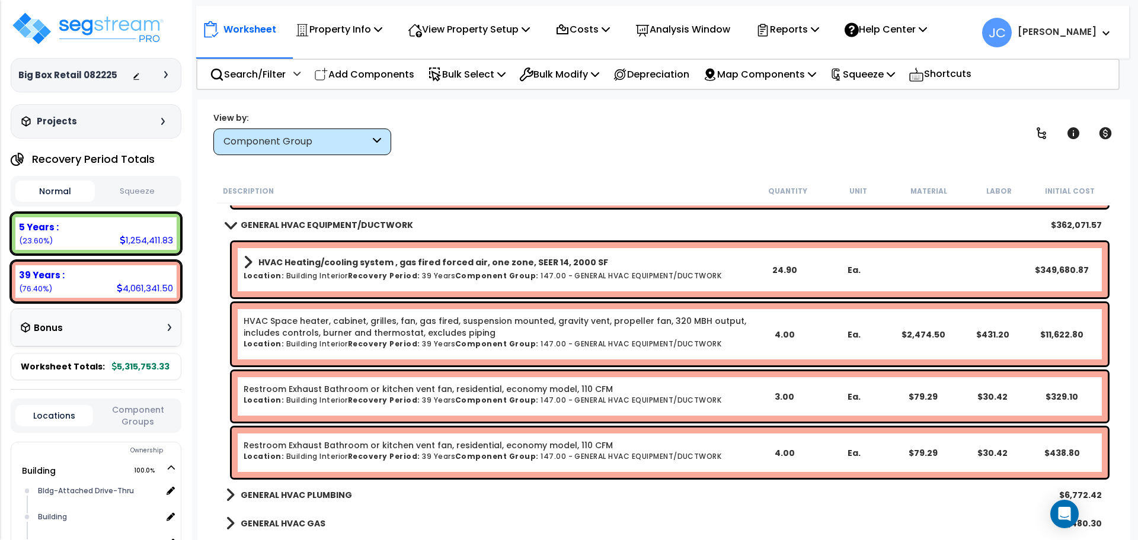
scroll to position [10824, 0]
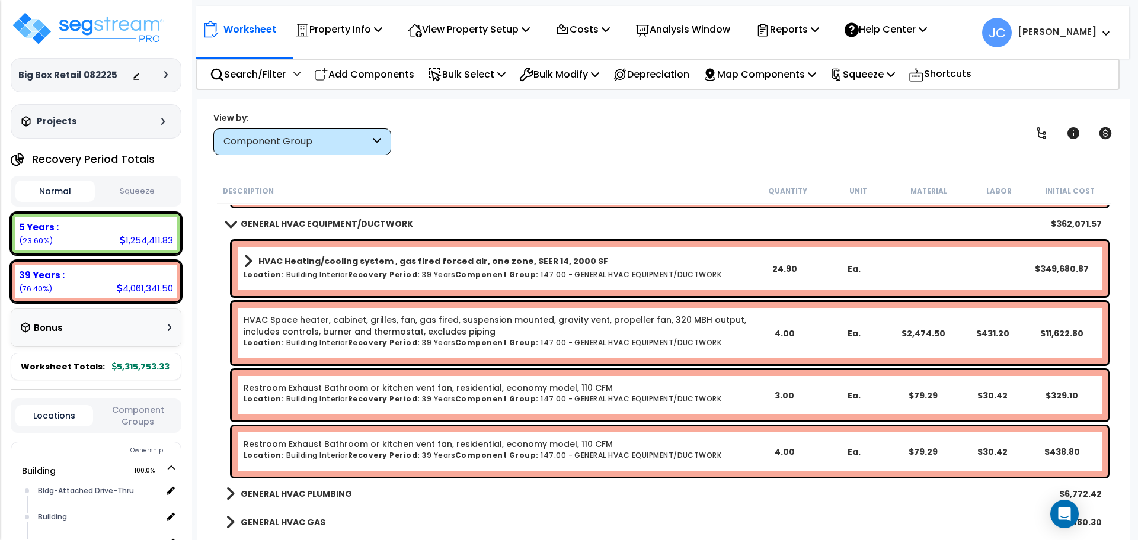
click at [572, 286] on div "HVAC Heating/cooling system , gas fired forced air, one zone, SEER 14, 2000 SF …" at bounding box center [670, 268] width 876 height 55
click at [559, 271] on h6 "Location: Building Interior Recovery Period: 39 Years Component Group: 147.00 -…" at bounding box center [496, 275] width 505 height 8
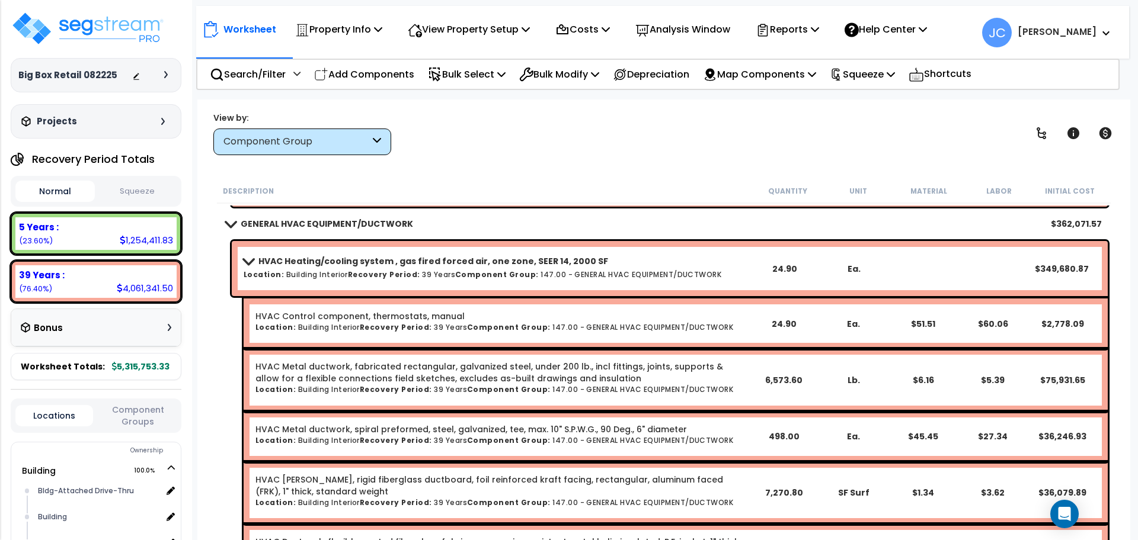
click at [540, 264] on b "HVAC Heating/cooling system , gas fired forced air, one zone, SEER 14, 2000 SF" at bounding box center [433, 261] width 350 height 12
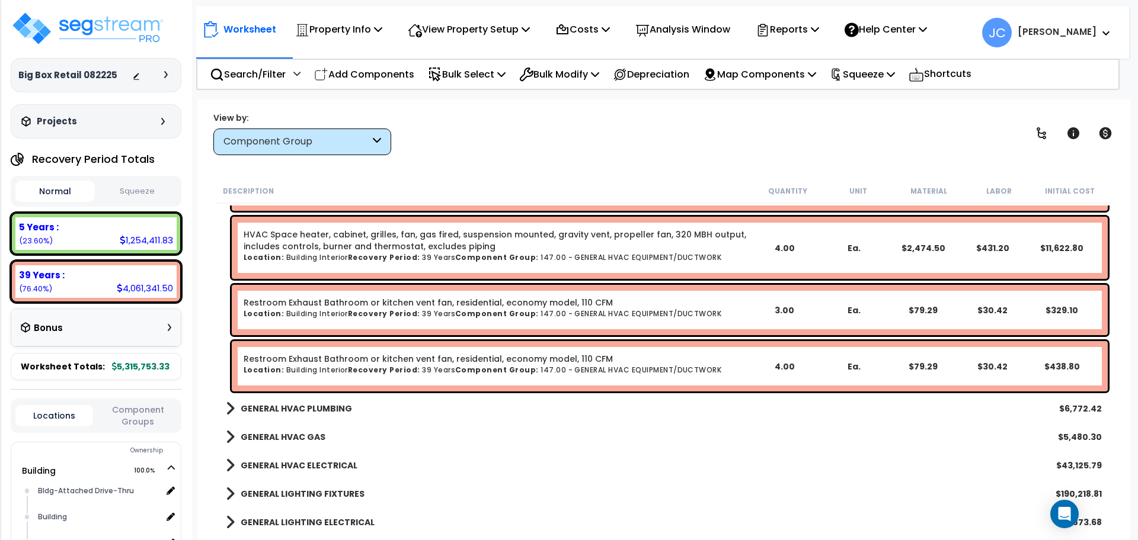
scroll to position [10910, 0]
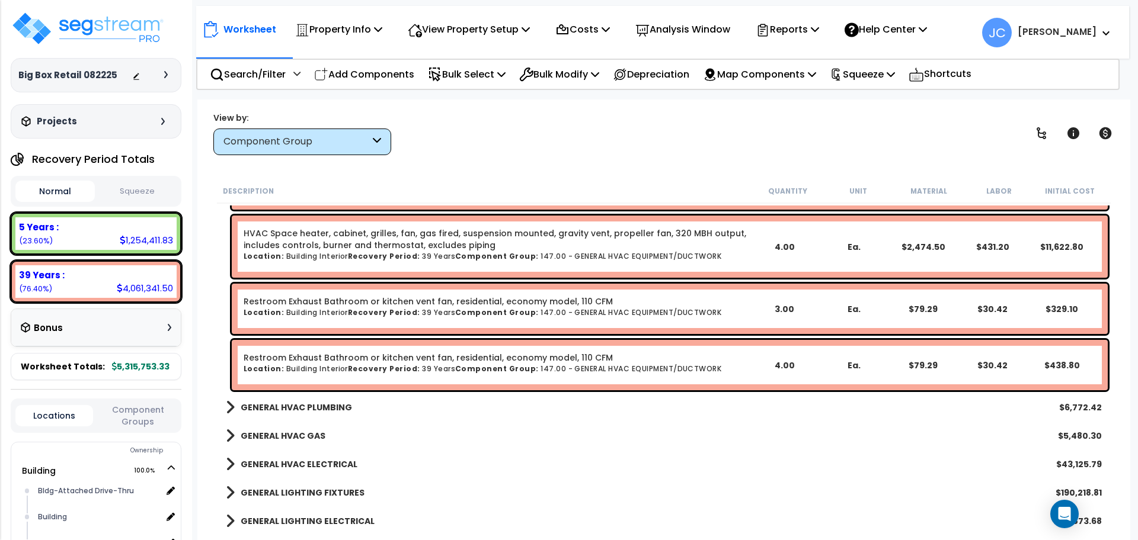
click at [329, 416] on div "GENERAL HVAC PLUMBING $6,772.42" at bounding box center [664, 407] width 888 height 28
click at [328, 409] on b "GENERAL HVAC PLUMBING" at bounding box center [296, 408] width 111 height 12
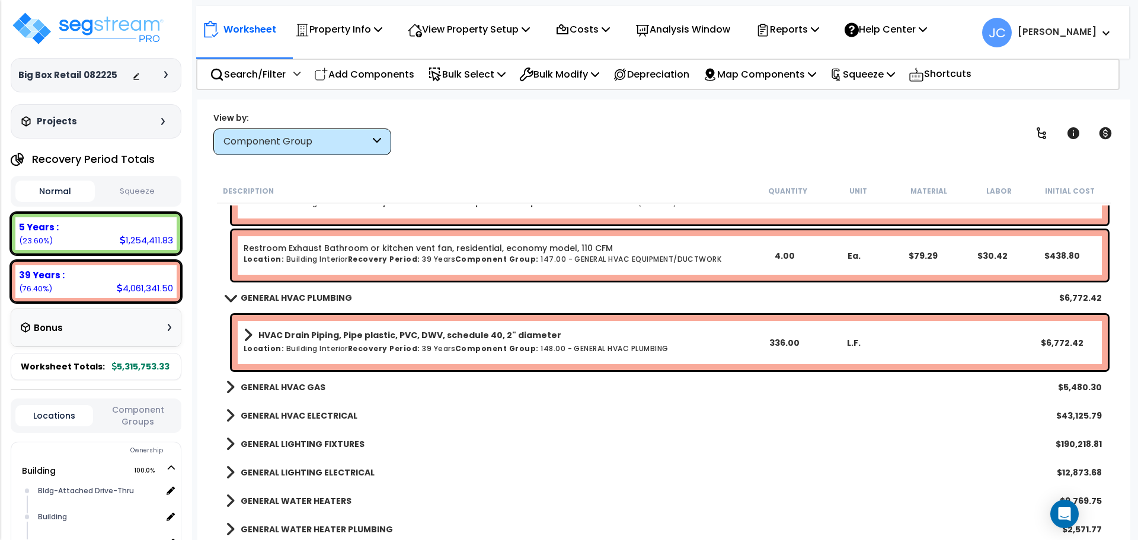
scroll to position [11023, 0]
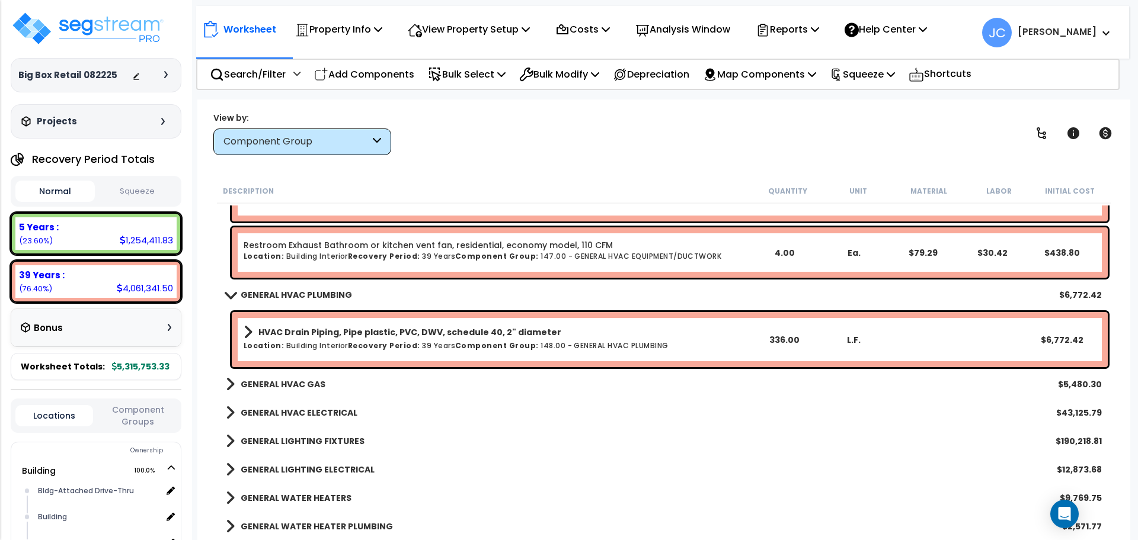
click at [303, 374] on div "GENERAL HVAC GAS $5,480.30" at bounding box center [664, 384] width 888 height 28
click at [294, 385] on b "GENERAL HVAC GAS" at bounding box center [283, 385] width 85 height 12
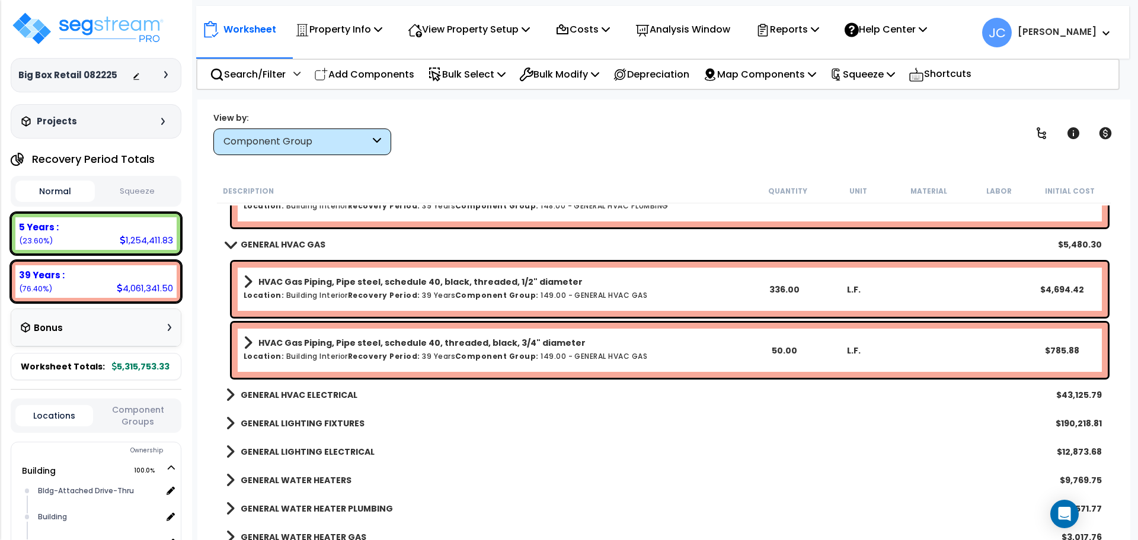
scroll to position [11167, 0]
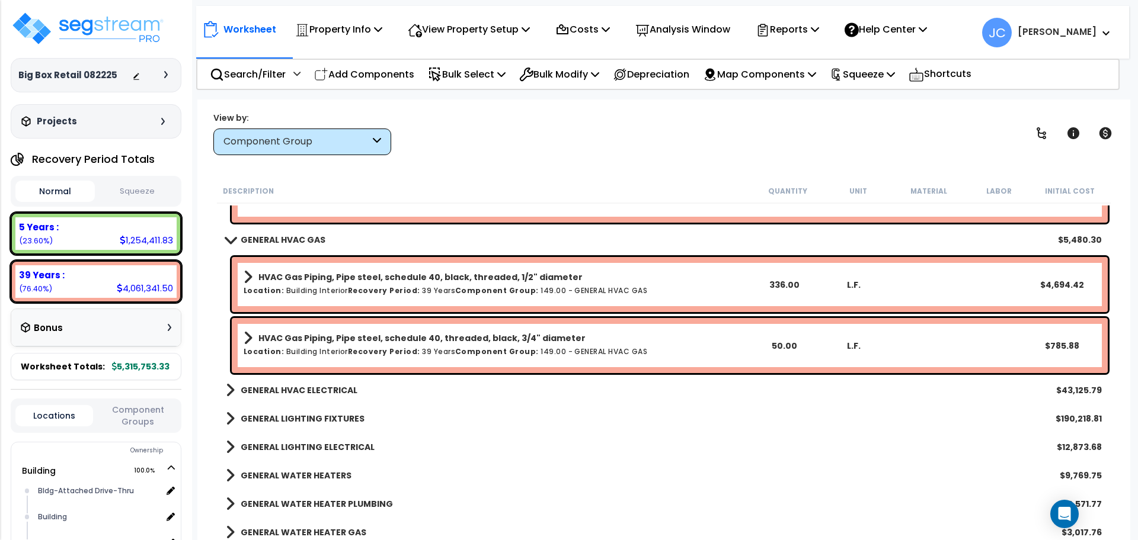
click at [351, 395] on b "GENERAL HVAC ELECTRICAL" at bounding box center [299, 391] width 117 height 12
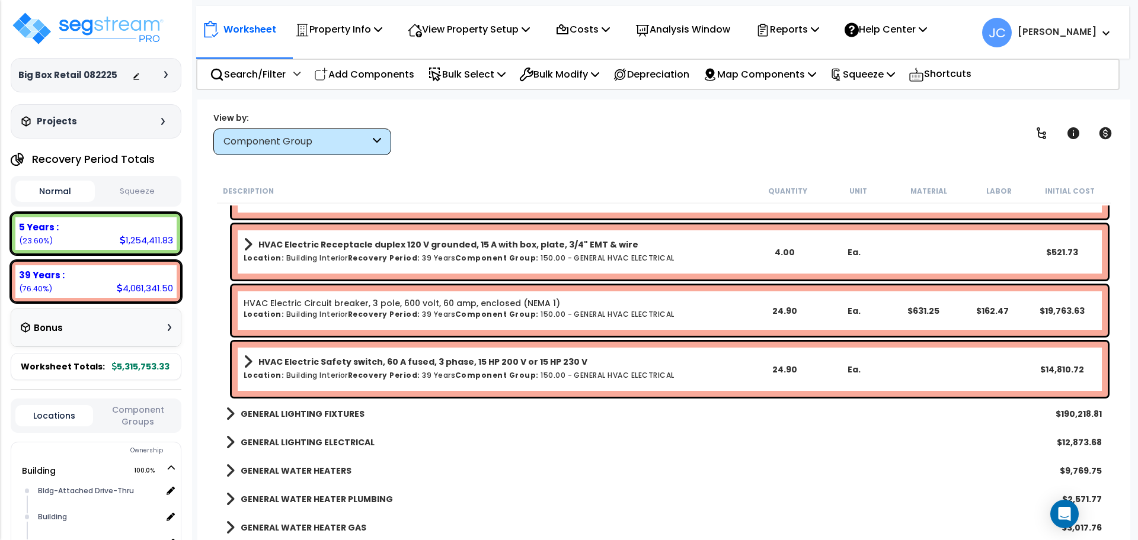
scroll to position [11415, 0]
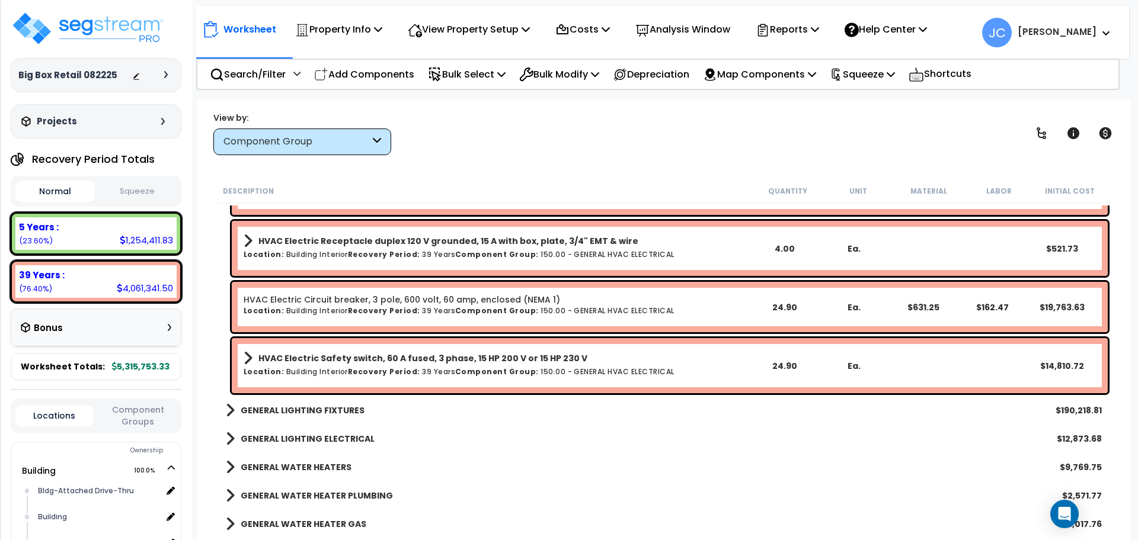
click at [339, 405] on b "GENERAL LIGHTING FIXTURES" at bounding box center [303, 411] width 124 height 12
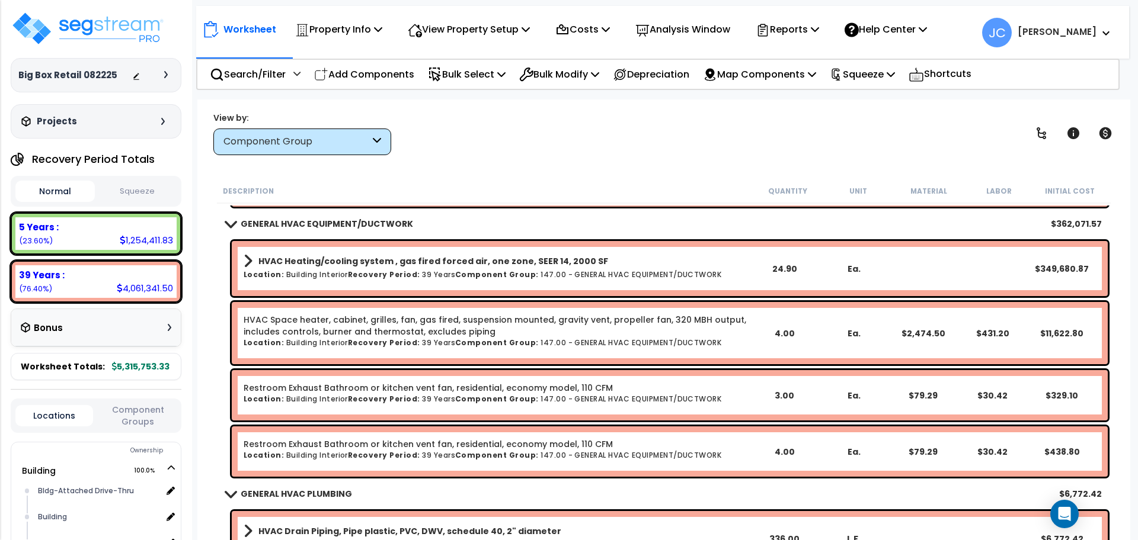
scroll to position [10830, 0]
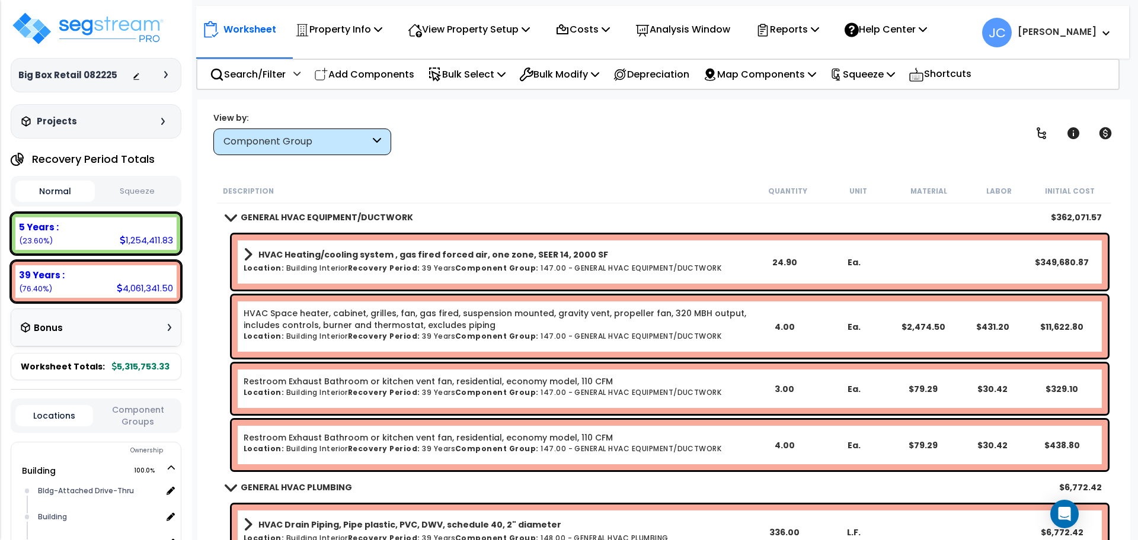
click at [479, 143] on div "View by: Component Group High to Low (Total Cost)" at bounding box center [663, 133] width 909 height 44
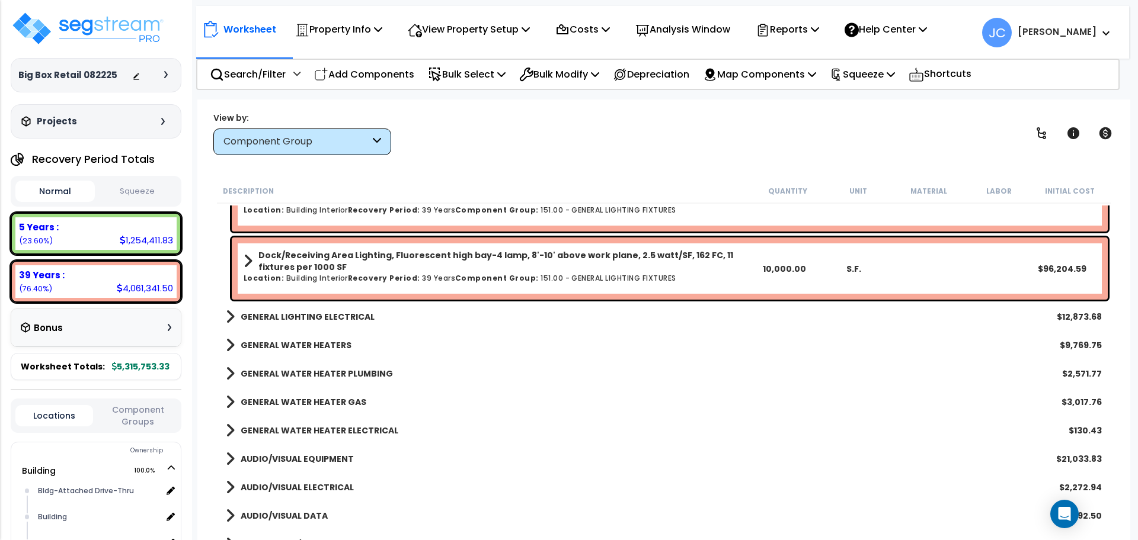
scroll to position [11792, 0]
click at [330, 314] on b "GENERAL LIGHTING ELECTRICAL" at bounding box center [308, 316] width 134 height 12
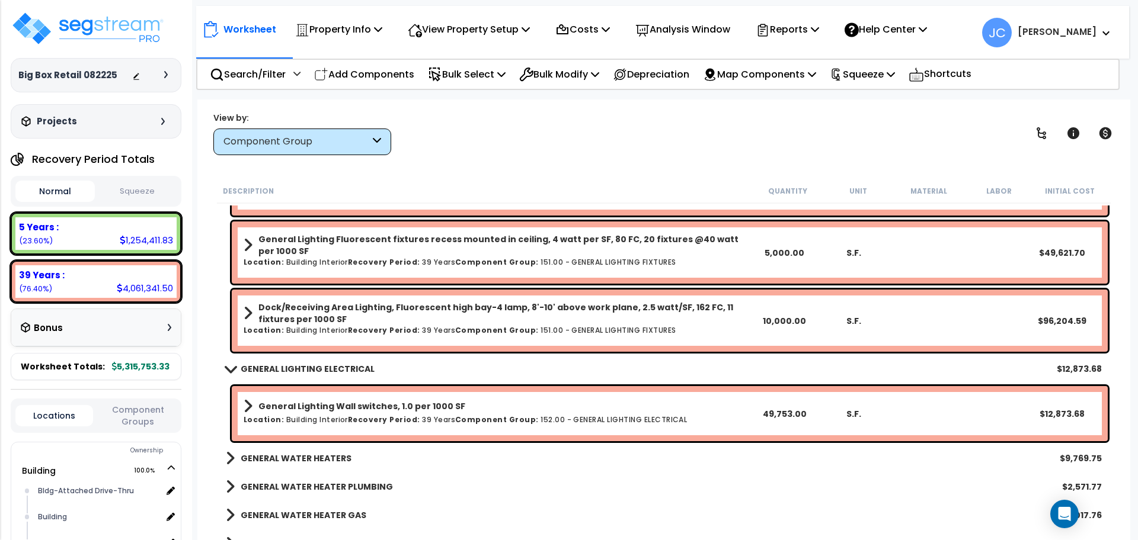
scroll to position [11740, 0]
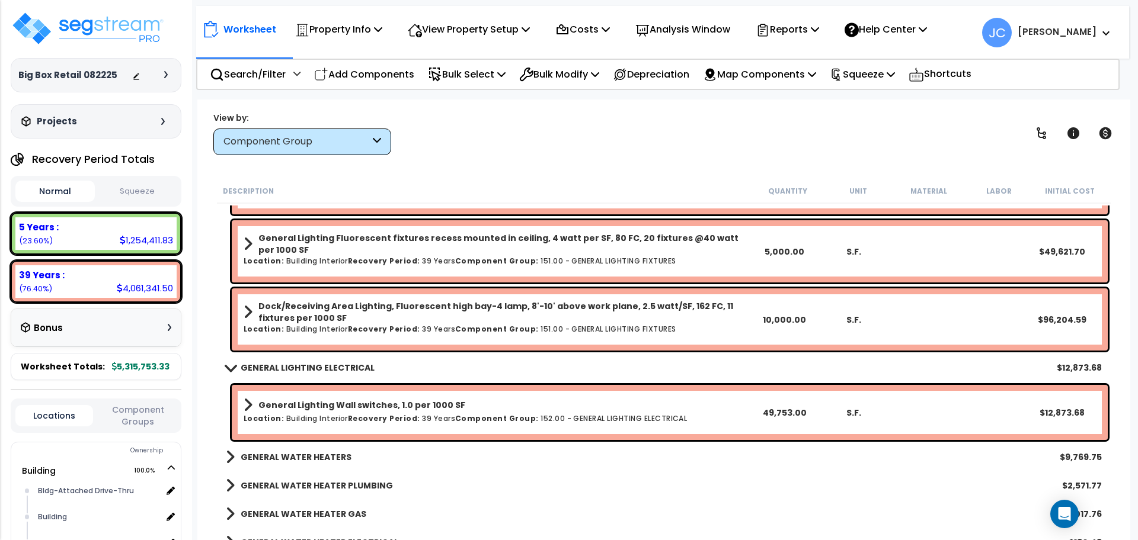
click at [324, 469] on div "GENERAL WATER HEATERS $9,769.75" at bounding box center [664, 457] width 888 height 28
click at [319, 457] on b "GENERAL WATER HEATERS" at bounding box center [296, 457] width 111 height 12
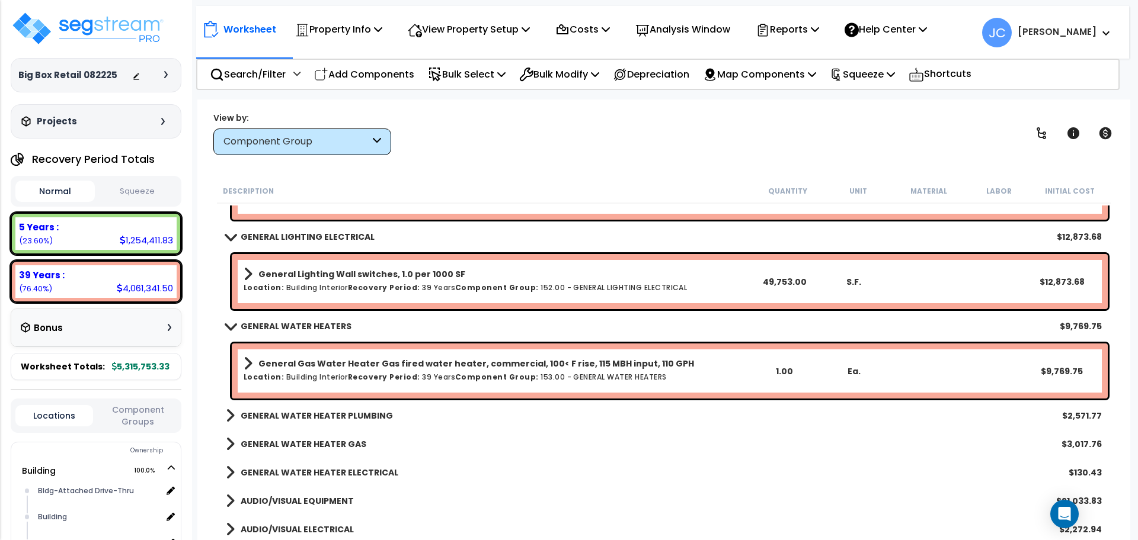
scroll to position [11876, 0]
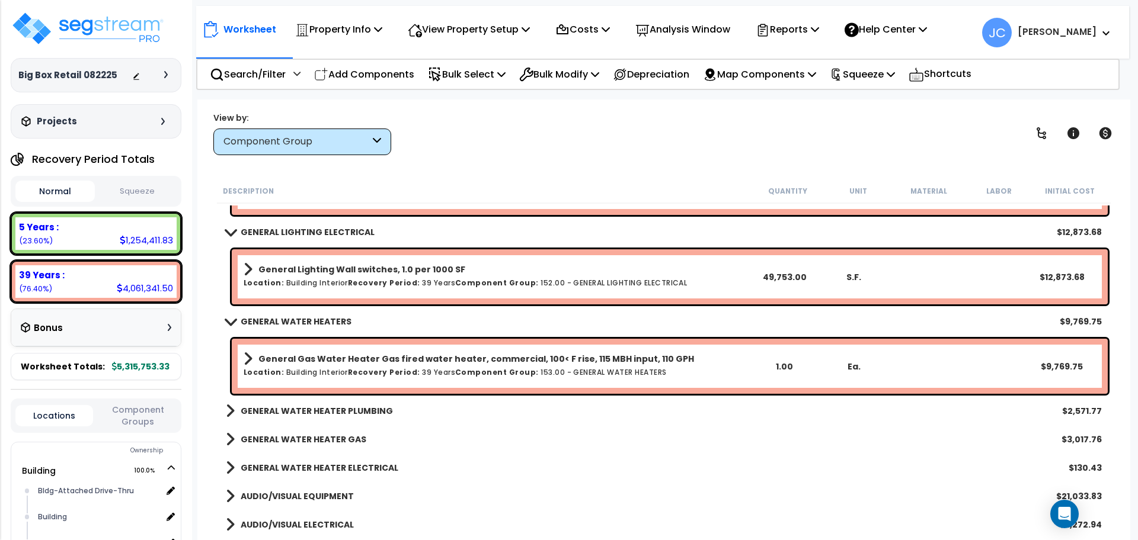
click at [322, 414] on b "GENERAL WATER HEATER PLUMBING" at bounding box center [317, 411] width 152 height 12
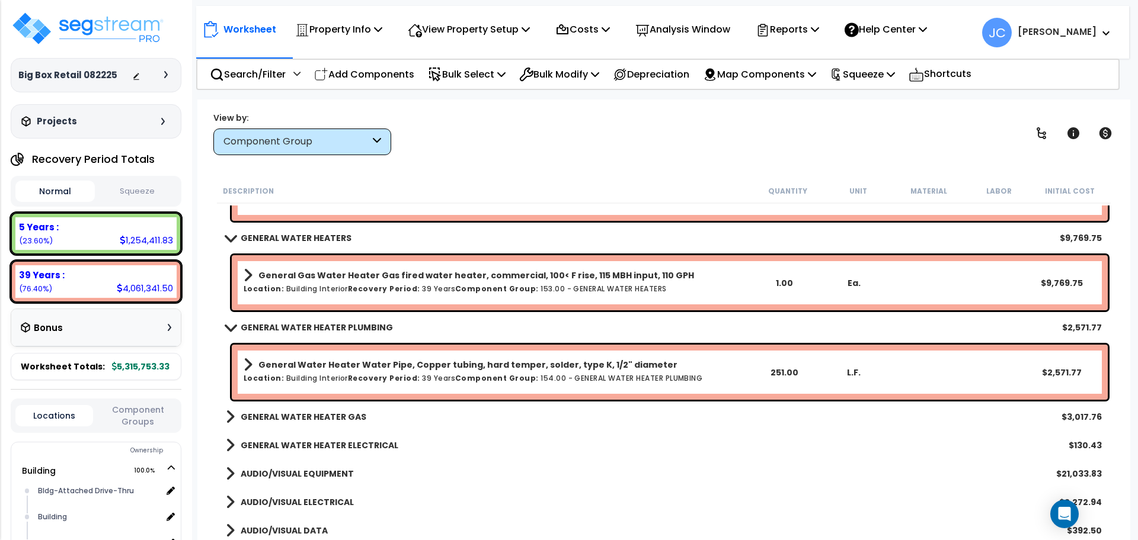
scroll to position [11963, 0]
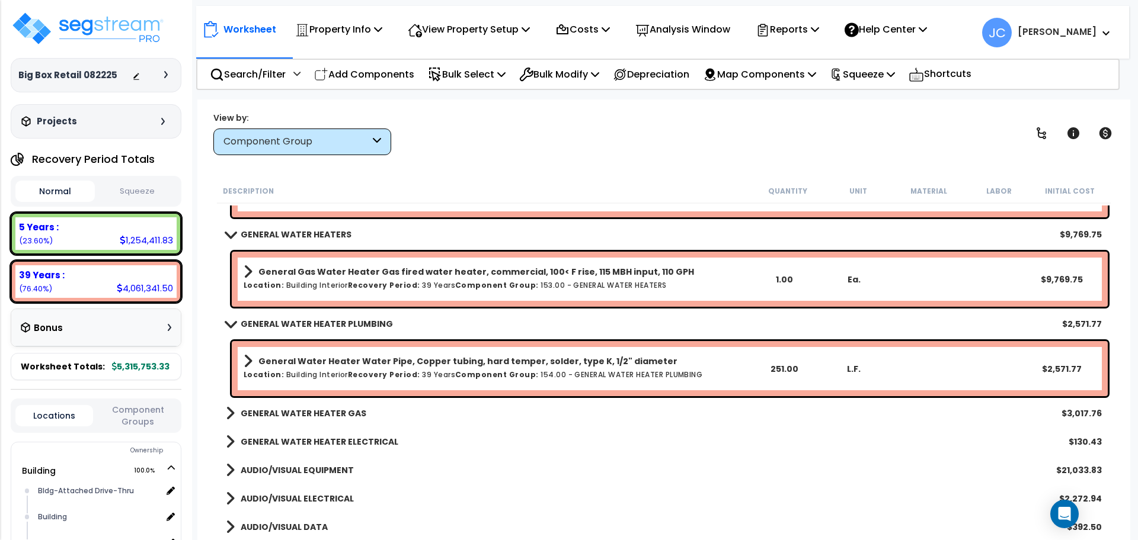
click at [322, 414] on b "GENERAL WATER HEATER GAS" at bounding box center [304, 414] width 126 height 12
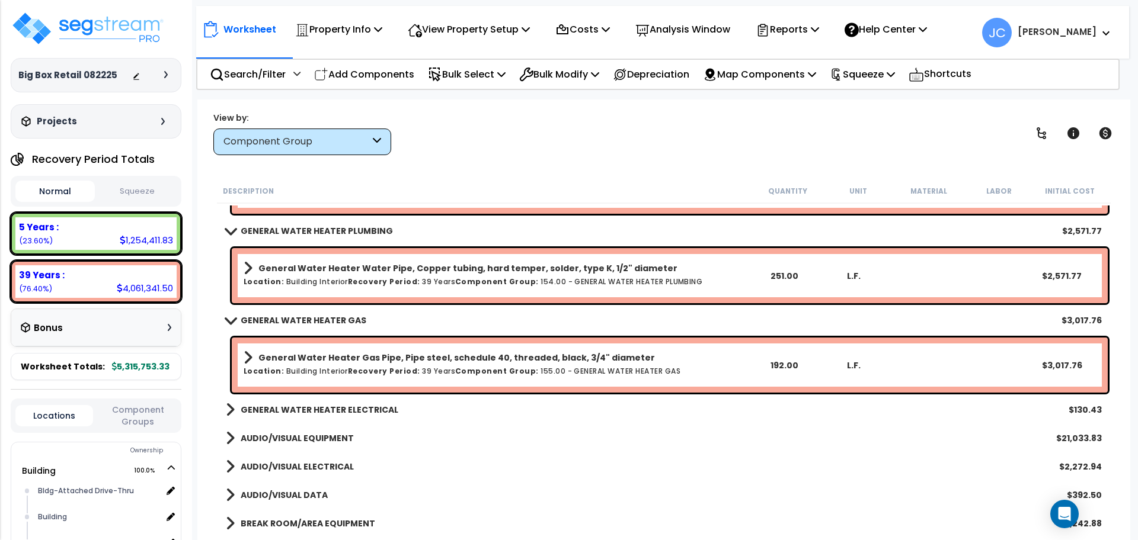
scroll to position [12056, 0]
click at [328, 410] on b "GENERAL WATER HEATER ELECTRICAL" at bounding box center [320, 409] width 158 height 12
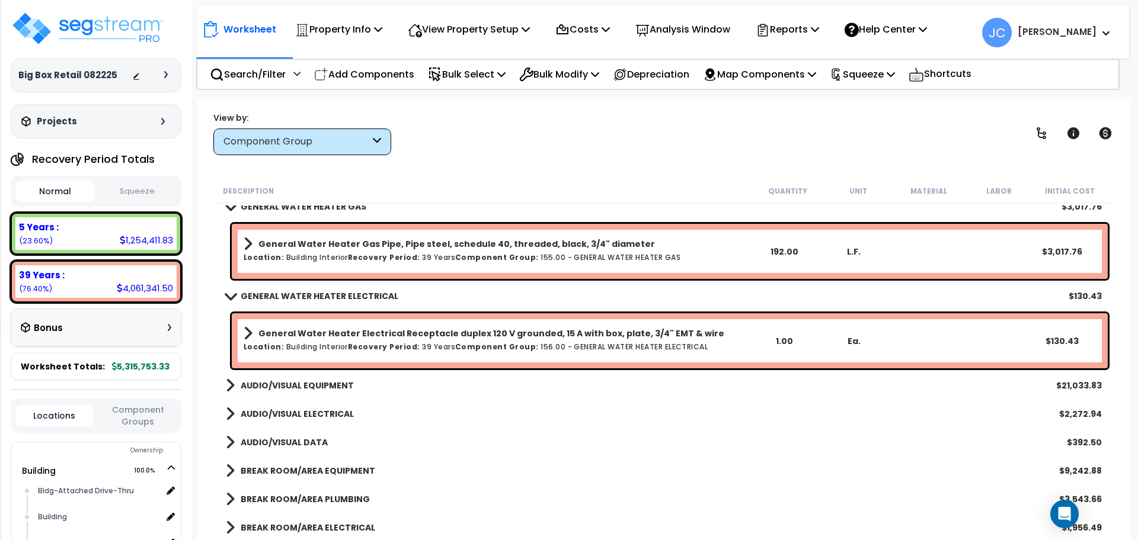
scroll to position [12176, 0]
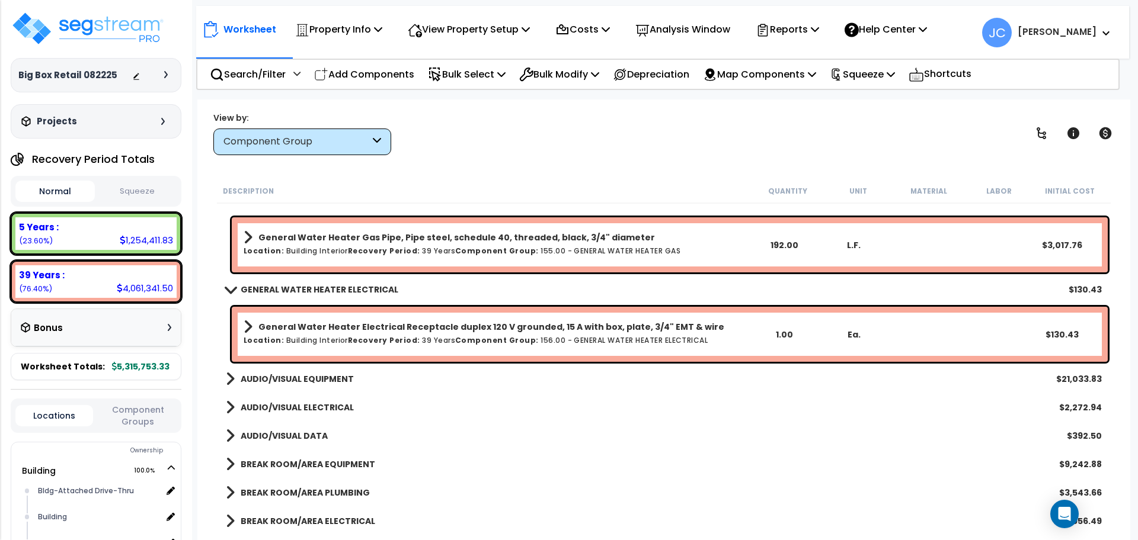
click at [319, 376] on b "AUDIO/VISUAL EQUIPMENT" at bounding box center [297, 379] width 113 height 12
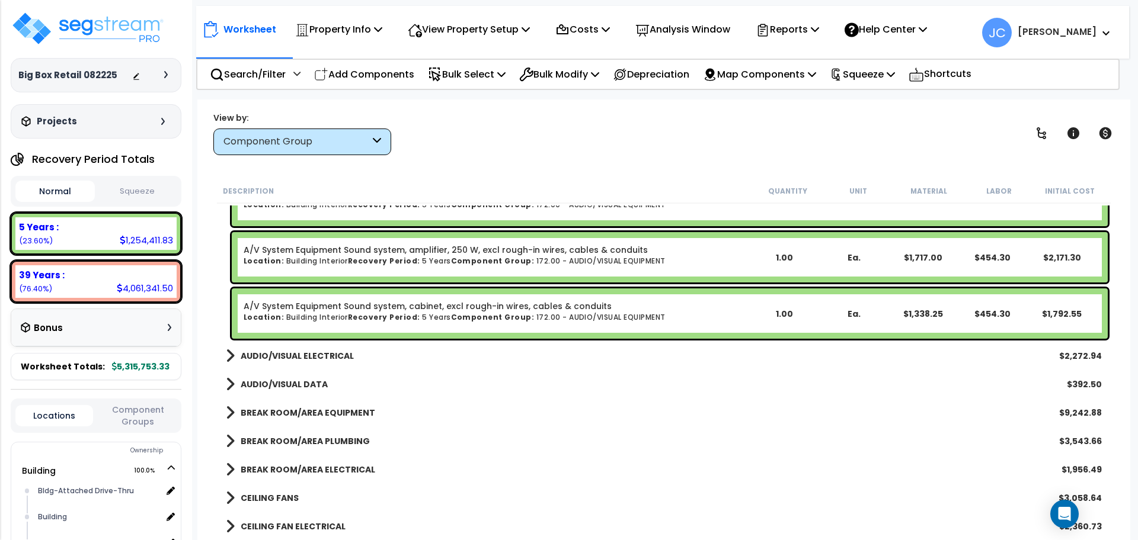
scroll to position [12735, 0]
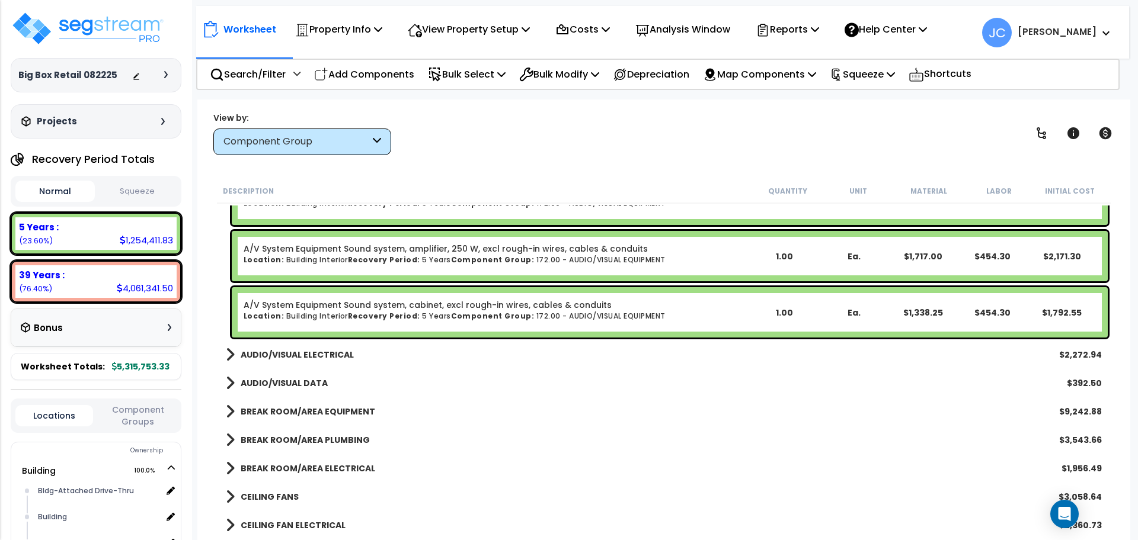
click at [319, 386] on b "AUDIO/VISUAL DATA" at bounding box center [284, 383] width 87 height 12
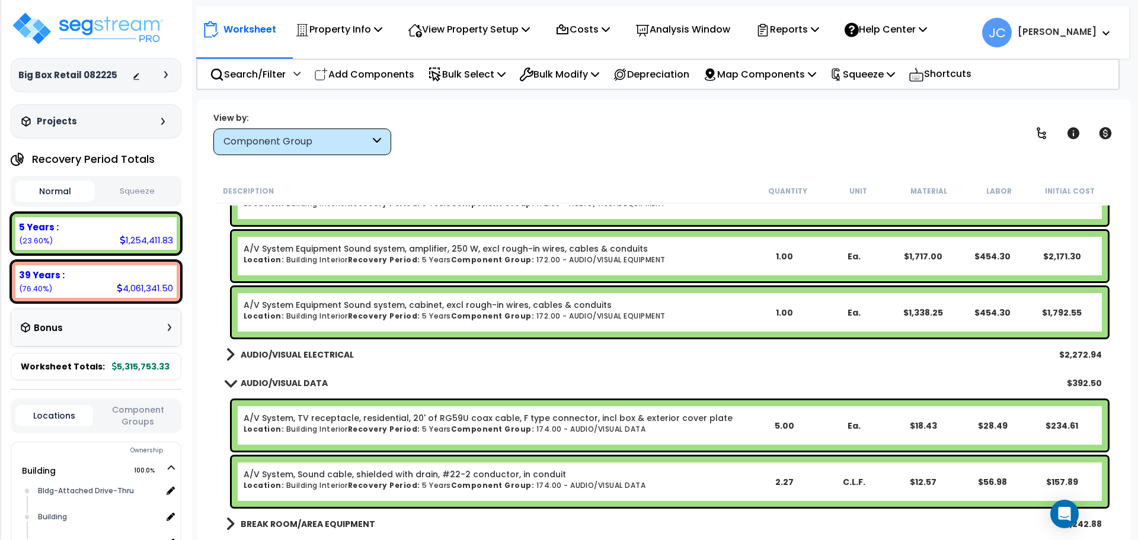
click at [329, 356] on b "AUDIO/VISUAL ELECTRICAL" at bounding box center [297, 355] width 113 height 12
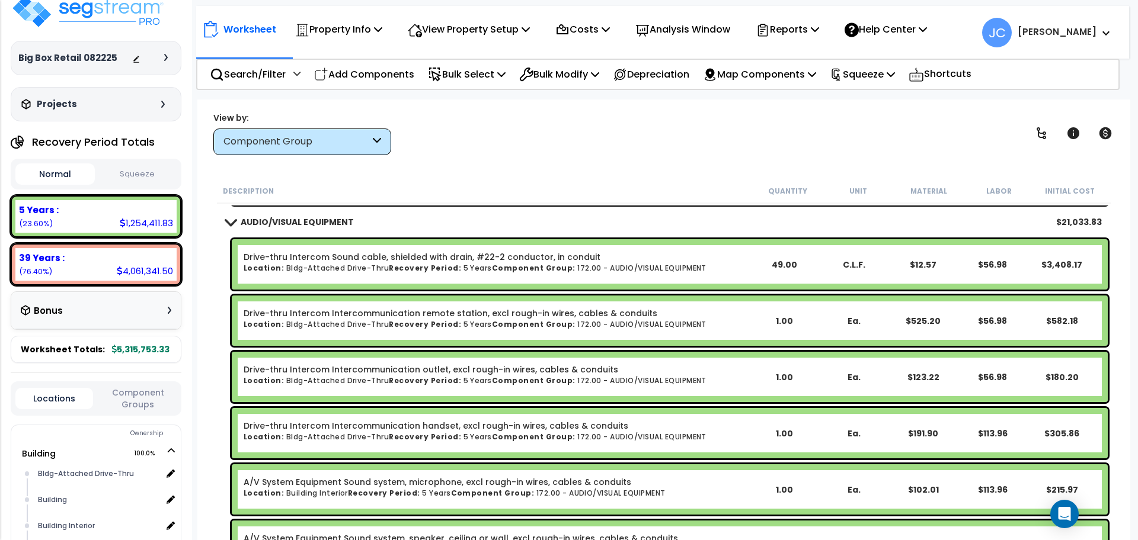
scroll to position [12338, 0]
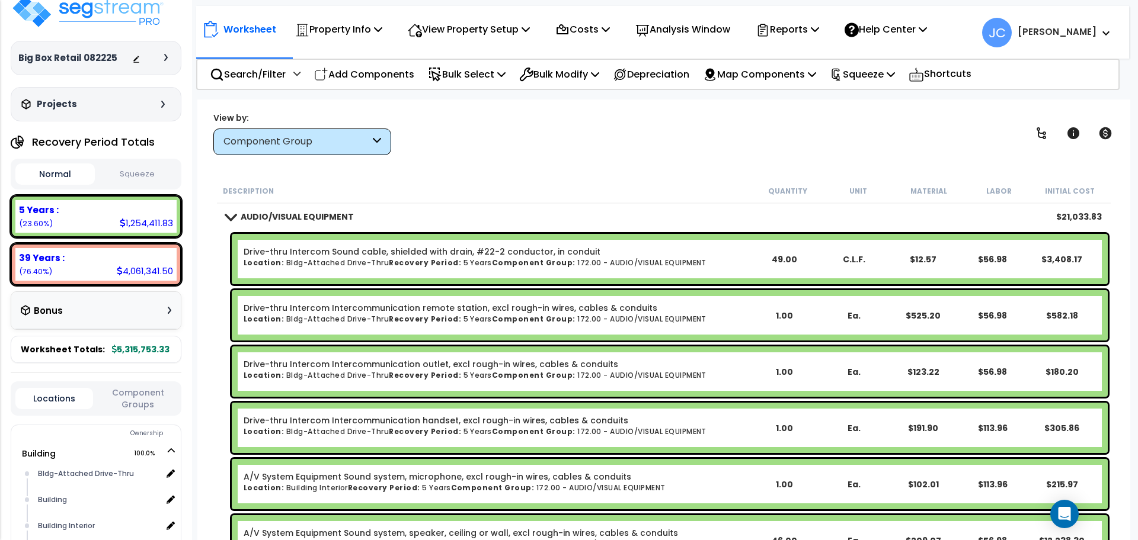
click at [521, 155] on div "Worksheet Property Info Property Setup Add Property Unit Template property Clon…" at bounding box center [663, 370] width 933 height 540
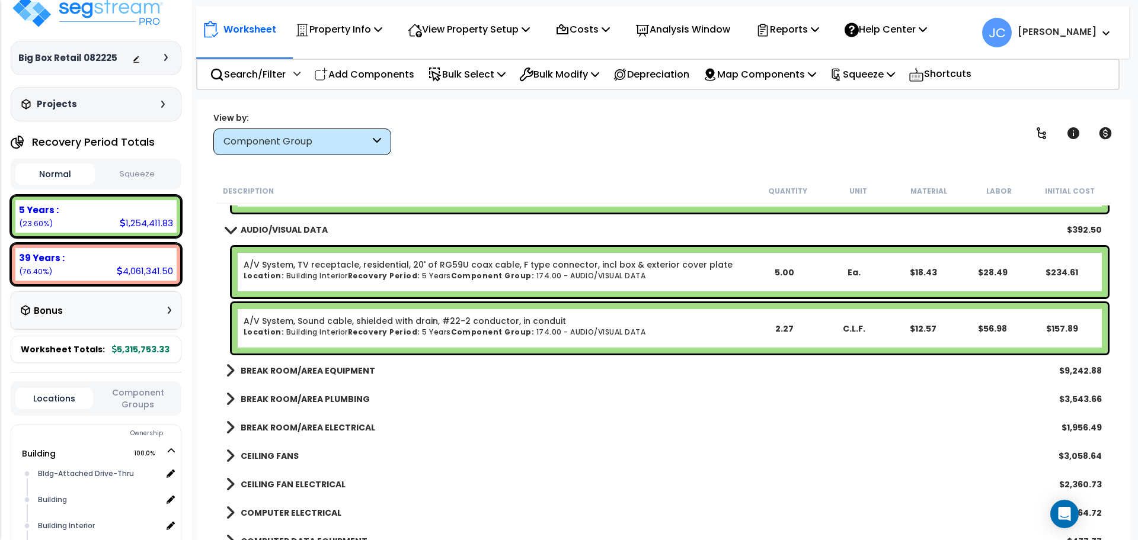
scroll to position [13013, 0]
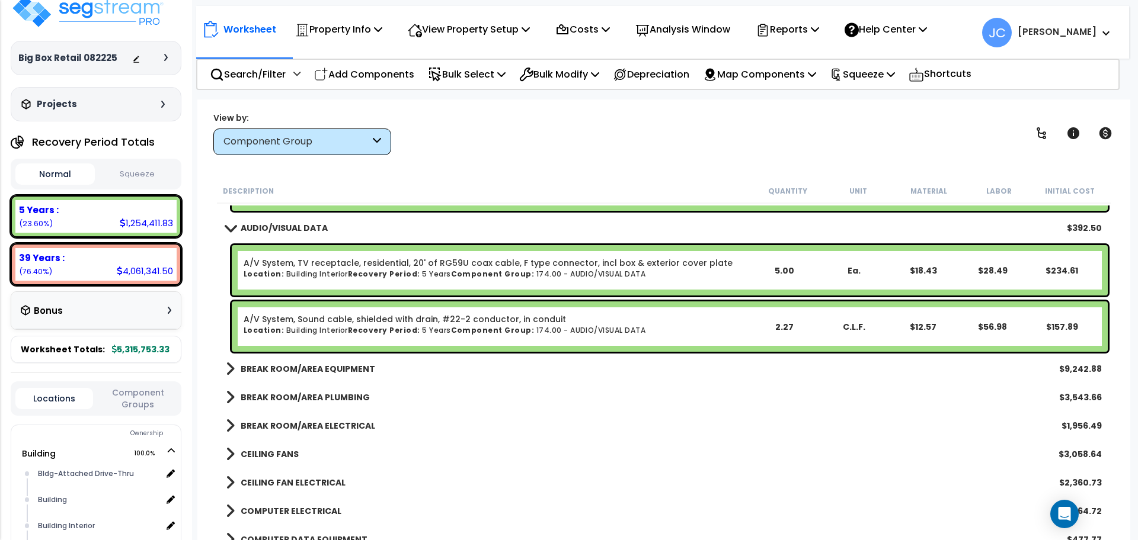
click at [330, 372] on b "BREAK ROOM/AREA EQUIPMENT" at bounding box center [308, 369] width 134 height 12
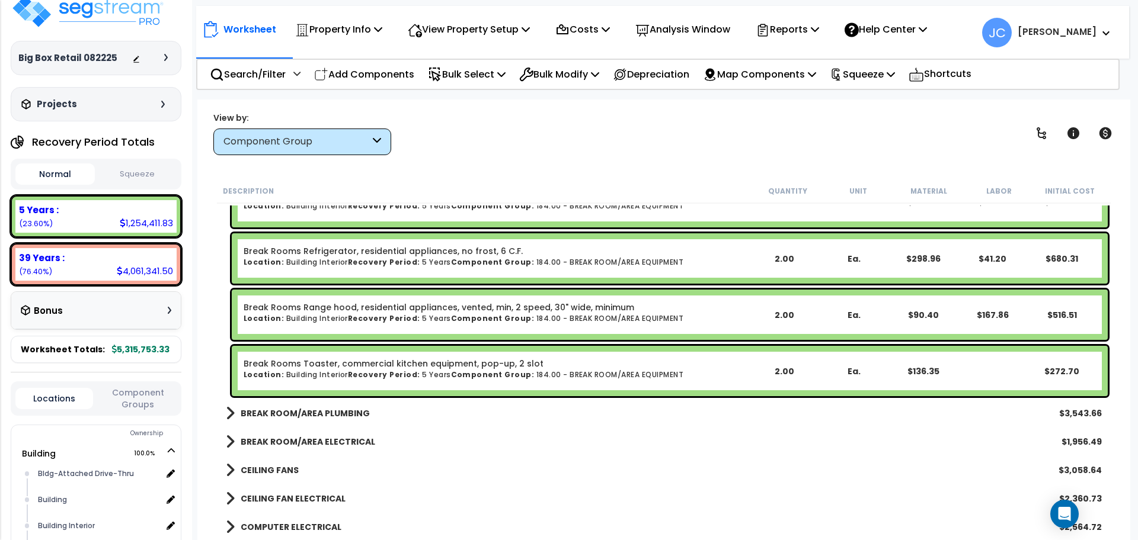
click at [319, 410] on b "BREAK ROOM/AREA PLUMBING" at bounding box center [305, 414] width 129 height 12
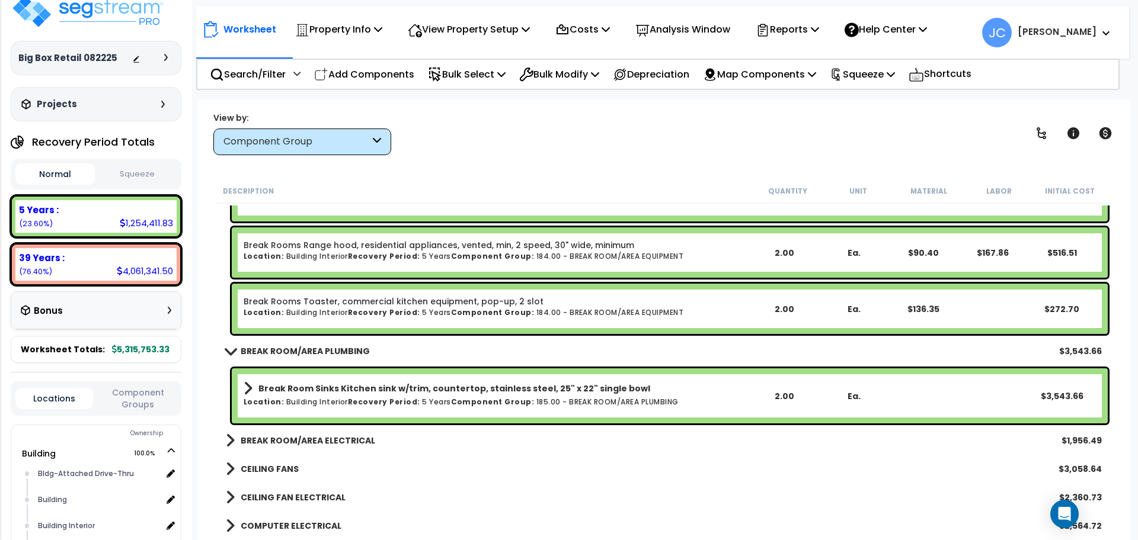
scroll to position [13400, 0]
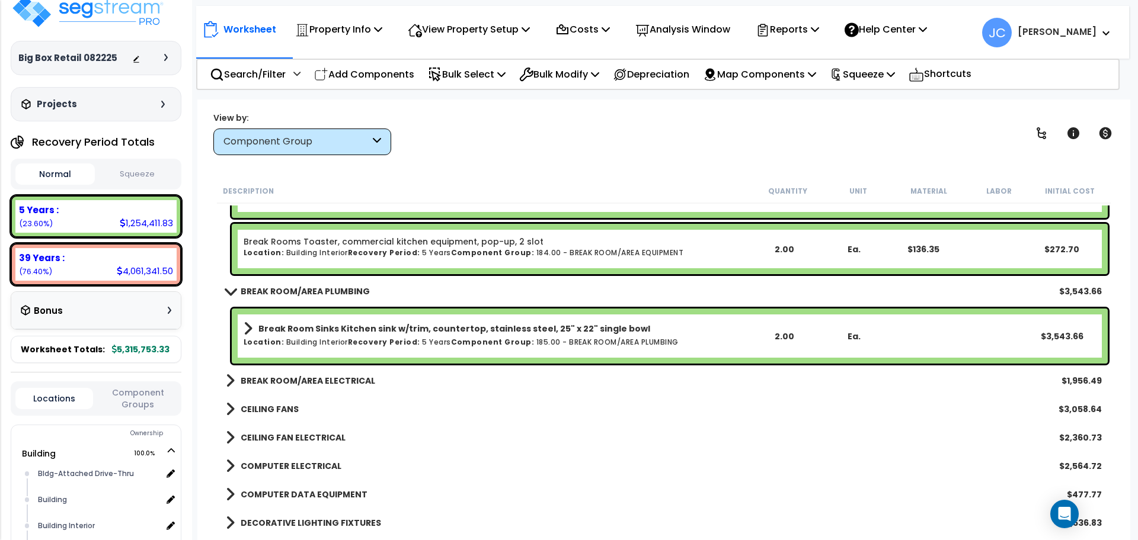
click at [344, 377] on b "BREAK ROOM/AREA ELECTRICAL" at bounding box center [308, 381] width 134 height 12
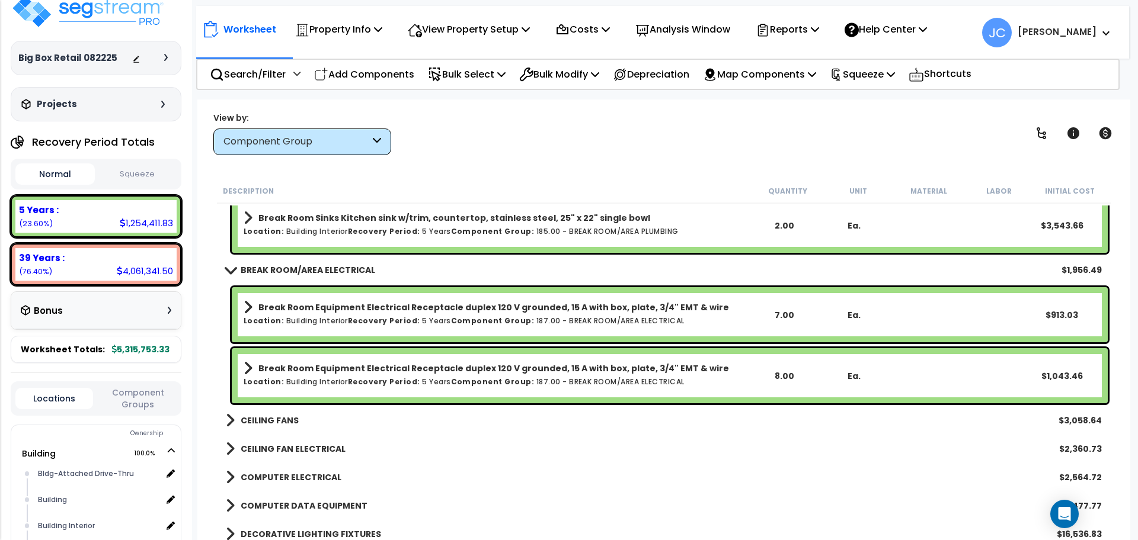
scroll to position [13515, 0]
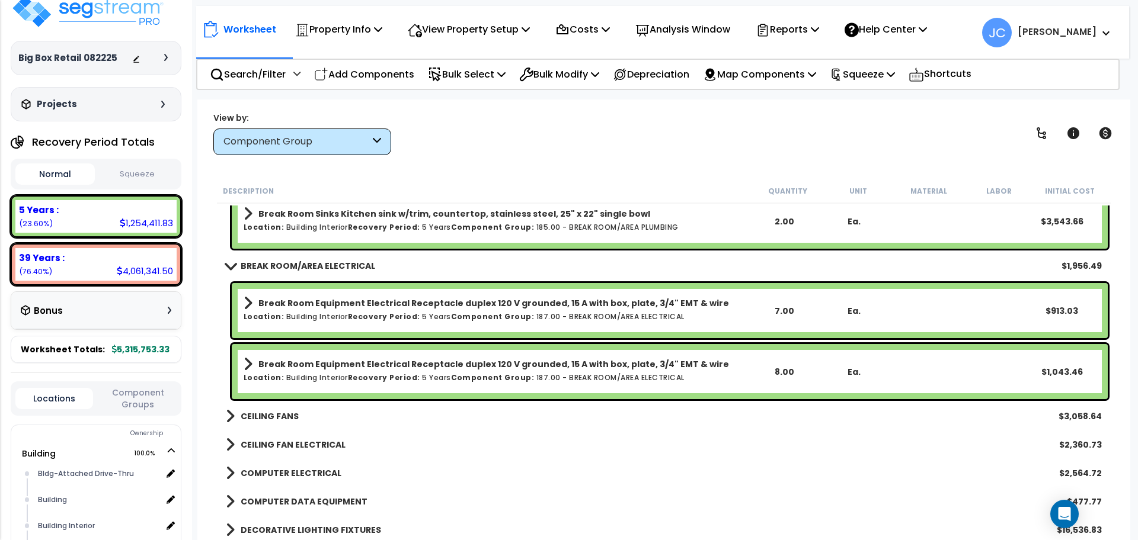
click at [282, 420] on b "CEILING FANS" at bounding box center [270, 417] width 58 height 12
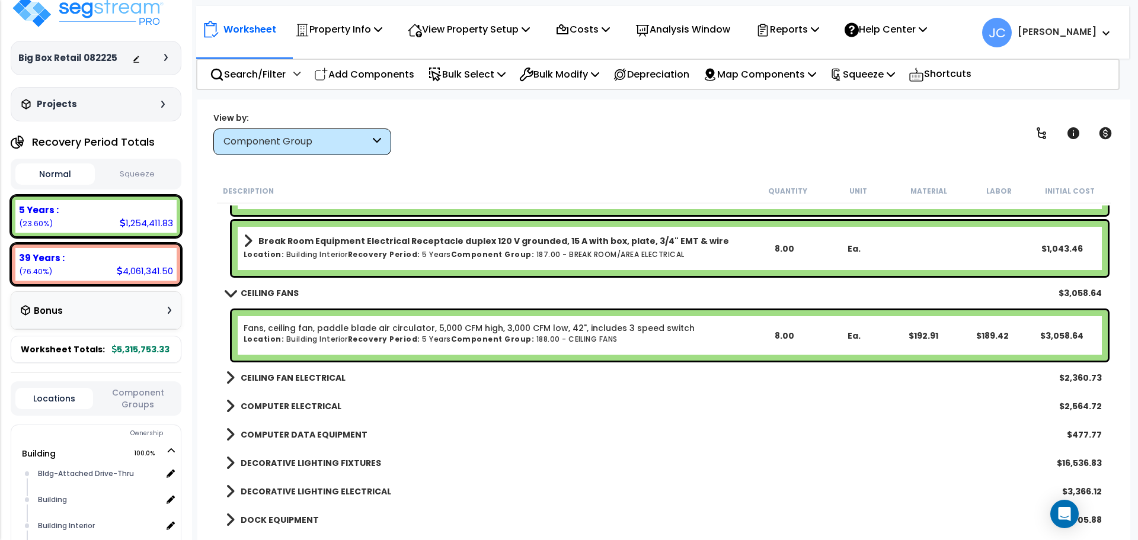
scroll to position [13644, 0]
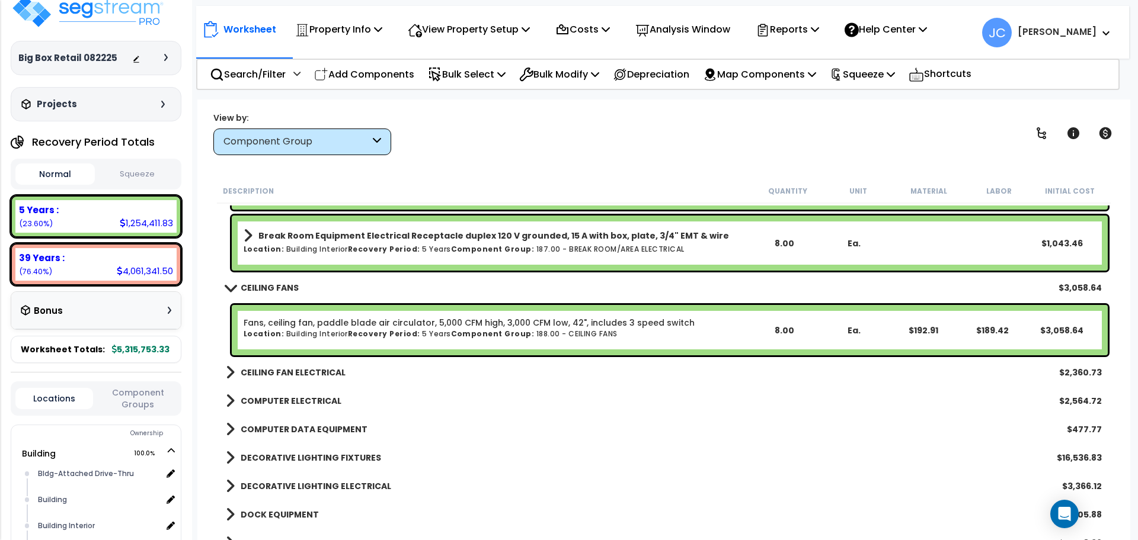
click at [315, 383] on div "CEILING FAN ELECTRICAL $2,360.73" at bounding box center [664, 372] width 888 height 28
click at [312, 369] on b "CEILING FAN ELECTRICAL" at bounding box center [293, 373] width 105 height 12
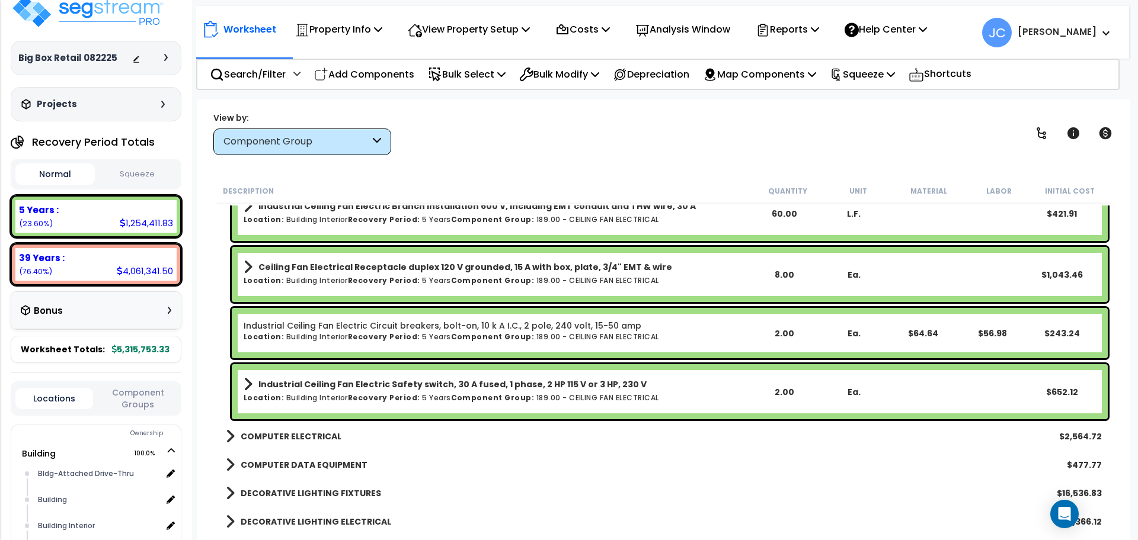
click at [305, 437] on b "COMPUTER ELECTRICAL" at bounding box center [291, 437] width 101 height 12
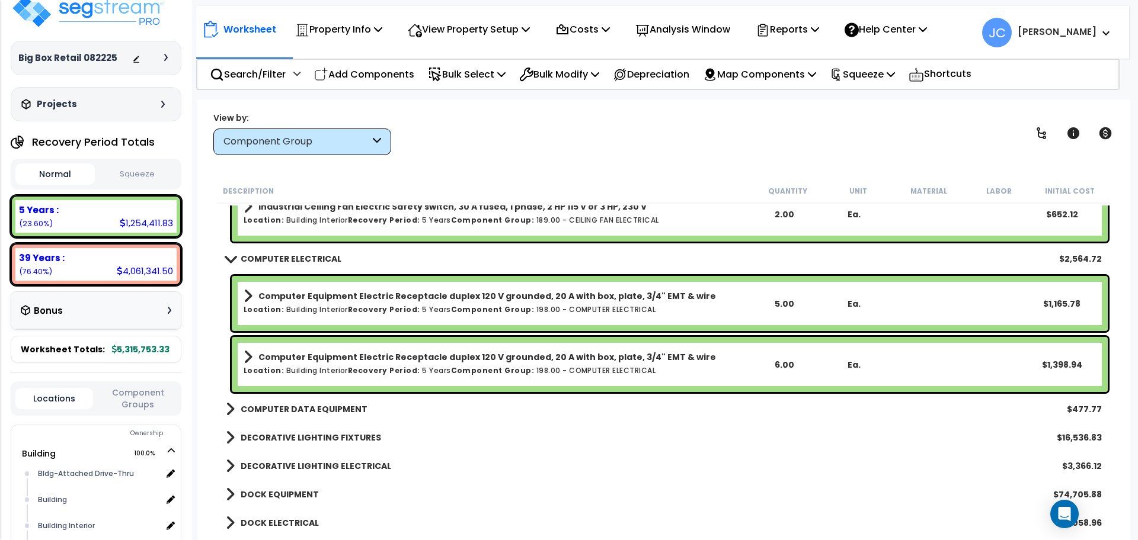
scroll to position [14026, 0]
click at [286, 407] on b "COMPUTER DATA EQUIPMENT" at bounding box center [304, 409] width 127 height 12
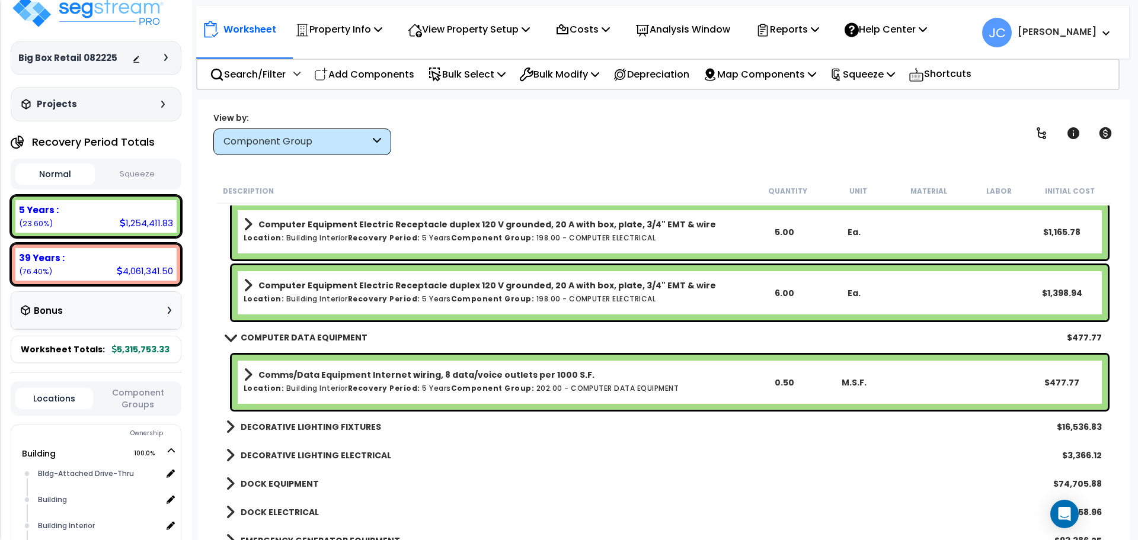
scroll to position [14099, 0]
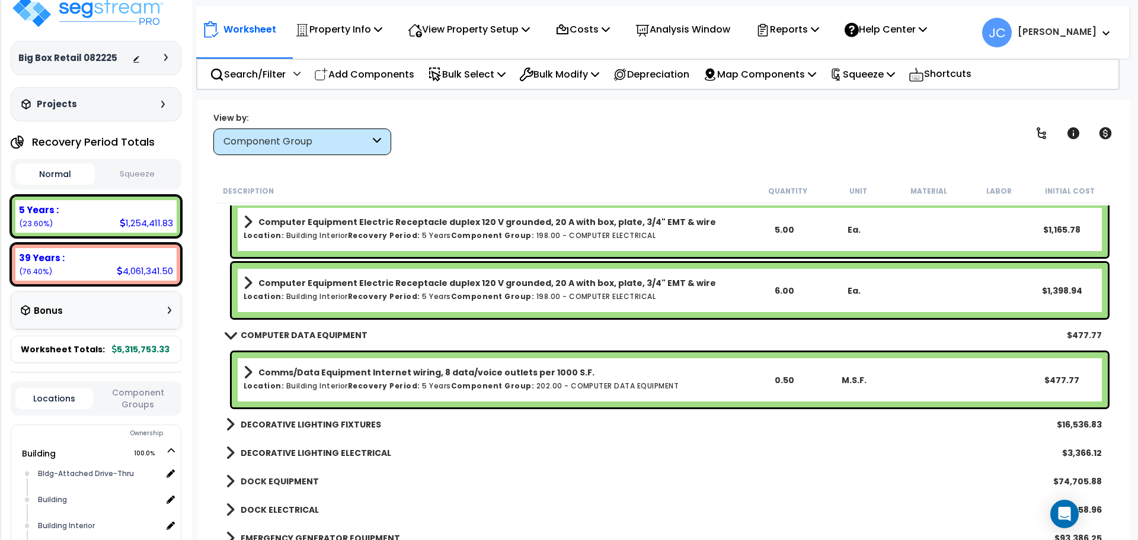
click at [297, 431] on link "DECORATIVE LIGHTING FIXTURES" at bounding box center [303, 425] width 155 height 17
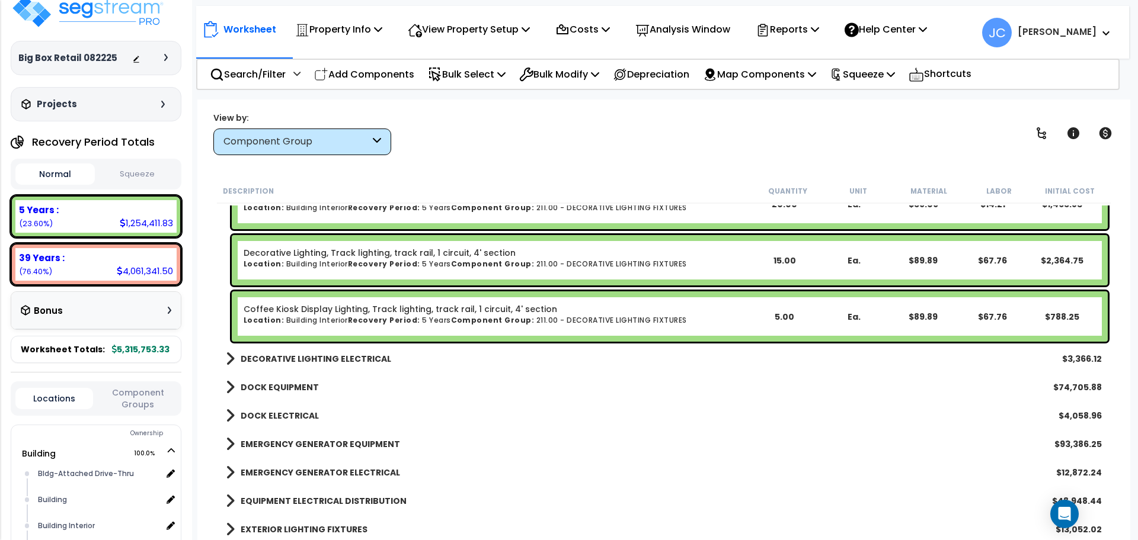
scroll to position [14666, 0]
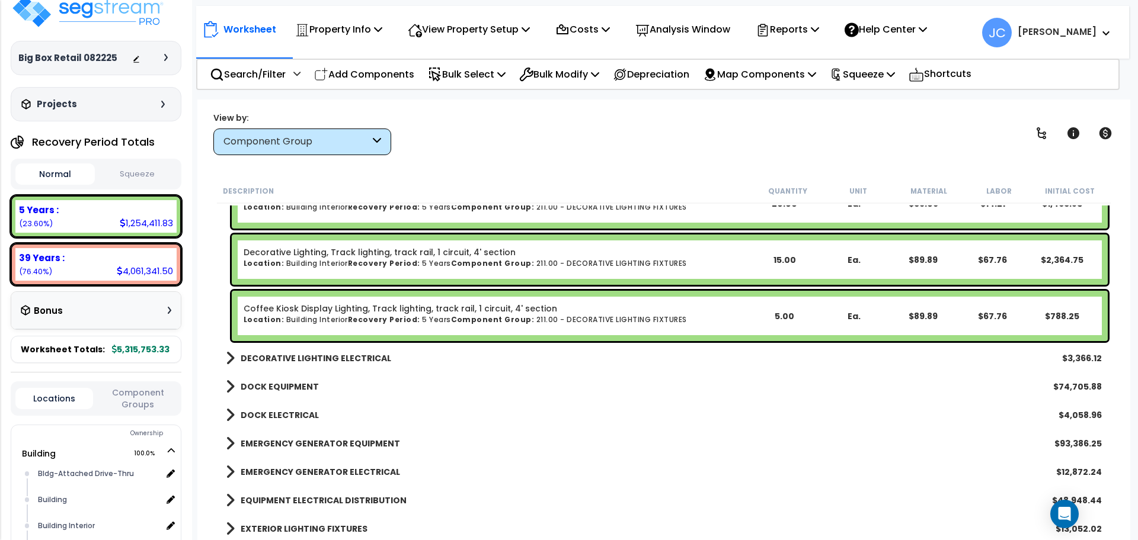
click at [372, 354] on b "DECORATIVE LIGHTING ELECTRICAL" at bounding box center [316, 359] width 150 height 12
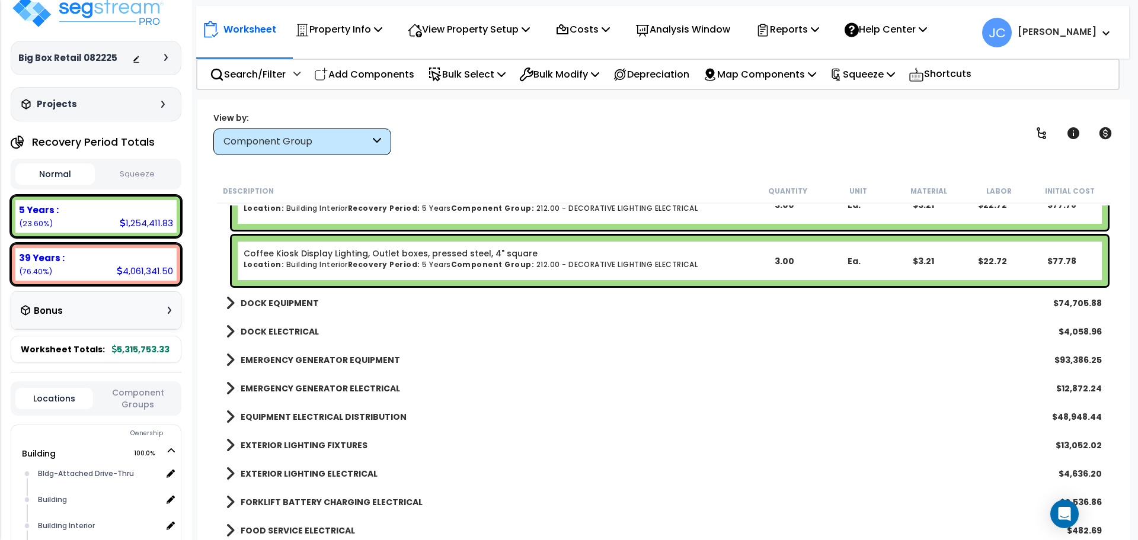
scroll to position [15165, 0]
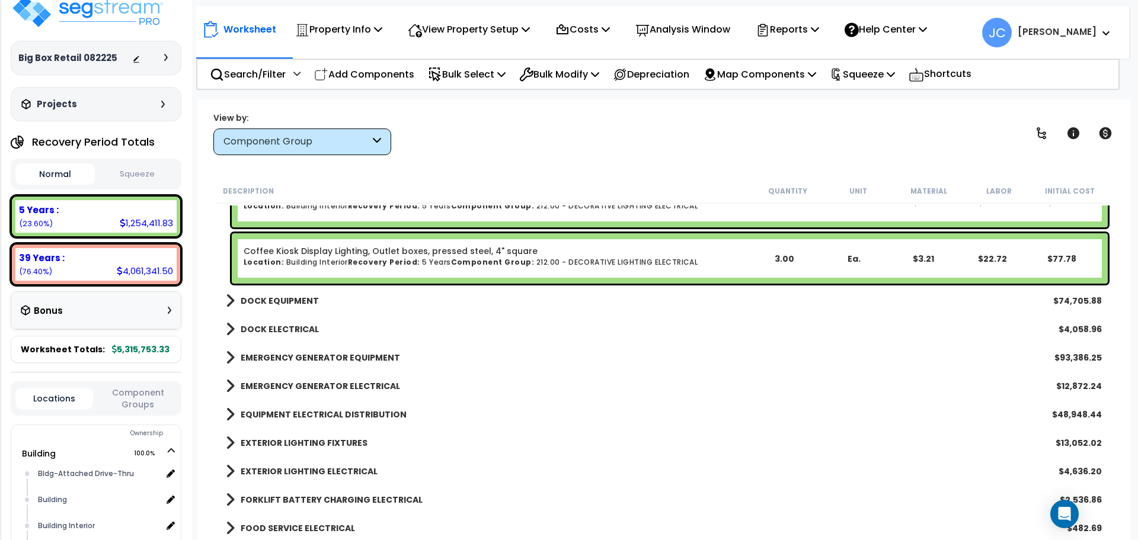
click at [268, 302] on b "DOCK EQUIPMENT" at bounding box center [280, 301] width 78 height 12
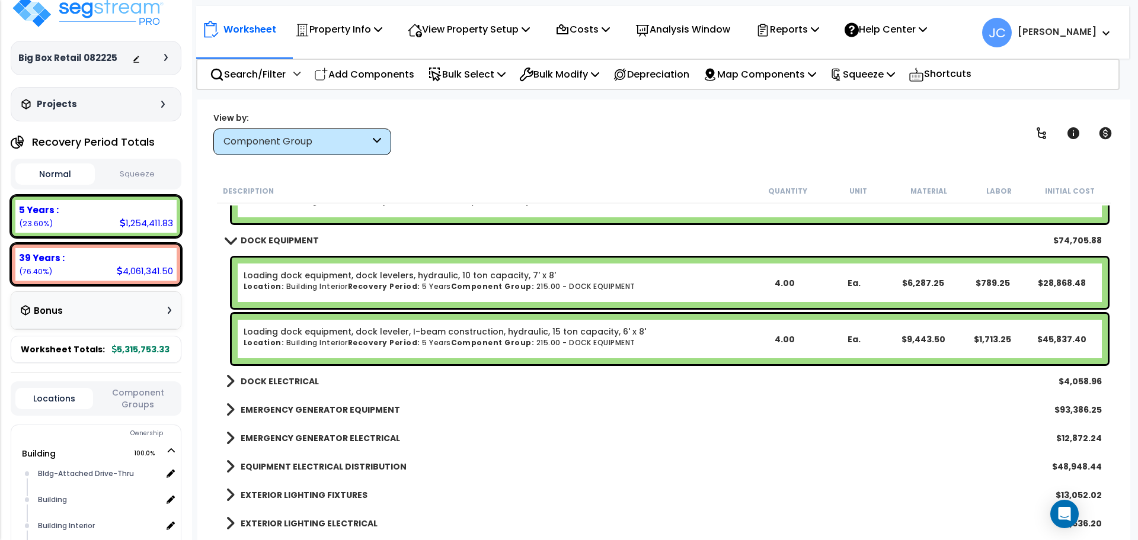
scroll to position [15226, 0]
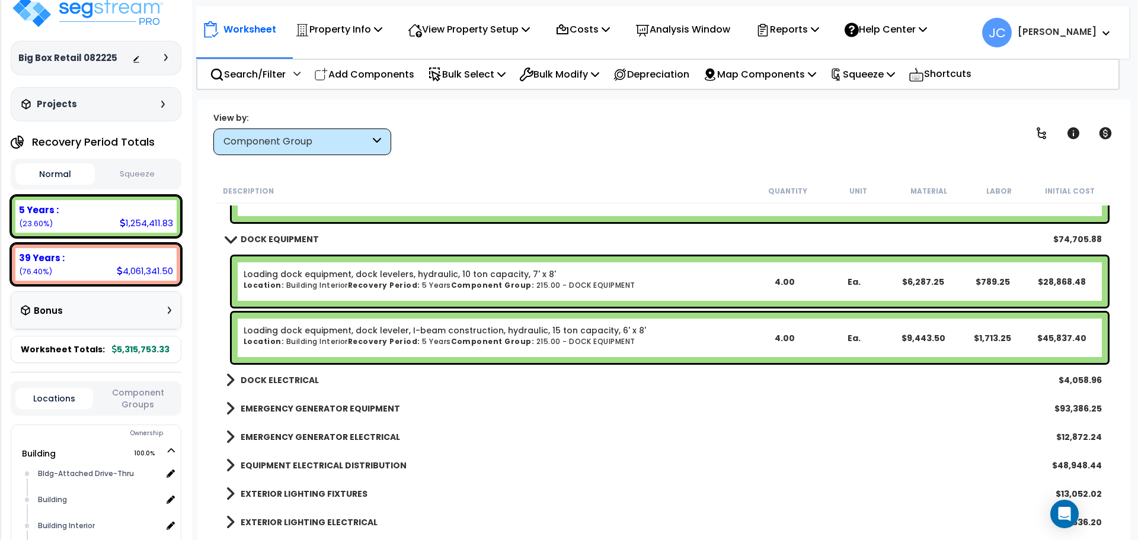
click at [296, 379] on b "DOCK ELECTRICAL" at bounding box center [280, 380] width 78 height 12
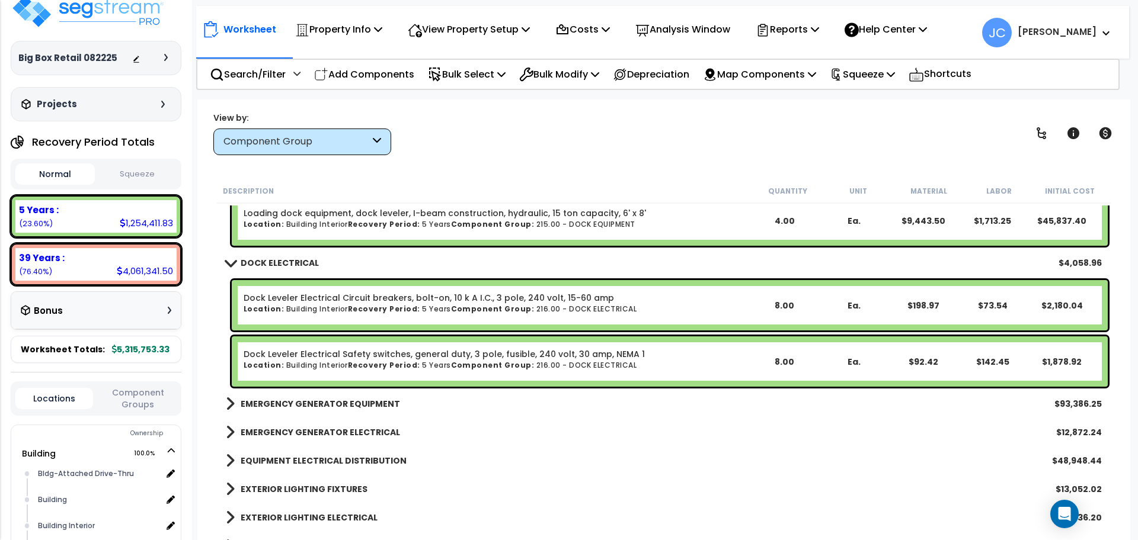
scroll to position [15345, 0]
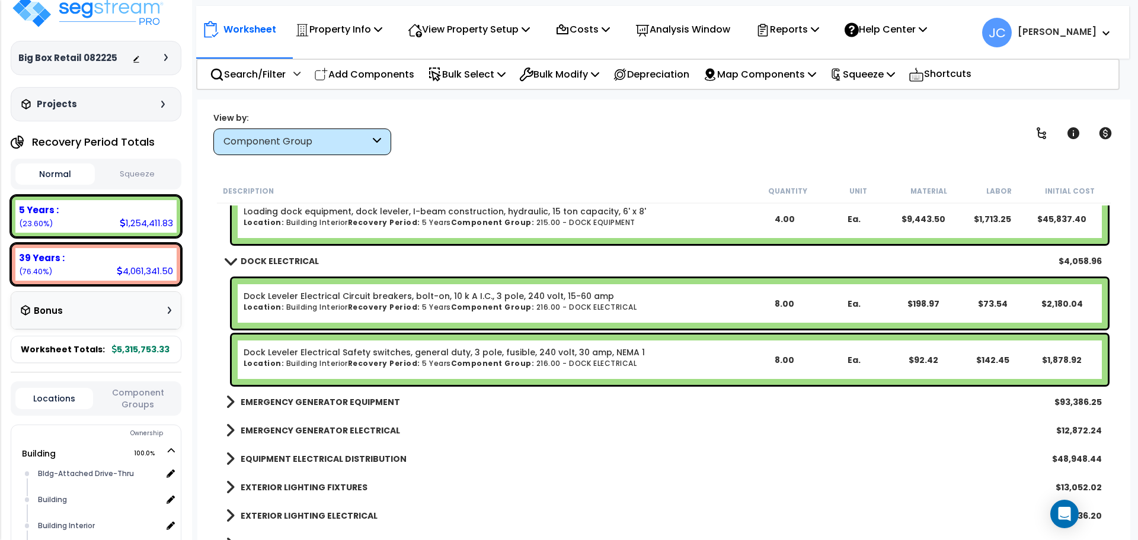
click at [369, 401] on b "EMERGENCY GENERATOR EQUIPMENT" at bounding box center [320, 402] width 159 height 12
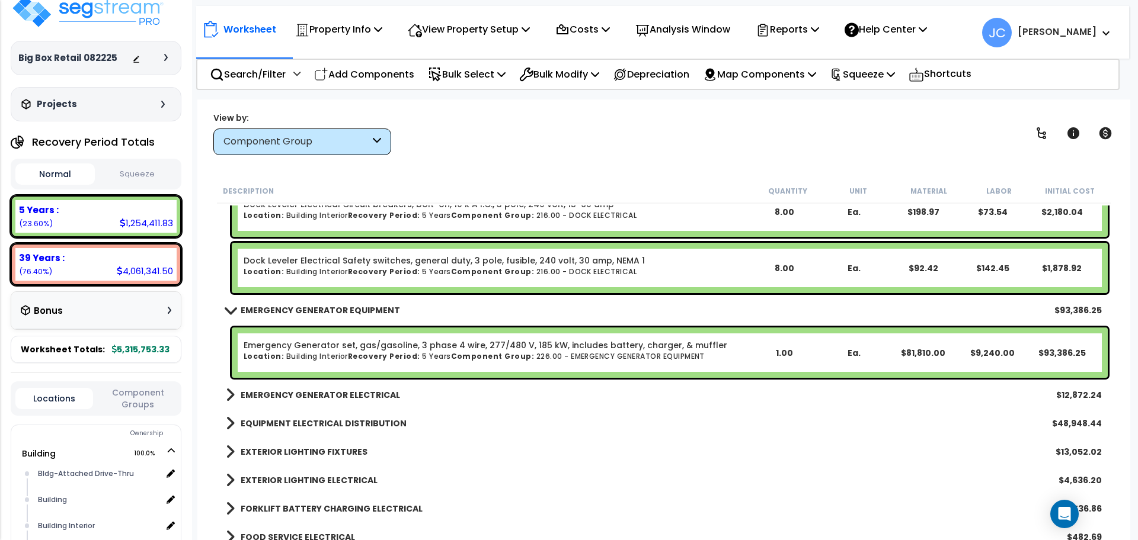
scroll to position [15443, 0]
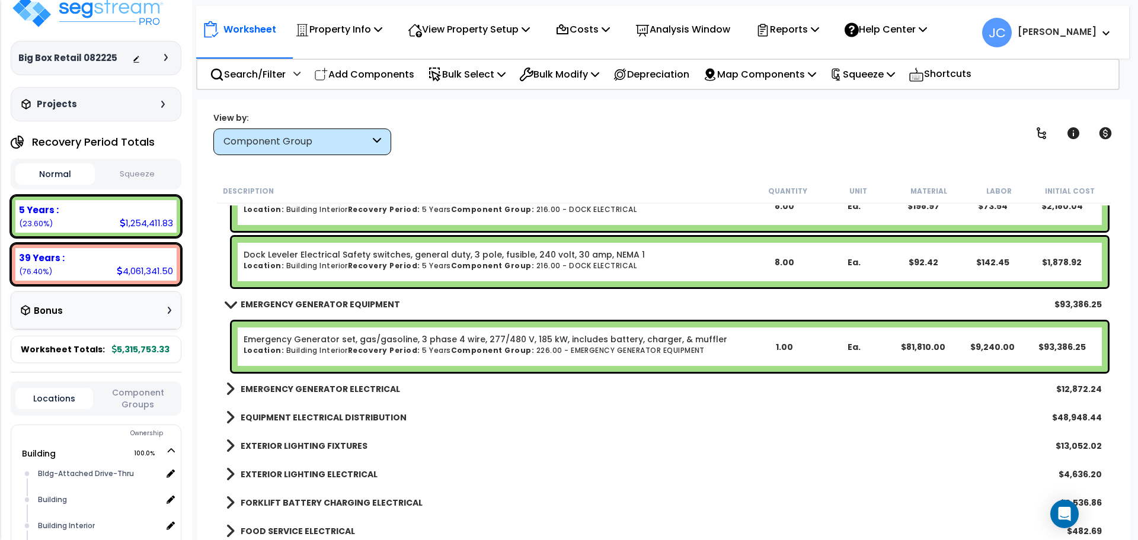
click at [358, 390] on b "EMERGENCY GENERATOR ELECTRICAL" at bounding box center [320, 389] width 159 height 12
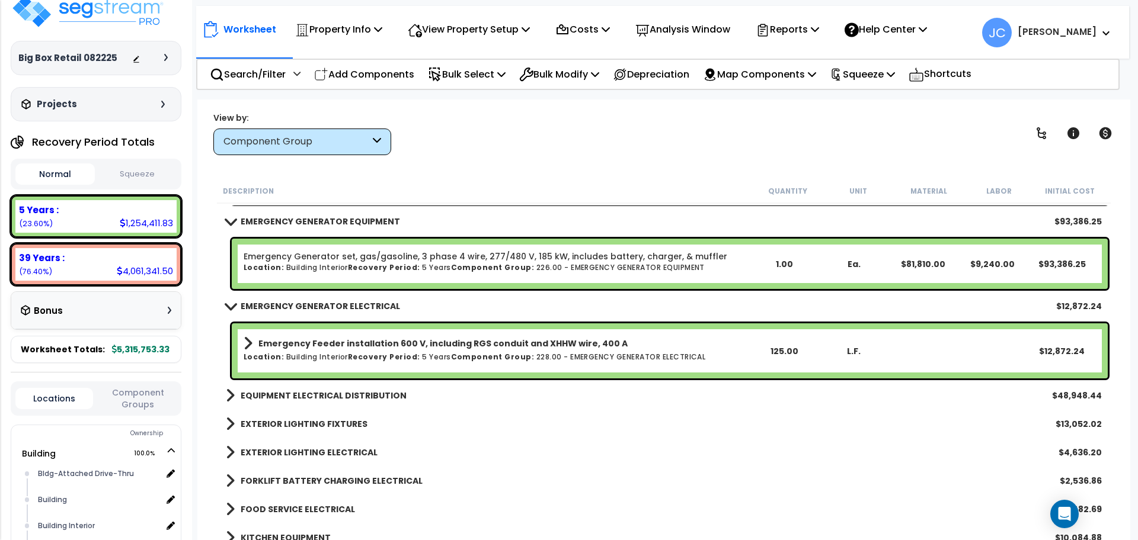
scroll to position [15530, 0]
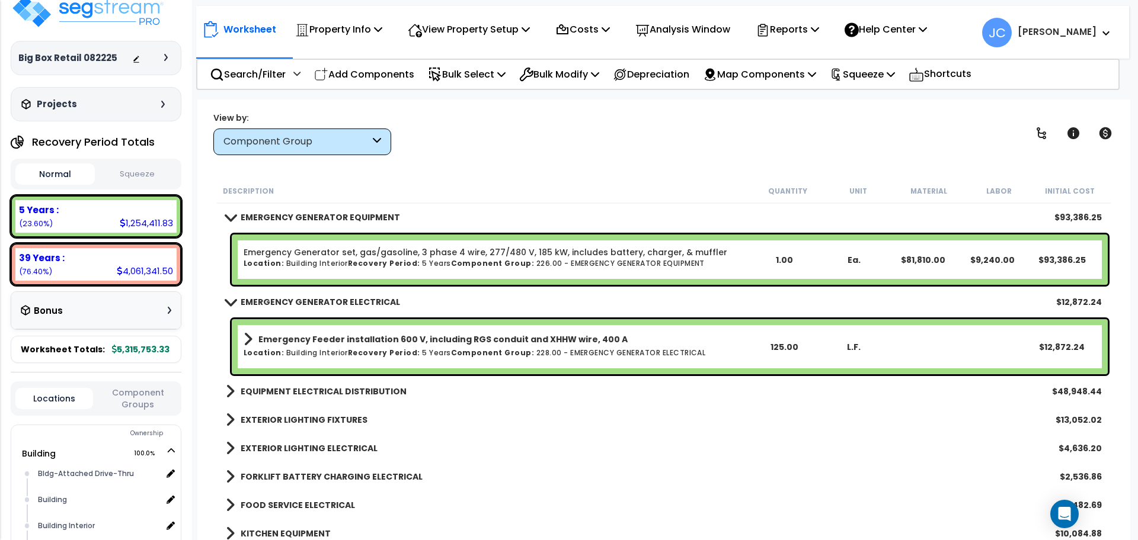
click at [357, 384] on link "EQUIPMENT ELECTRICAL DISTRIBUTION" at bounding box center [316, 391] width 181 height 17
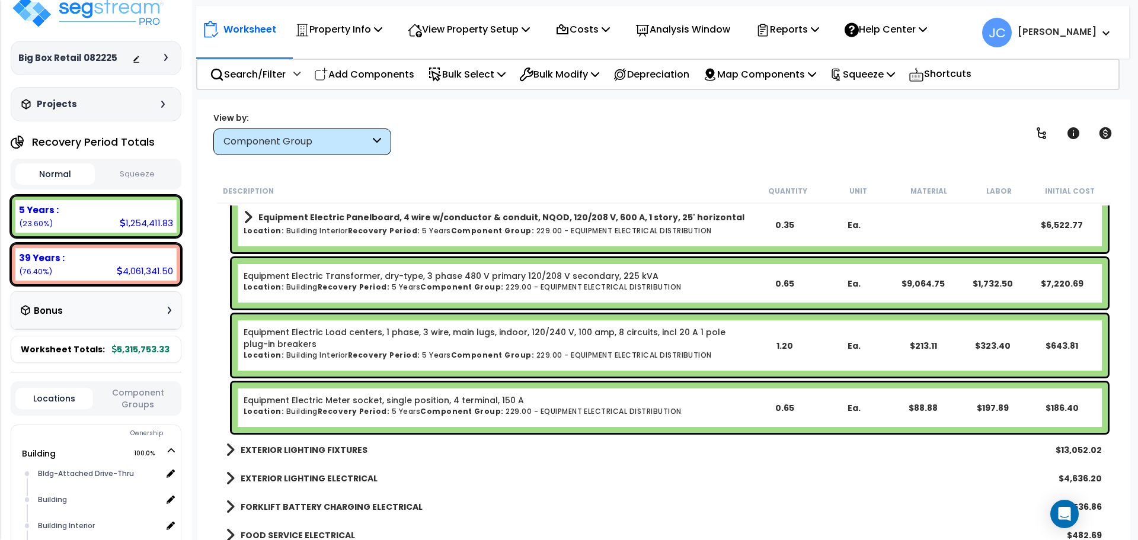
scroll to position [15996, 0]
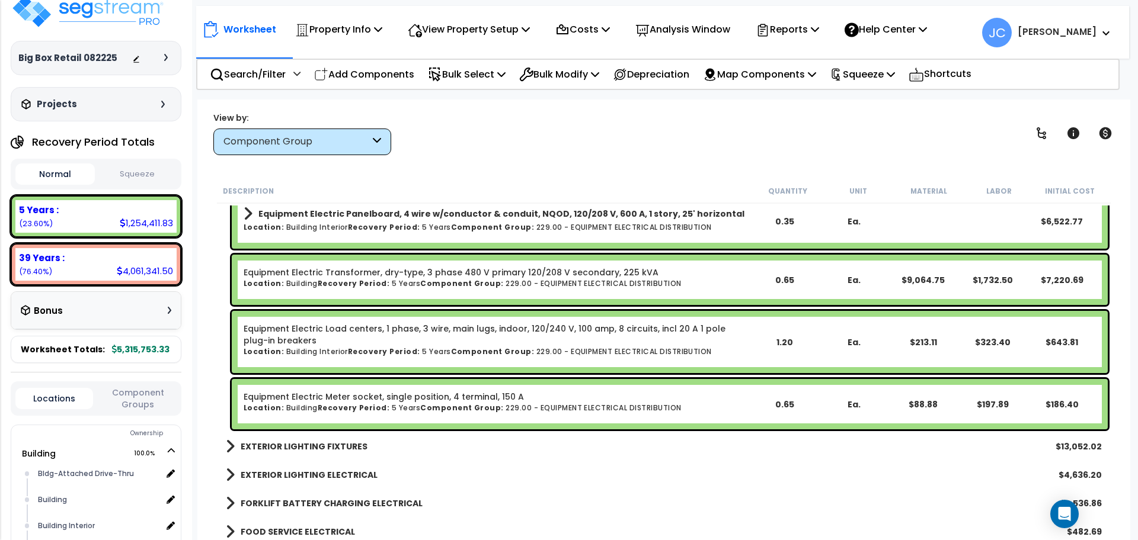
click at [350, 446] on b "EXTERIOR LIGHTING FIXTURES" at bounding box center [304, 447] width 127 height 12
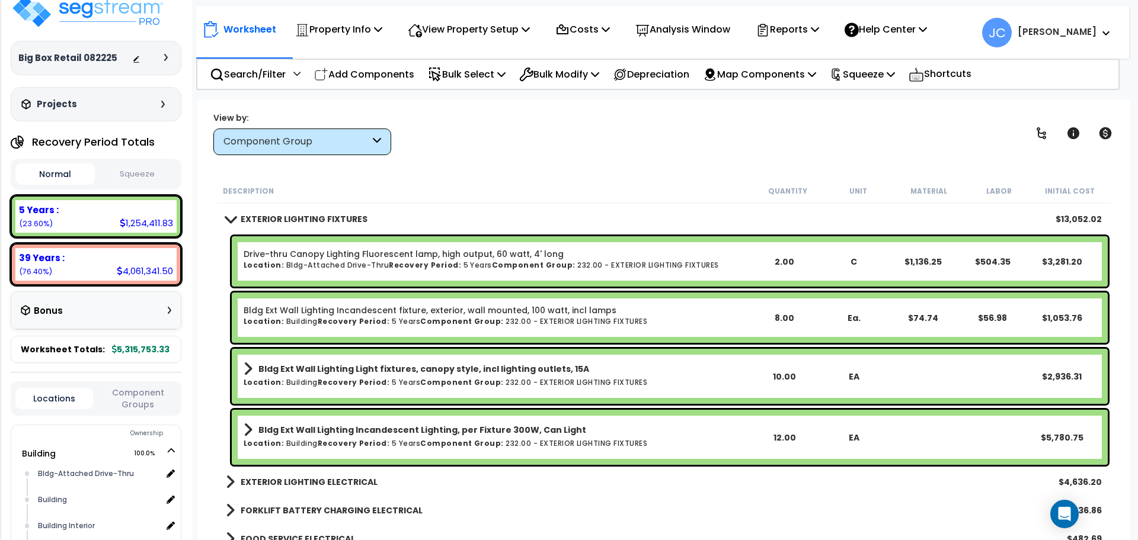
scroll to position [16243, 0]
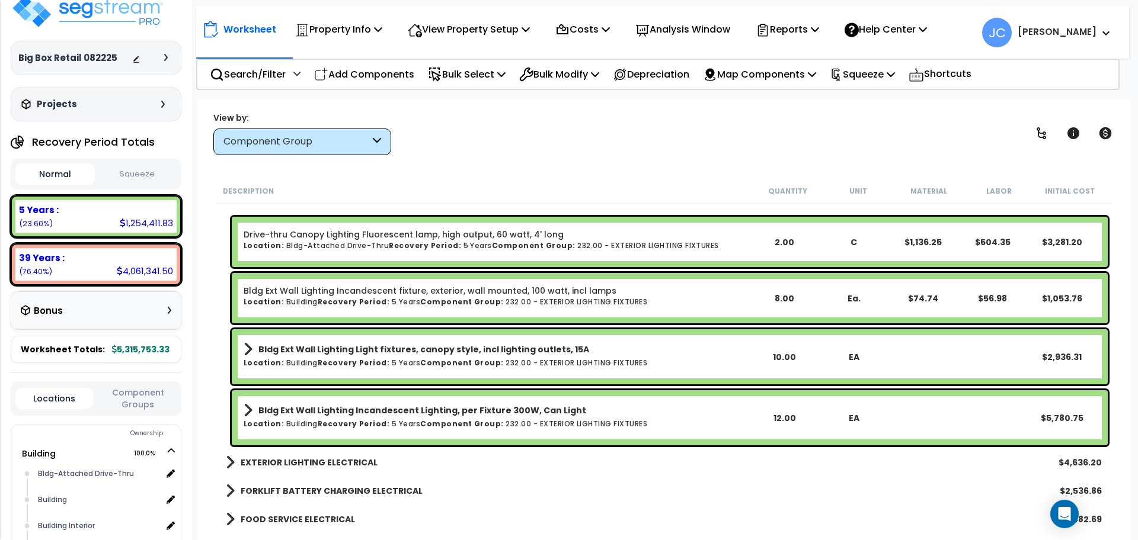
click at [326, 462] on b "EXTERIOR LIGHTING ELECTRICAL" at bounding box center [309, 463] width 137 height 12
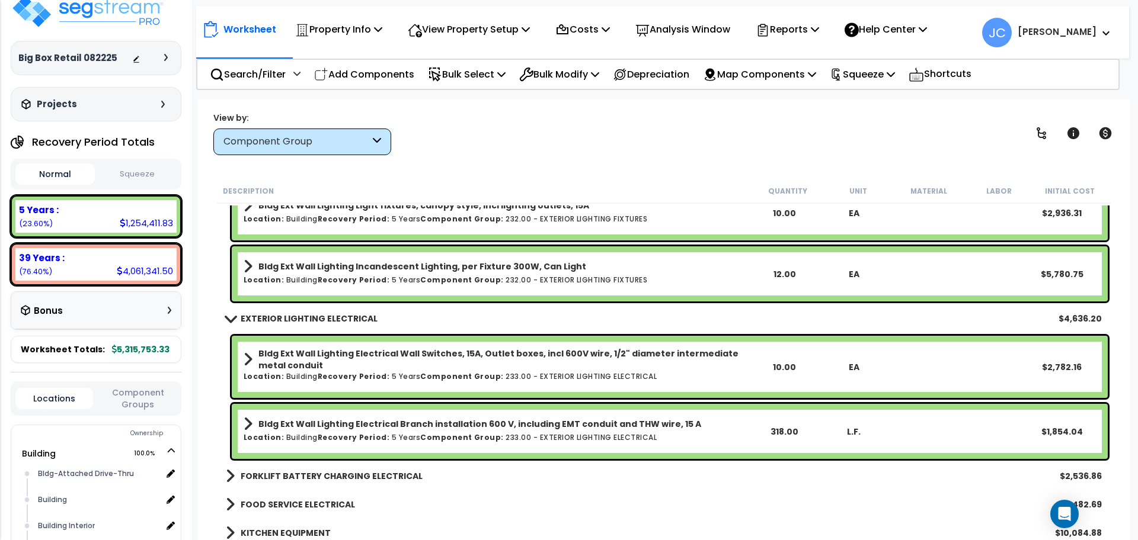
scroll to position [16389, 0]
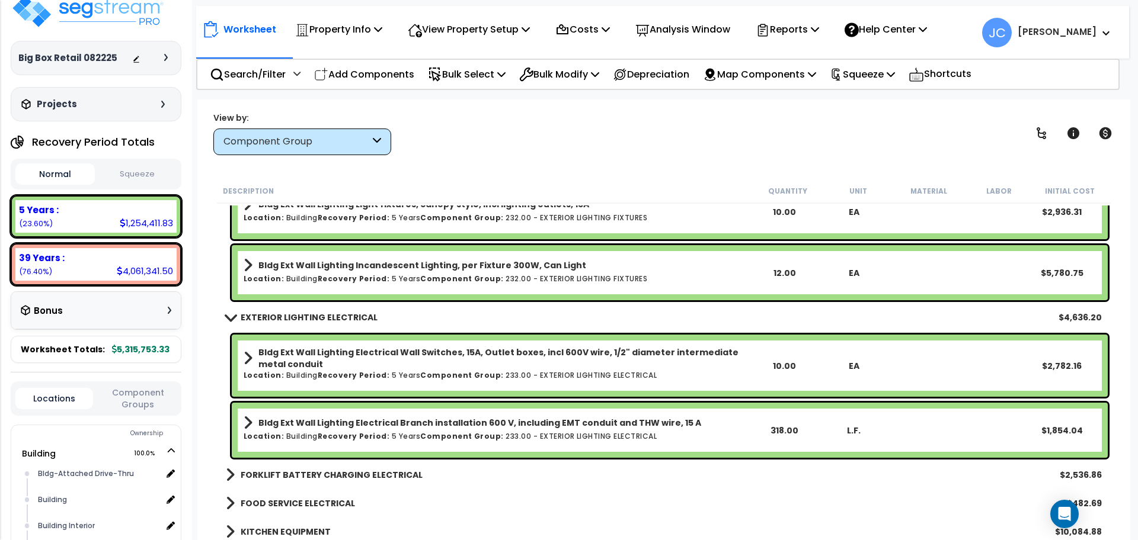
click at [335, 471] on b "FORKLIFT BATTERY CHARGING ELECTRICAL" at bounding box center [332, 475] width 182 height 12
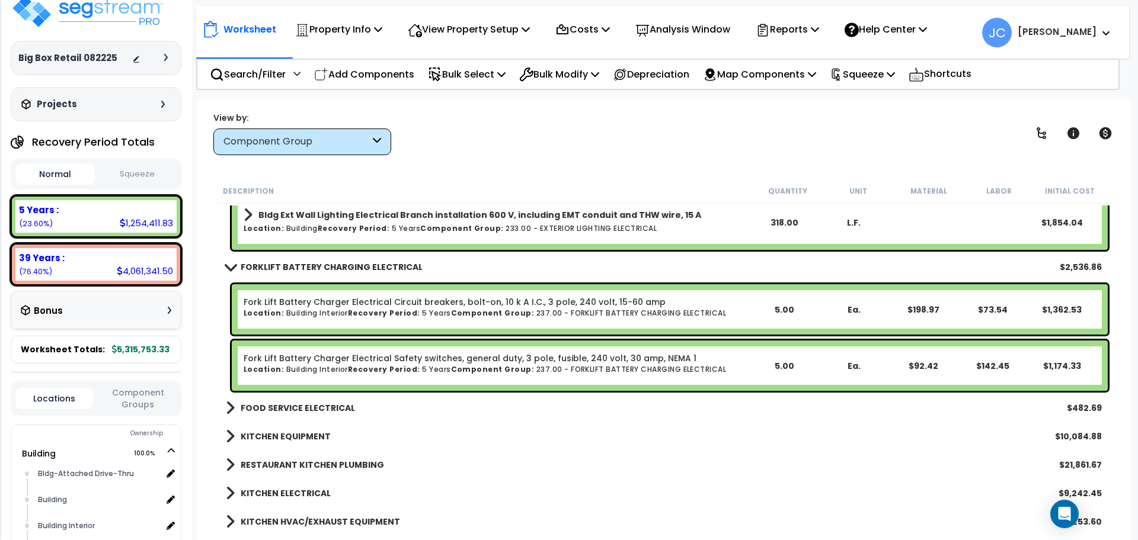
scroll to position [16611, 0]
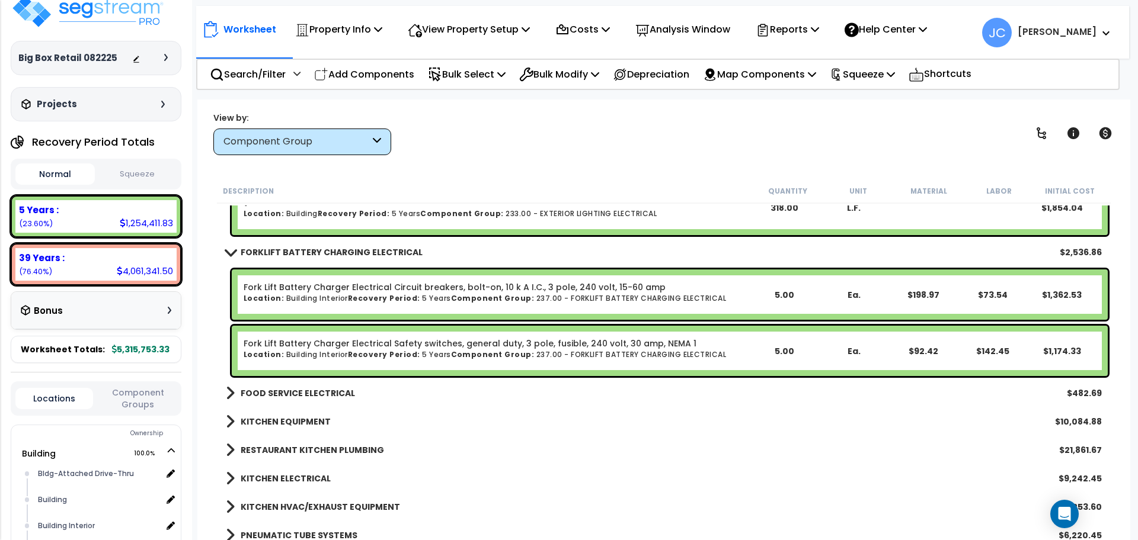
click at [322, 391] on b "FOOD SERVICE ELECTRICAL" at bounding box center [298, 393] width 114 height 12
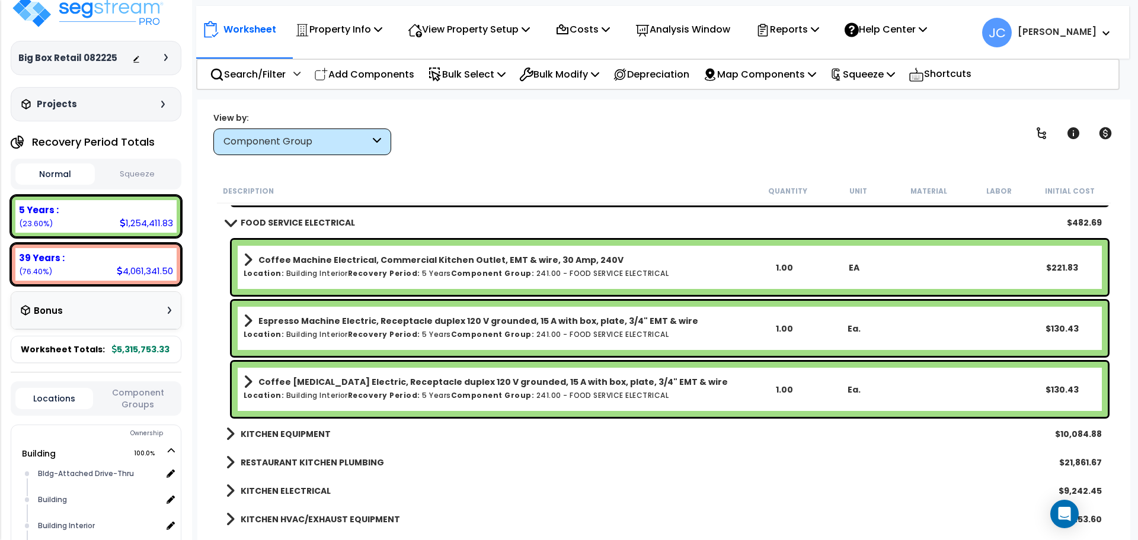
scroll to position [16784, 0]
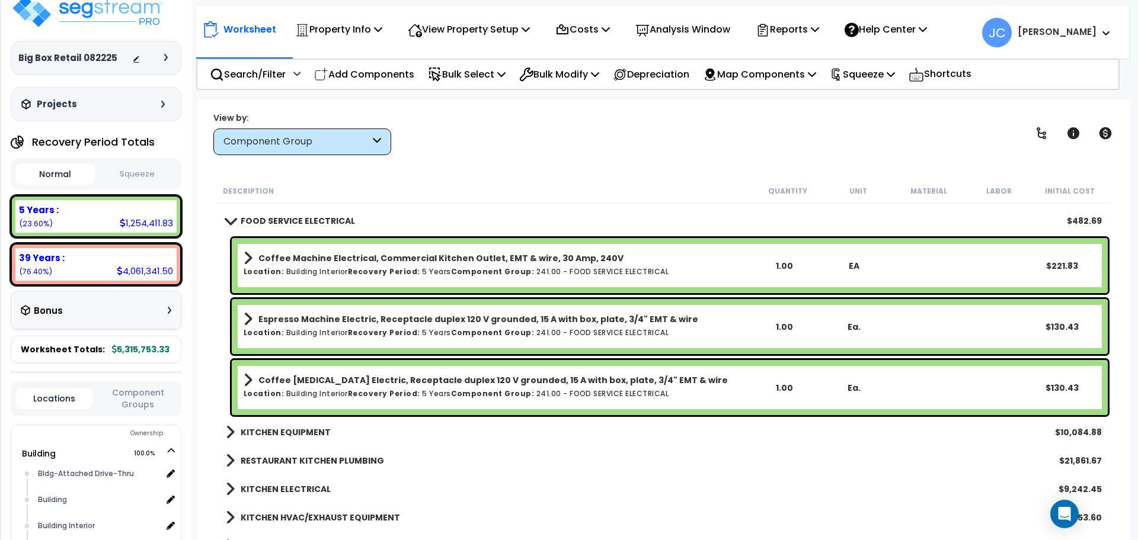
click at [303, 428] on b "KITCHEN EQUIPMENT" at bounding box center [286, 433] width 90 height 12
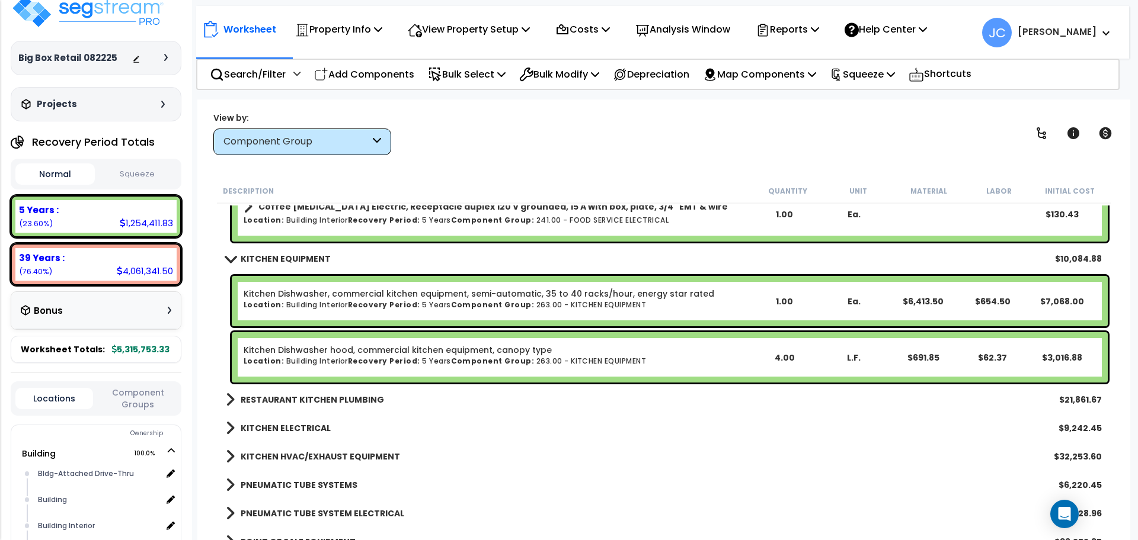
scroll to position [16960, 0]
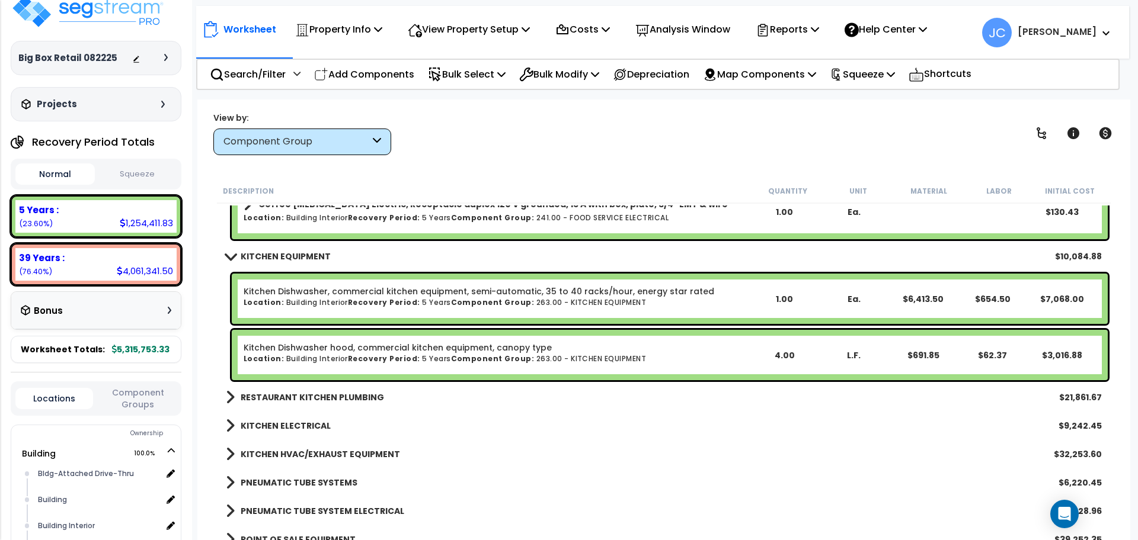
click at [307, 395] on b "RESTAURANT KITCHEN PLUMBING" at bounding box center [312, 398] width 143 height 12
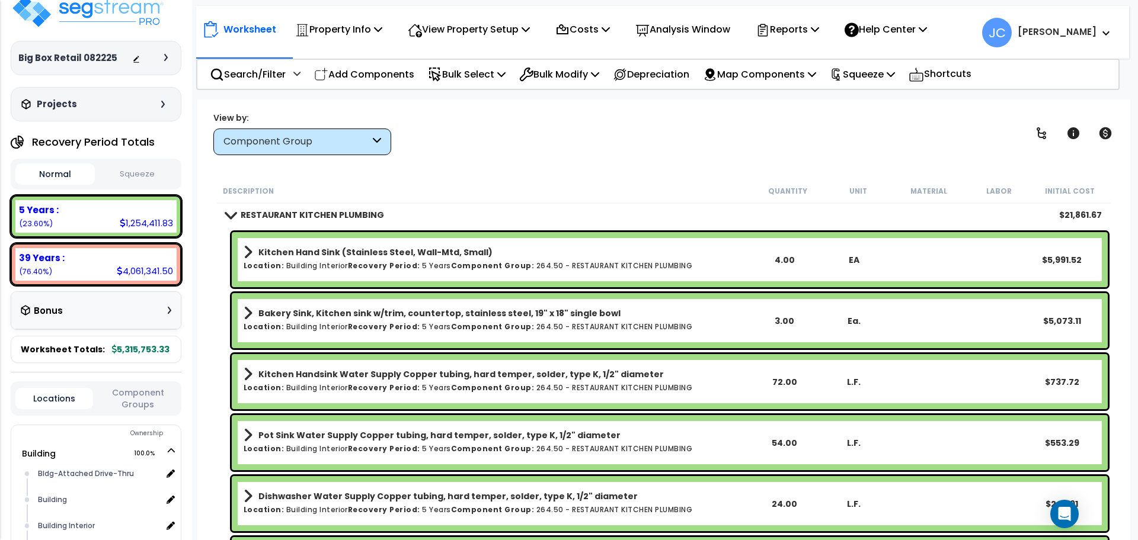
scroll to position [17143, 0]
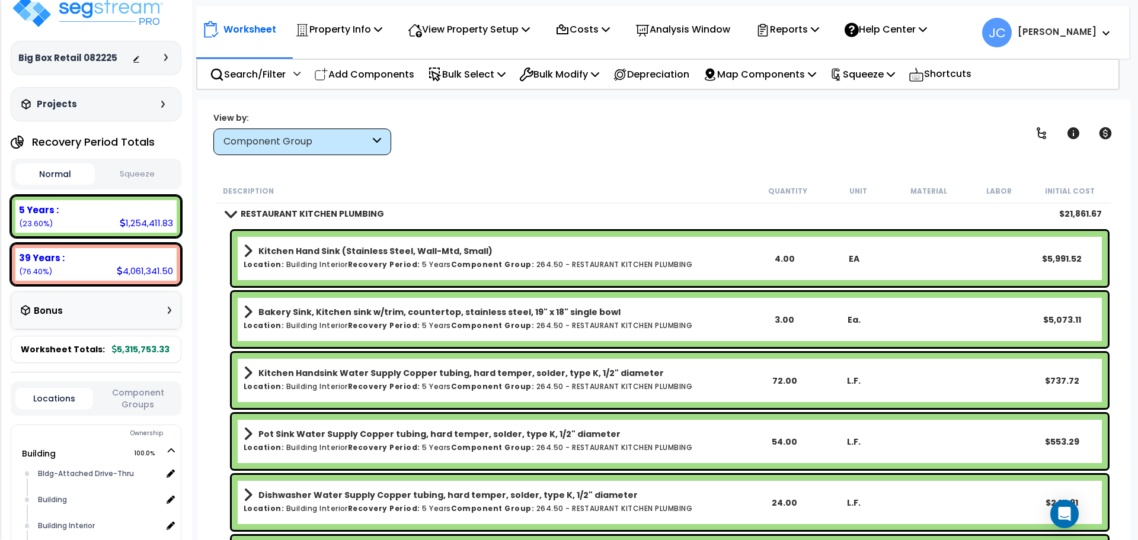
click at [583, 265] on h6 "Location: Building Interior Recovery Period: 5 Years Component Group: 264.50 - …" at bounding box center [496, 265] width 505 height 8
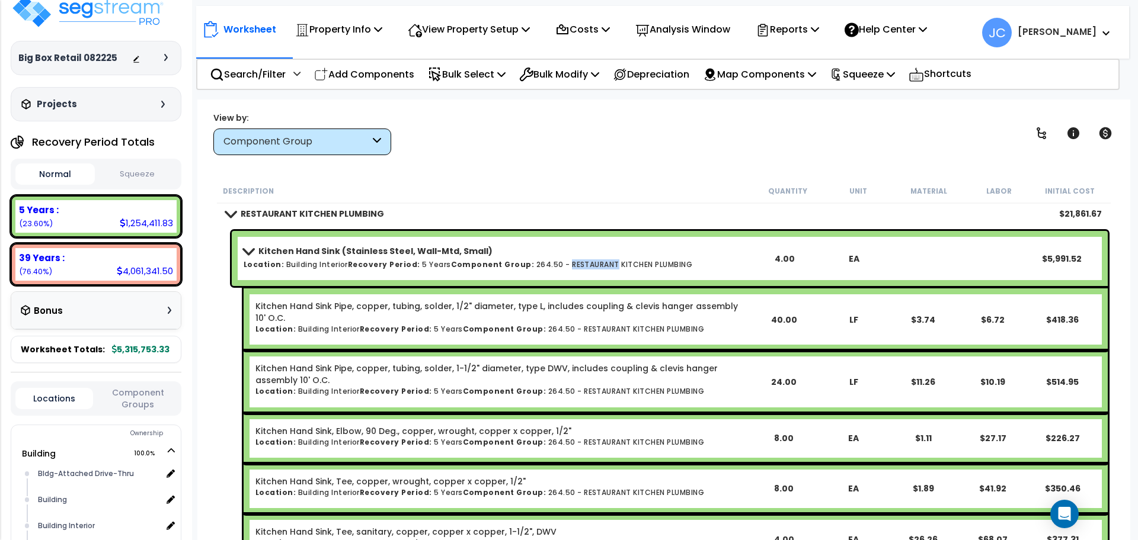
click at [582, 265] on h6 "Location: Building Interior Recovery Period: 5 Years Component Group: 264.50 - …" at bounding box center [496, 265] width 505 height 8
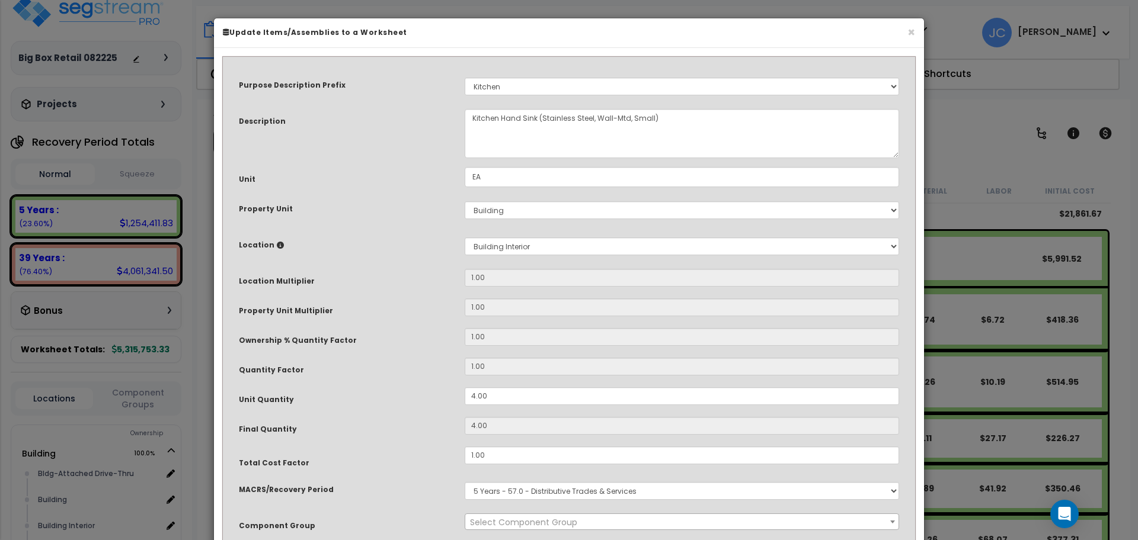
select select "37165"
click at [910, 36] on button "×" at bounding box center [911, 32] width 8 height 12
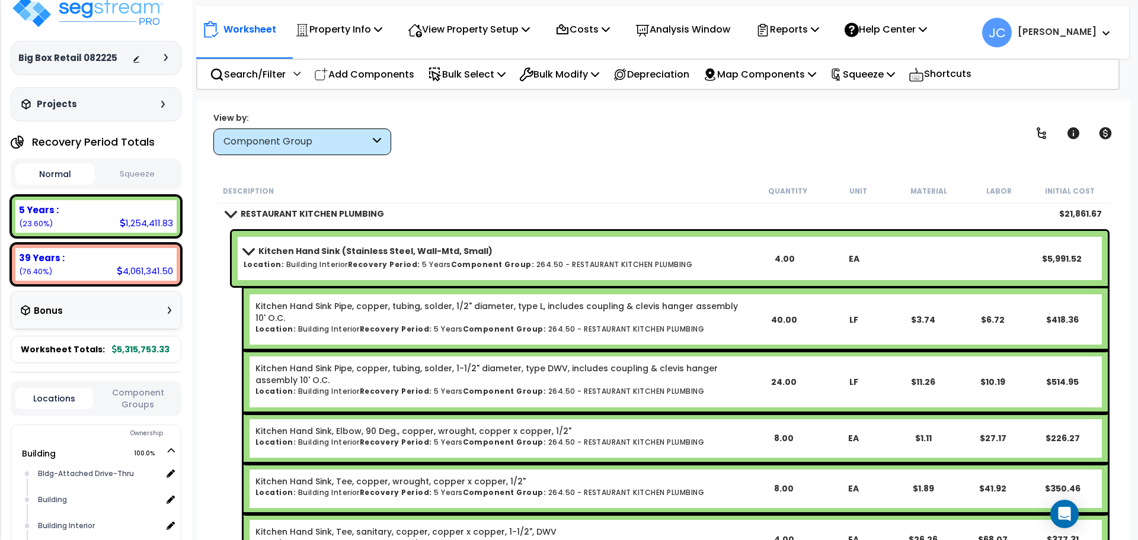
click at [437, 261] on h6 "Location: Building Interior Recovery Period: 5 Years Component Group: 264.50 - …" at bounding box center [496, 265] width 505 height 8
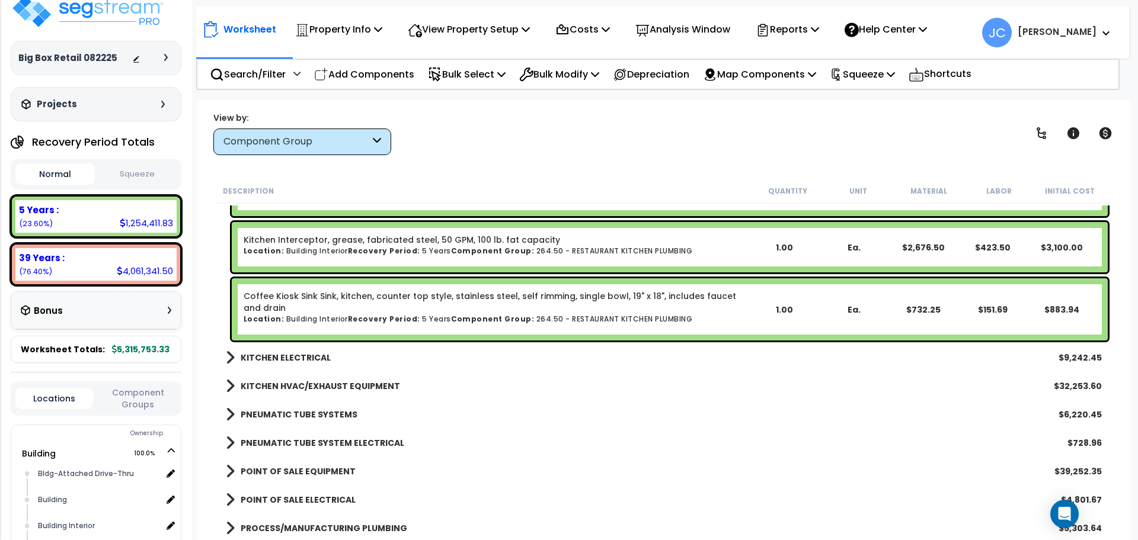
scroll to position [17762, 0]
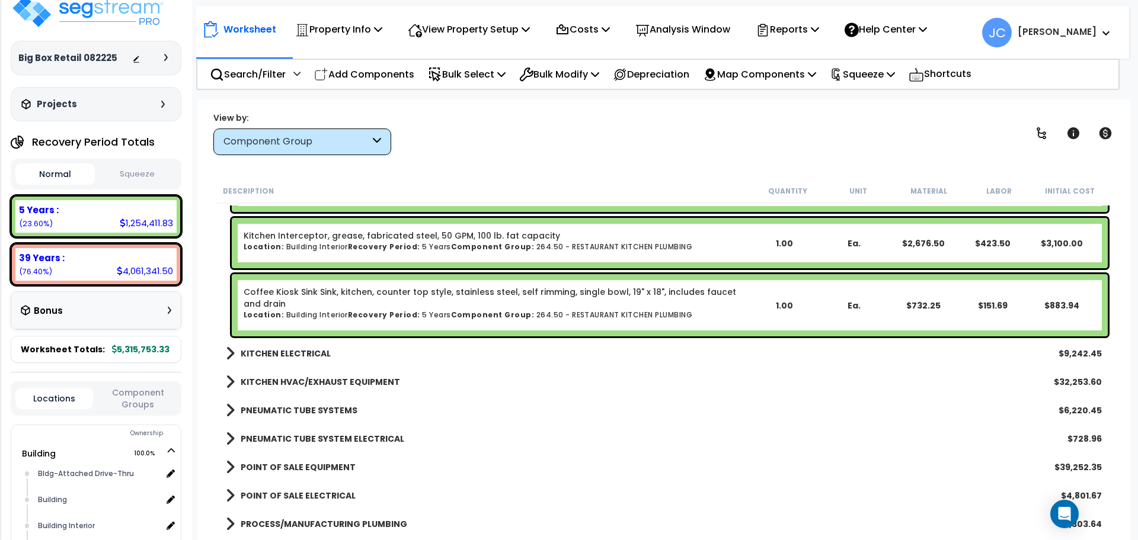
click at [285, 354] on b "KITCHEN ELECTRICAL" at bounding box center [286, 354] width 90 height 12
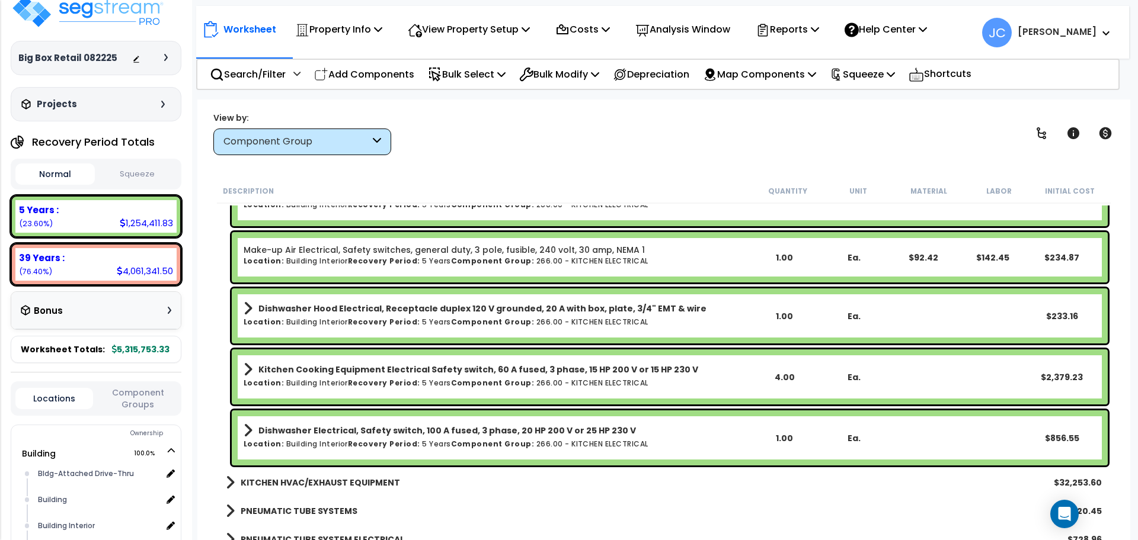
scroll to position [18266, 0]
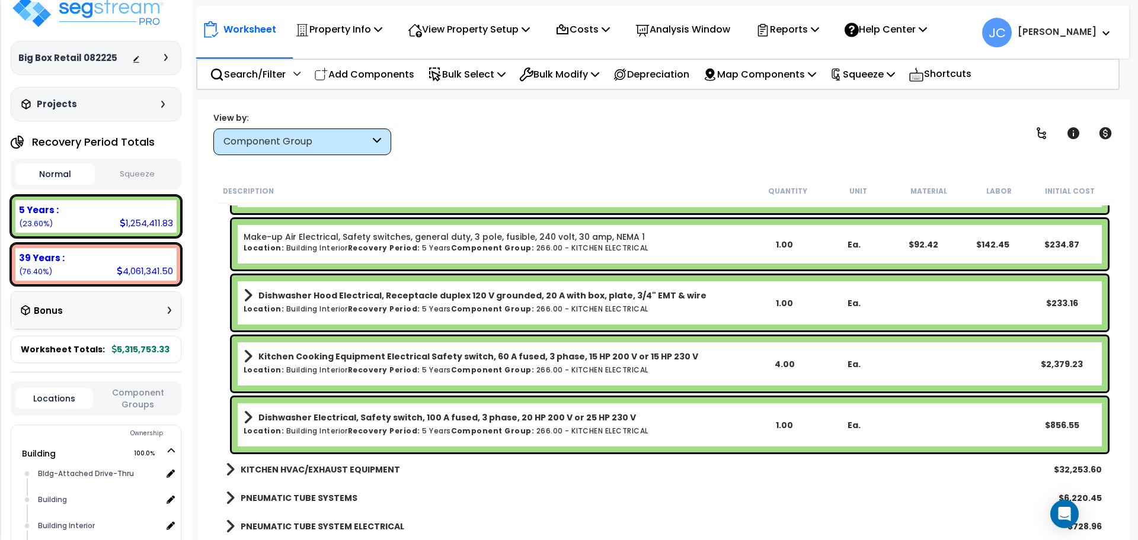
click at [346, 462] on link "KITCHEN HVAC/EXHAUST EQUIPMENT" at bounding box center [313, 470] width 174 height 17
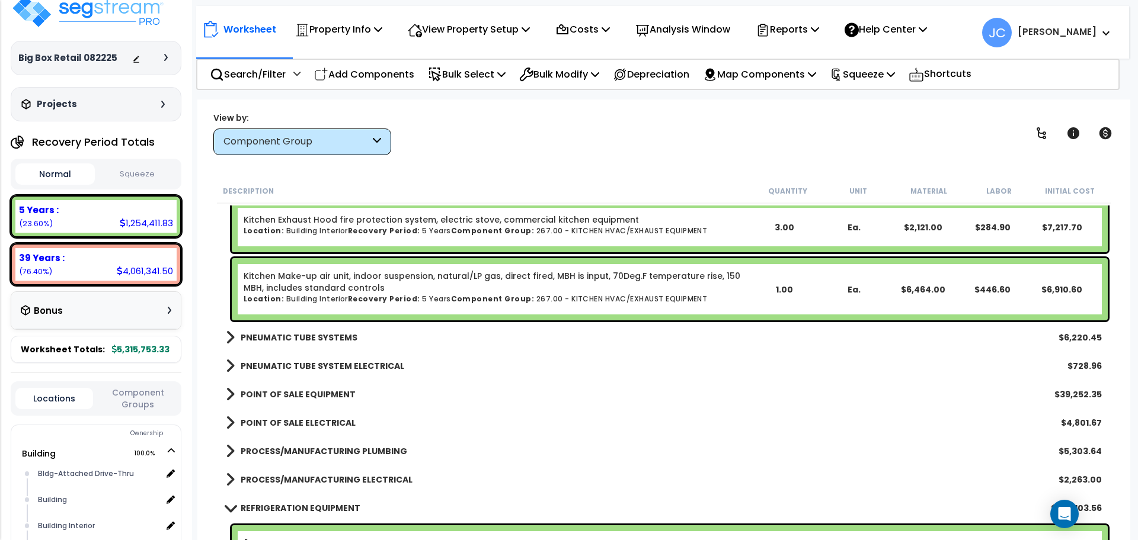
scroll to position [18844, 0]
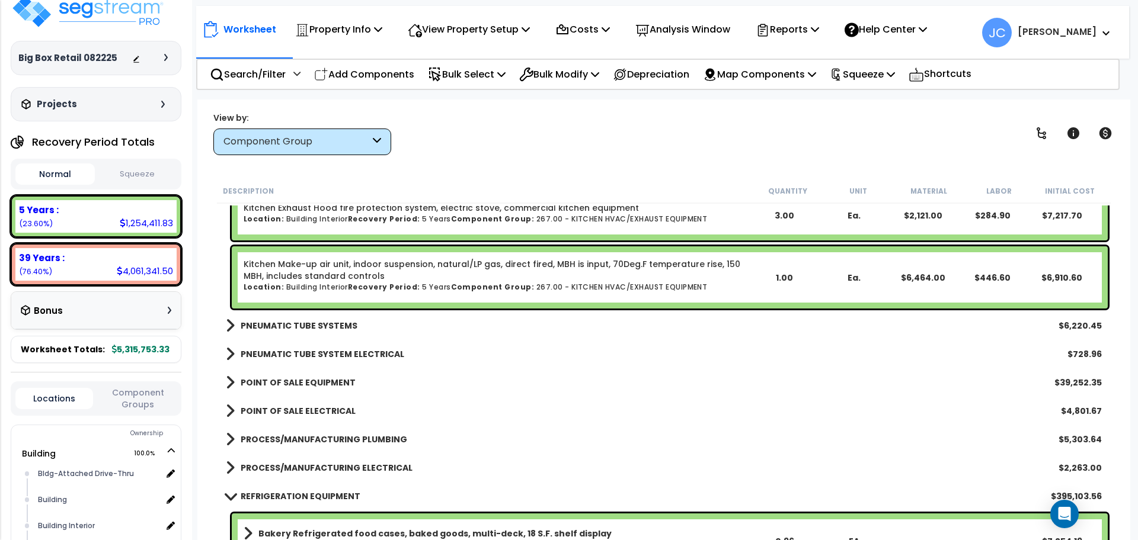
click at [315, 325] on b "PNEUMATIC TUBE SYSTEMS" at bounding box center [299, 326] width 117 height 12
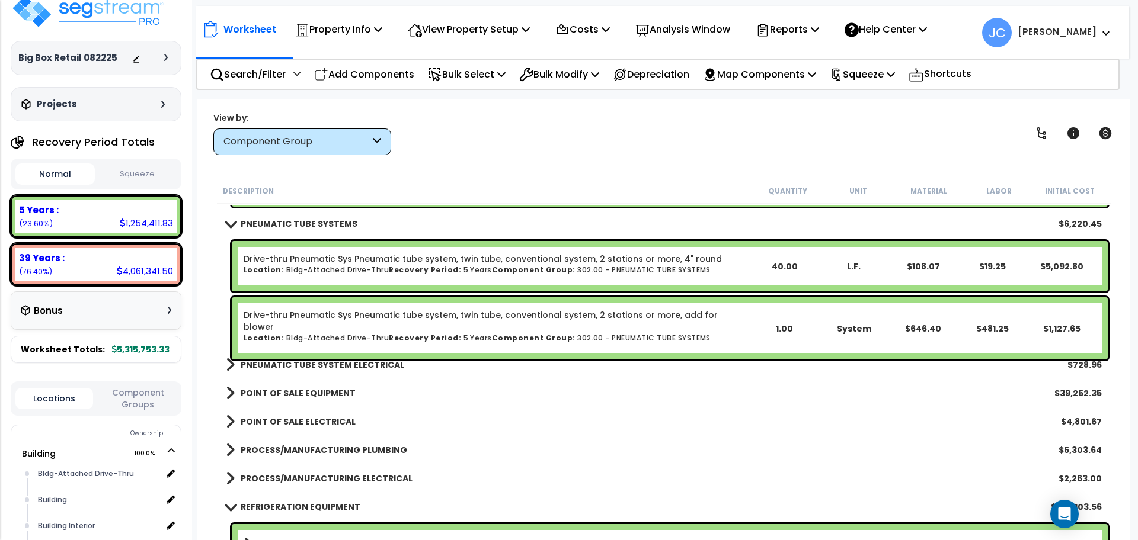
scroll to position [18955, 0]
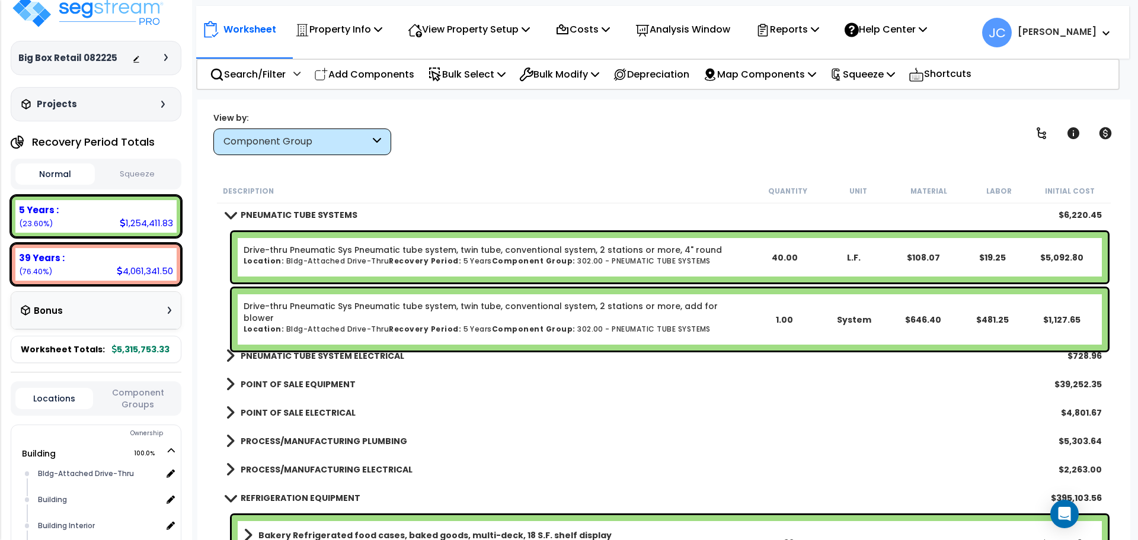
click at [335, 358] on b "PNEUMATIC TUBE SYSTEM ELECTRICAL" at bounding box center [323, 356] width 164 height 12
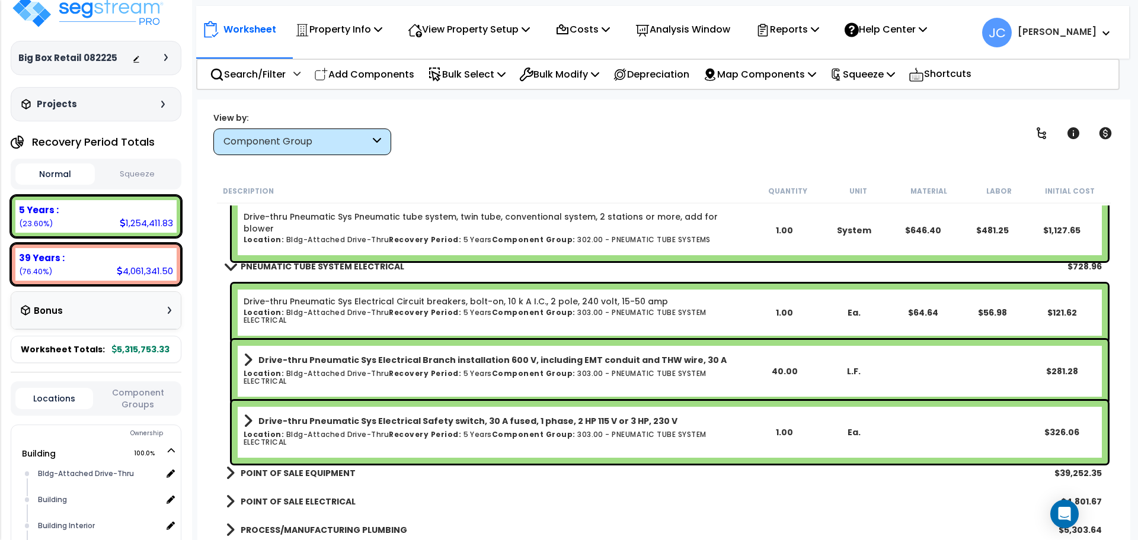
scroll to position [19049, 0]
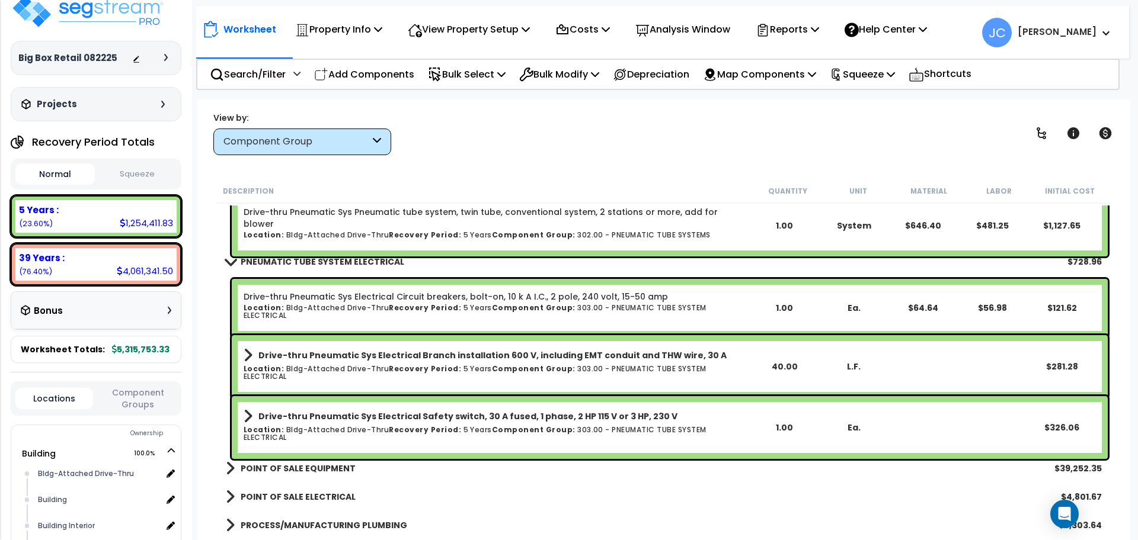
click at [294, 469] on b "POINT OF SALE EQUIPMENT" at bounding box center [298, 469] width 115 height 12
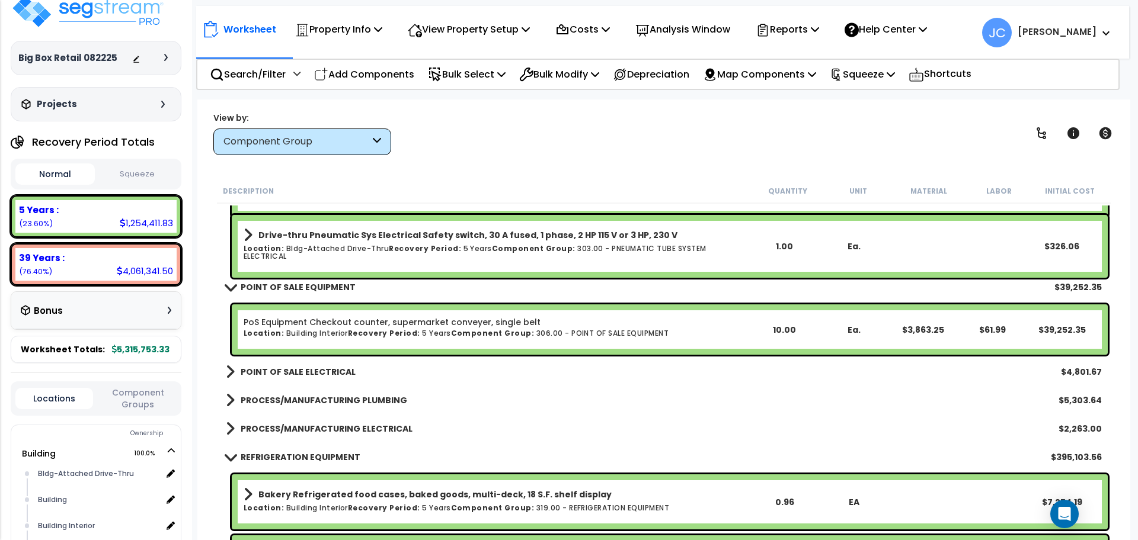
scroll to position [19231, 0]
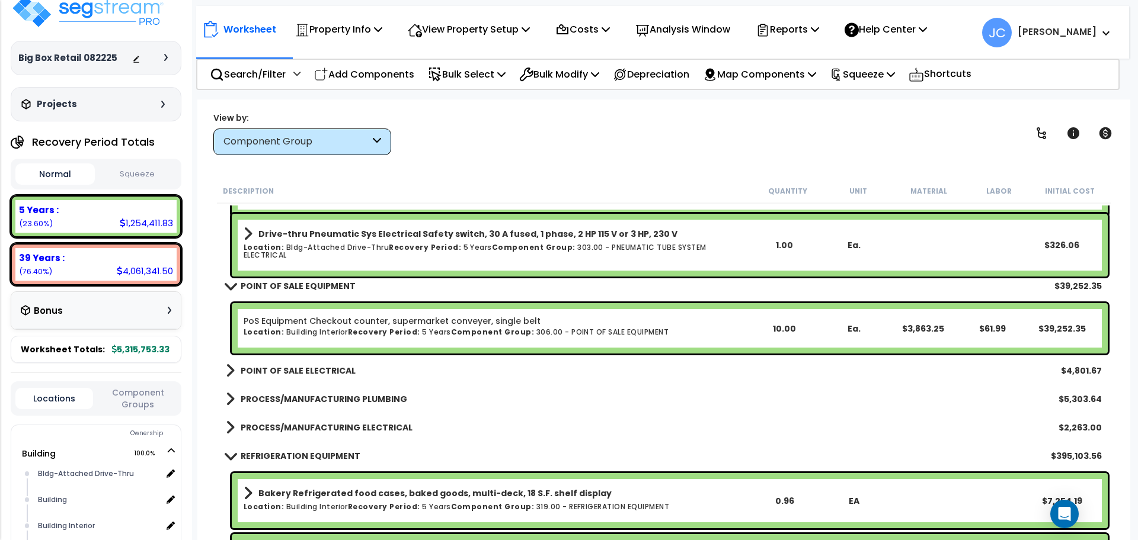
click at [292, 376] on b "POINT OF SALE ELECTRICAL" at bounding box center [298, 371] width 115 height 12
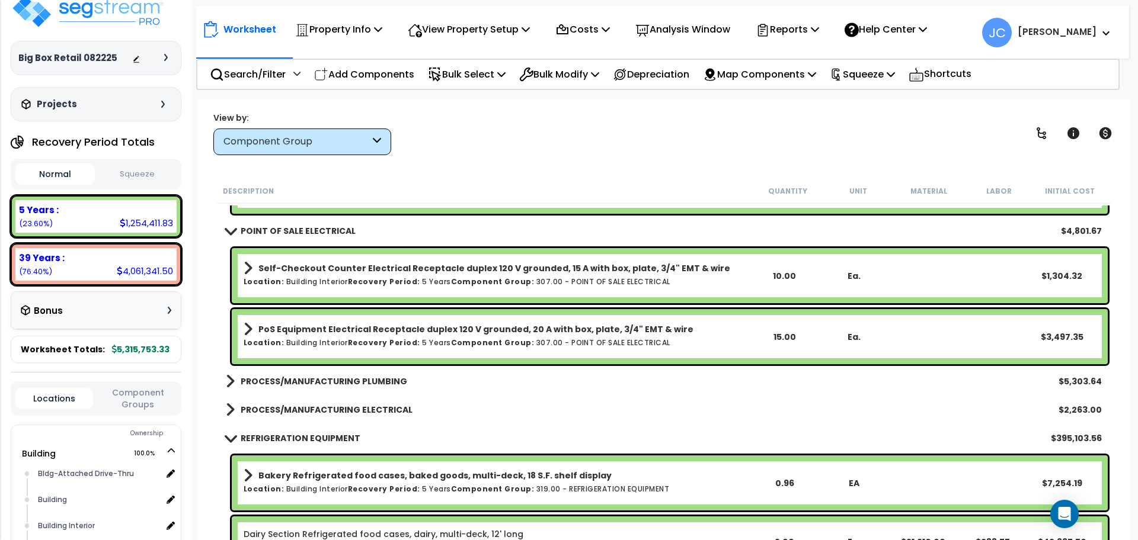
scroll to position [19381, 0]
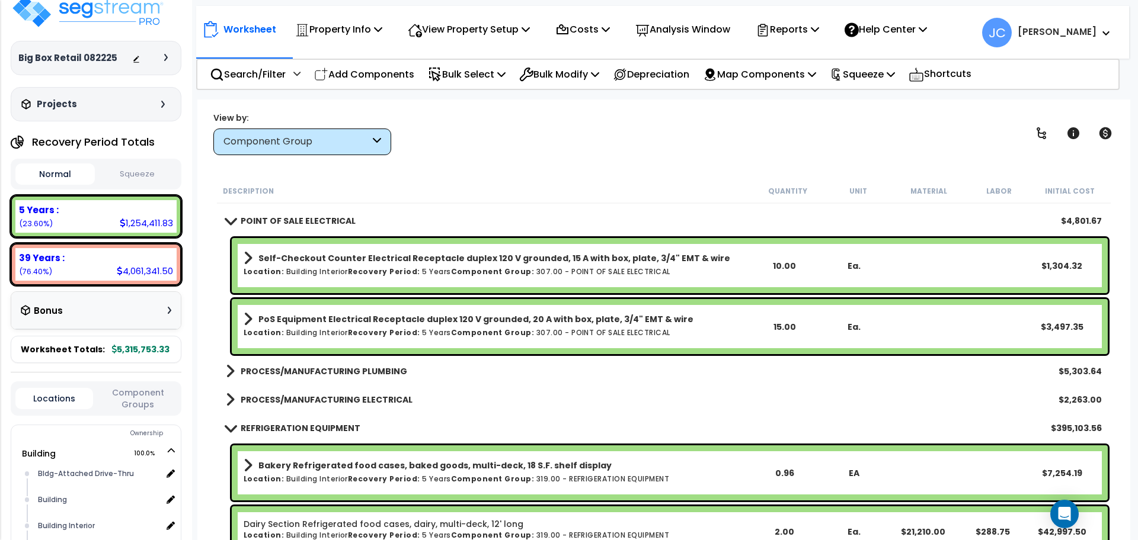
click at [338, 373] on b "PROCESS/MANUFACTURING PLUMBING" at bounding box center [324, 372] width 166 height 12
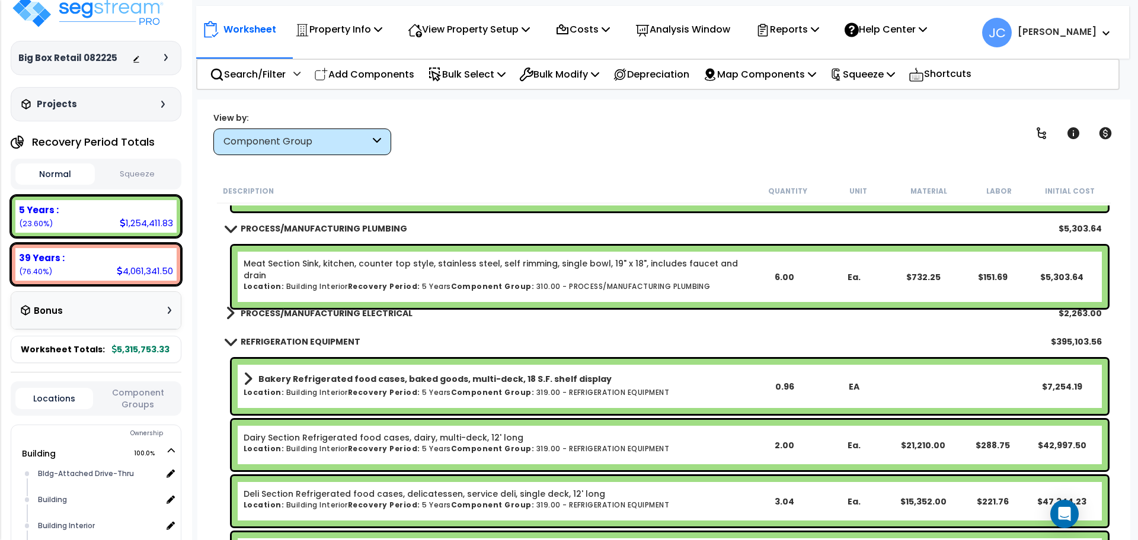
scroll to position [19528, 0]
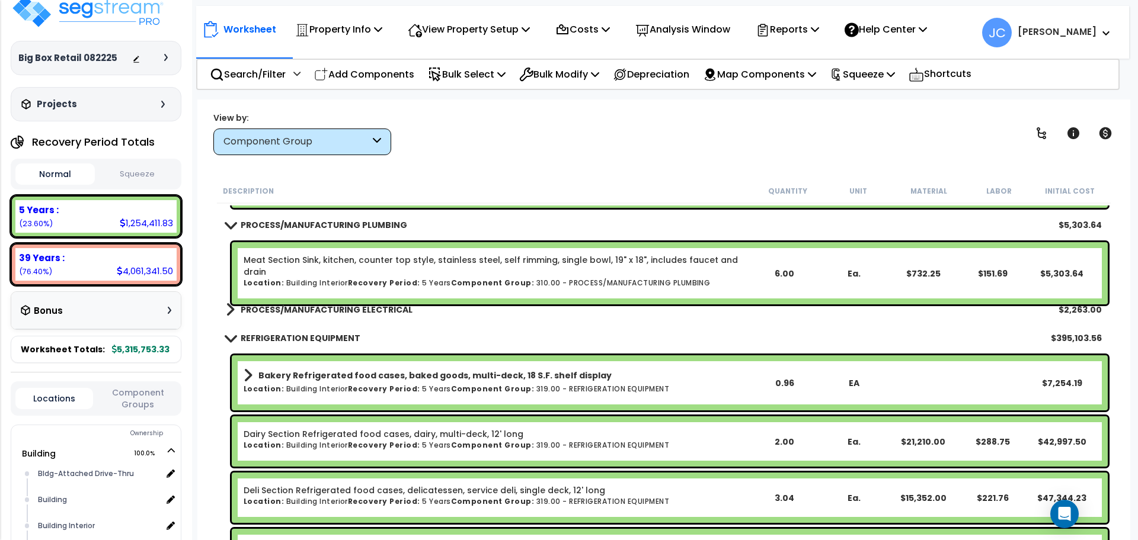
click at [320, 309] on b "PROCESS/MANUFACTURING ELECTRICAL" at bounding box center [327, 310] width 172 height 12
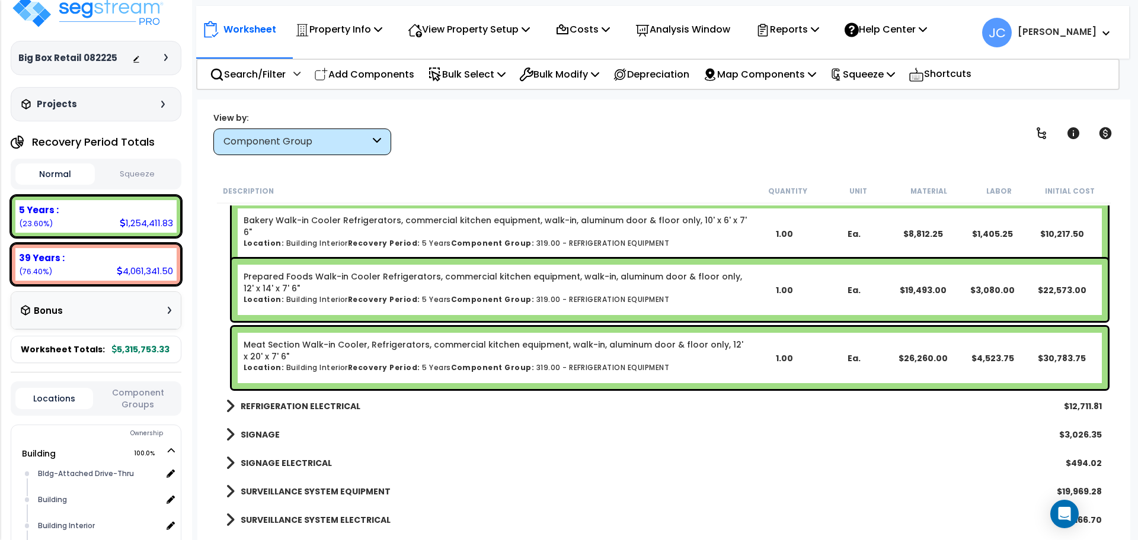
scroll to position [20483, 0]
click at [342, 399] on link "REFRIGERATION ELECTRICAL" at bounding box center [293, 406] width 134 height 17
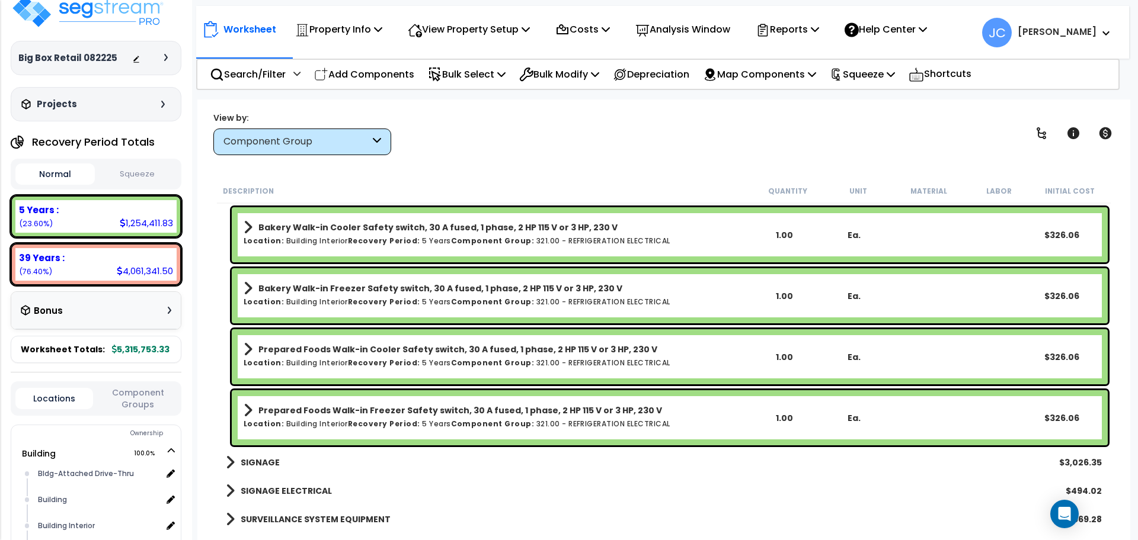
scroll to position [21666, 0]
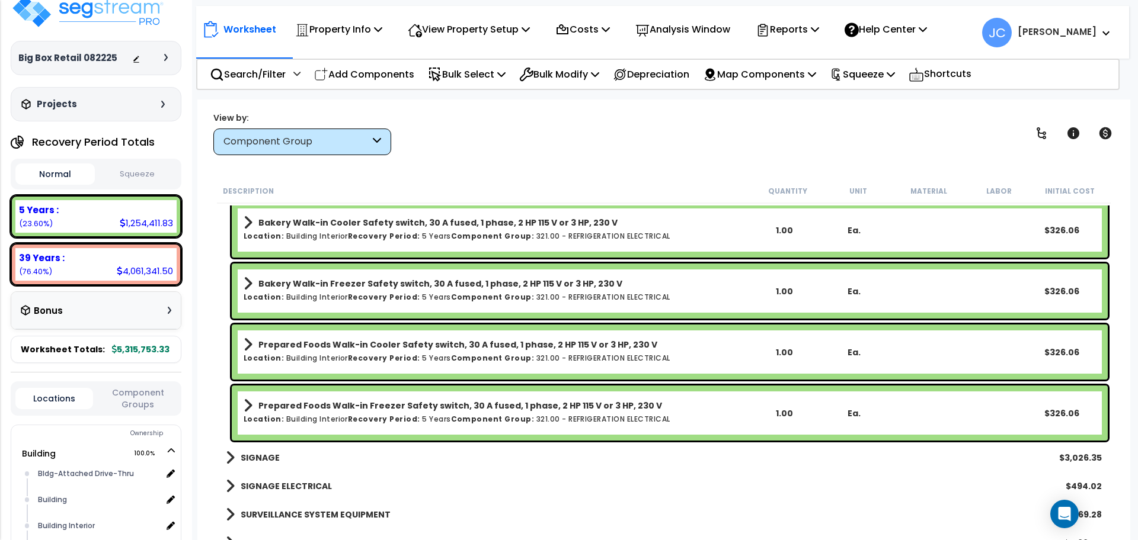
click at [264, 458] on b "SIGNAGE" at bounding box center [260, 458] width 39 height 12
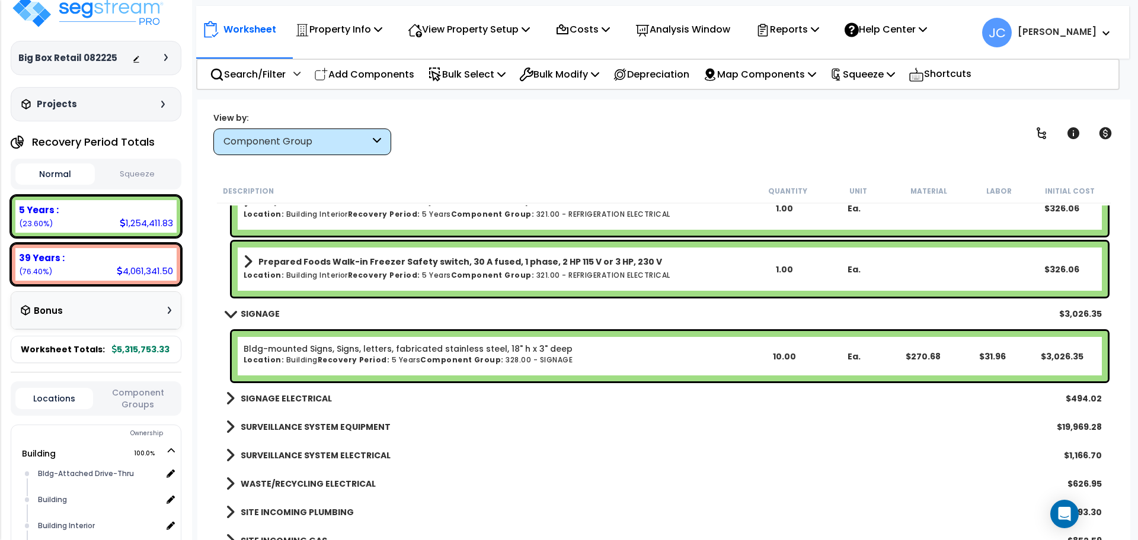
scroll to position [21811, 0]
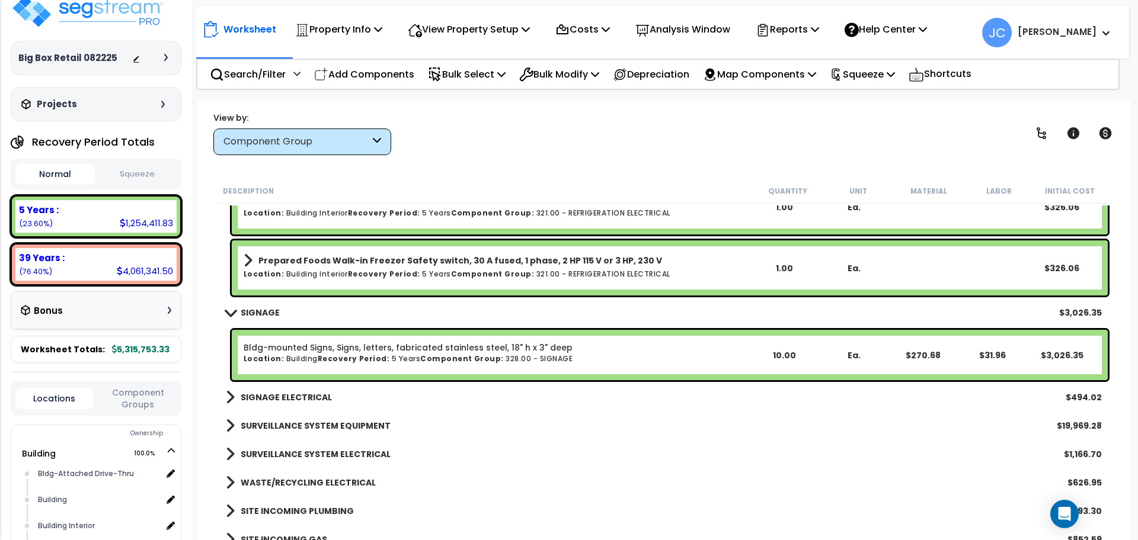
click at [295, 396] on b "SIGNAGE ELECTRICAL" at bounding box center [286, 398] width 91 height 12
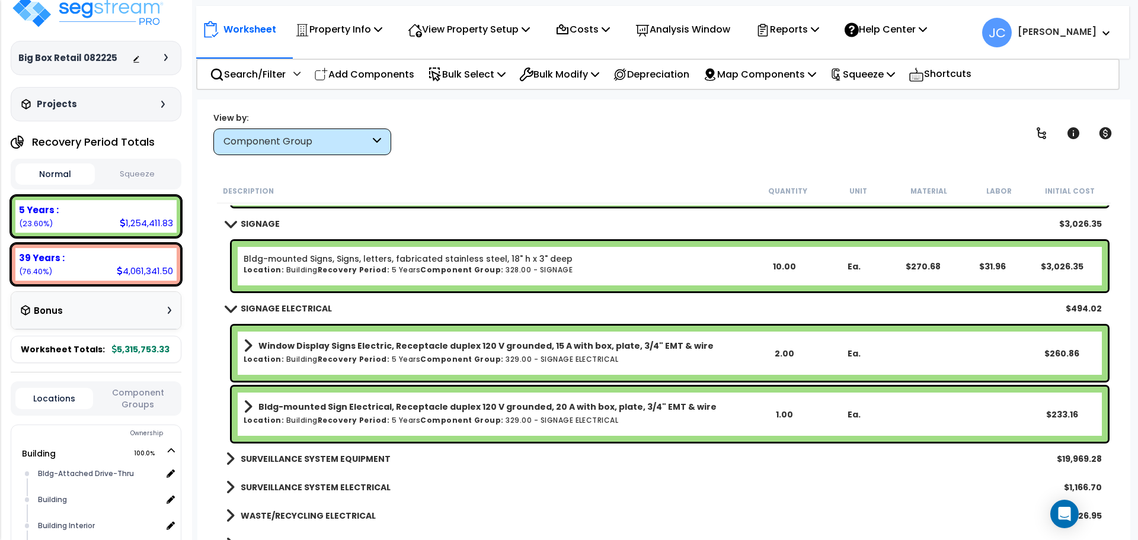
scroll to position [21902, 0]
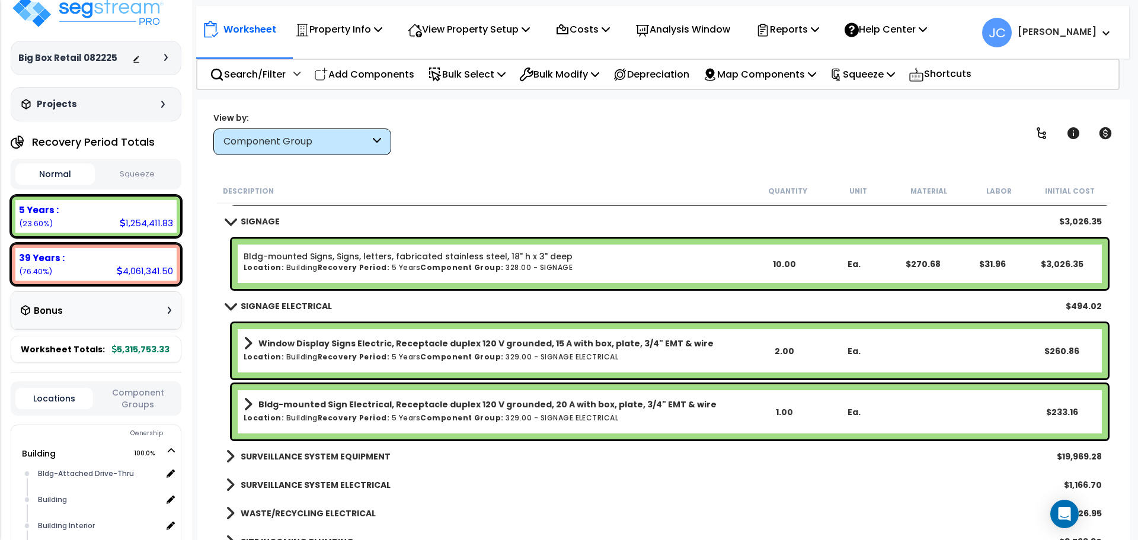
click at [339, 457] on b "SURVEILLANCE SYSTEM EQUIPMENT" at bounding box center [316, 457] width 150 height 12
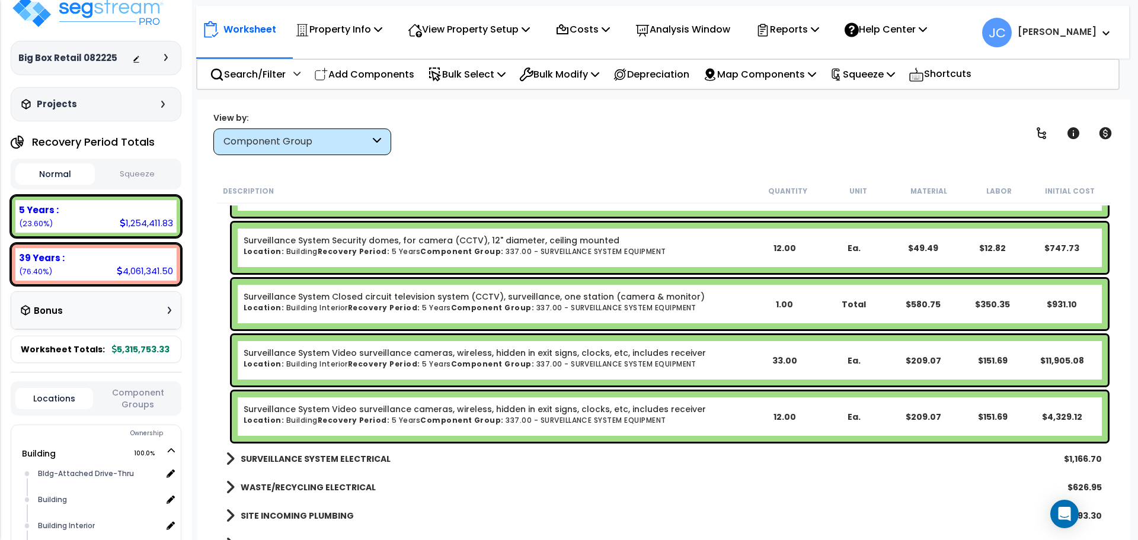
scroll to position [22227, 0]
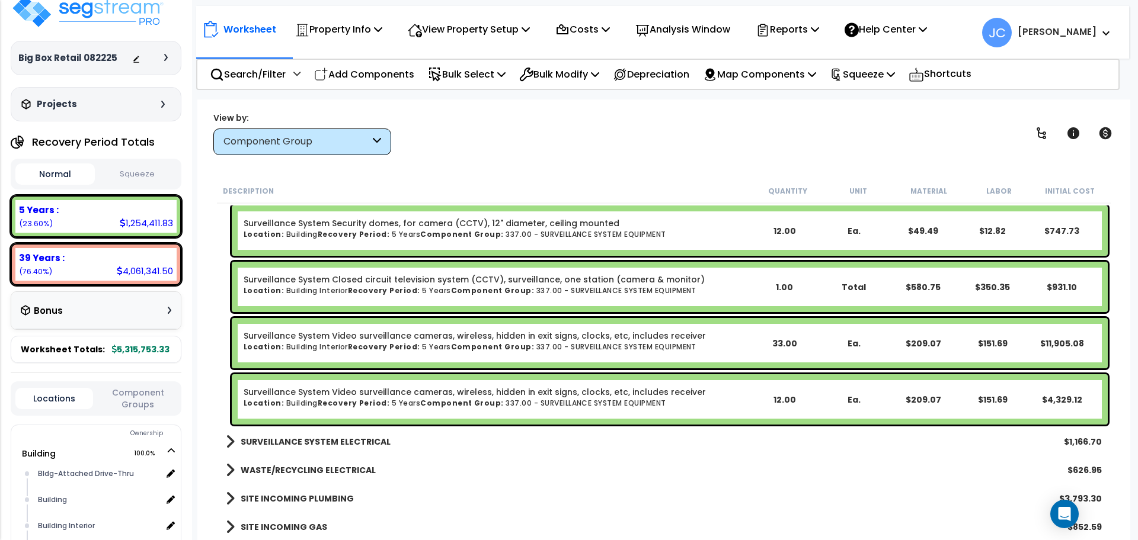
click at [325, 440] on b "SURVEILLANCE SYSTEM ELECTRICAL" at bounding box center [316, 442] width 150 height 12
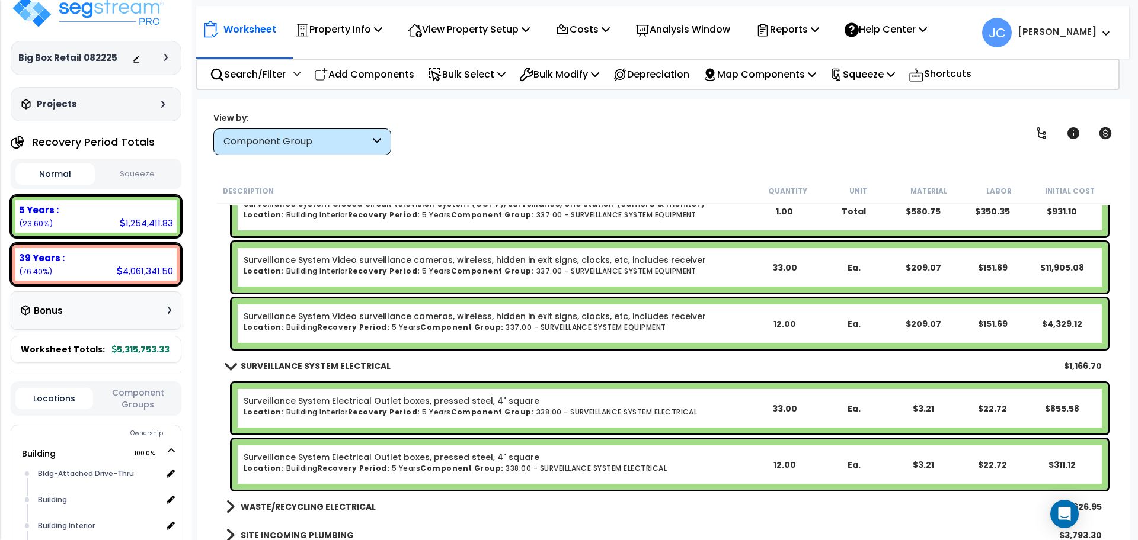
scroll to position [22340, 0]
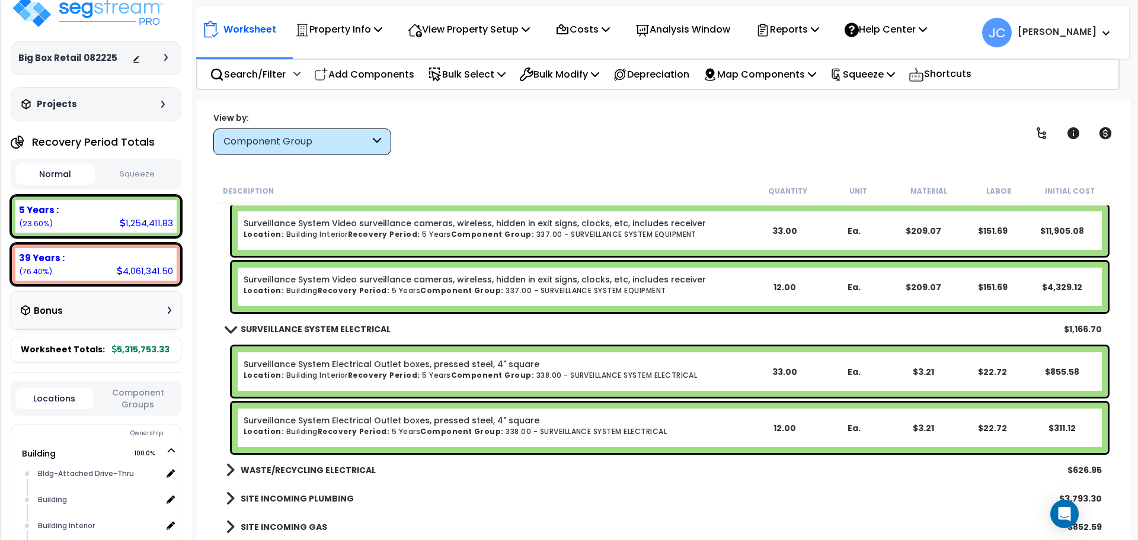
click at [329, 466] on b "WASTE/RECYCLING ELECTRICAL" at bounding box center [308, 471] width 135 height 12
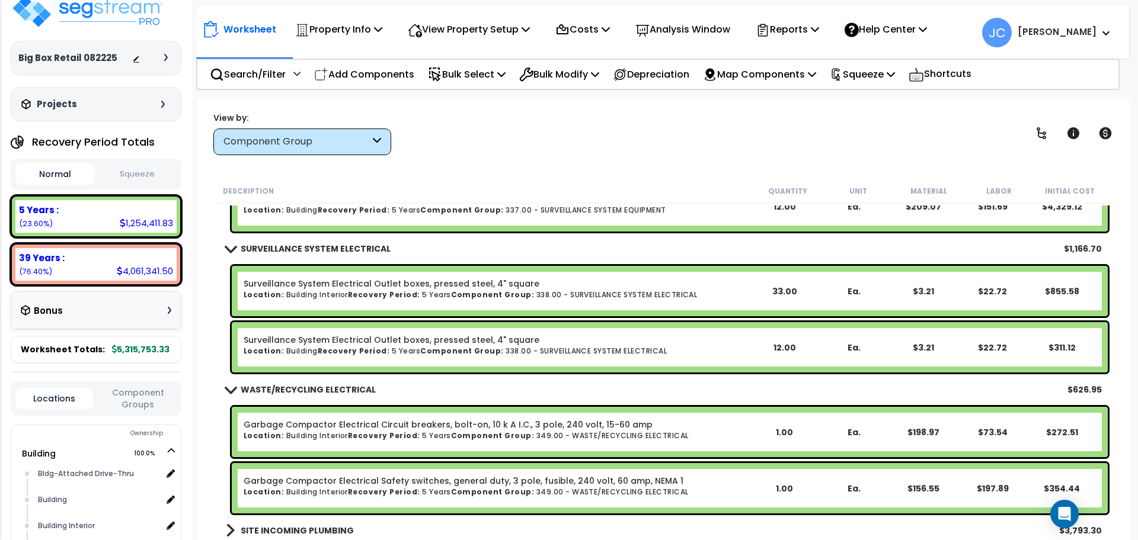
scroll to position [22452, 0]
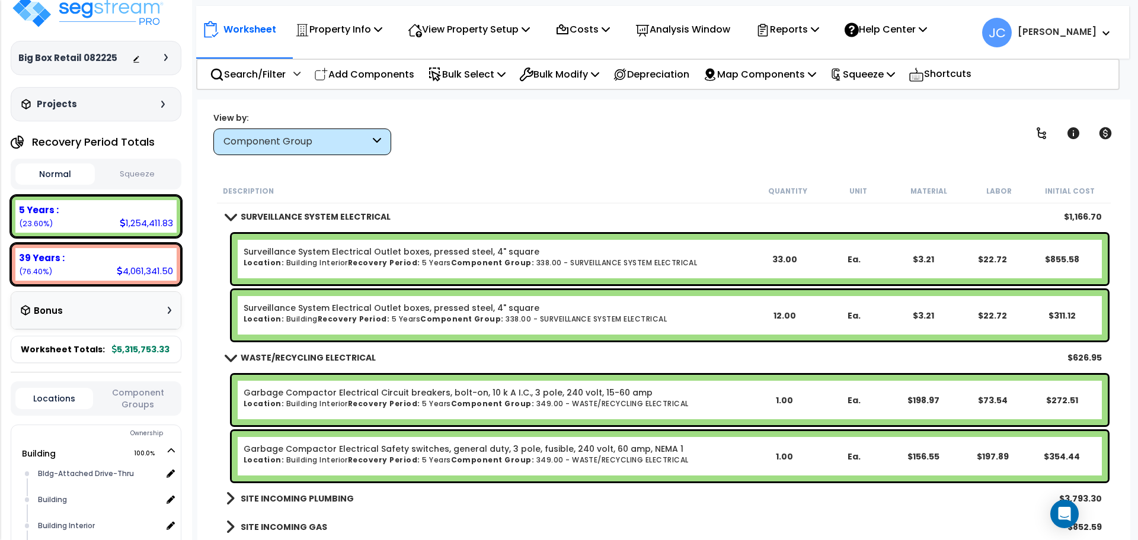
click at [319, 500] on b "SITE INCOMING PLUMBING" at bounding box center [297, 499] width 113 height 12
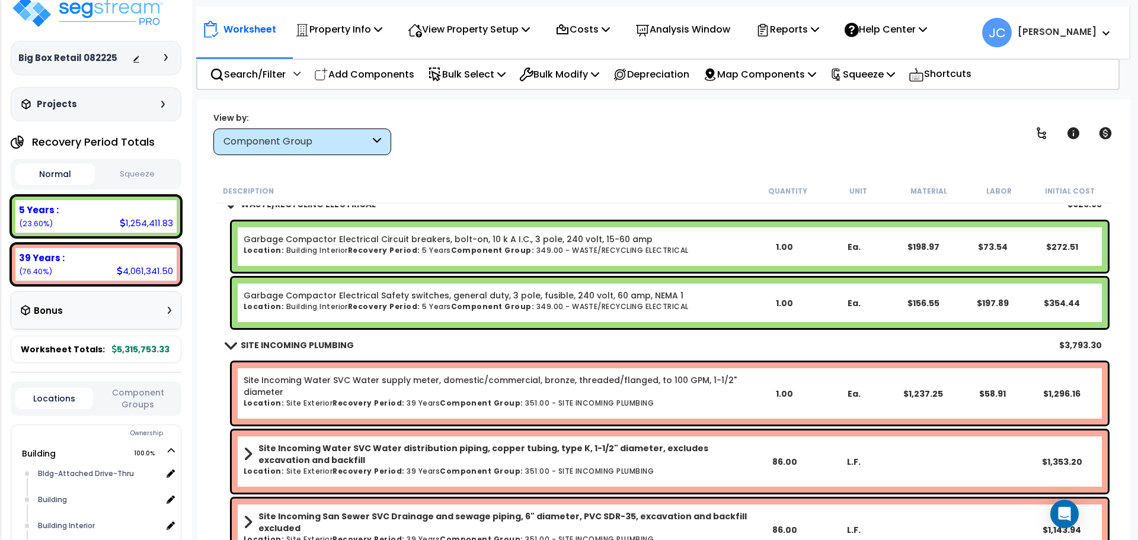
scroll to position [22657, 0]
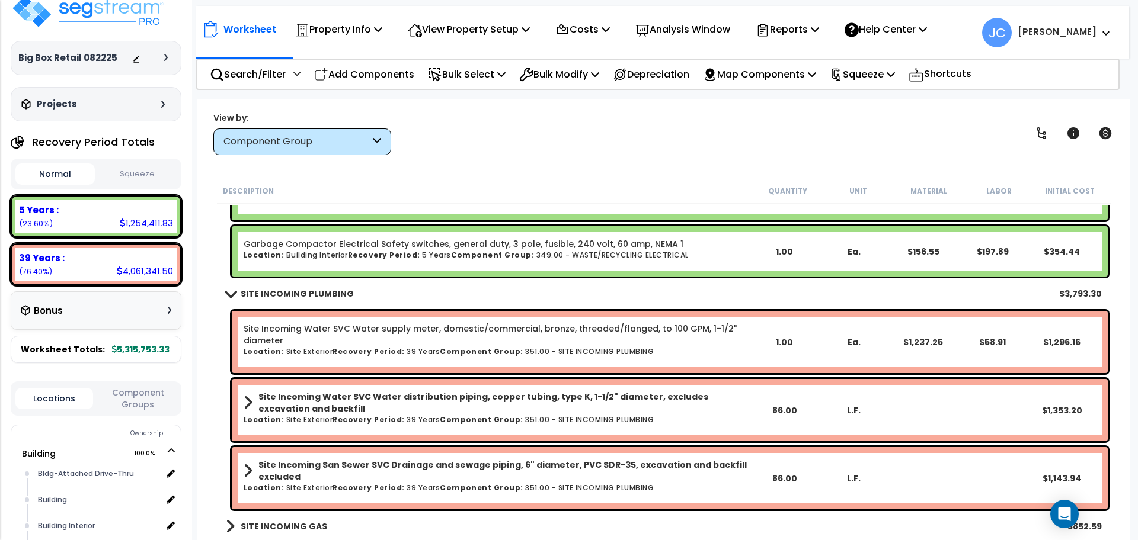
click at [303, 522] on b "SITE INCOMING GAS" at bounding box center [284, 527] width 87 height 12
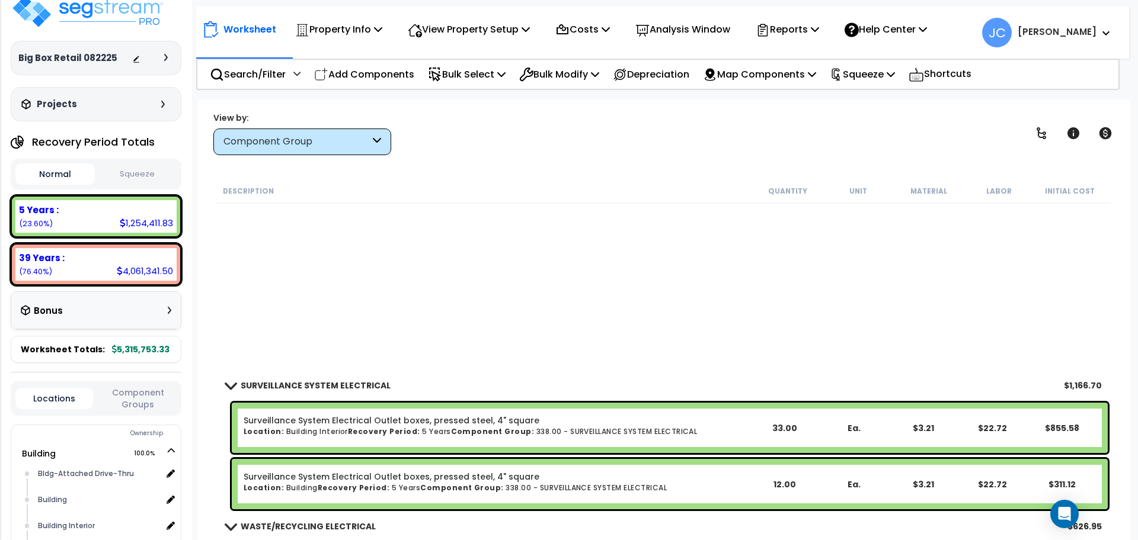
scroll to position [22718, 0]
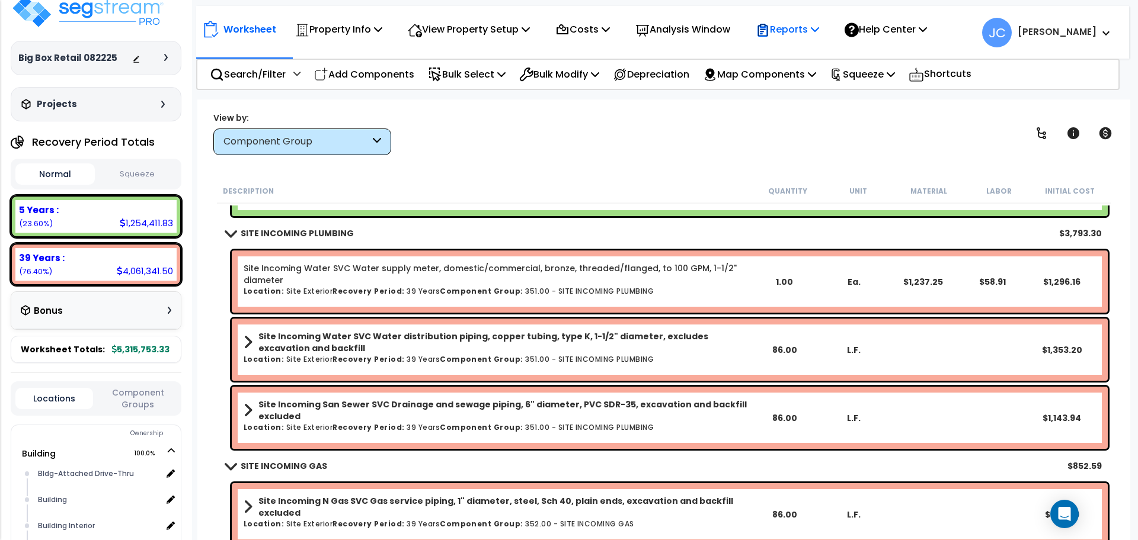
click at [801, 21] on div "Reports" at bounding box center [786, 29] width 63 height 28
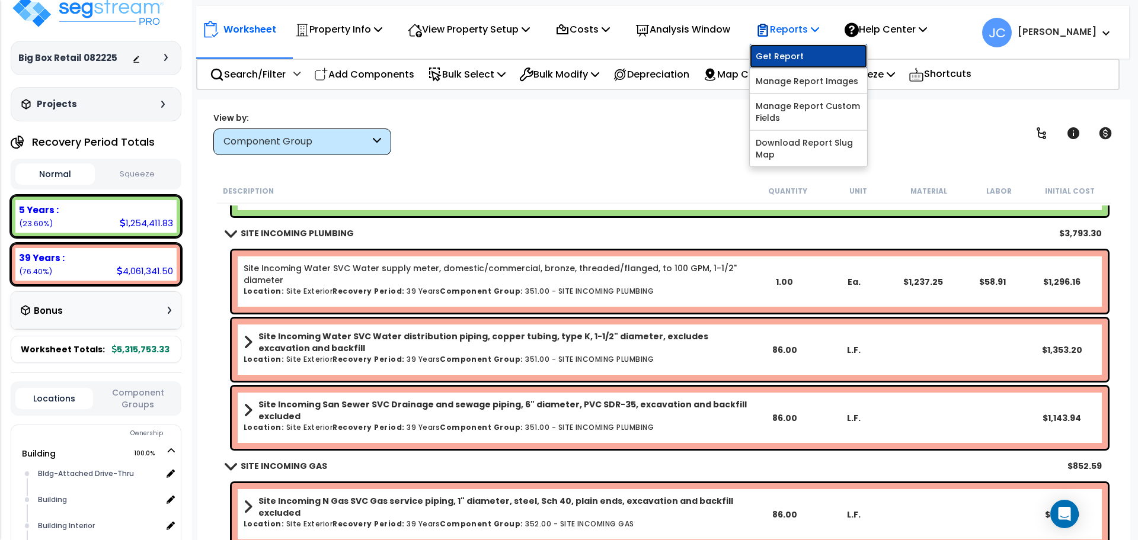
click at [796, 53] on link "Get Report" at bounding box center [808, 56] width 117 height 24
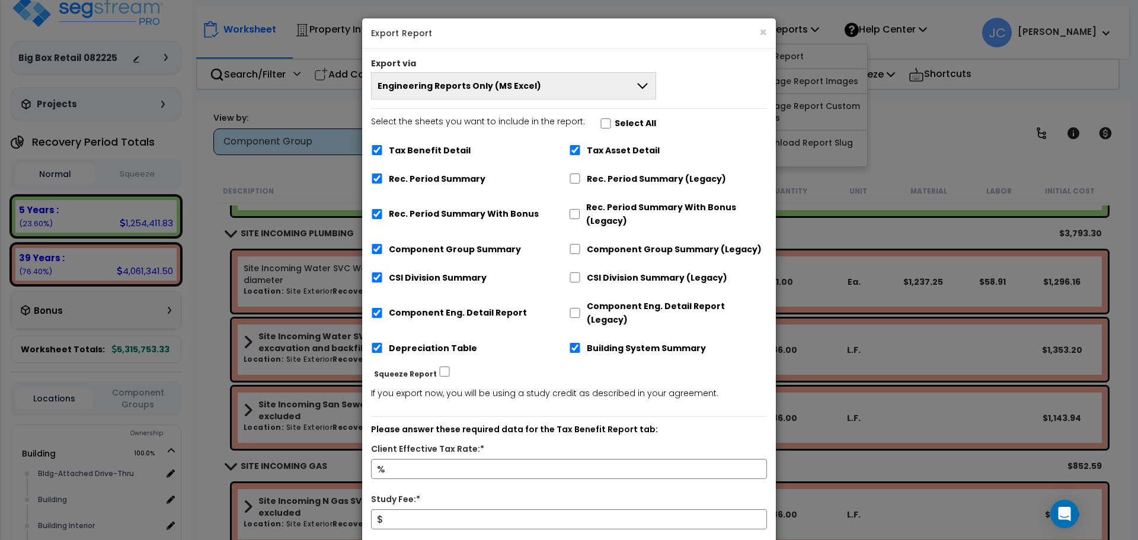
click at [597, 85] on button "Engineering Reports Only (MS Excel)" at bounding box center [513, 85] width 285 height 27
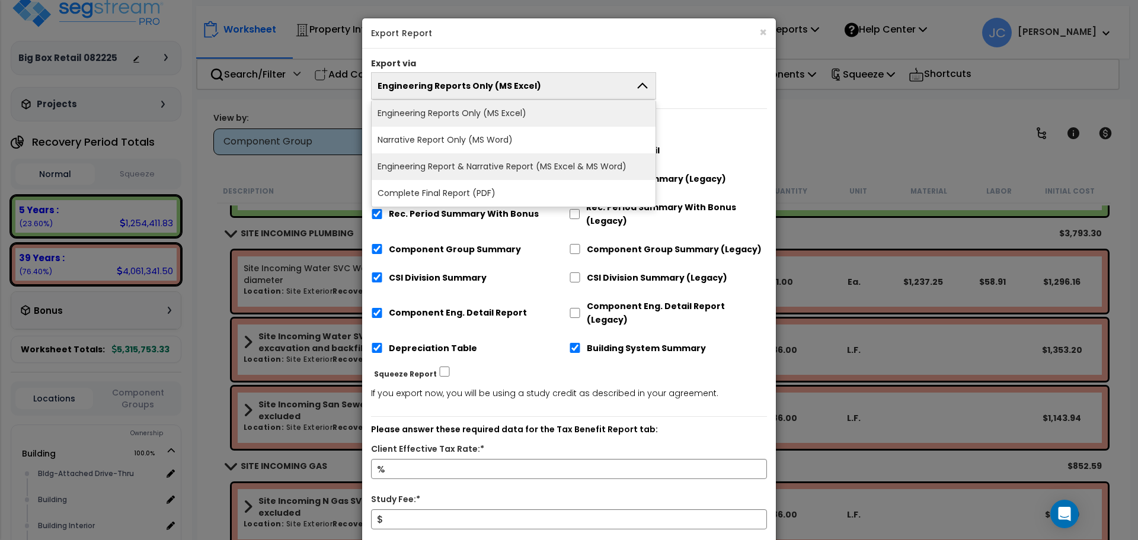
click at [538, 178] on li "Engineering Report & Narrative Report (MS Excel & MS Word)" at bounding box center [513, 166] width 284 height 27
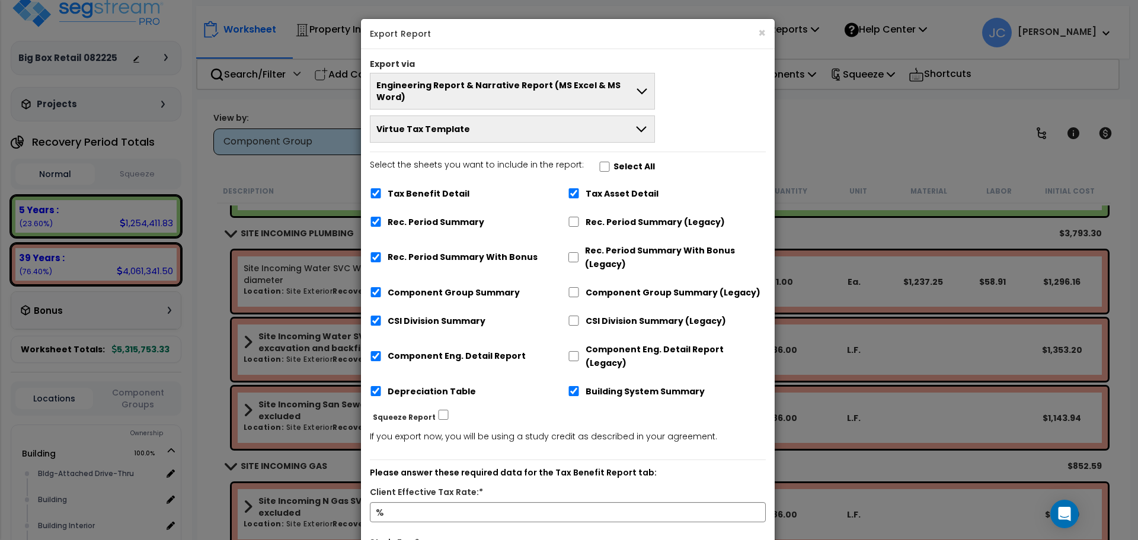
click at [593, 79] on button "Engineering Report & Narrative Report (MS Excel & MS Word)" at bounding box center [512, 91] width 285 height 37
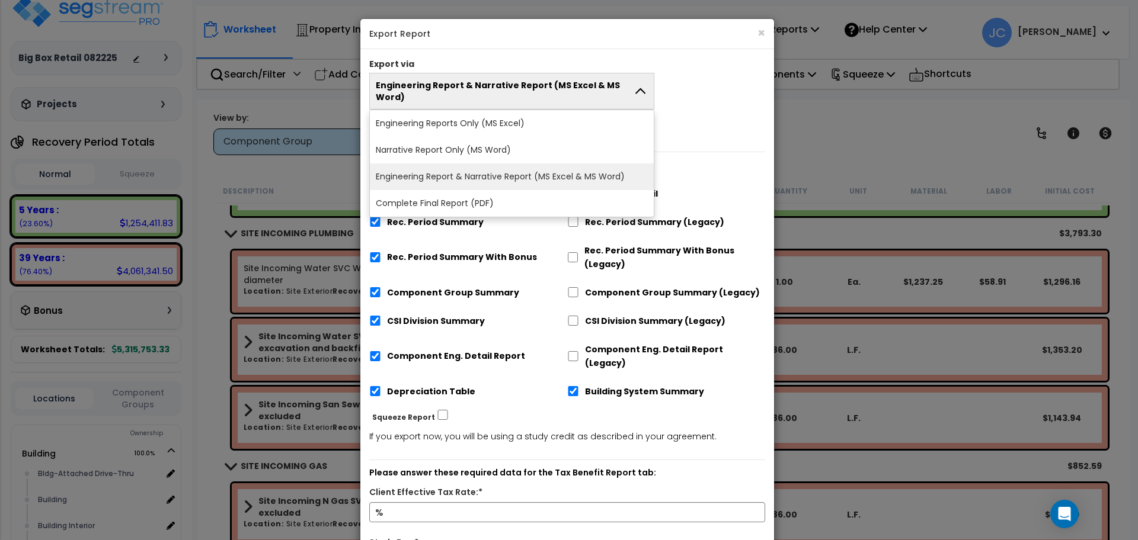
click at [503, 190] on li "Complete Final Report (PDF)" at bounding box center [512, 203] width 284 height 27
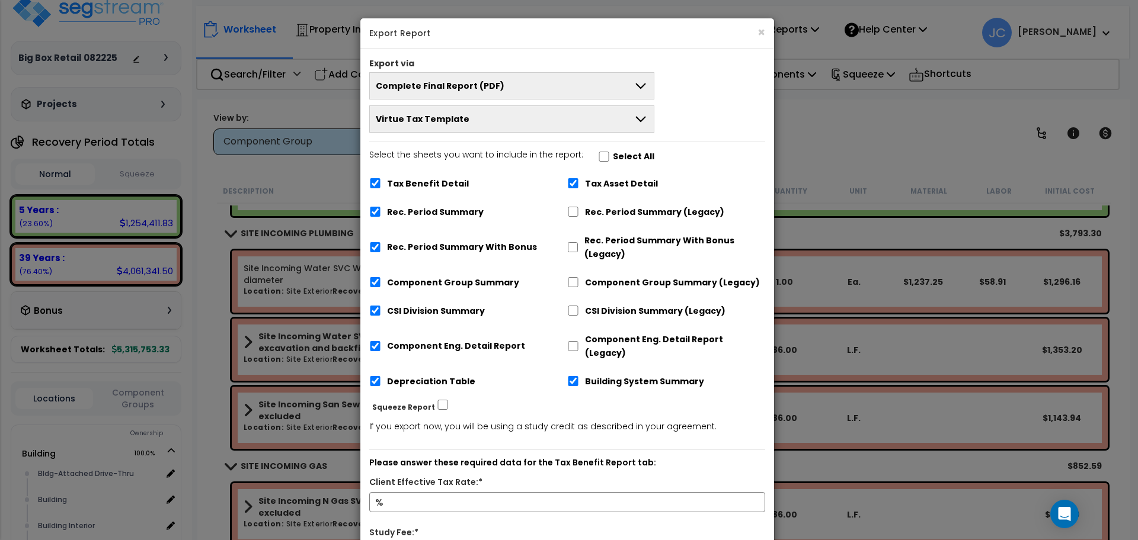
click at [613, 155] on label "Select All" at bounding box center [633, 157] width 41 height 14
click at [610, 155] on input "Select the sheets you want to include in the report: Select All" at bounding box center [604, 157] width 12 height 10
checkbox input "true"
click at [621, 119] on button "Virtue Tax Template" at bounding box center [511, 118] width 285 height 27
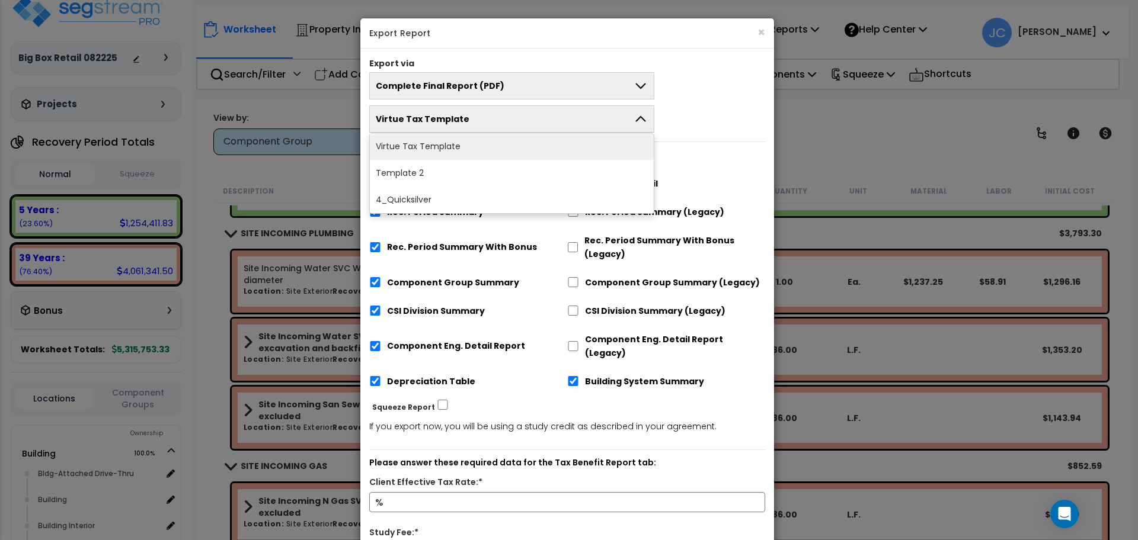
click at [694, 118] on div "Complete Final Report (PDF) Engineering Reports Only (MS Excel) Narrative Repor…" at bounding box center [567, 102] width 414 height 60
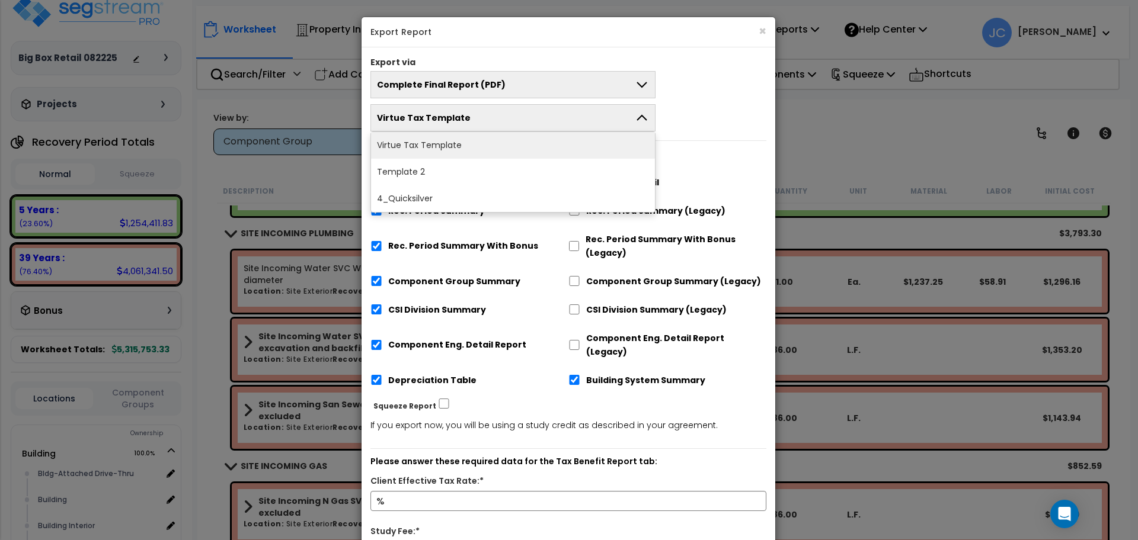
click at [619, 119] on button "Virtue Tax Template" at bounding box center [512, 117] width 285 height 27
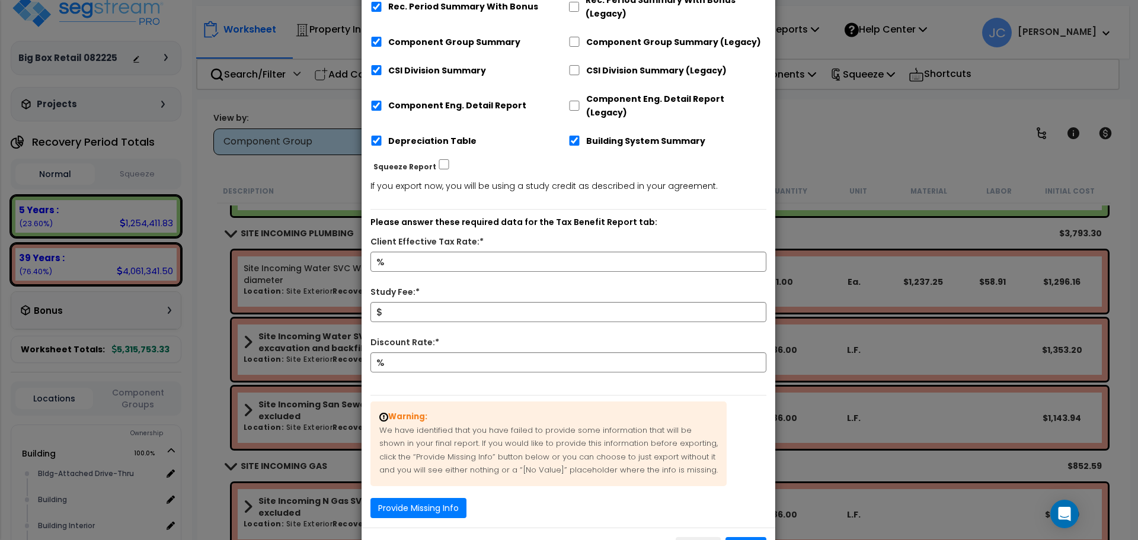
scroll to position [255, 0]
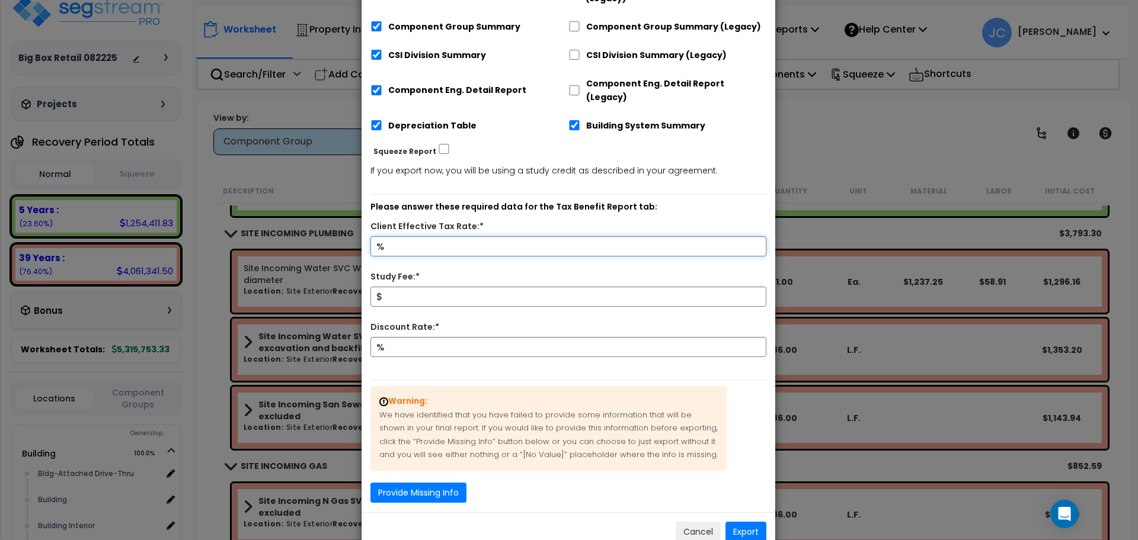
click at [529, 239] on input "Client Effective Tax Rate:*" at bounding box center [568, 246] width 396 height 20
type input "32"
type input "10,000"
type input "9"
click at [458, 483] on button "Provide Missing Info" at bounding box center [418, 493] width 96 height 20
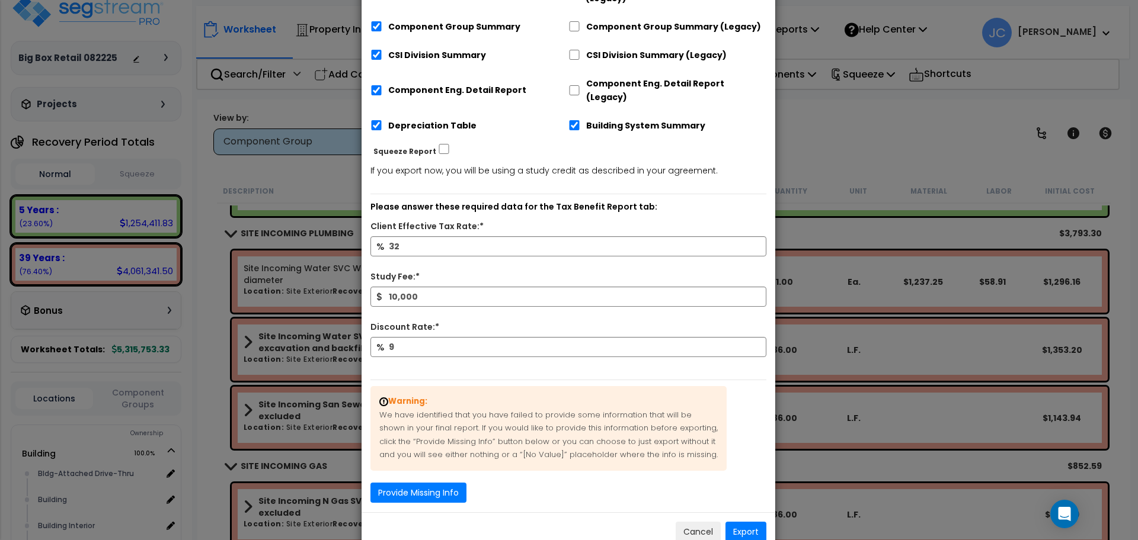
scroll to position [237, 0]
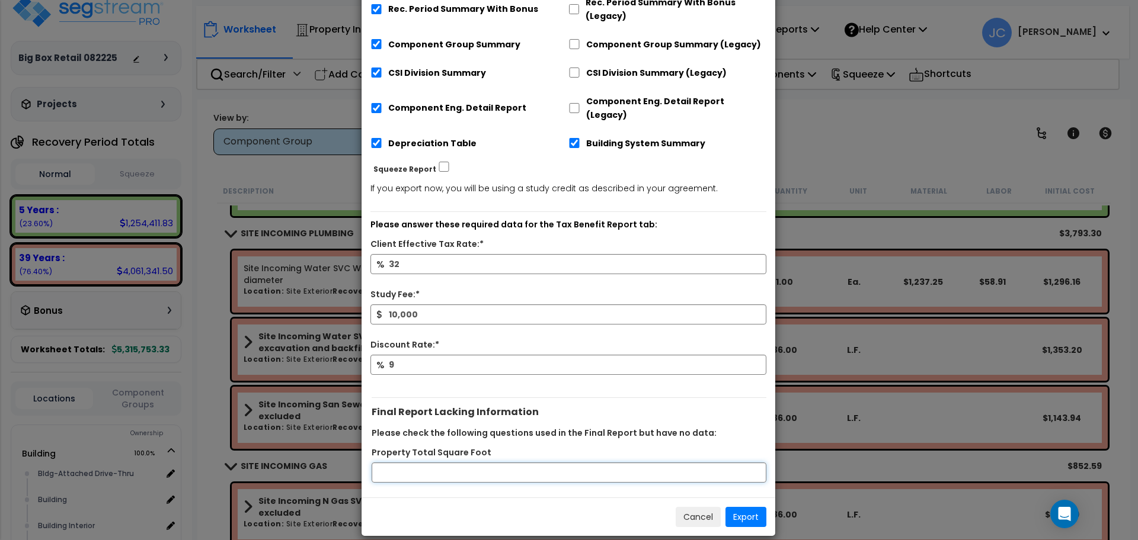
click at [491, 463] on input "Property Total Square Foot" at bounding box center [568, 473] width 395 height 20
type input "50000"
click at [747, 507] on button "Export" at bounding box center [745, 517] width 41 height 20
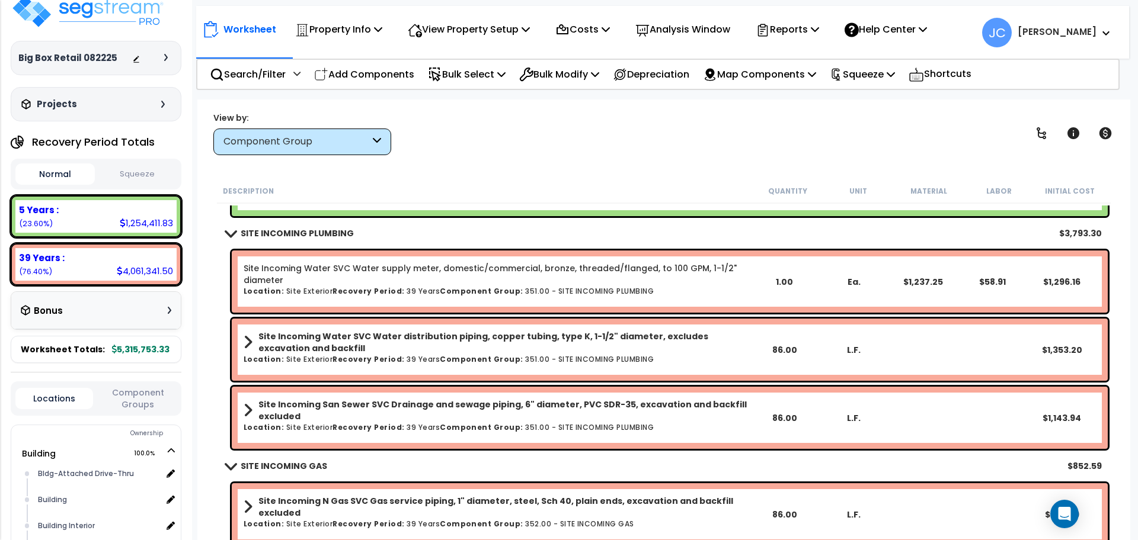
click at [164, 60] on icon at bounding box center [166, 57] width 4 height 7
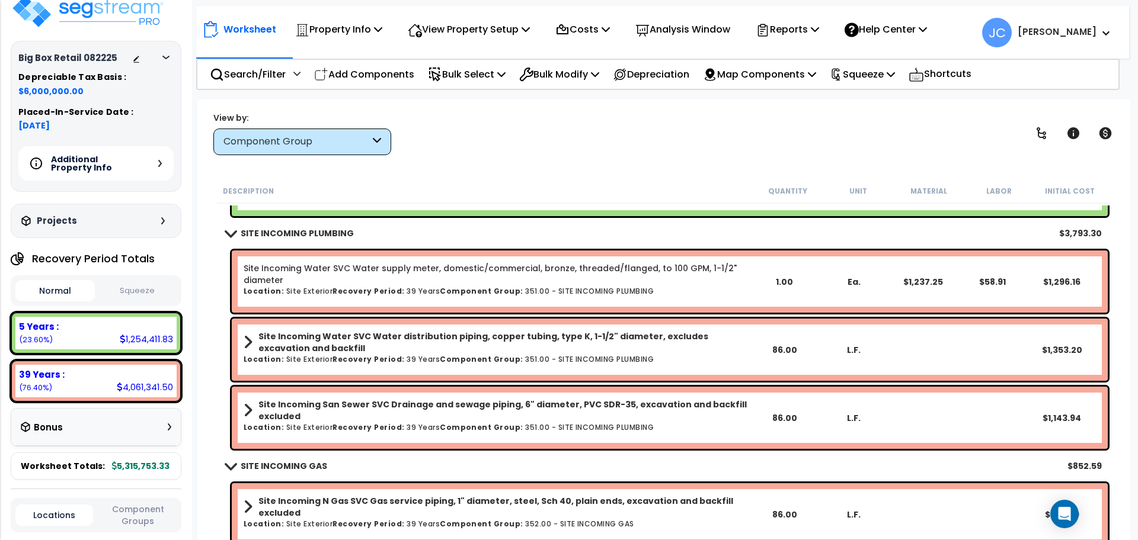
click at [149, 166] on div "Additional Property Info" at bounding box center [95, 163] width 155 height 34
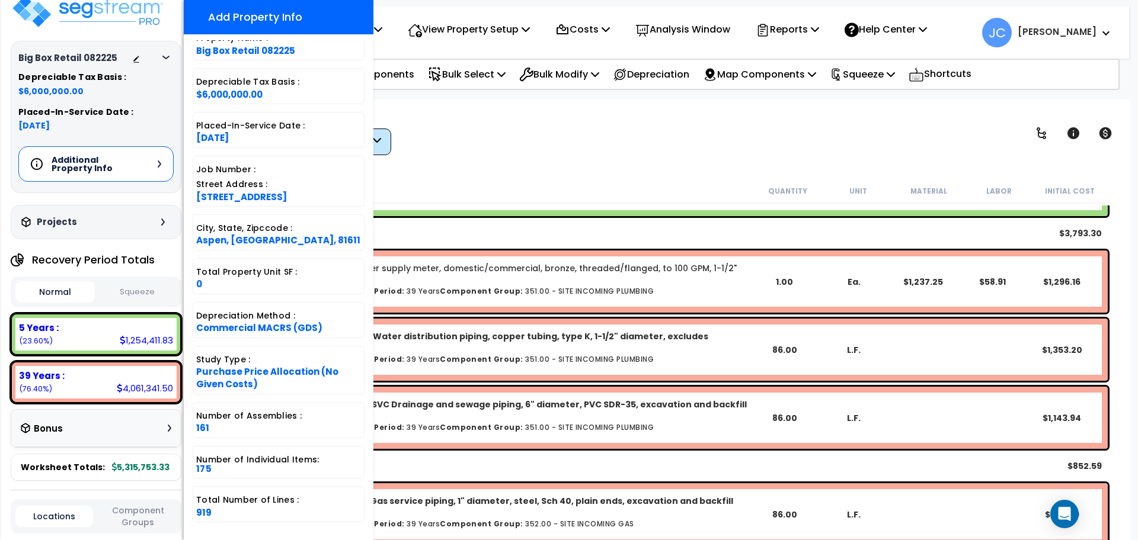
scroll to position [52, 0]
click at [536, 145] on div "View by: Component Group High to Low (Total Cost)" at bounding box center [663, 133] width 909 height 44
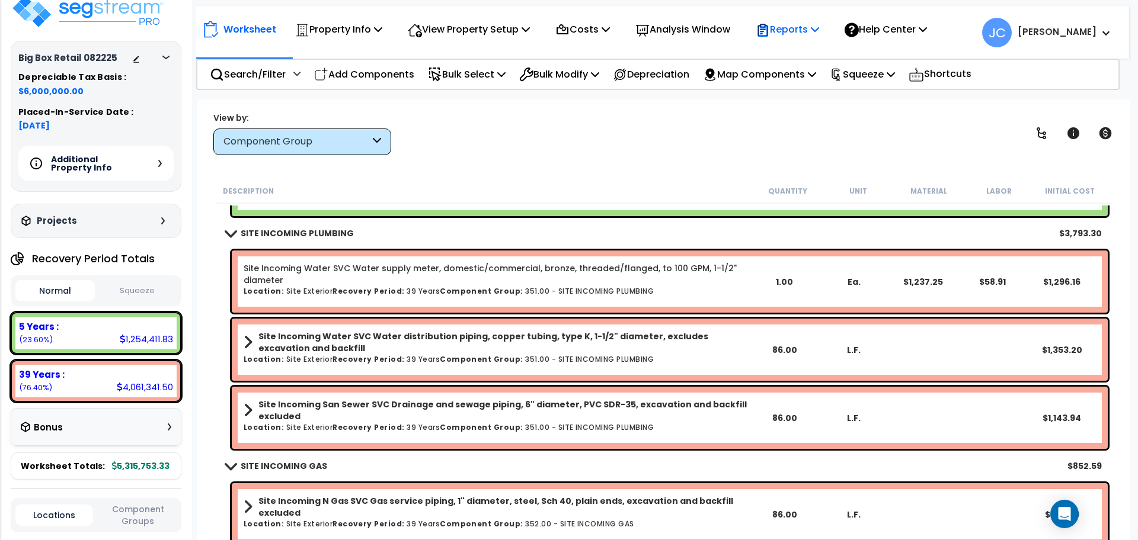
click at [814, 33] on p "Reports" at bounding box center [786, 29] width 63 height 16
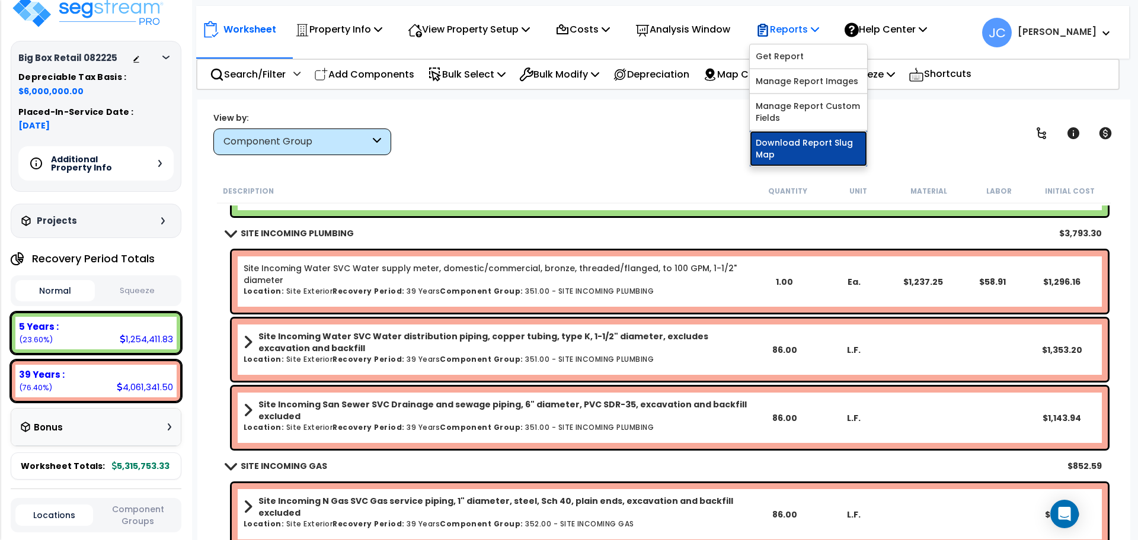
click at [799, 142] on link "Download Report Slug Map" at bounding box center [808, 149] width 117 height 36
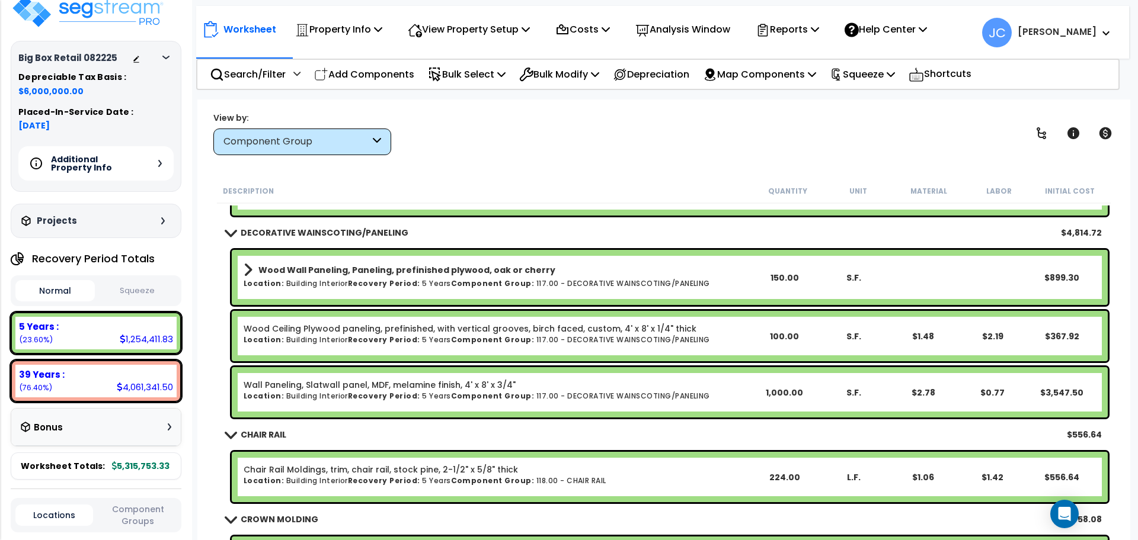
scroll to position [7631, 0]
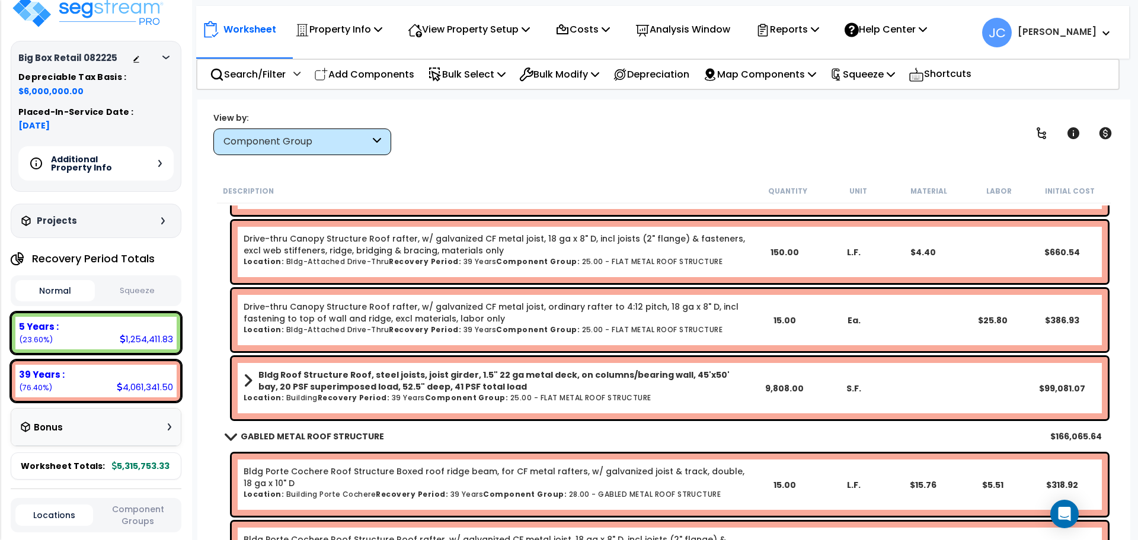
scroll to position [1659, 0]
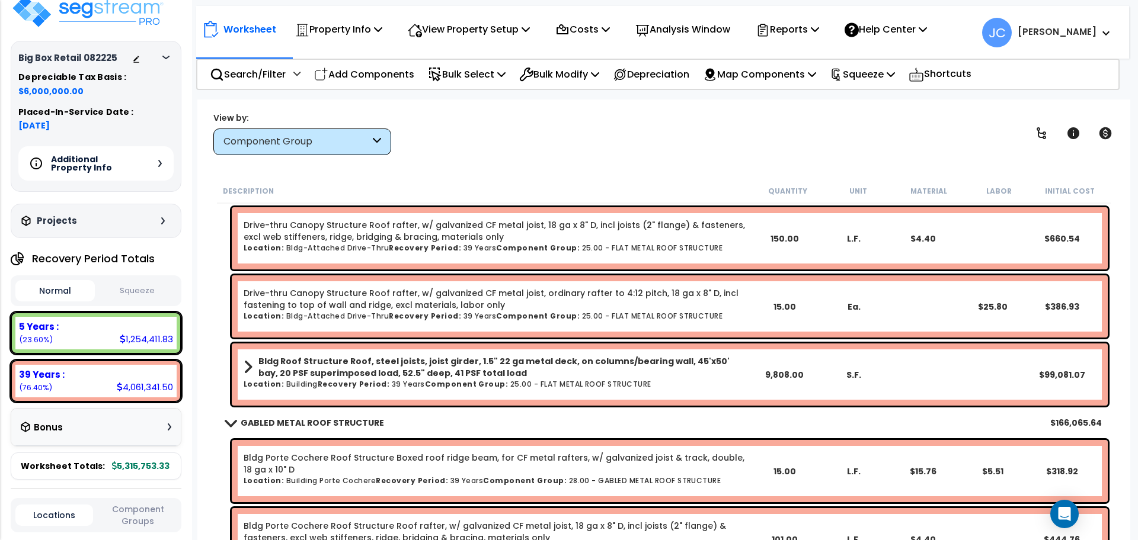
click at [1071, 32] on b "[PERSON_NAME]" at bounding box center [1056, 31] width 79 height 12
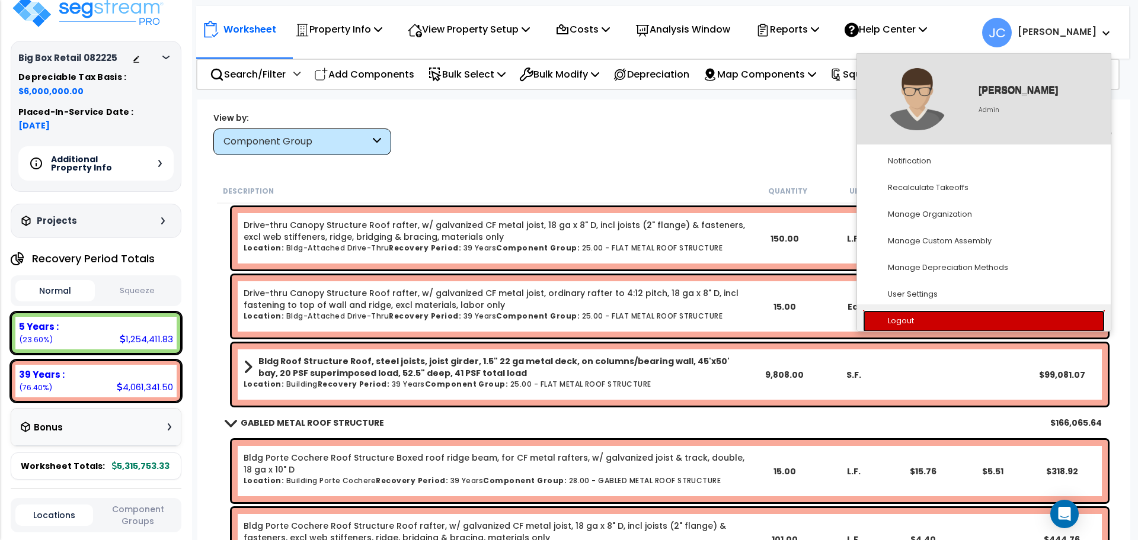
click at [953, 319] on link "Logout" at bounding box center [984, 321] width 242 height 22
